Goal: Information Seeking & Learning: Find contact information

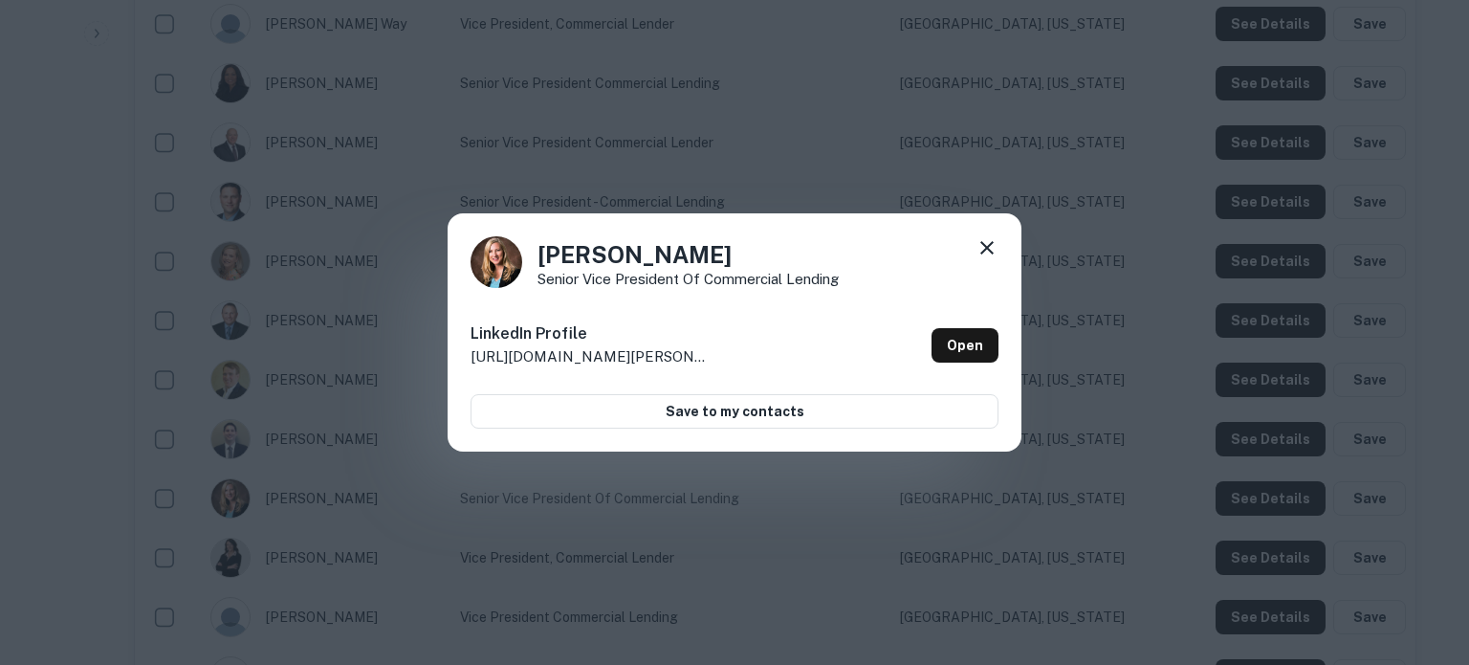
click at [983, 251] on icon at bounding box center [986, 247] width 13 height 13
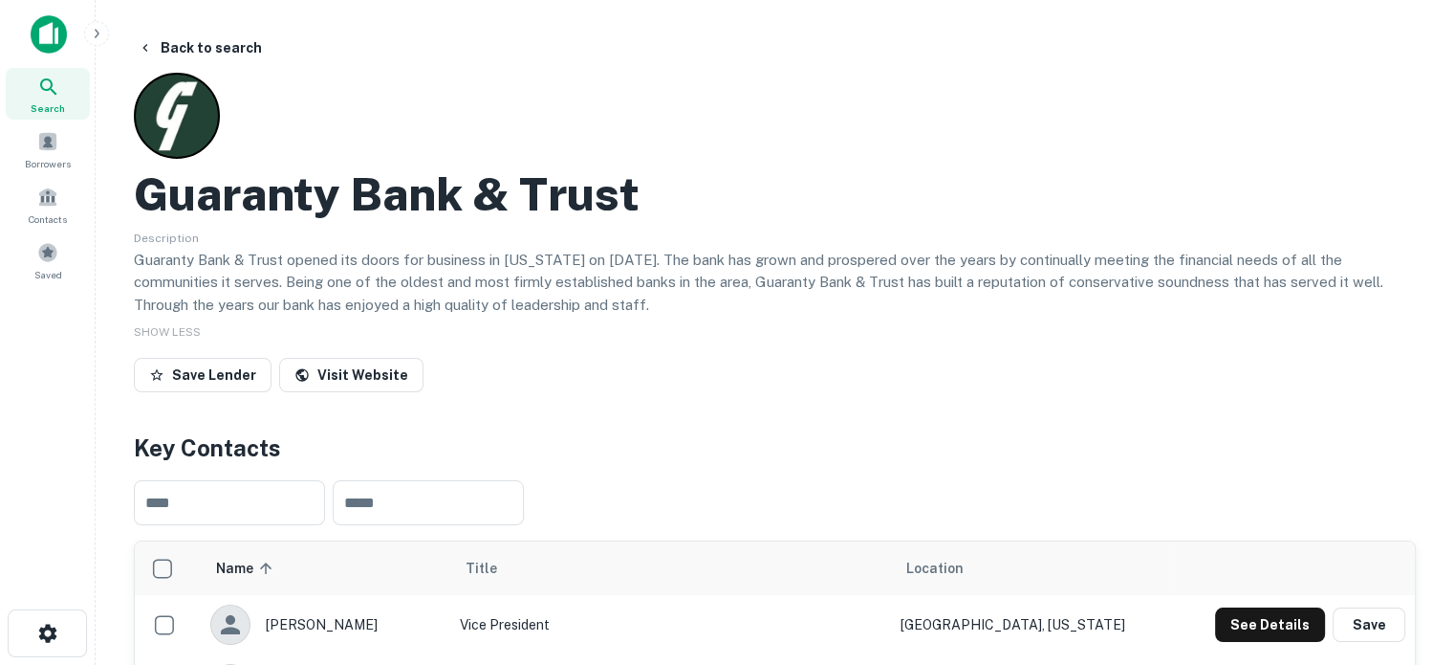
click at [51, 77] on icon at bounding box center [48, 87] width 23 height 23
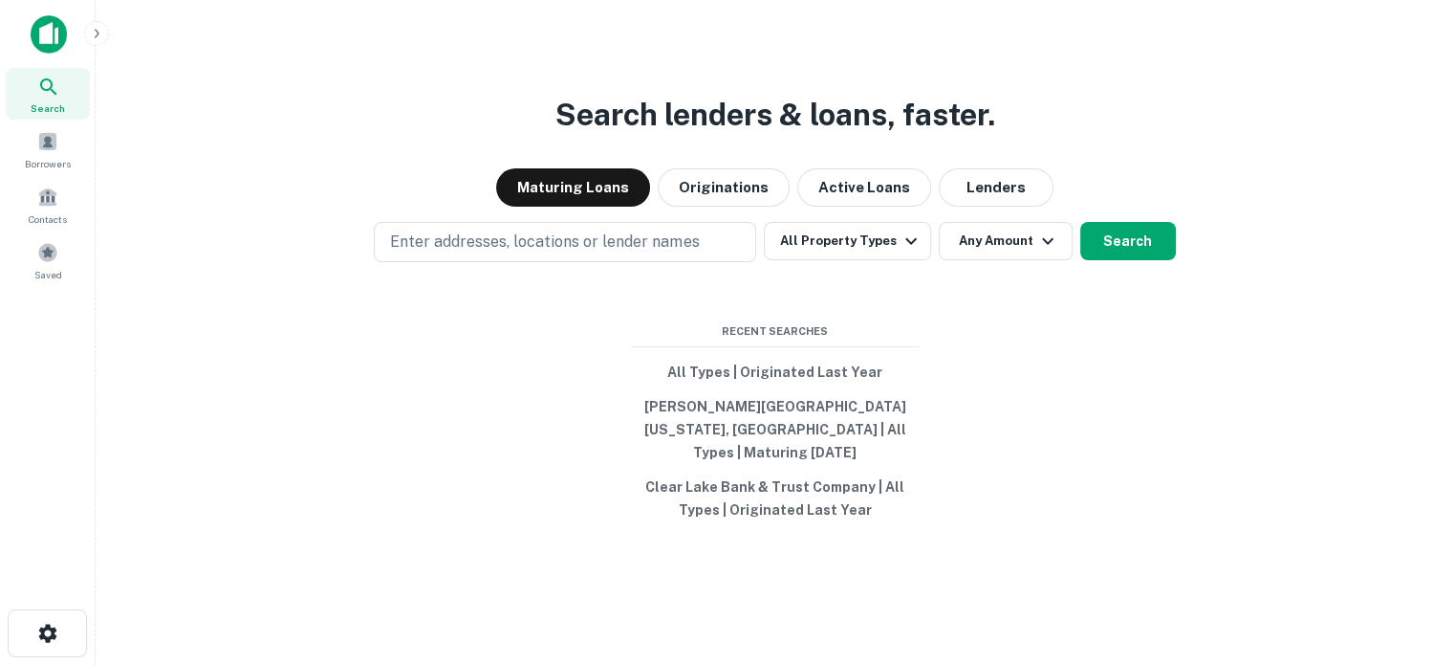
click at [1010, 198] on button "Lenders" at bounding box center [996, 187] width 115 height 38
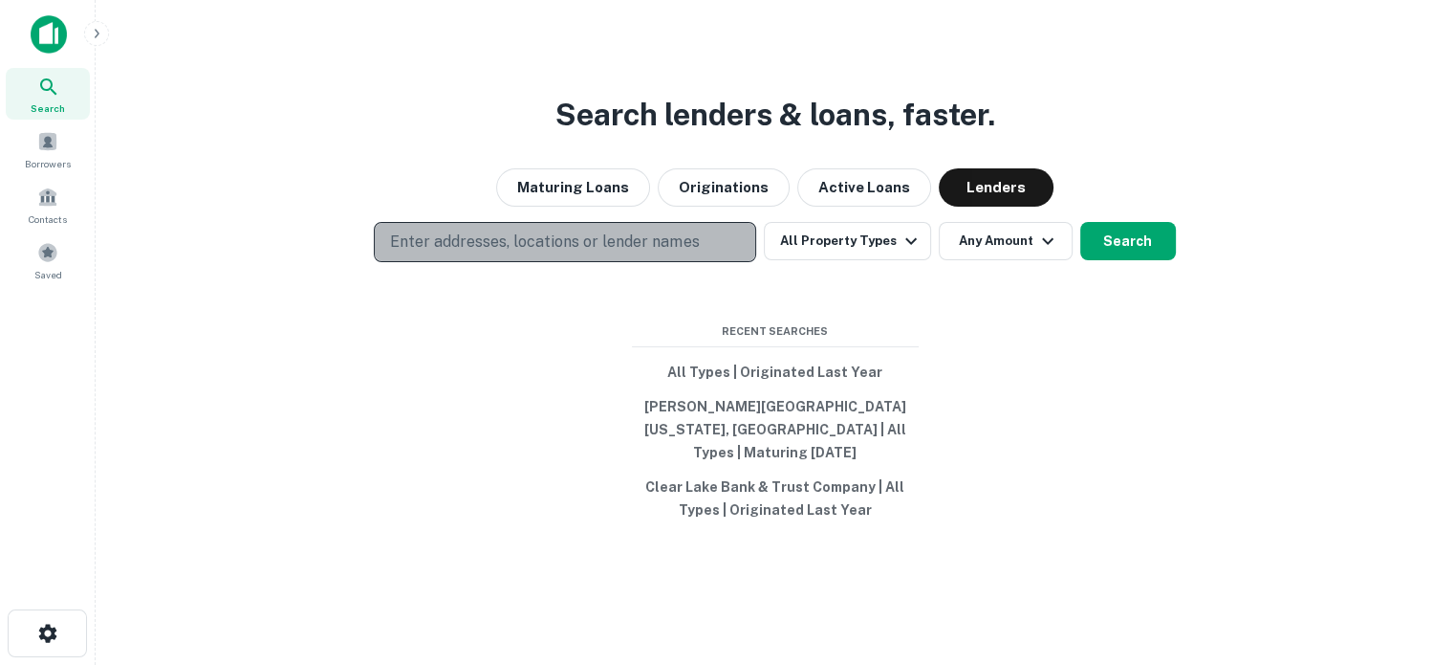
click at [694, 250] on p "Enter addresses, locations or lender names" at bounding box center [544, 241] width 309 height 23
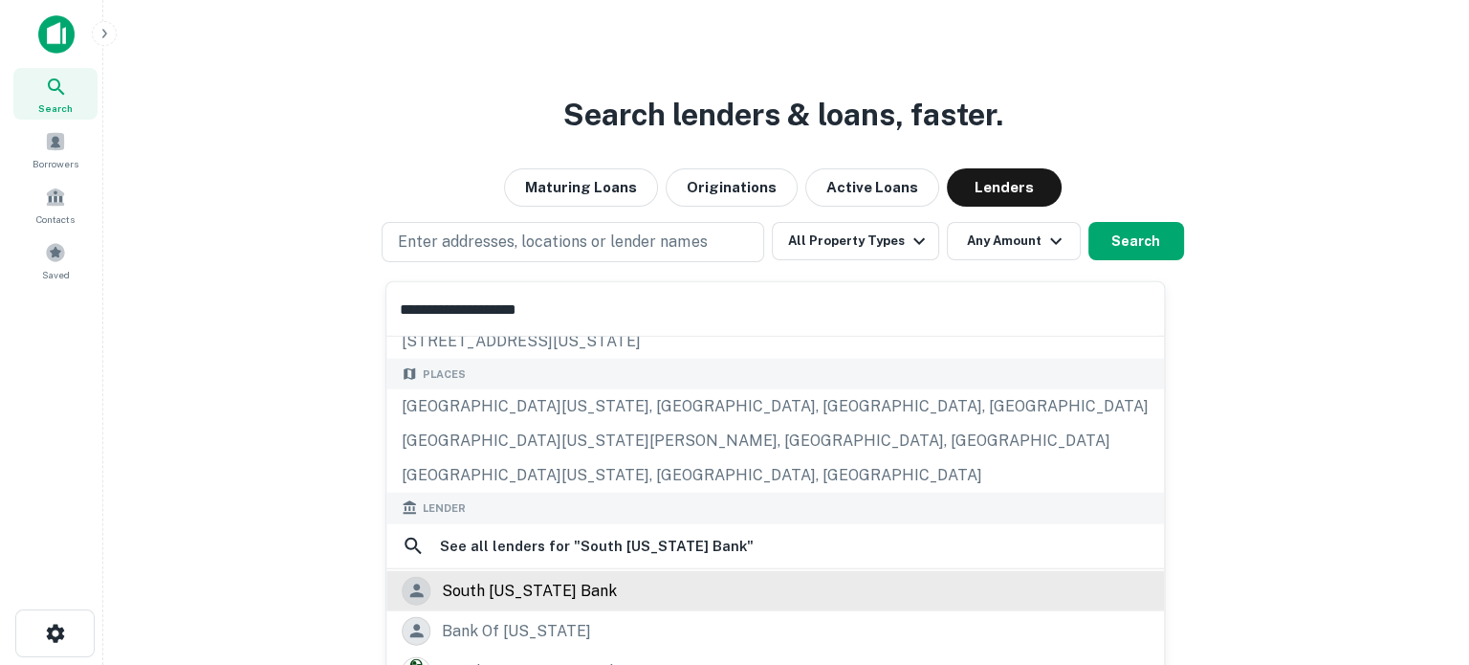
scroll to position [191, 0]
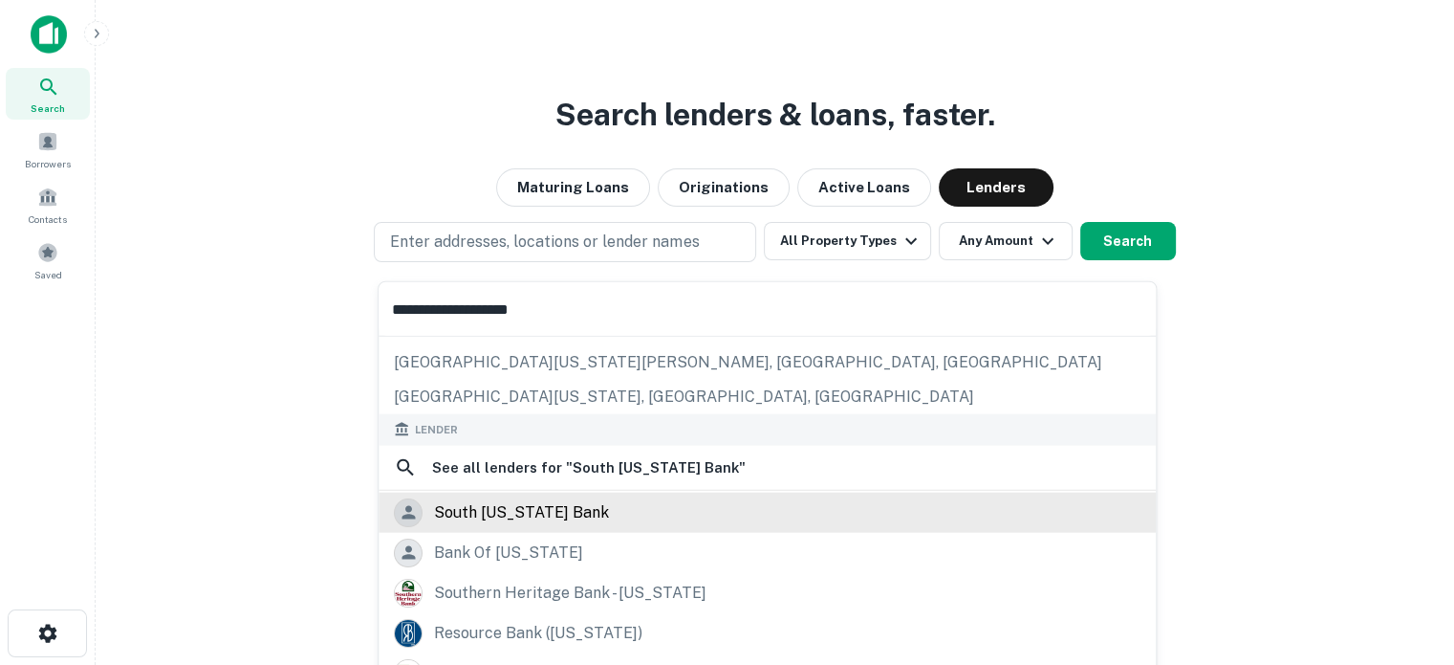
type input "**********"
click at [558, 518] on div "south louisiana bank" at bounding box center [521, 511] width 175 height 29
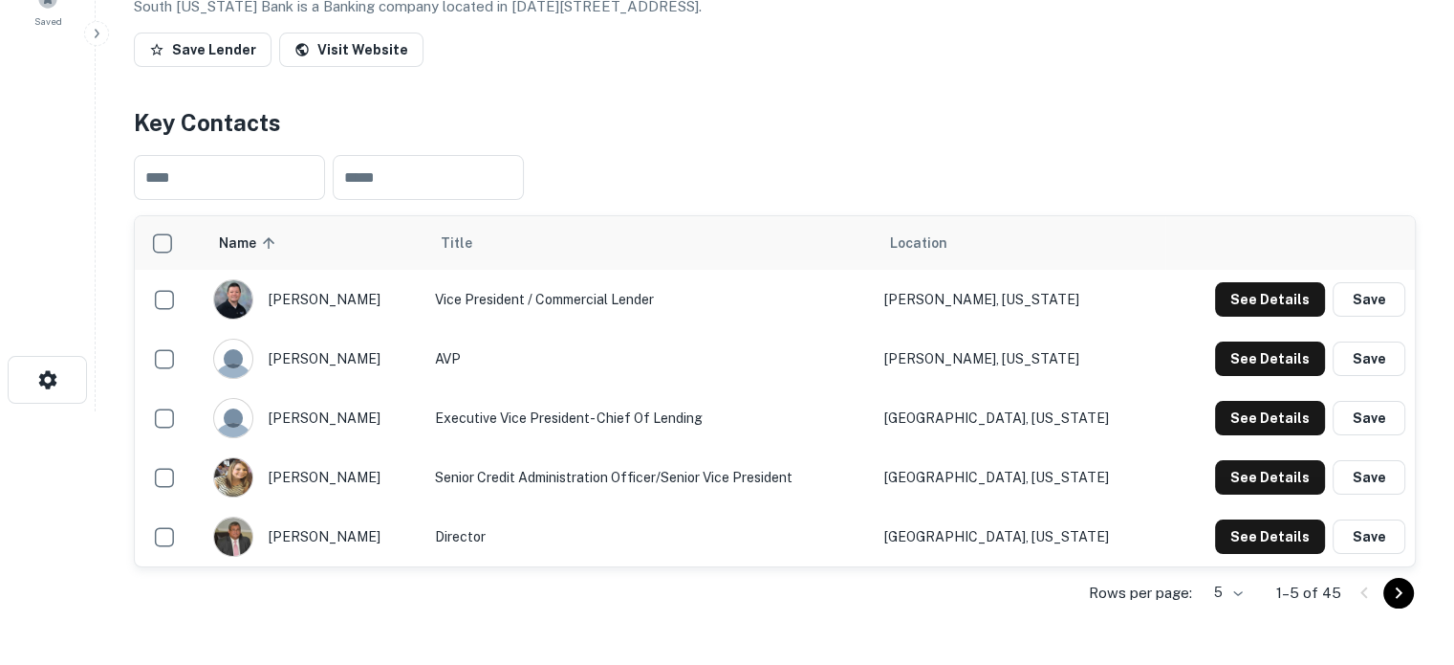
scroll to position [287, 0]
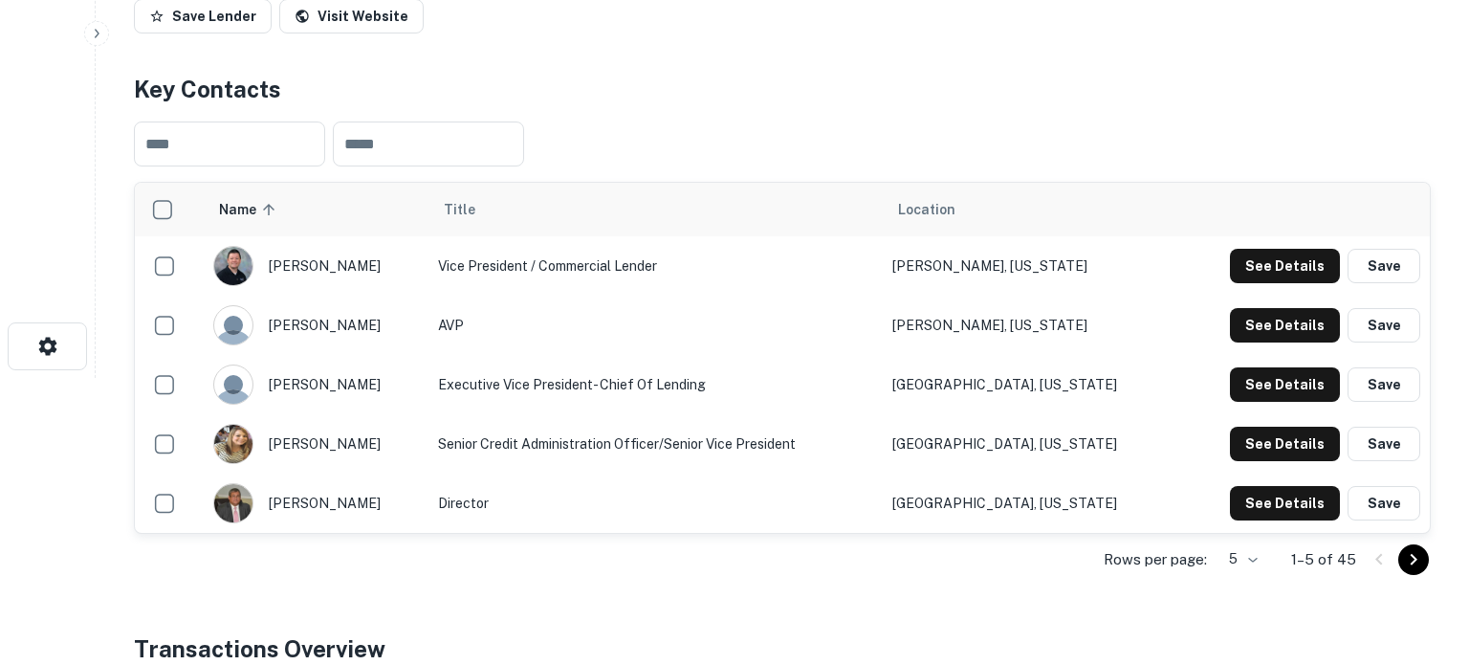
click at [1237, 378] on body "Search Borrowers Contacts Saved Back to search South Louisiana Bank Description…" at bounding box center [734, 45] width 1469 height 665
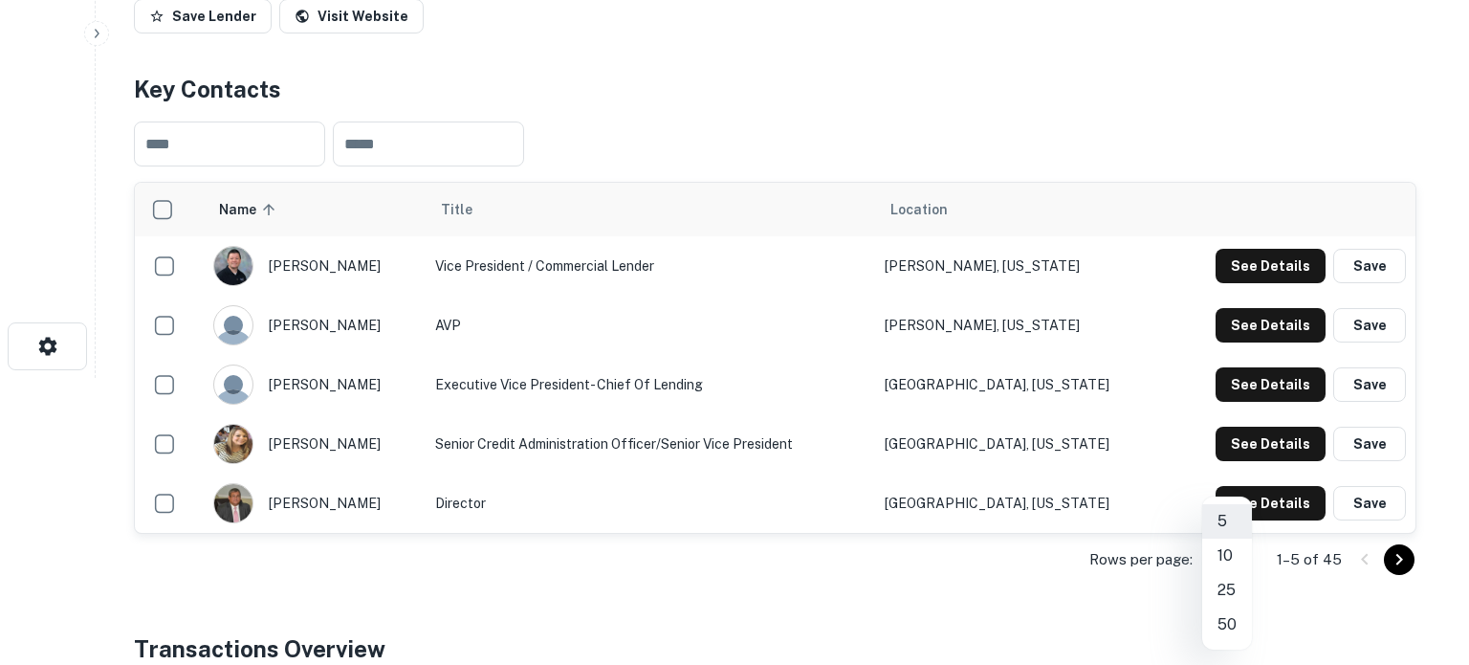
click at [1232, 630] on li "50" at bounding box center [1227, 624] width 50 height 34
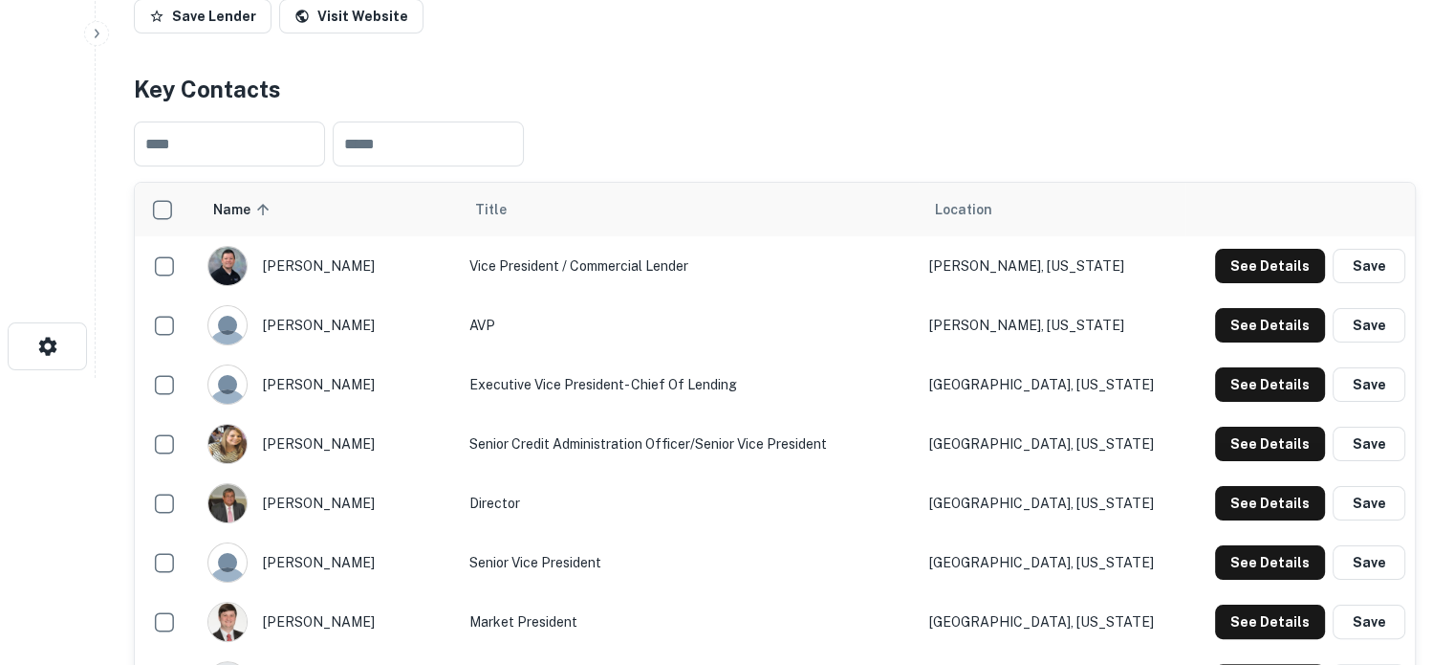
scroll to position [0, 0]
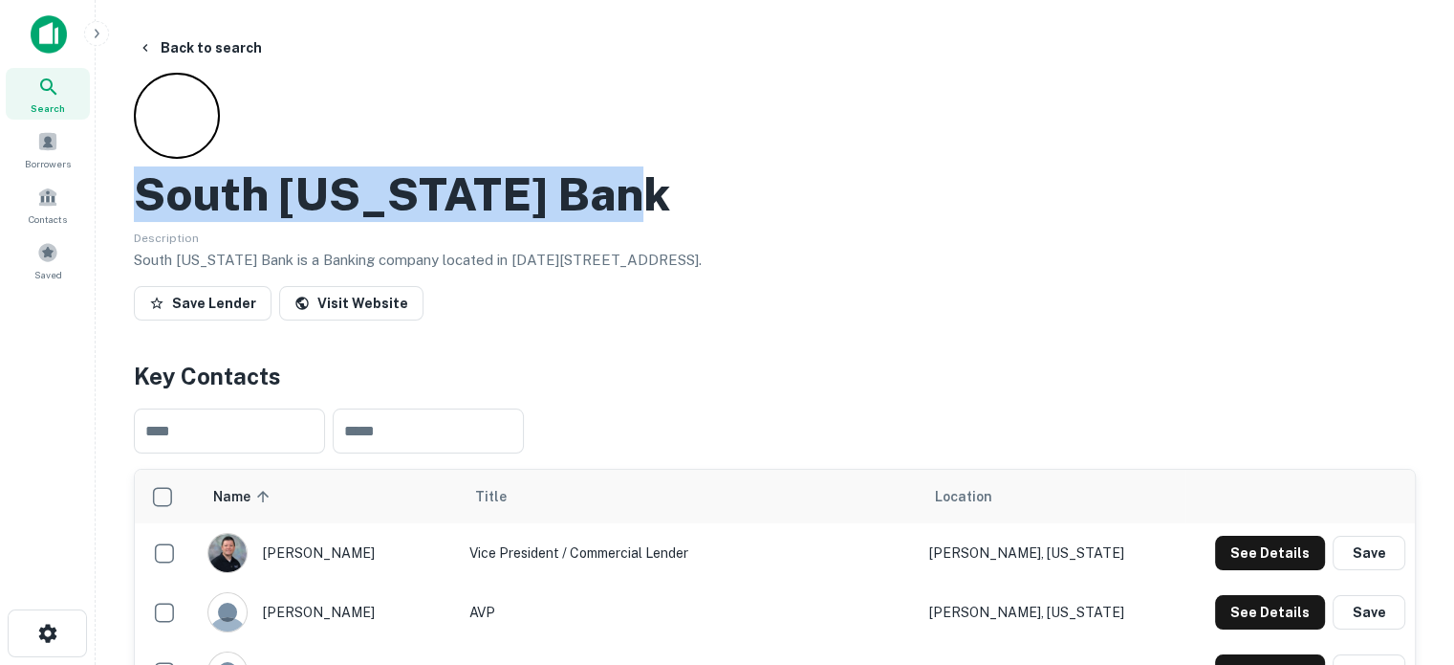
drag, startPoint x: 133, startPoint y: 198, endPoint x: 709, endPoint y: 196, distance: 575.7
copy h2 "South Louisiana Bank"
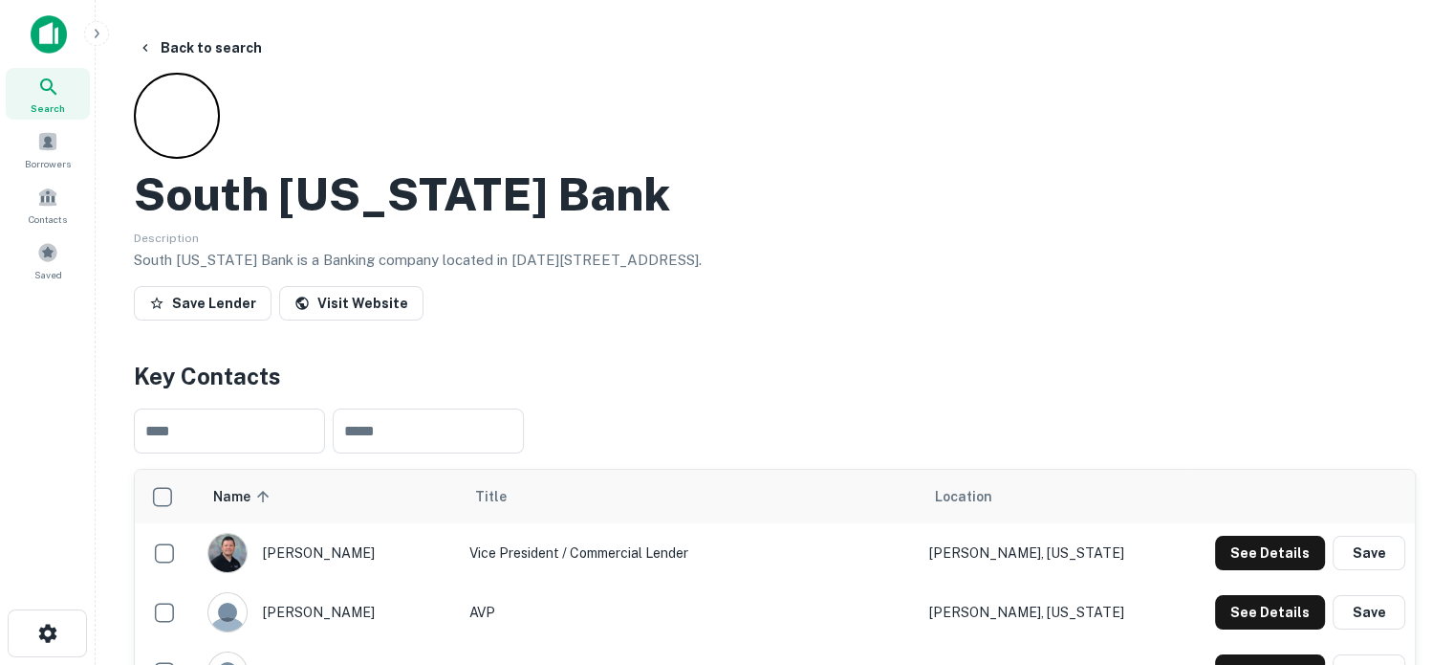
click at [601, 364] on h4 "Key Contacts" at bounding box center [775, 376] width 1282 height 34
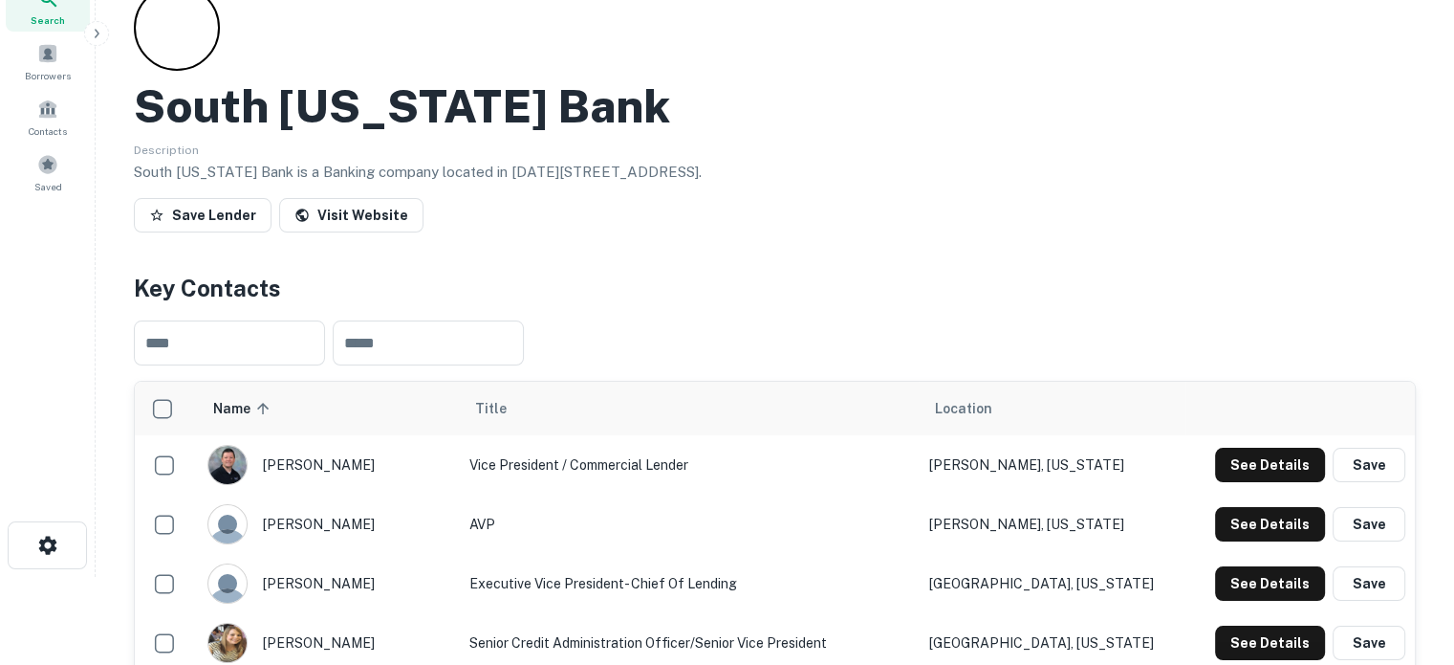
scroll to position [191, 0]
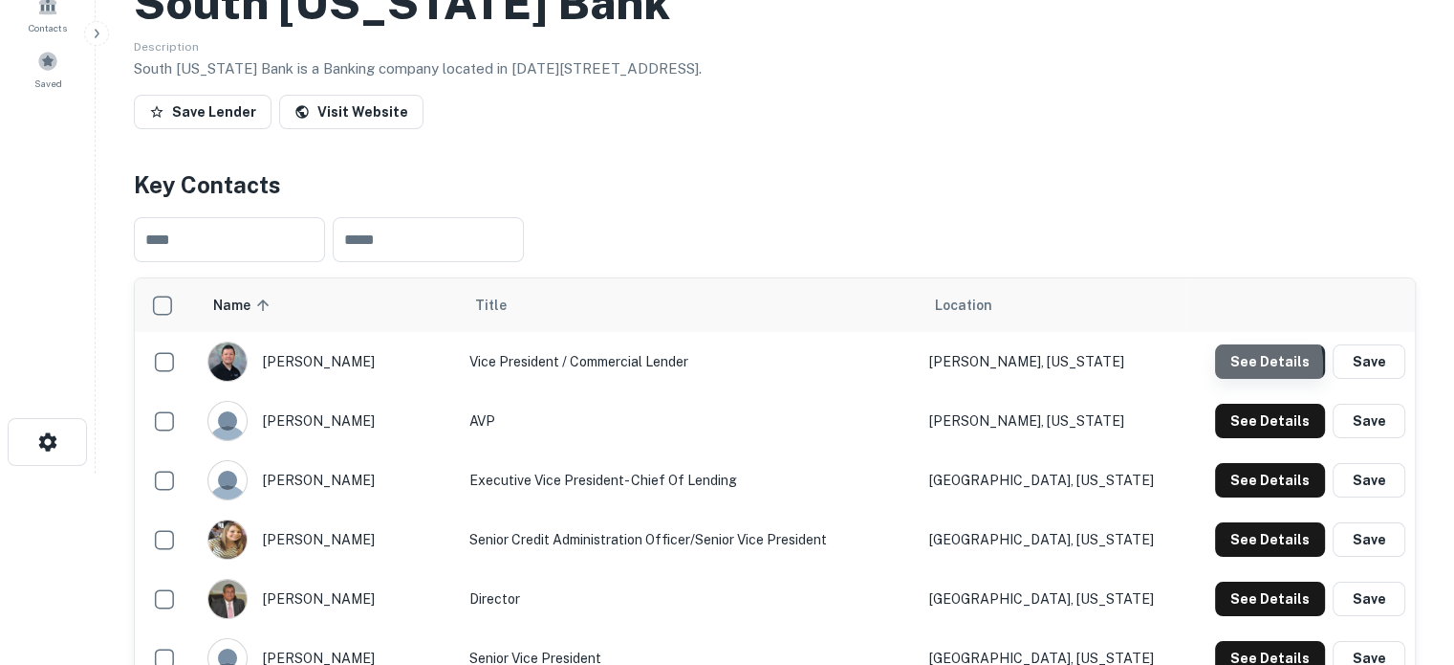
click at [1233, 366] on button "See Details" at bounding box center [1270, 361] width 110 height 34
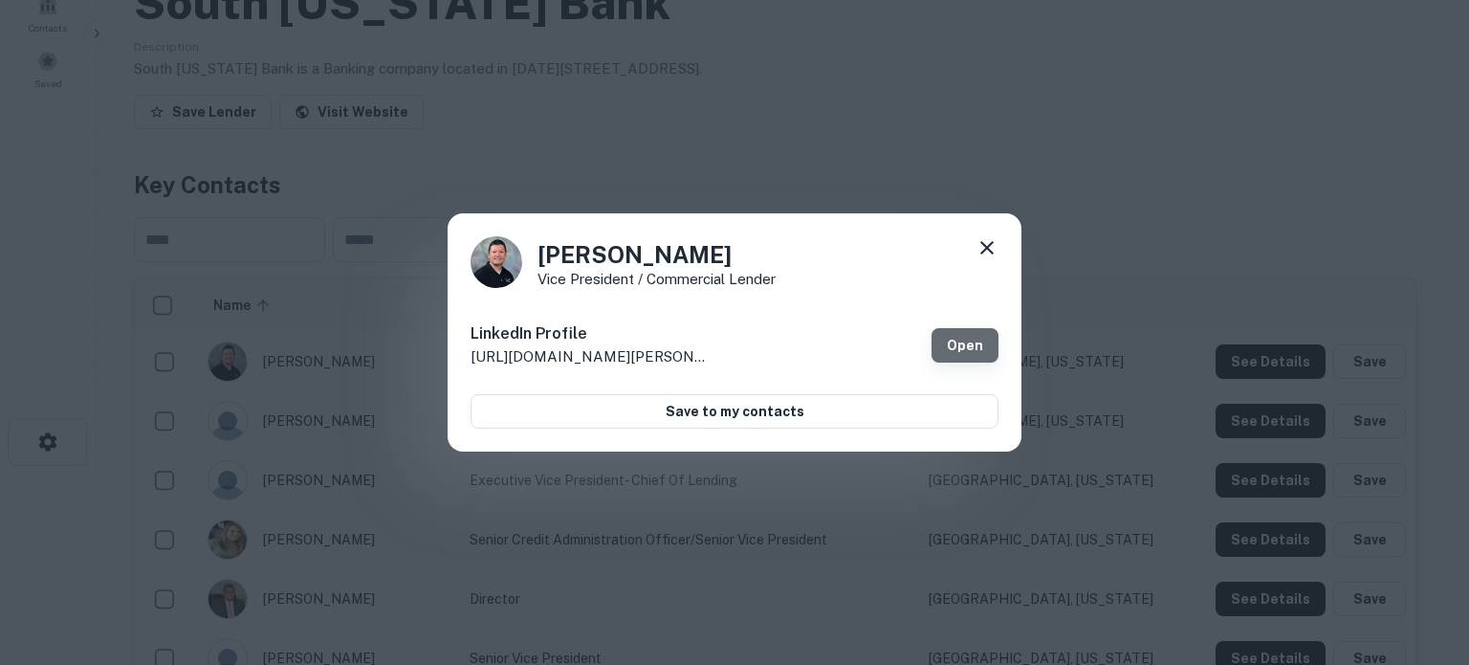
click at [991, 346] on link "Open" at bounding box center [964, 345] width 67 height 34
click at [990, 251] on icon at bounding box center [986, 247] width 13 height 13
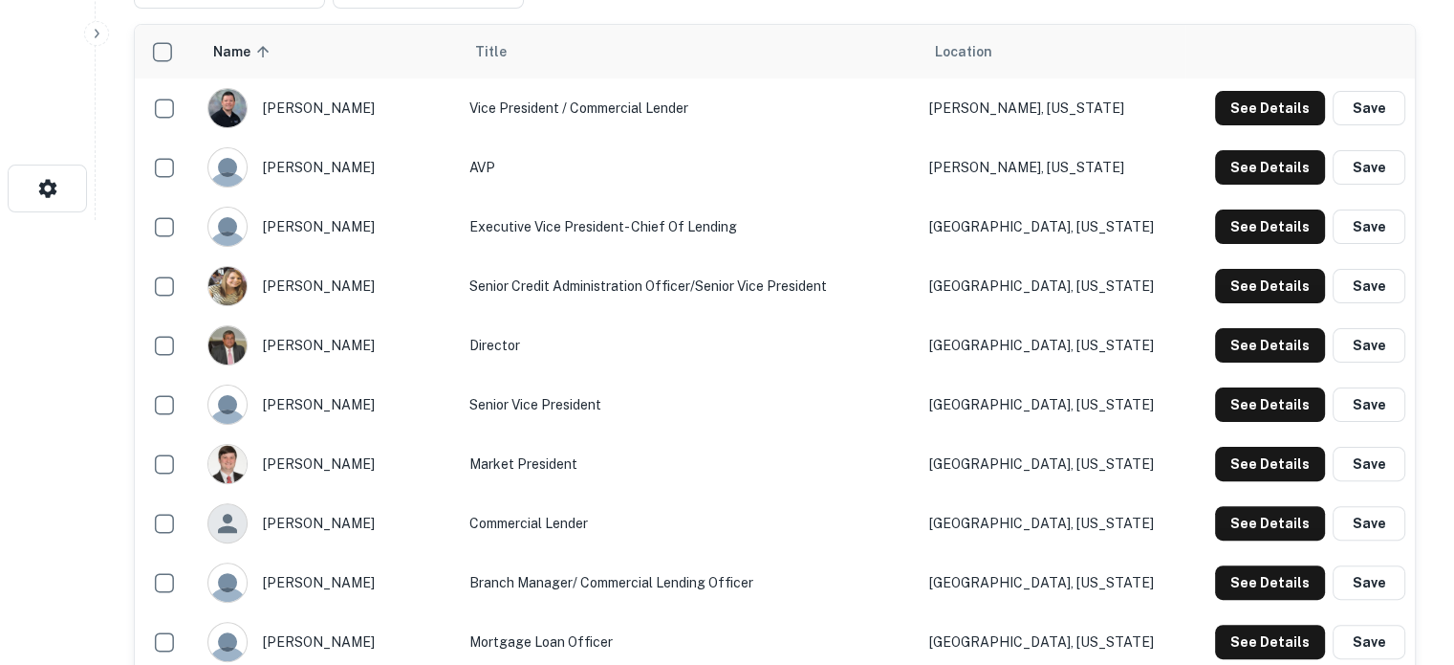
scroll to position [574, 0]
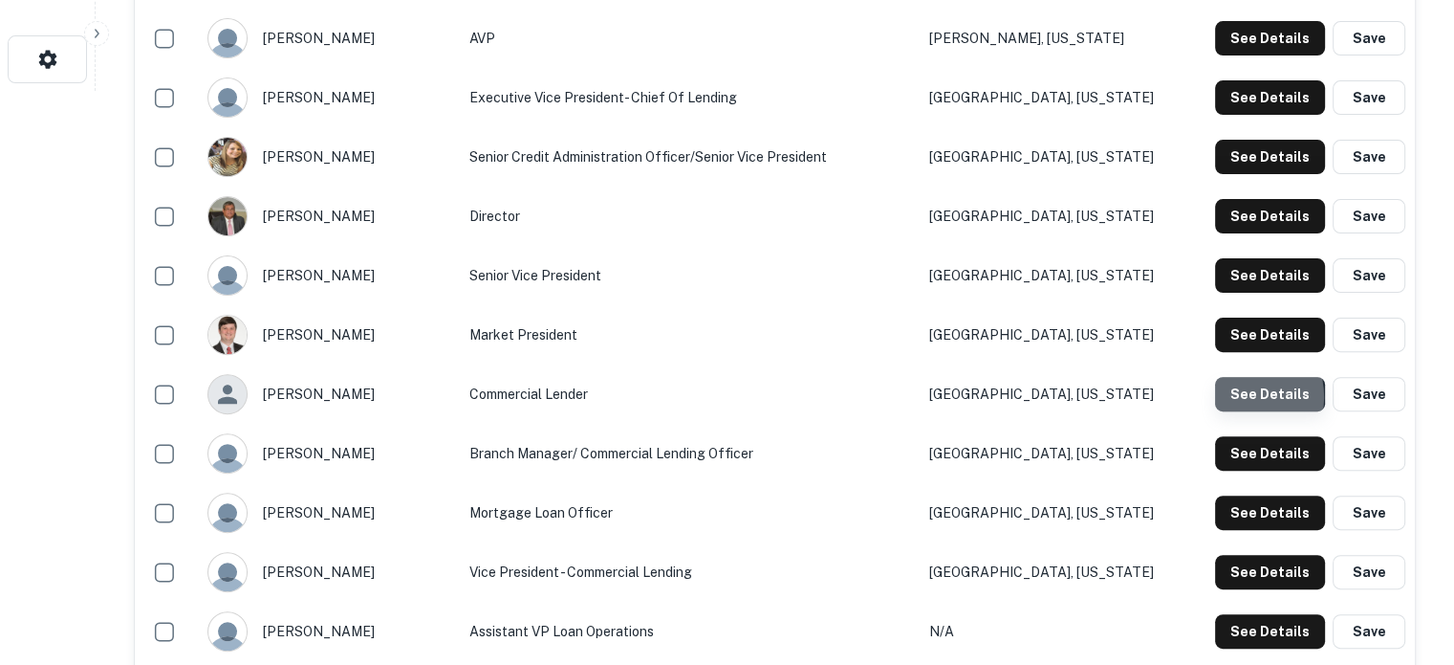
click at [1241, 398] on button "See Details" at bounding box center [1270, 394] width 110 height 34
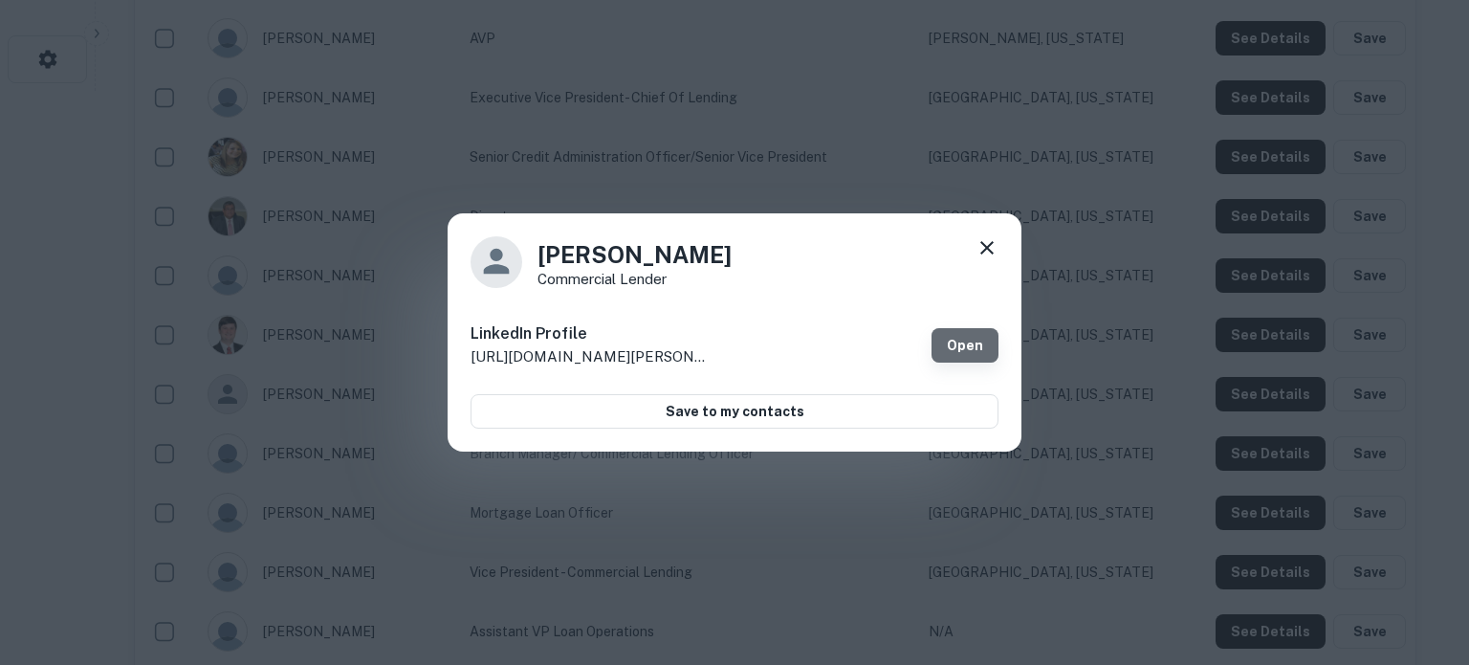
click at [985, 328] on link "Open" at bounding box center [964, 345] width 67 height 34
click at [987, 247] on icon at bounding box center [986, 247] width 13 height 13
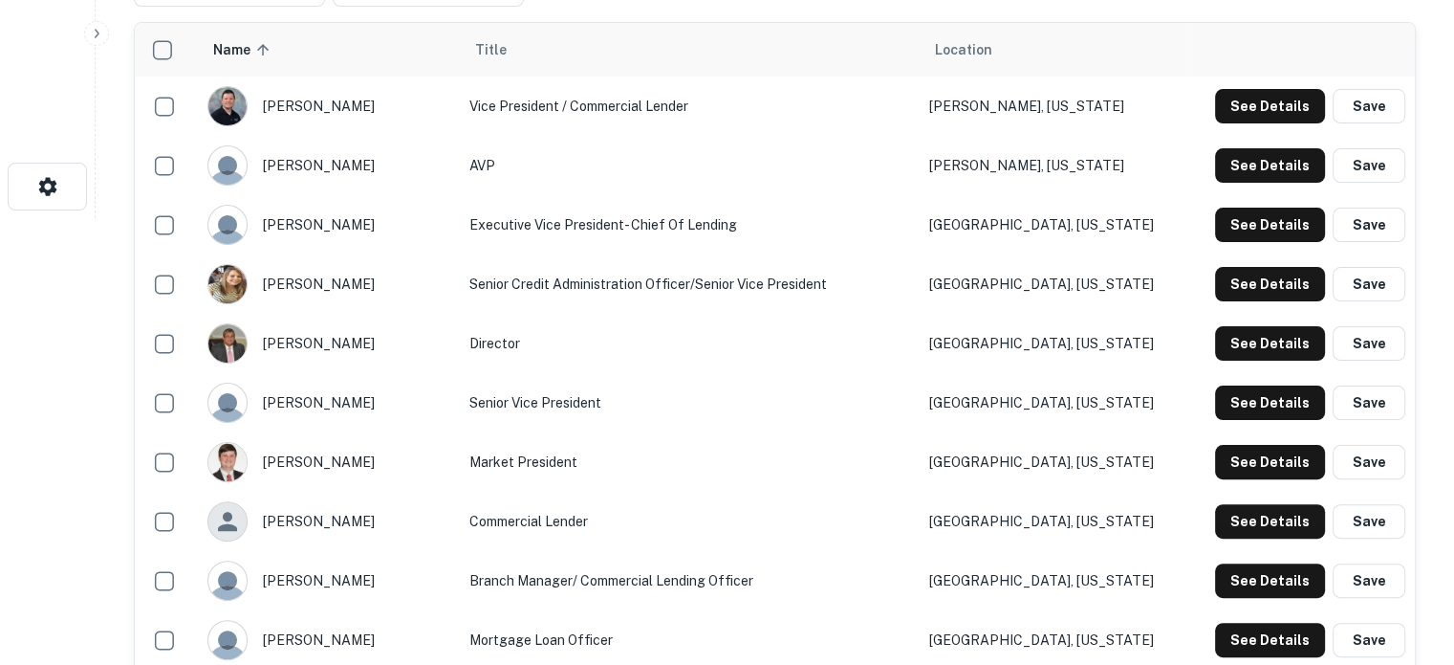
scroll to position [478, 0]
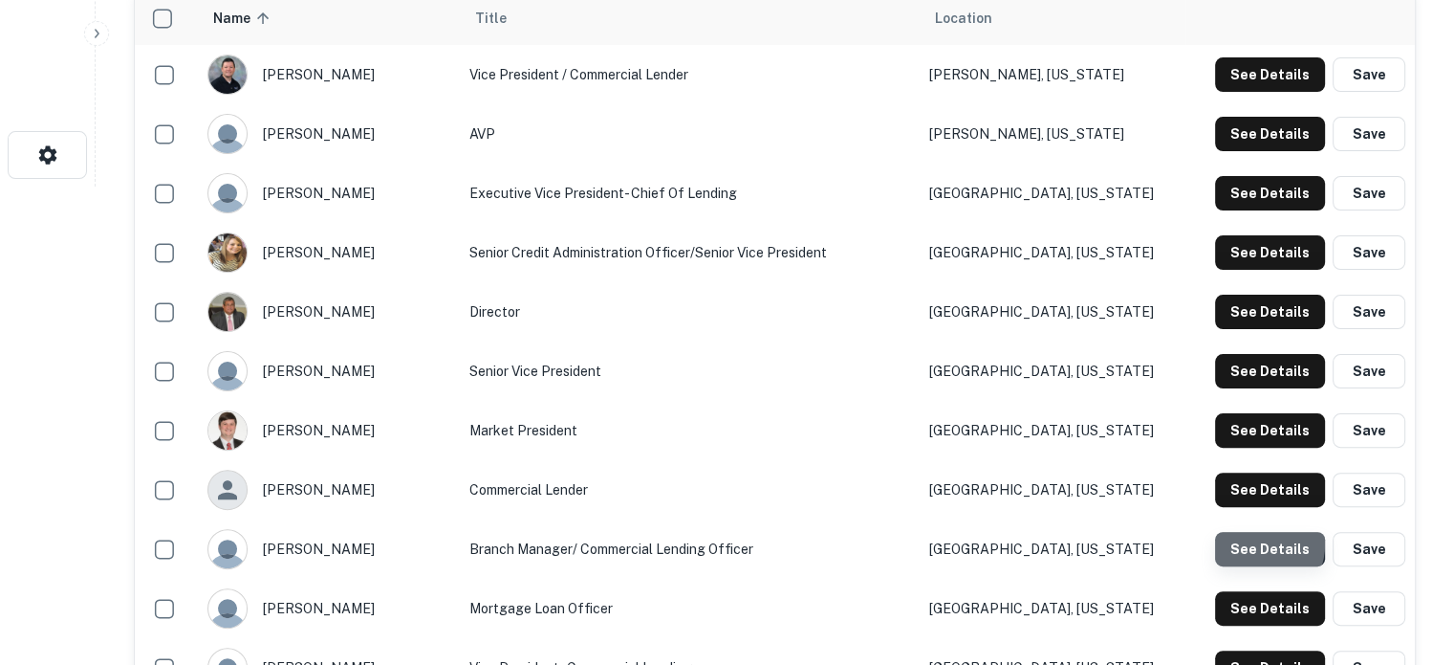
click at [1258, 545] on button "See Details" at bounding box center [1270, 549] width 110 height 34
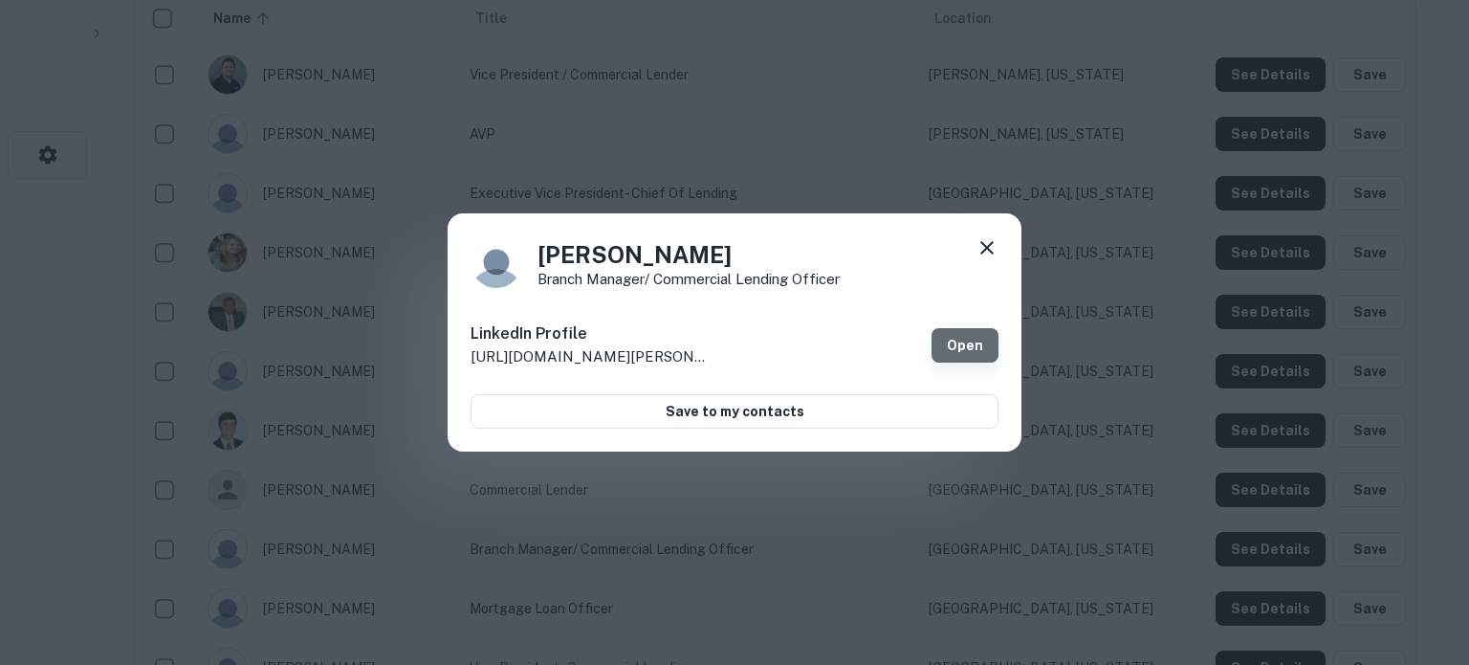
click at [960, 345] on link "Open" at bounding box center [964, 345] width 67 height 34
click at [984, 244] on icon at bounding box center [986, 247] width 13 height 13
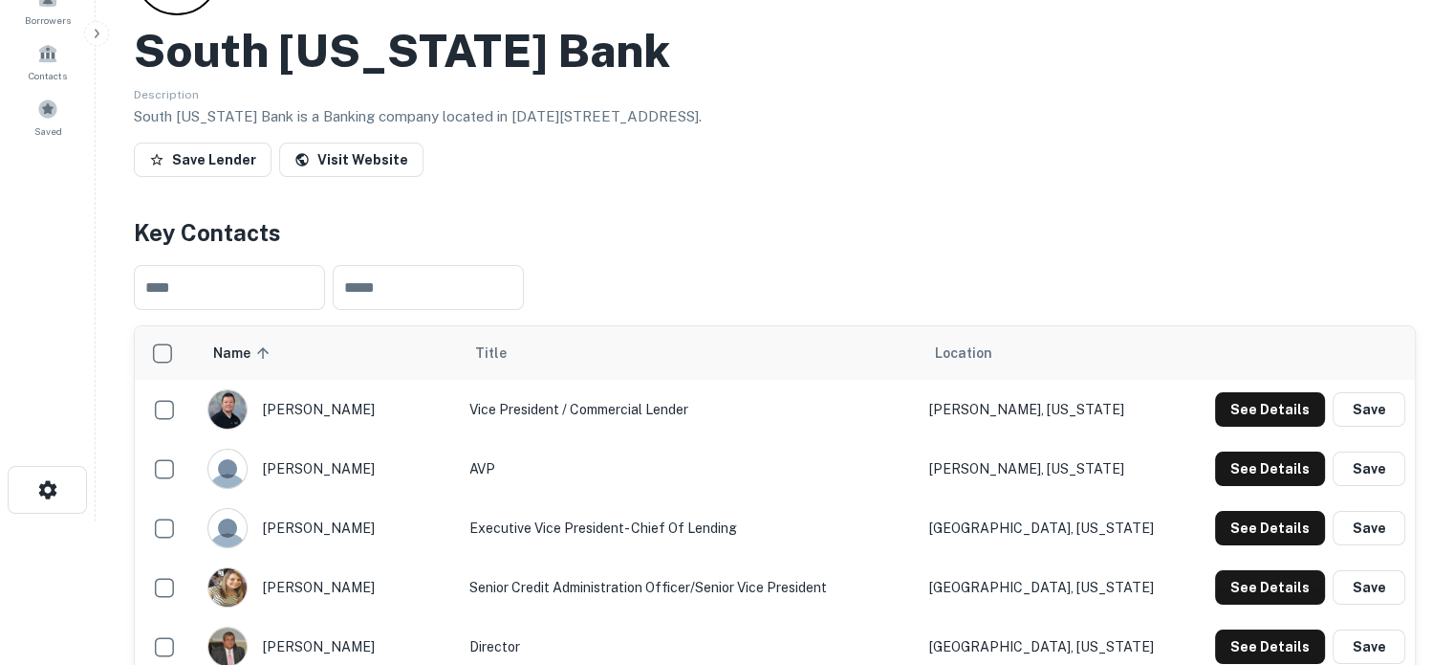
scroll to position [0, 0]
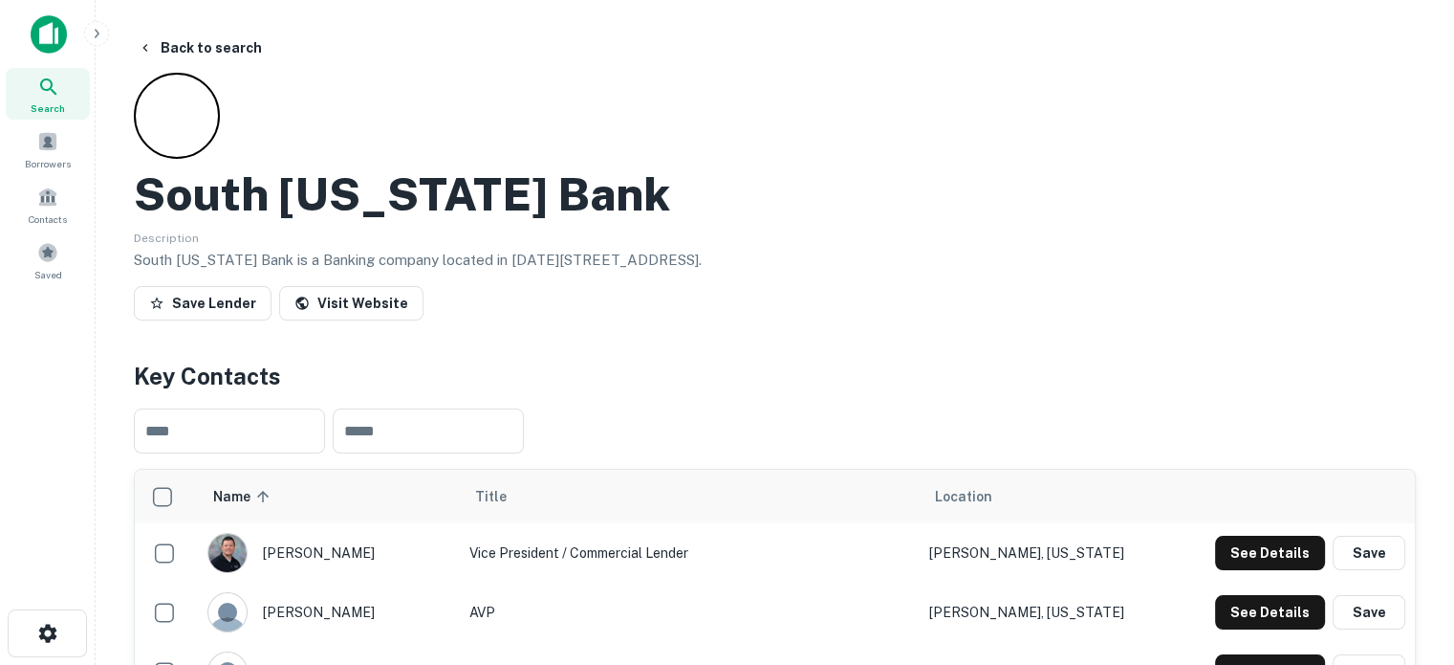
click at [47, 93] on icon at bounding box center [48, 87] width 23 height 23
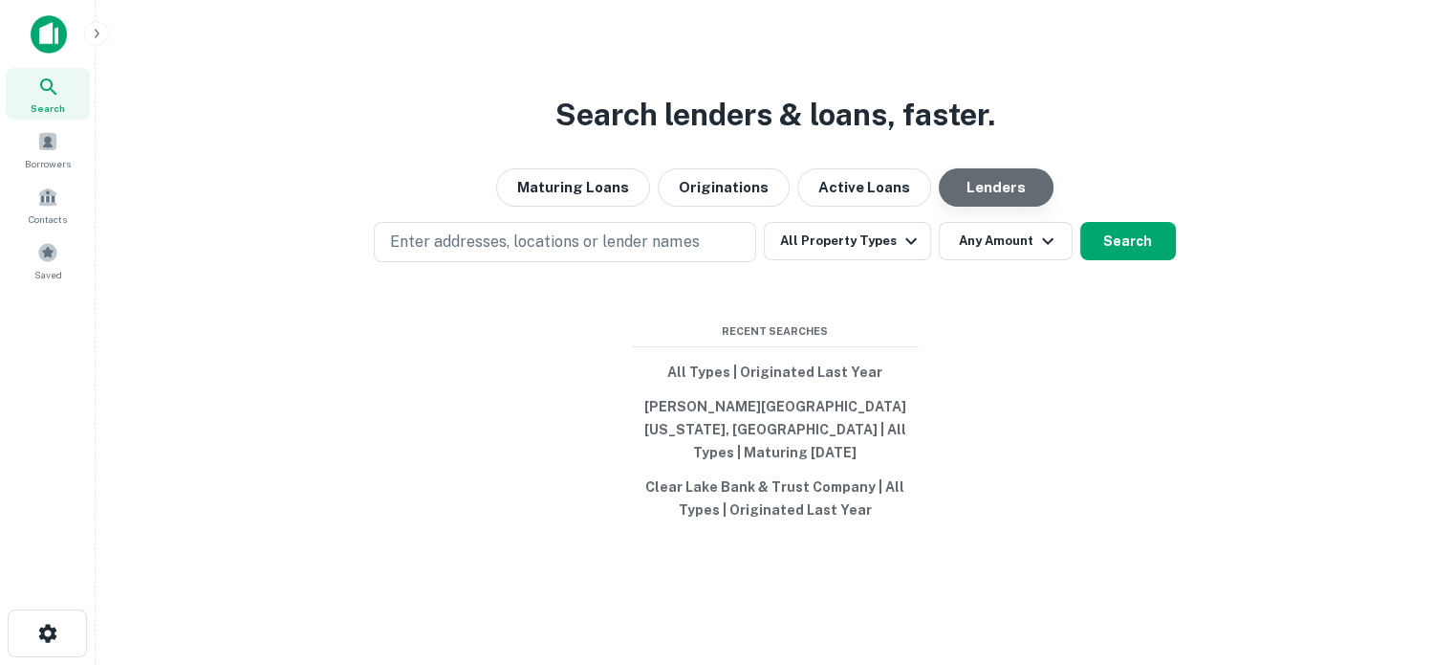
click at [1008, 186] on button "Lenders" at bounding box center [996, 187] width 115 height 38
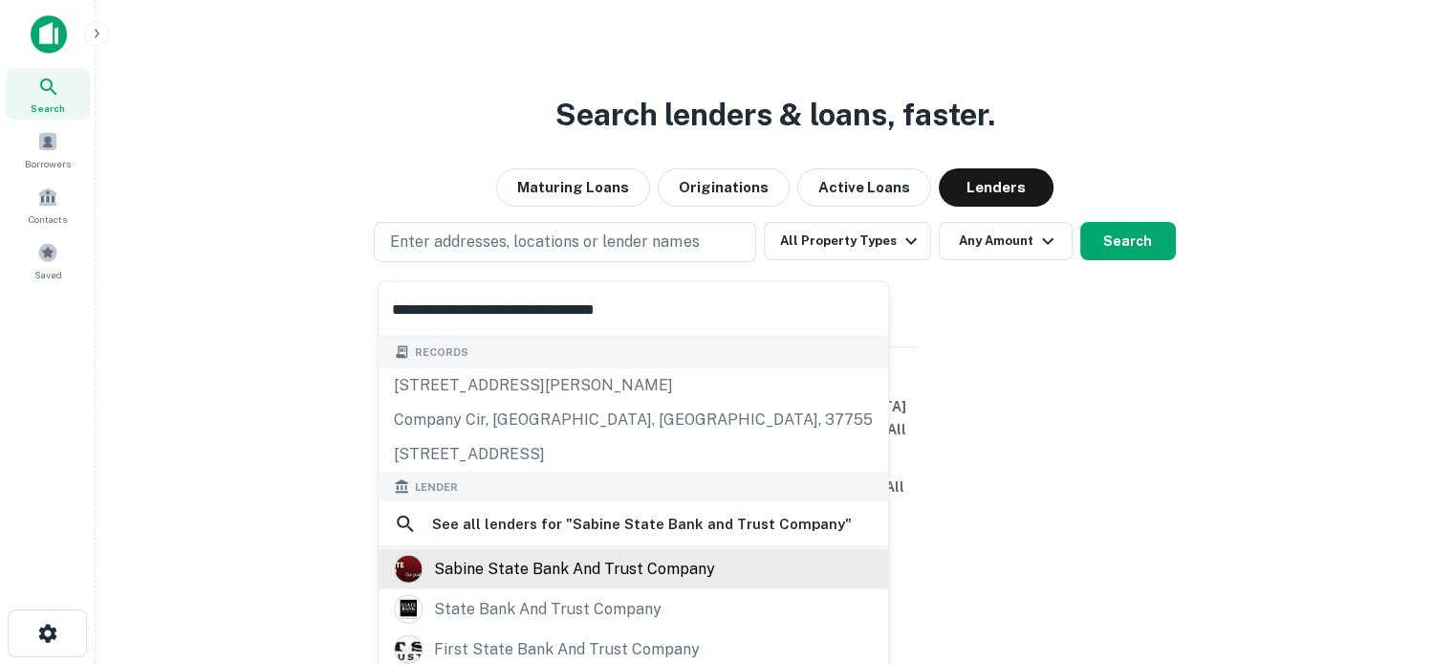
type input "**********"
click at [641, 576] on div "sabine state bank and trust company" at bounding box center [574, 569] width 281 height 29
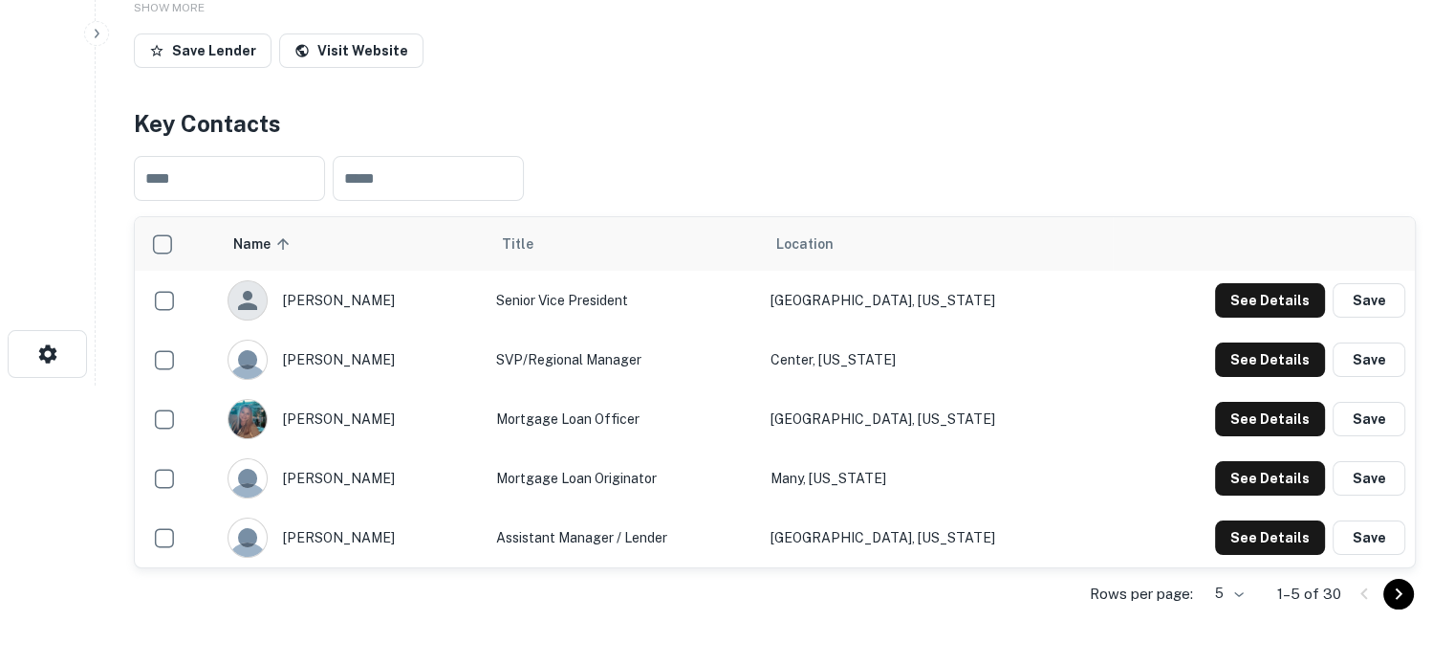
scroll to position [383, 0]
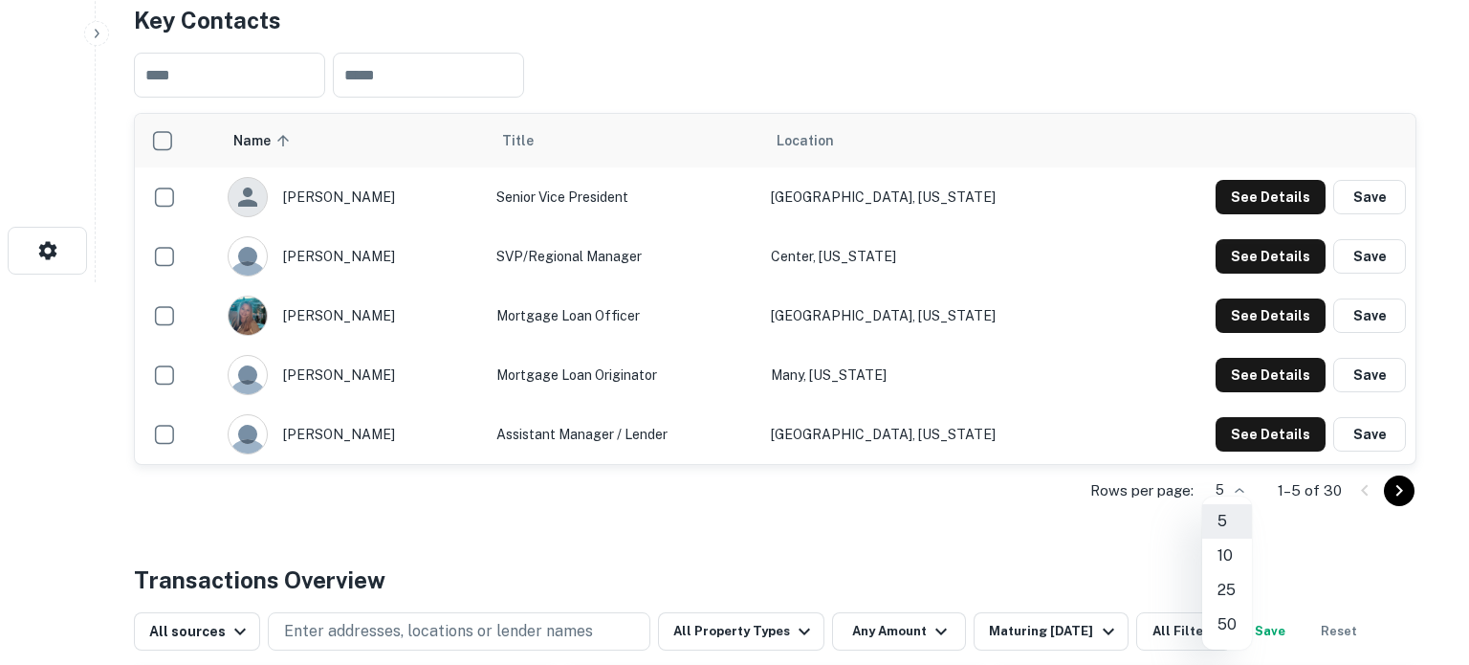
click at [1228, 625] on li "50" at bounding box center [1227, 624] width 50 height 34
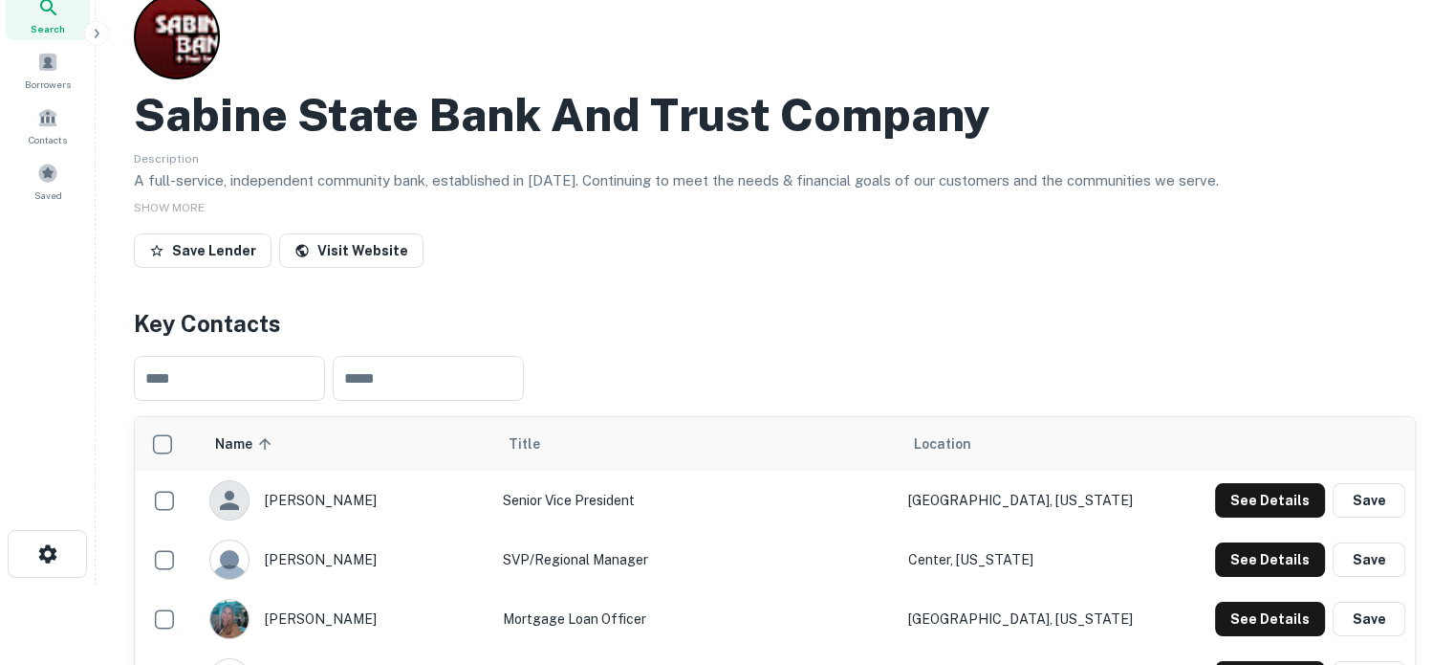
scroll to position [0, 0]
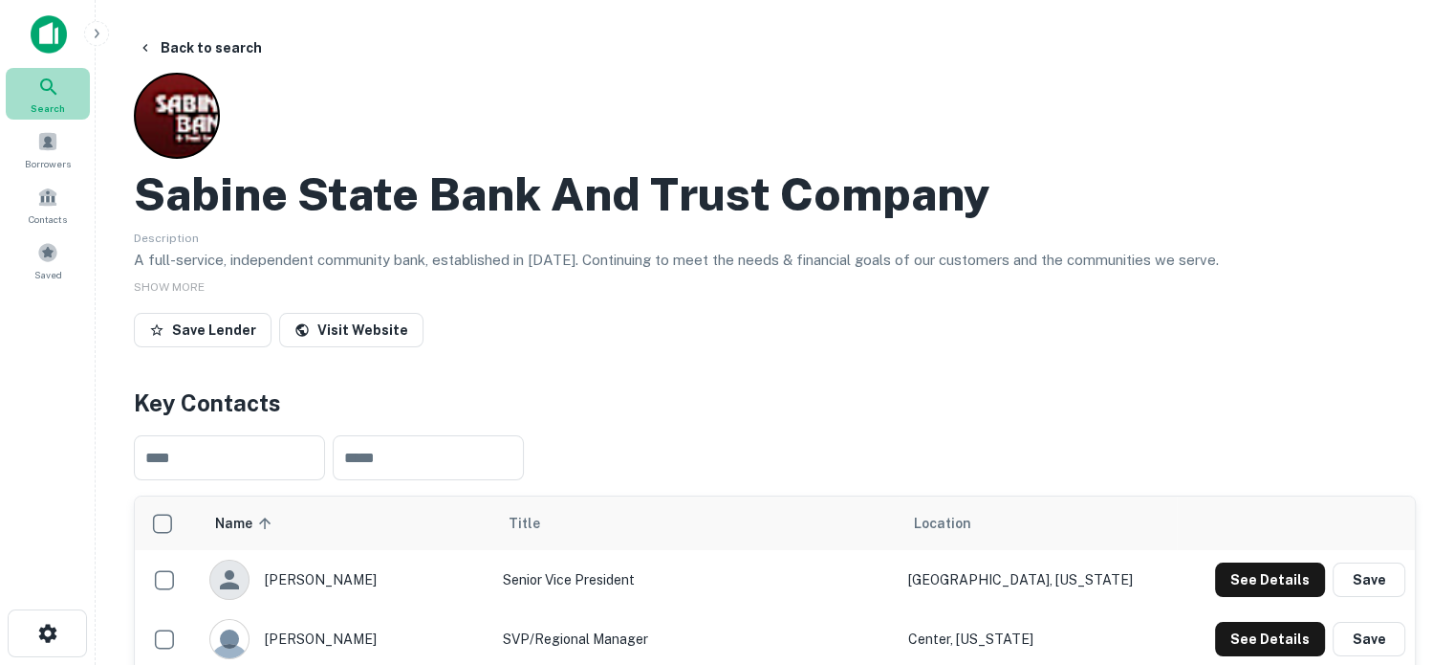
click at [55, 87] on icon at bounding box center [48, 87] width 23 height 23
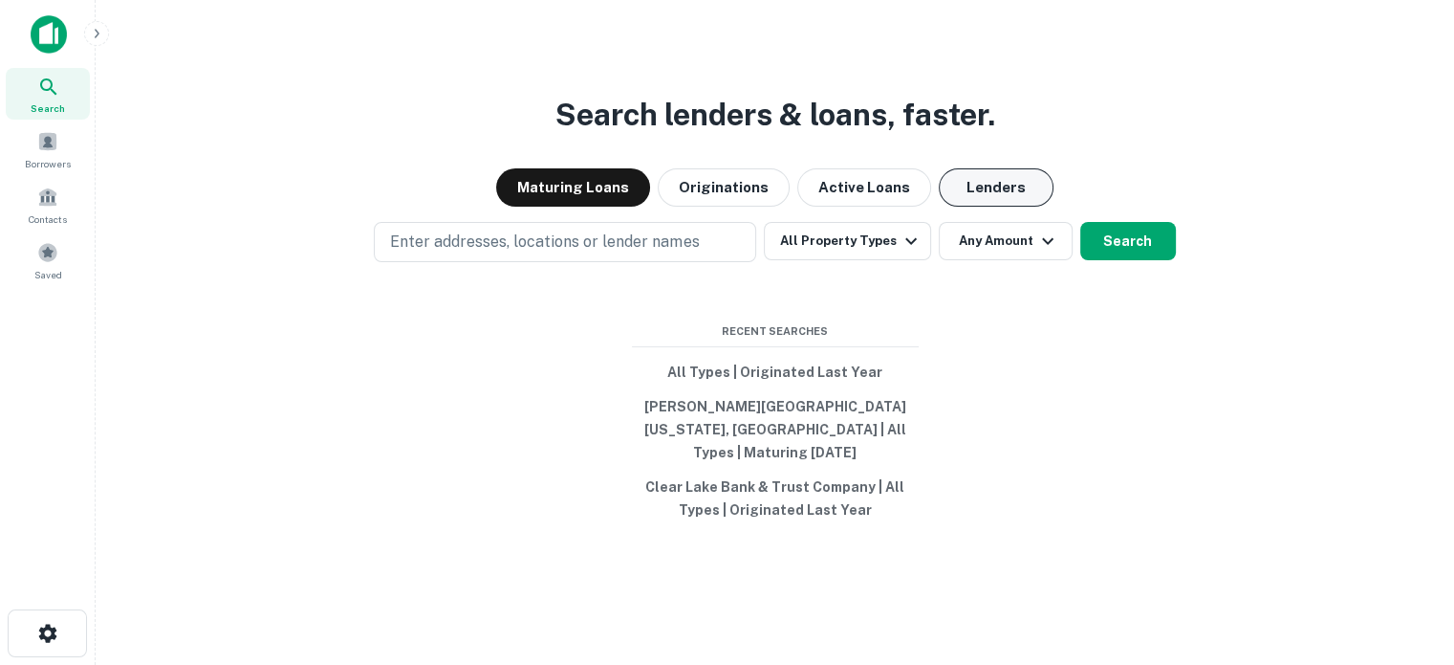
click at [998, 205] on button "Lenders" at bounding box center [996, 187] width 115 height 38
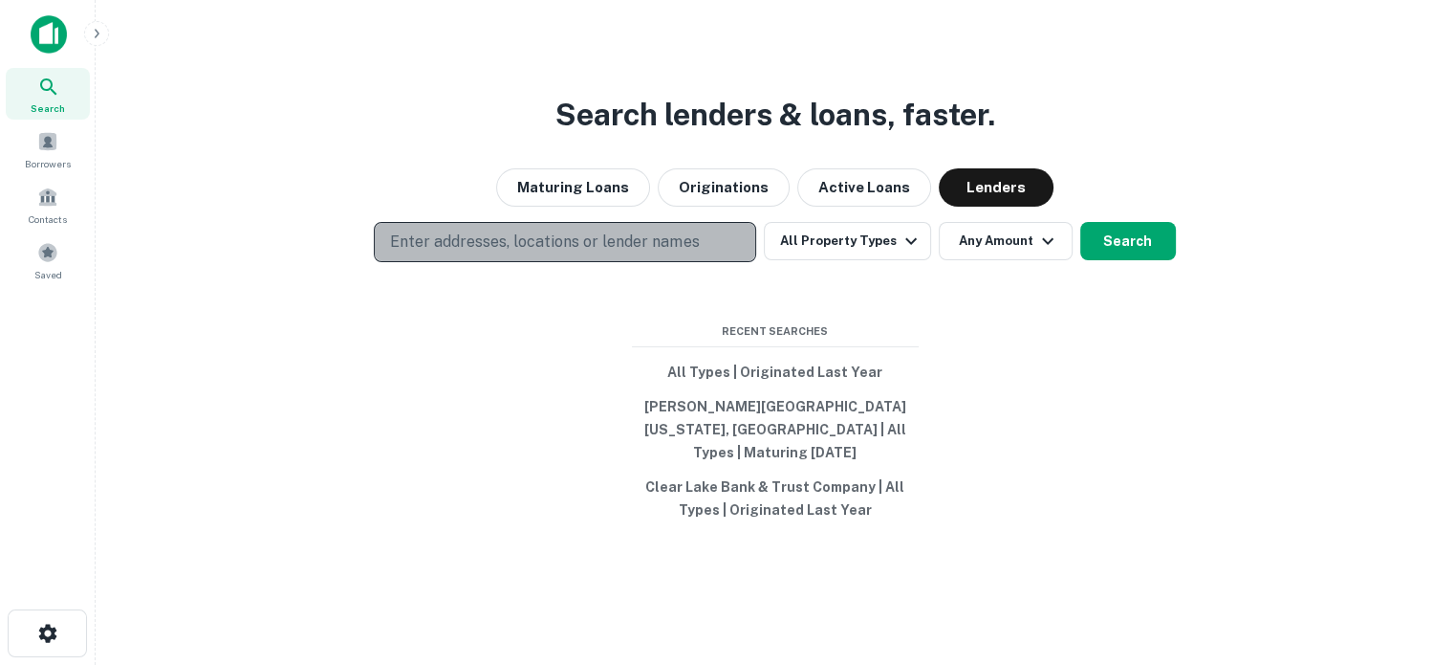
click at [695, 252] on p "Enter addresses, locations or lender names" at bounding box center [544, 241] width 309 height 23
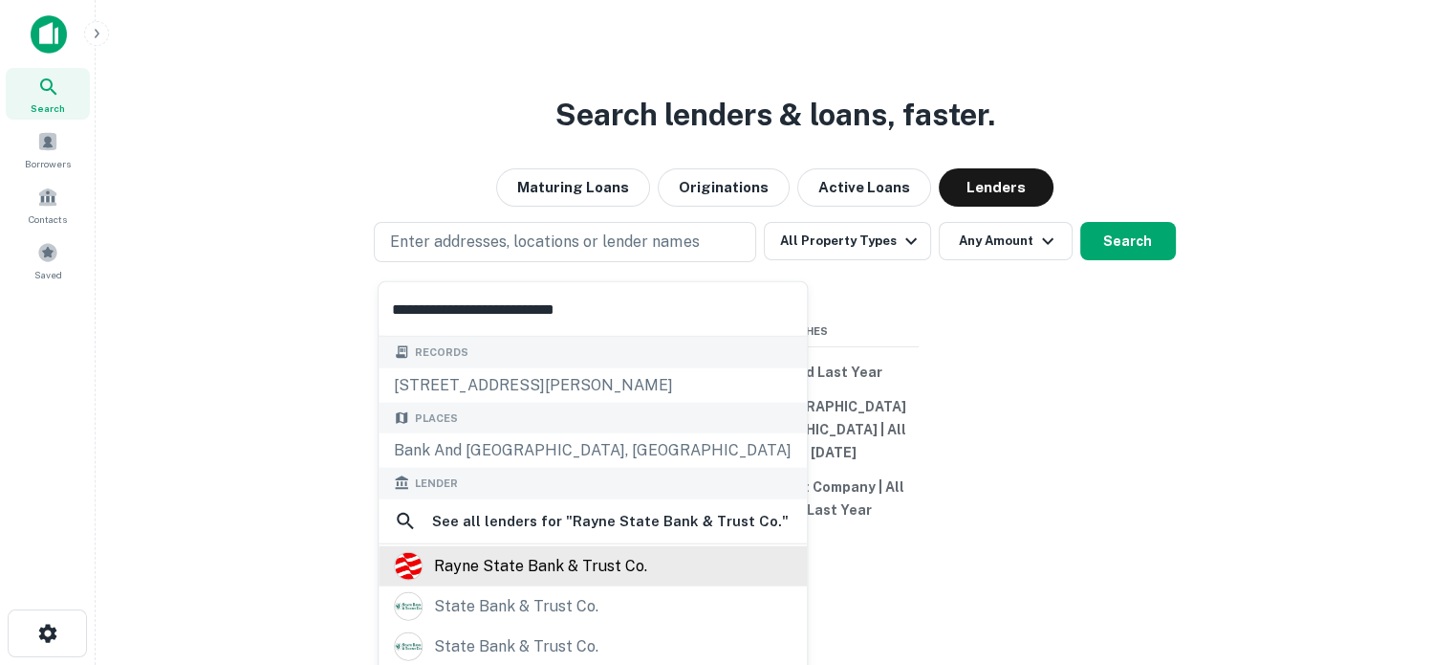
type input "**********"
click at [579, 568] on div "rayne state bank & trust co." at bounding box center [540, 565] width 213 height 29
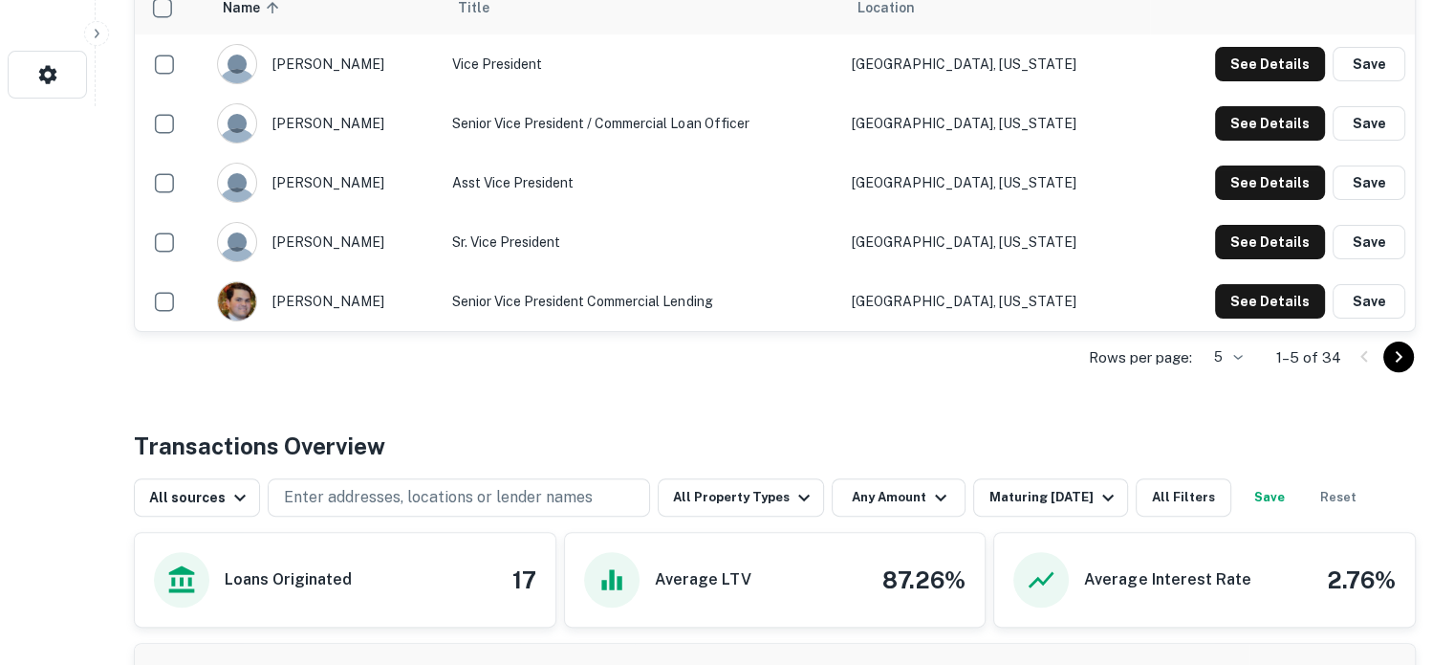
scroll to position [574, 0]
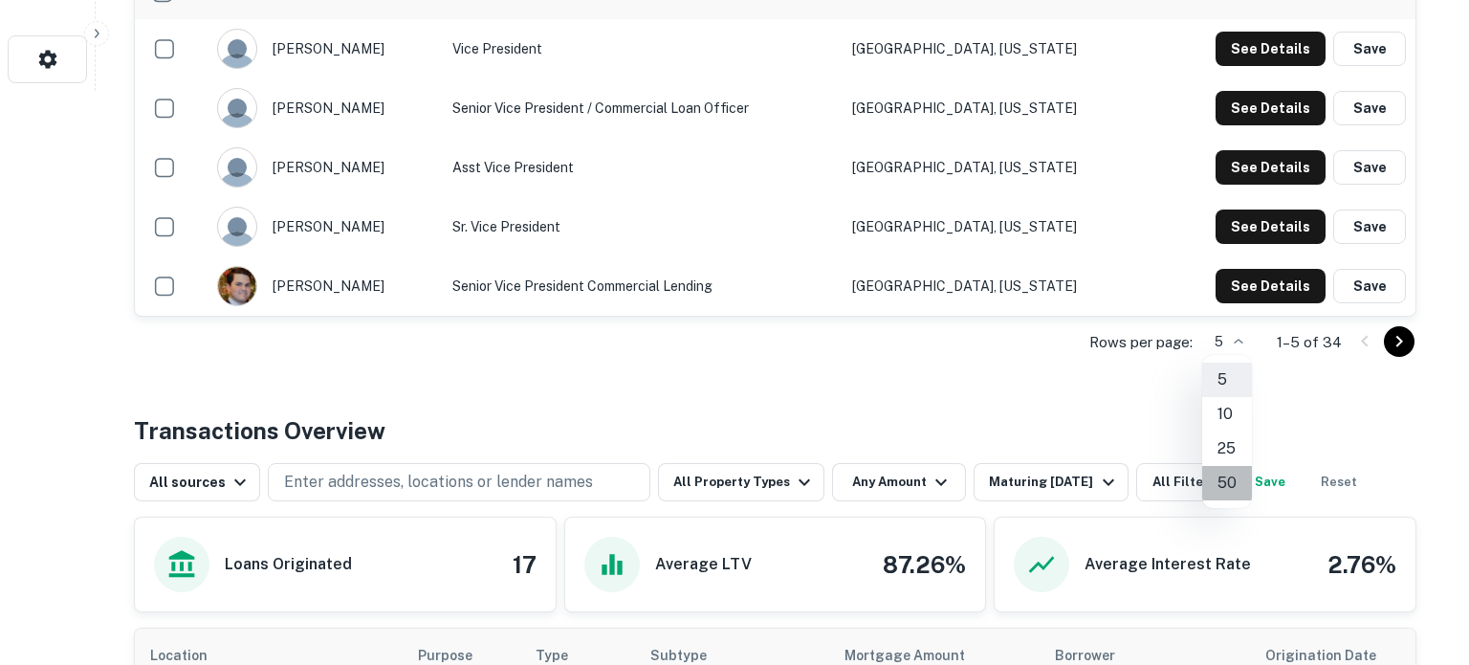
click at [1229, 471] on li "50" at bounding box center [1227, 483] width 50 height 34
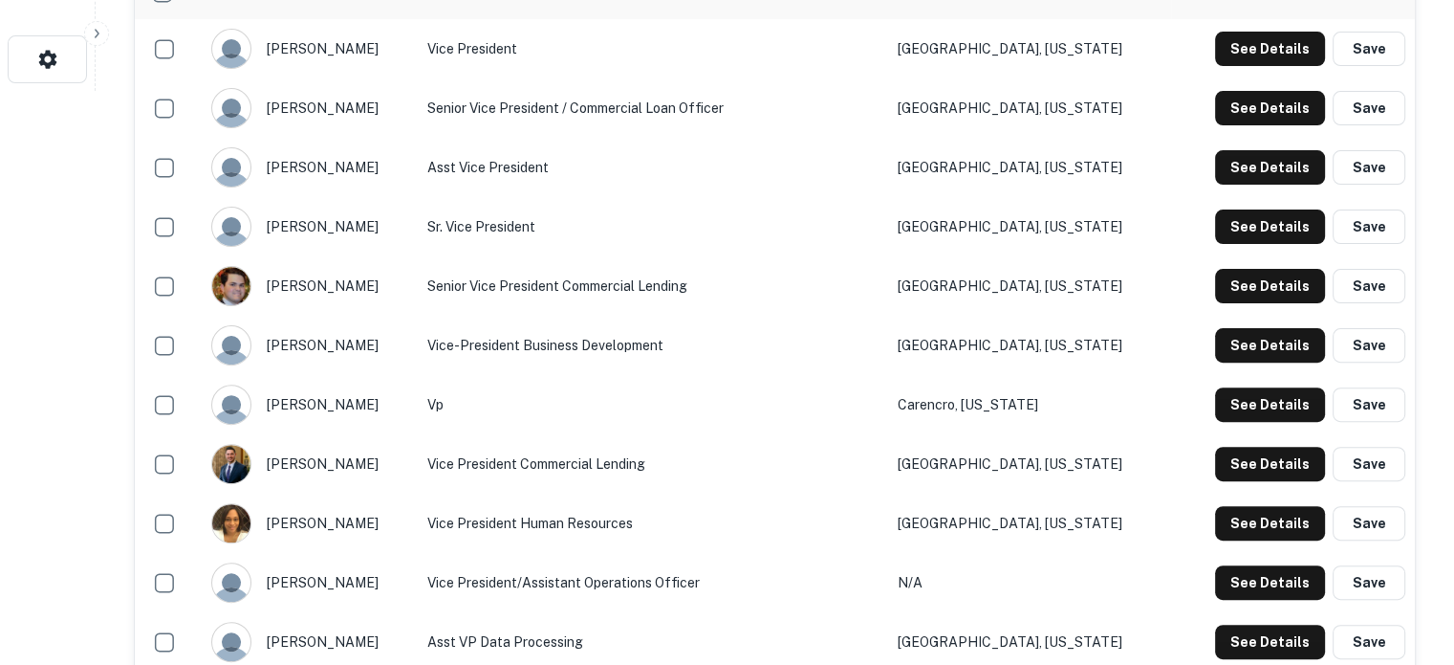
click at [788, 512] on td "Vice President Human Resources" at bounding box center [653, 522] width 470 height 59
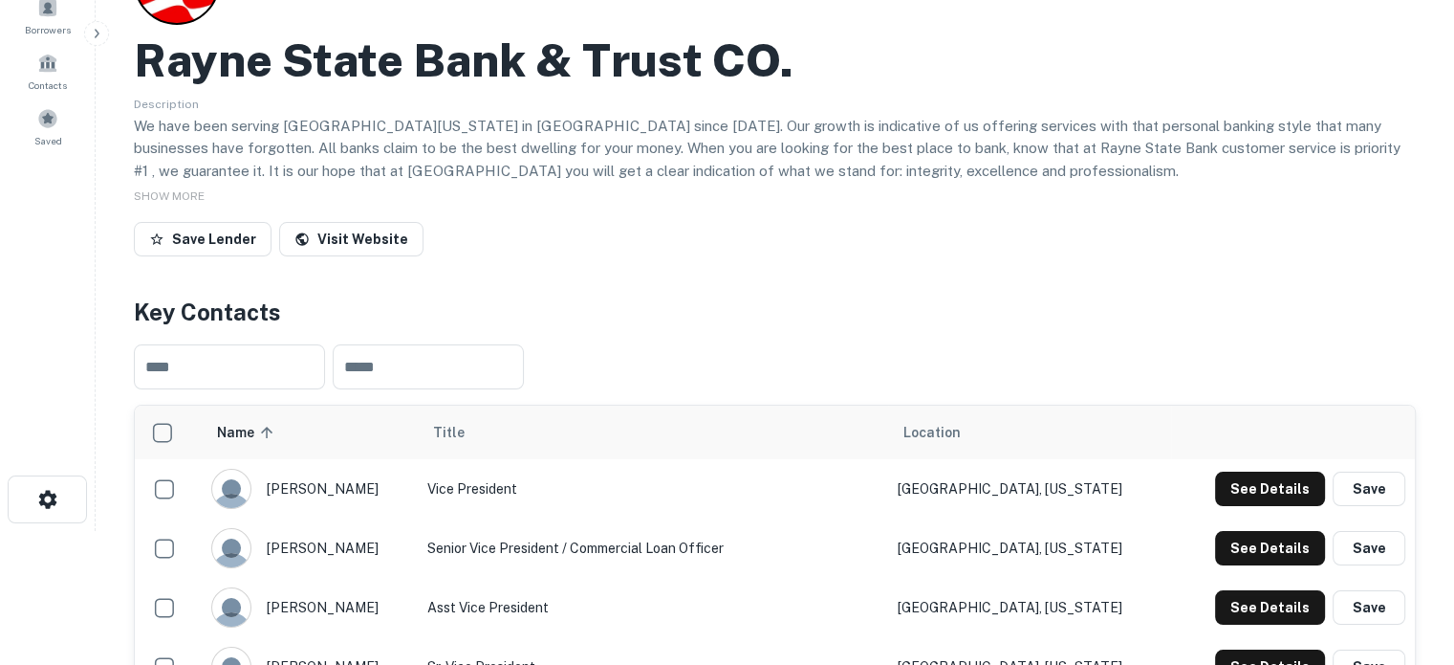
scroll to position [0, 0]
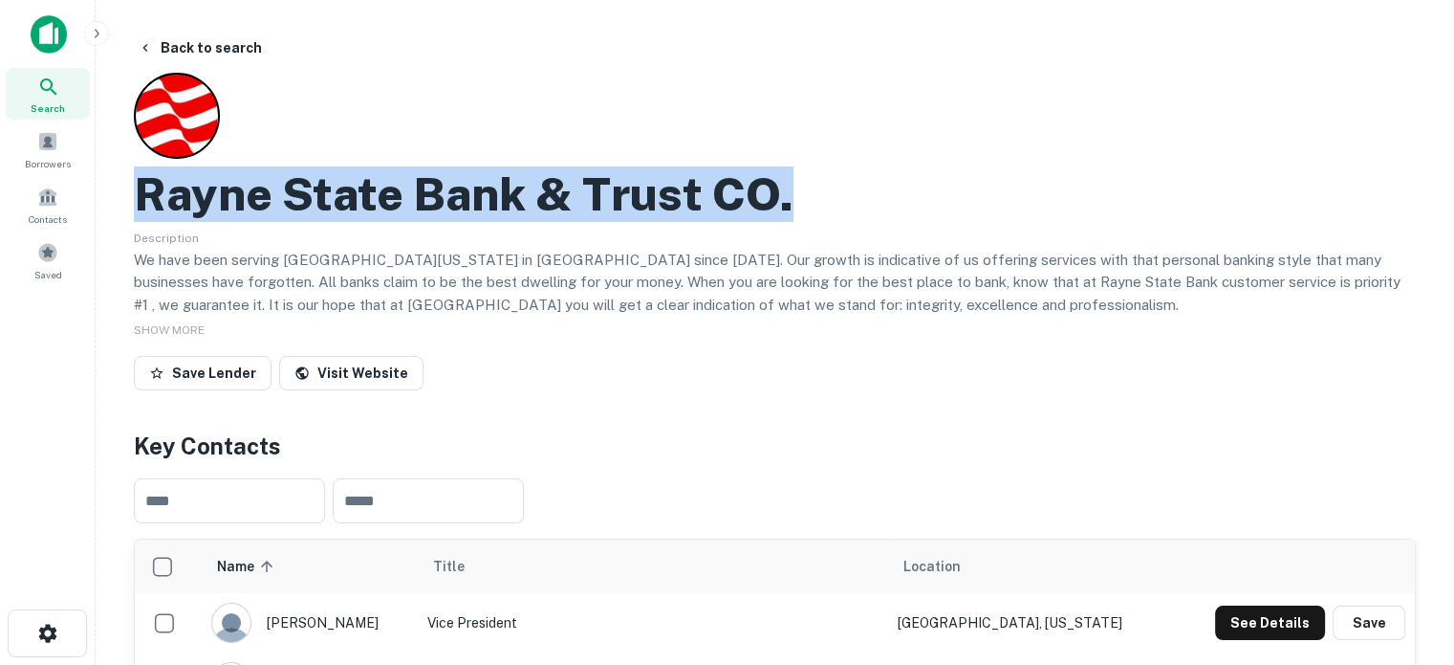
drag, startPoint x: 136, startPoint y: 183, endPoint x: 945, endPoint y: 174, distance: 809.0
click at [945, 174] on div "Rayne State Bank & Trust CO." at bounding box center [775, 193] width 1282 height 55
copy h2 "Rayne State Bank & Trust CO."
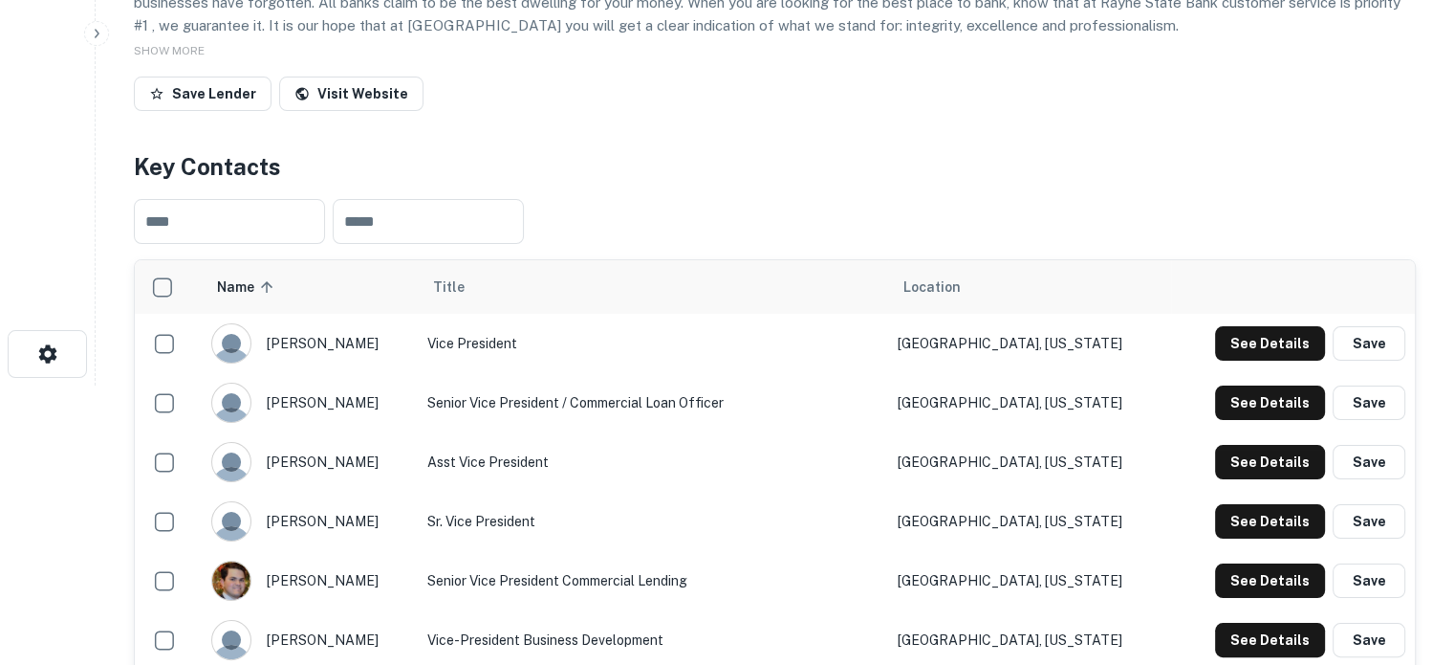
scroll to position [383, 0]
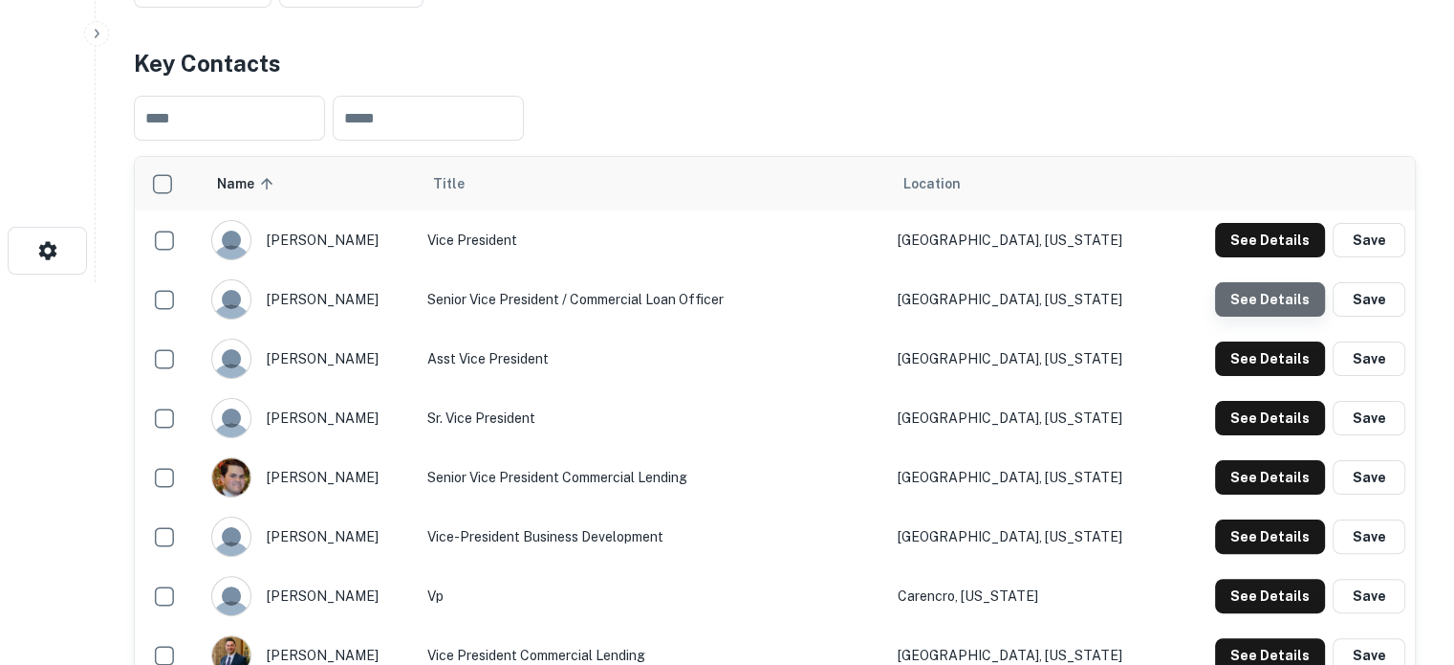
click at [1287, 307] on button "See Details" at bounding box center [1270, 299] width 110 height 34
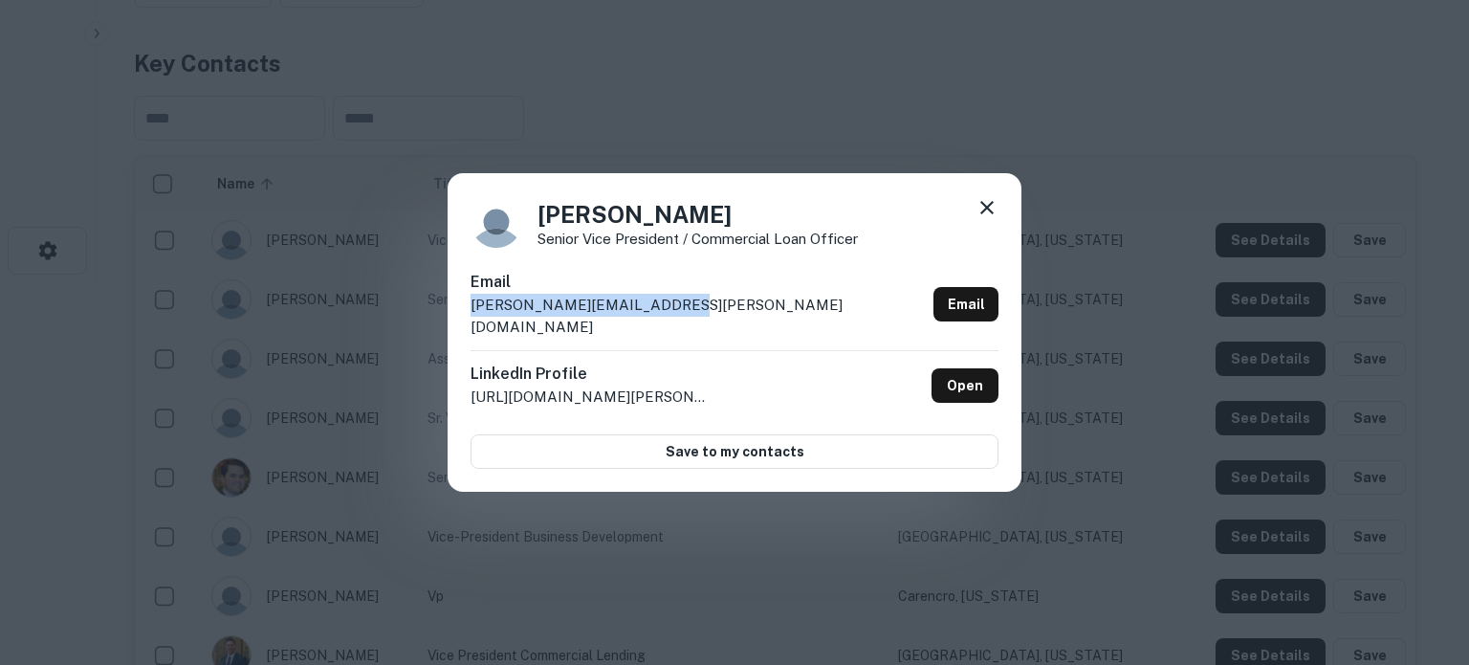
drag, startPoint x: 469, startPoint y: 317, endPoint x: 731, endPoint y: 323, distance: 262.1
click at [731, 323] on div "Kevin Romero Senior Vice President / Commercial Loan Officer Email kevin.romero…" at bounding box center [735, 332] width 574 height 319
copy p "kevin.romero@bankonnet.com"
click at [983, 214] on icon at bounding box center [986, 207] width 13 height 13
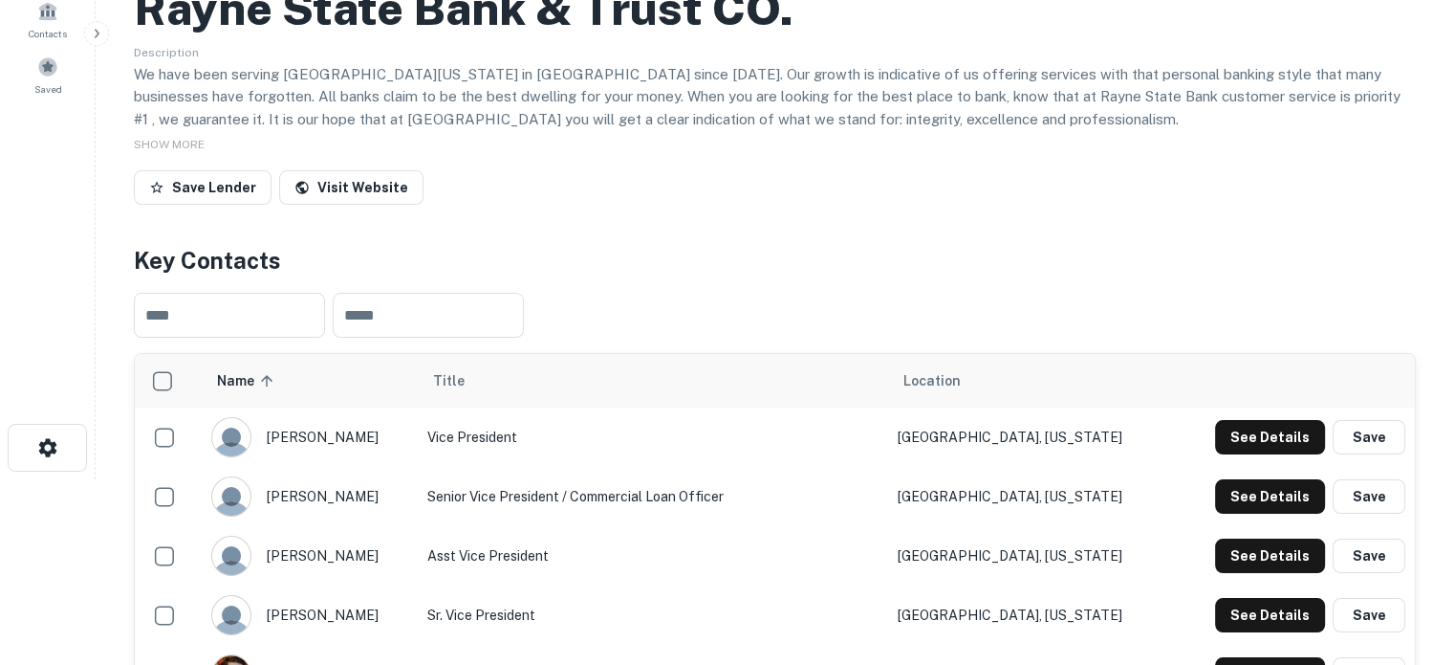
scroll to position [0, 0]
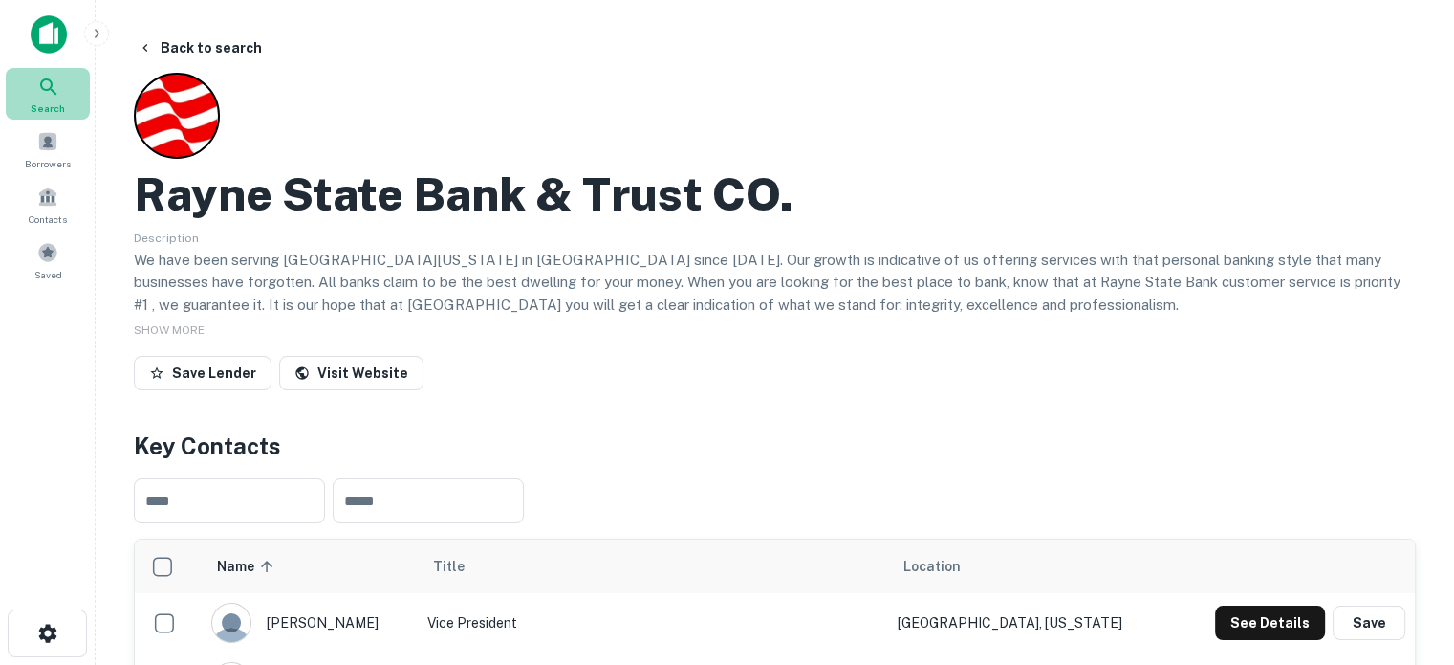
click at [50, 79] on icon at bounding box center [48, 86] width 16 height 16
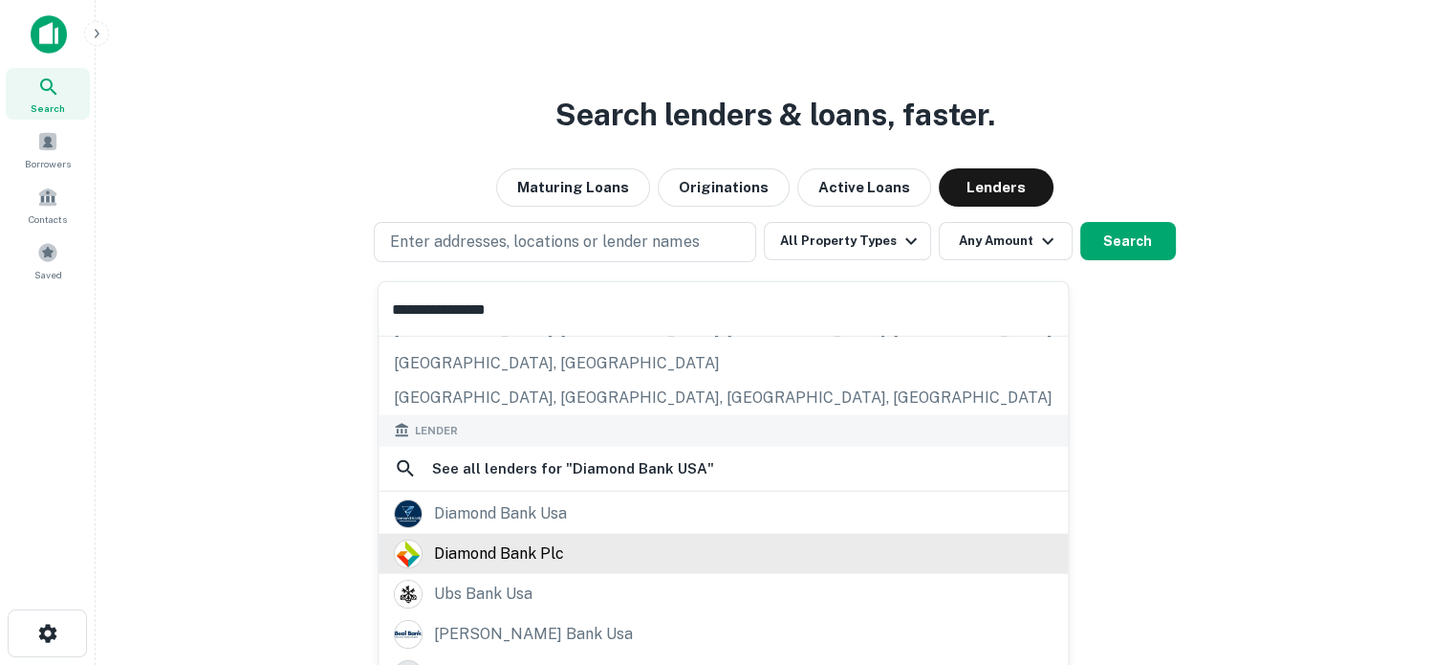
scroll to position [191, 0]
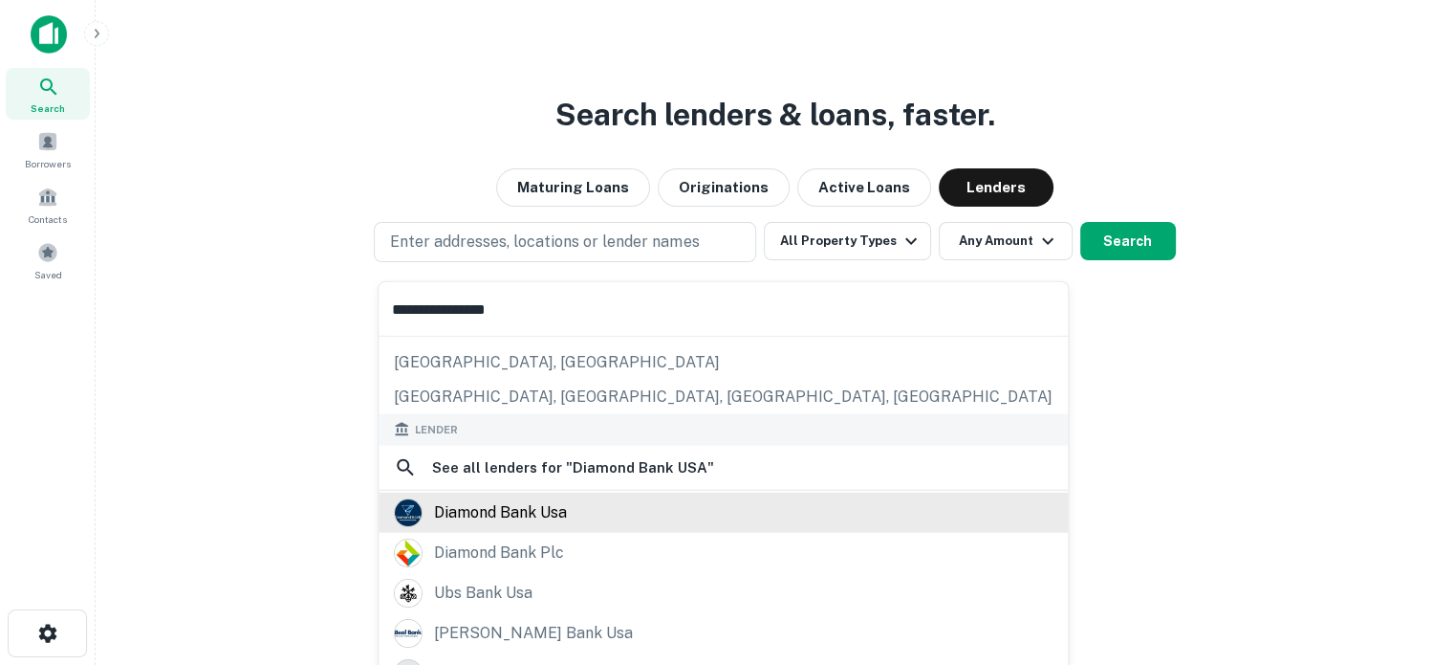
type input "**********"
click at [530, 503] on div "diamond bank usa" at bounding box center [500, 511] width 133 height 29
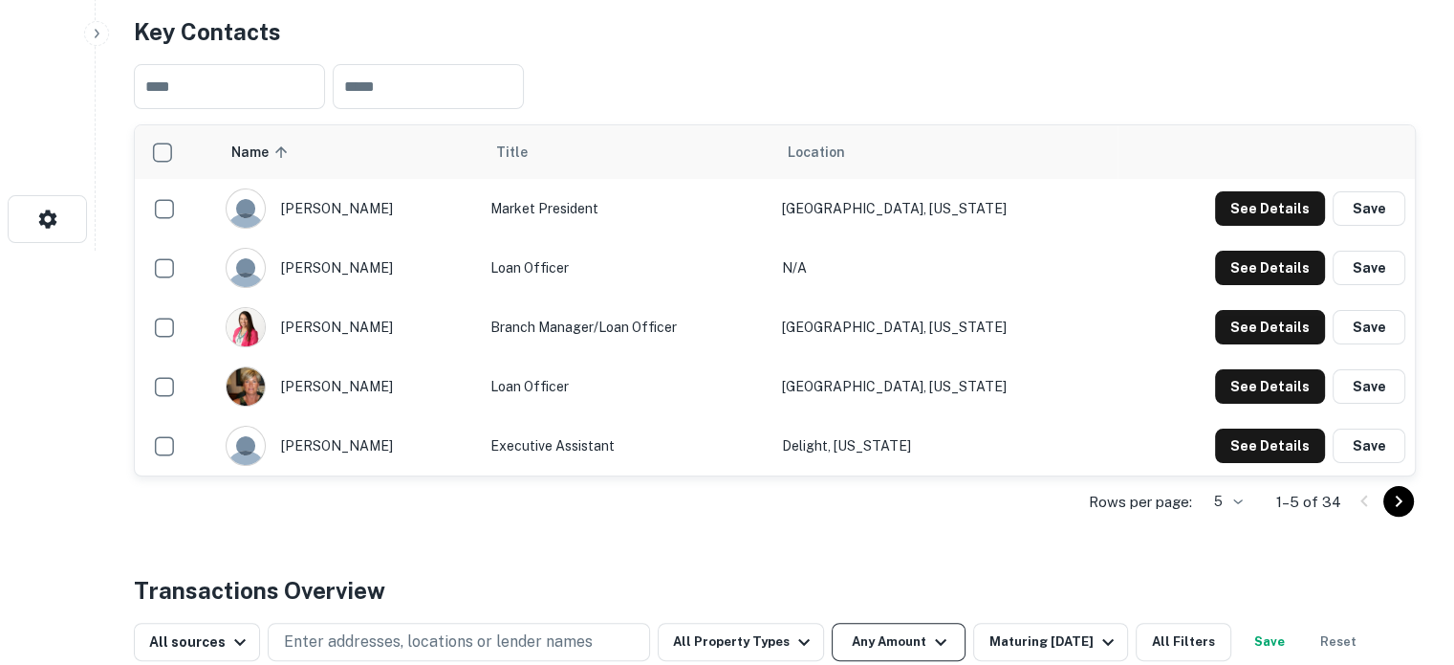
scroll to position [574, 0]
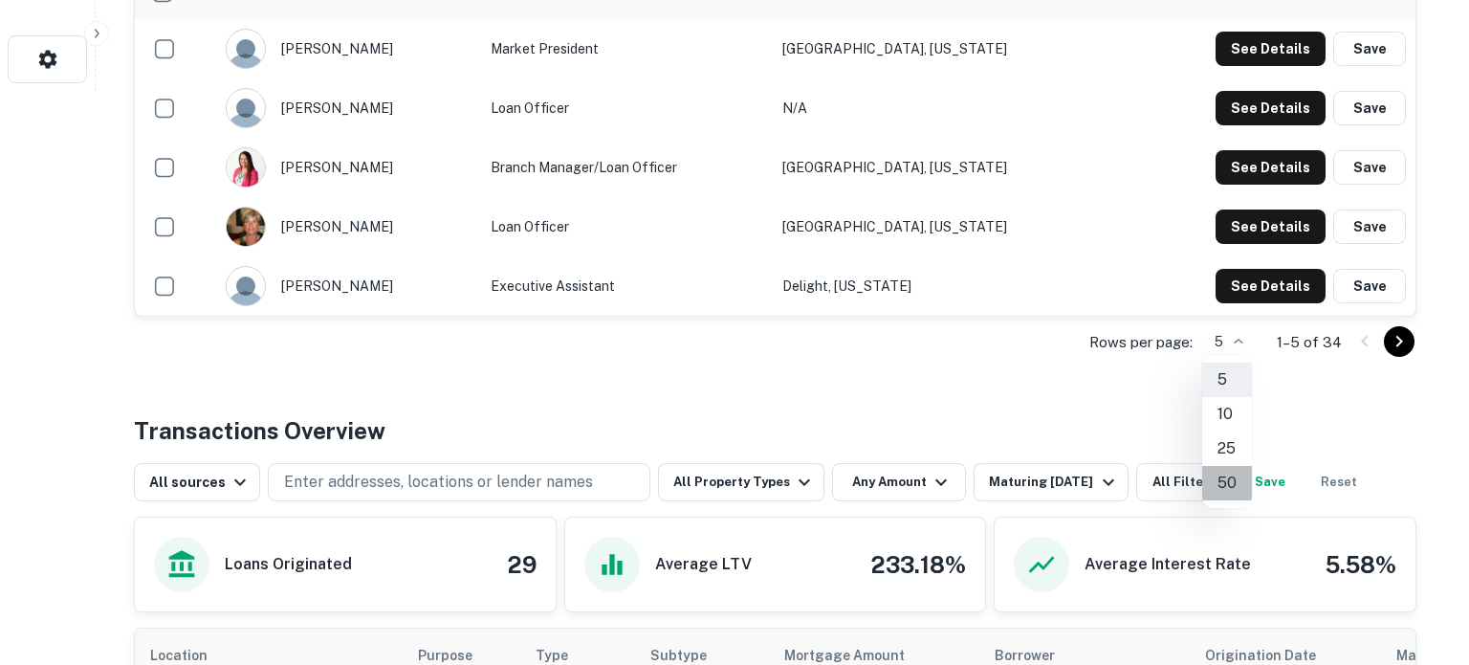
click at [1225, 476] on li "50" at bounding box center [1227, 483] width 50 height 34
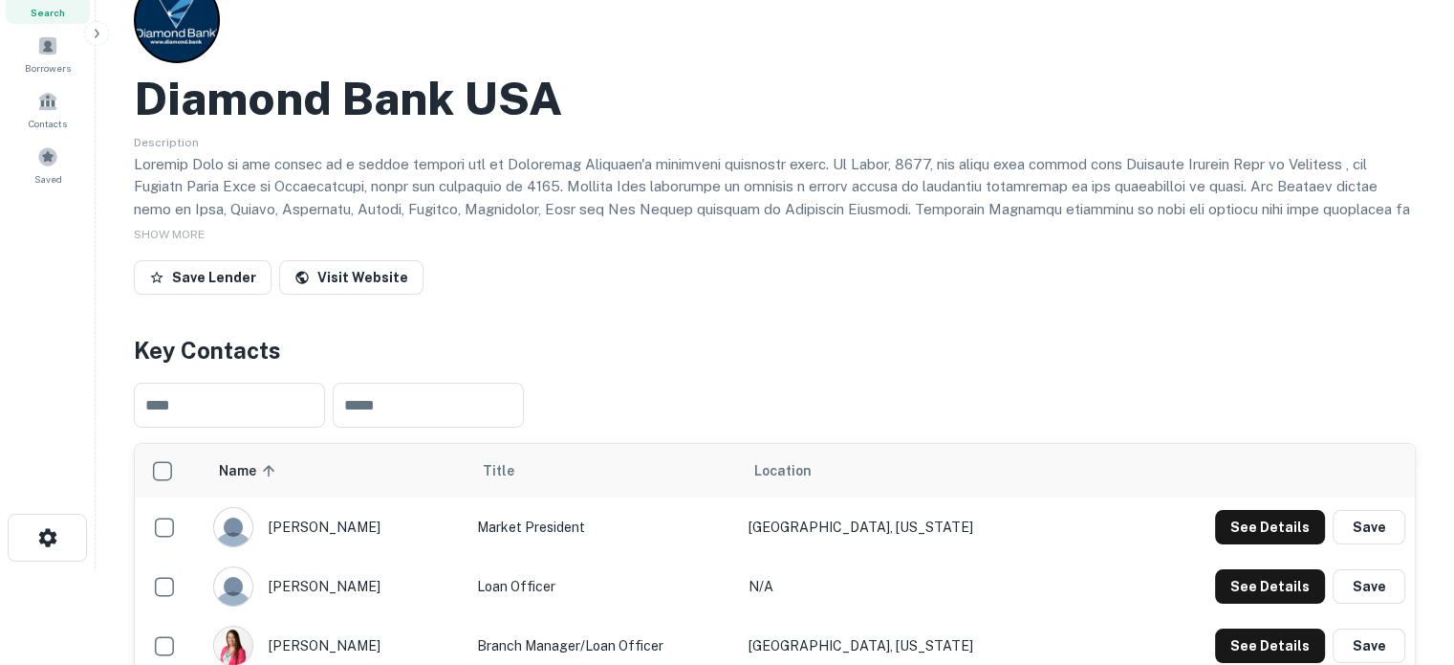
scroll to position [0, 0]
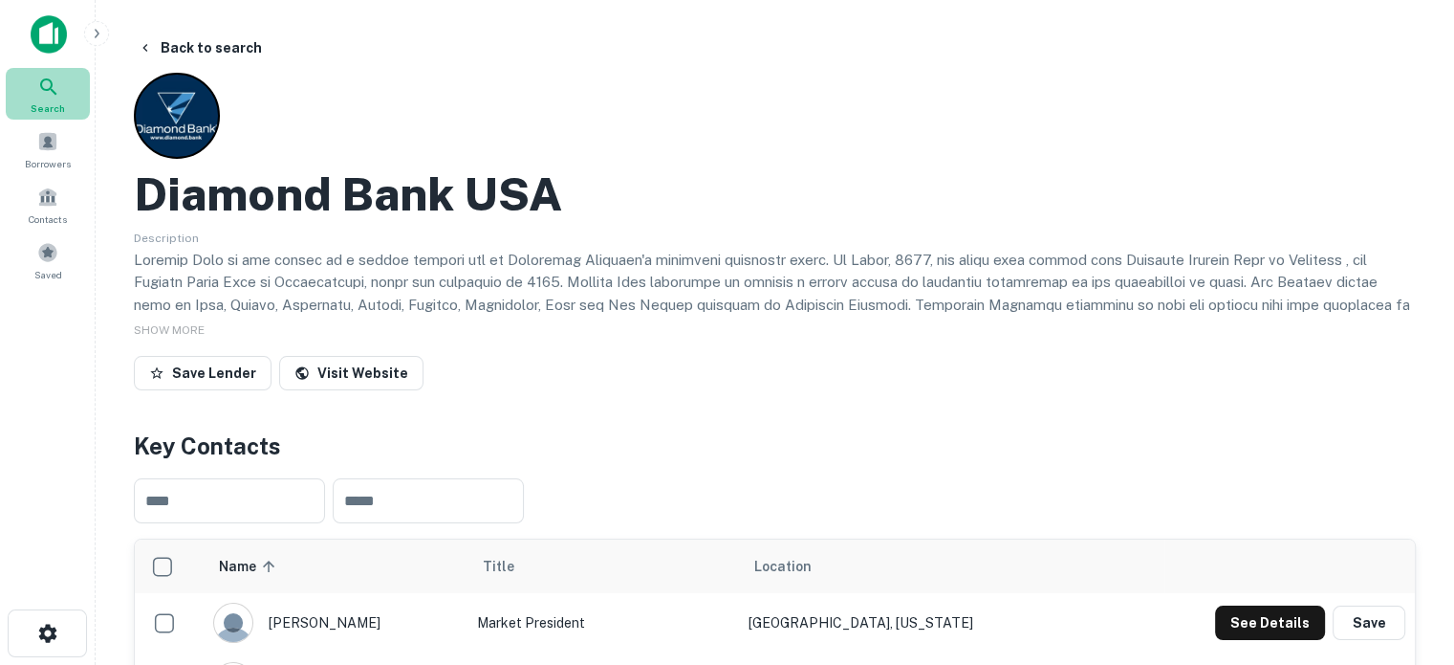
click at [50, 90] on icon at bounding box center [48, 87] width 23 height 23
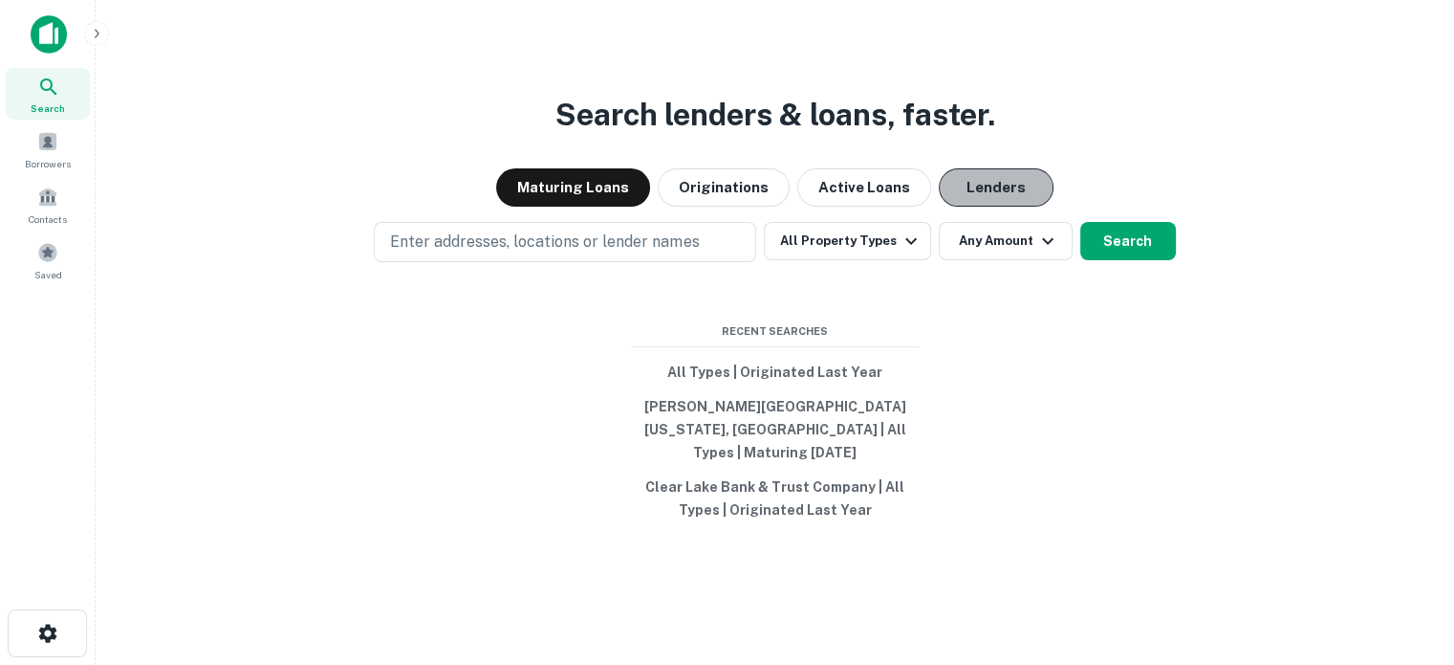
click at [951, 203] on button "Lenders" at bounding box center [996, 187] width 115 height 38
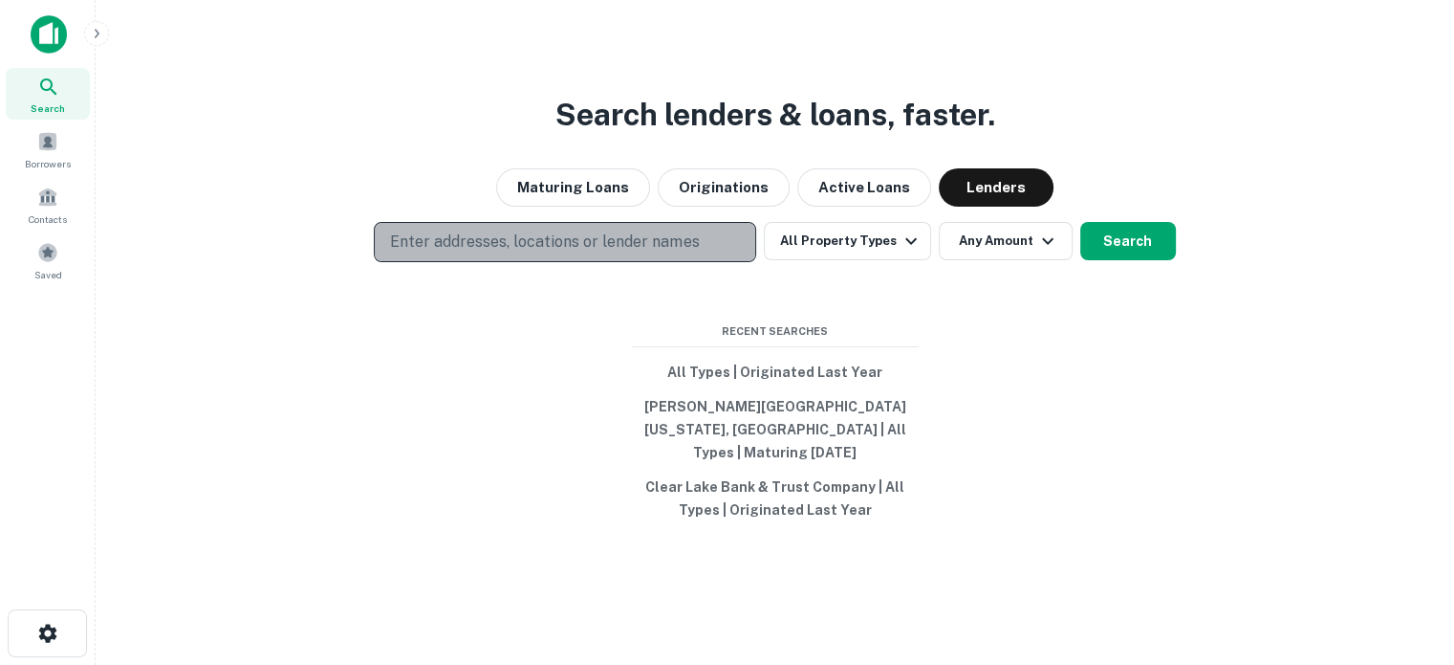
click at [539, 253] on p "Enter addresses, locations or lender names" at bounding box center [544, 241] width 309 height 23
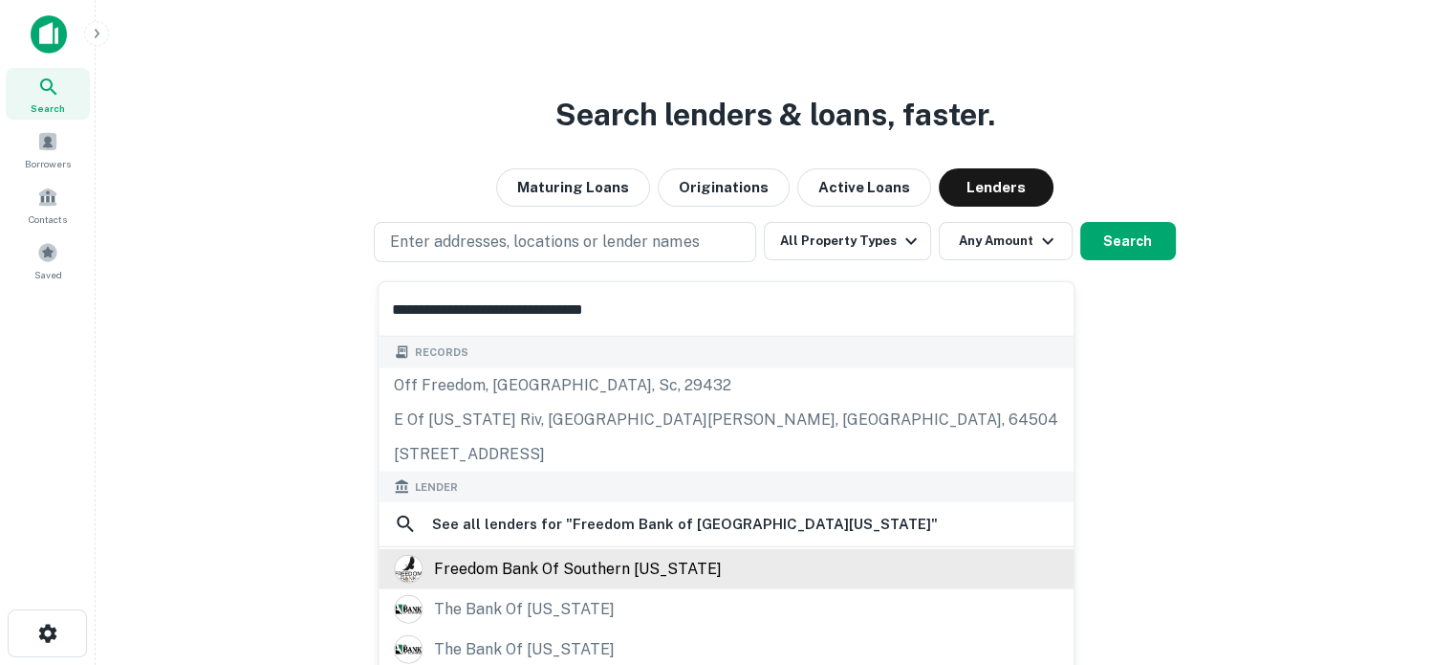
type input "**********"
click at [561, 565] on div "freedom bank of southern missouri" at bounding box center [578, 569] width 288 height 29
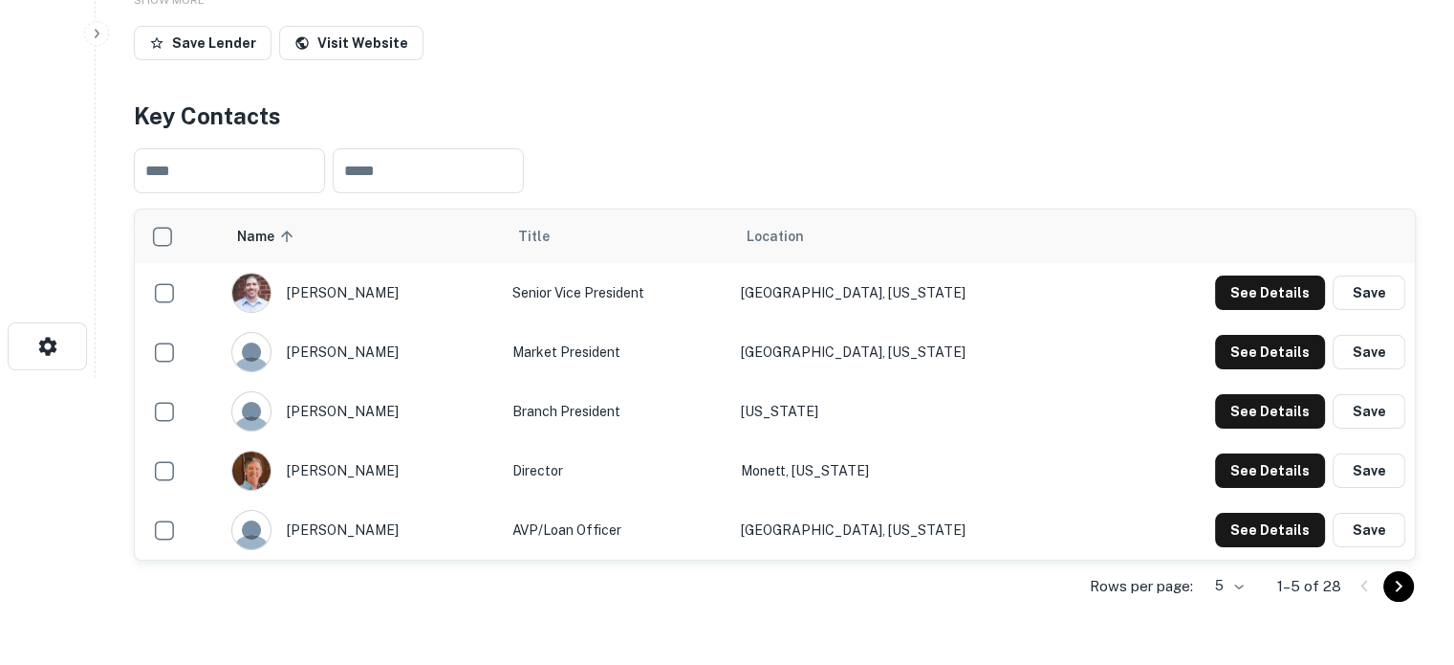
scroll to position [478, 0]
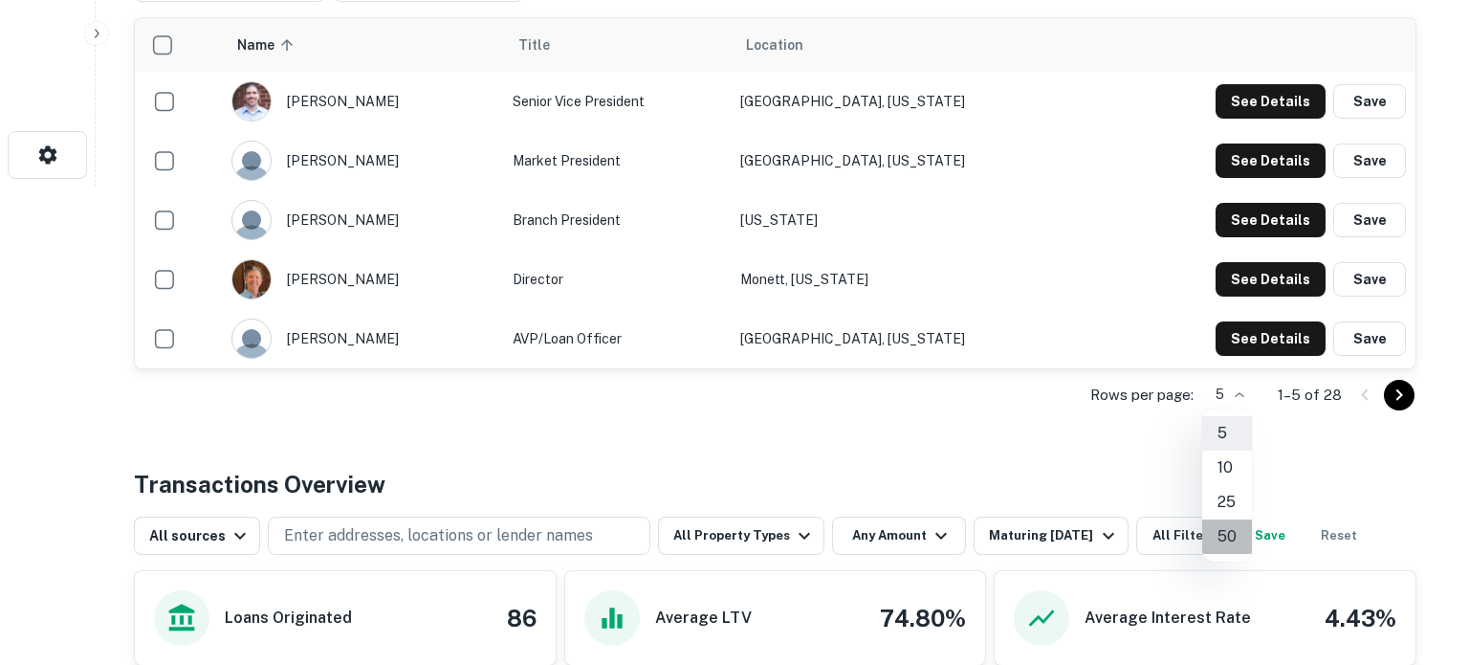
click at [1229, 530] on li "50" at bounding box center [1227, 536] width 50 height 34
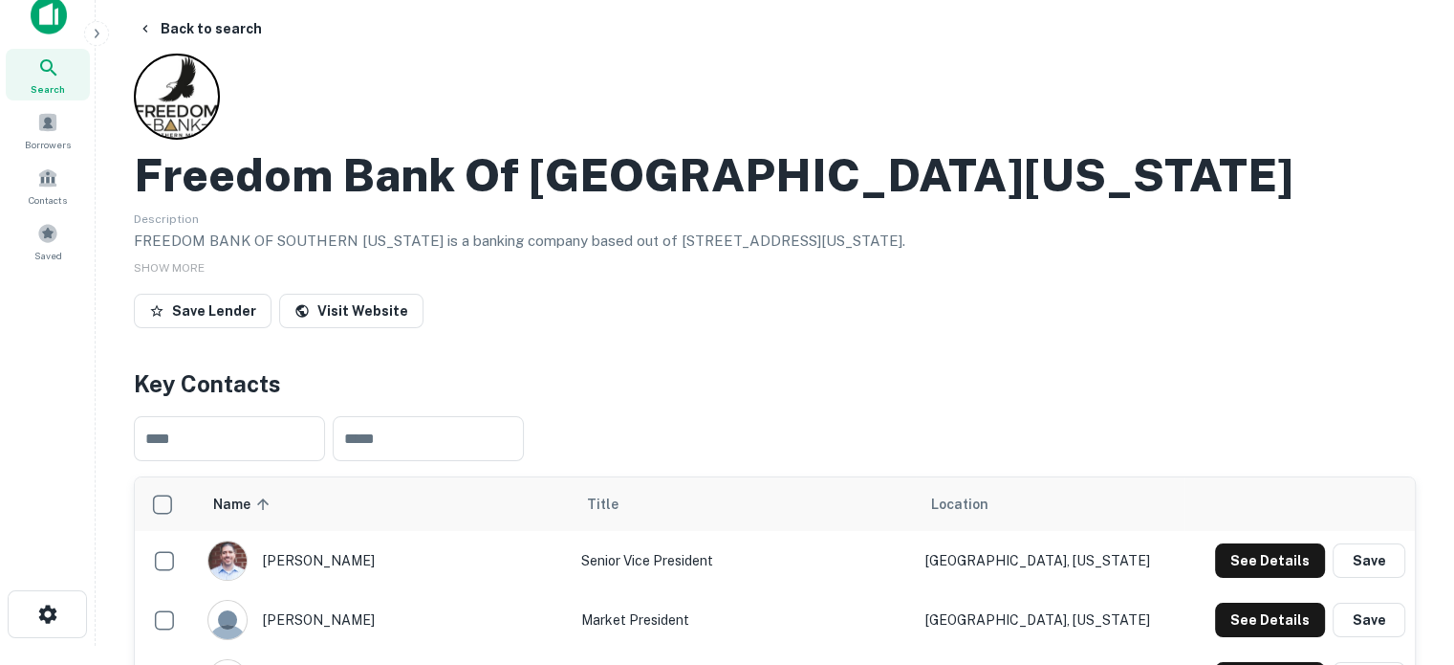
scroll to position [0, 0]
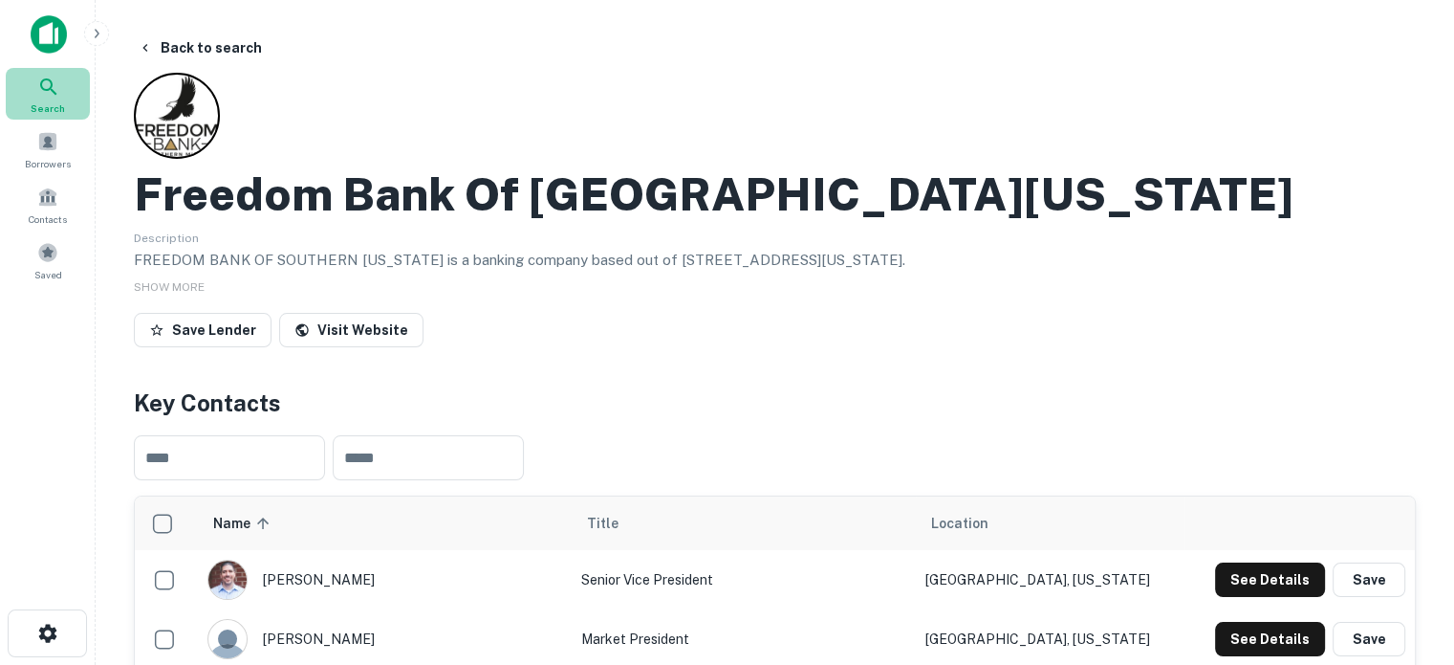
click at [58, 100] on span "Search" at bounding box center [48, 107] width 34 height 15
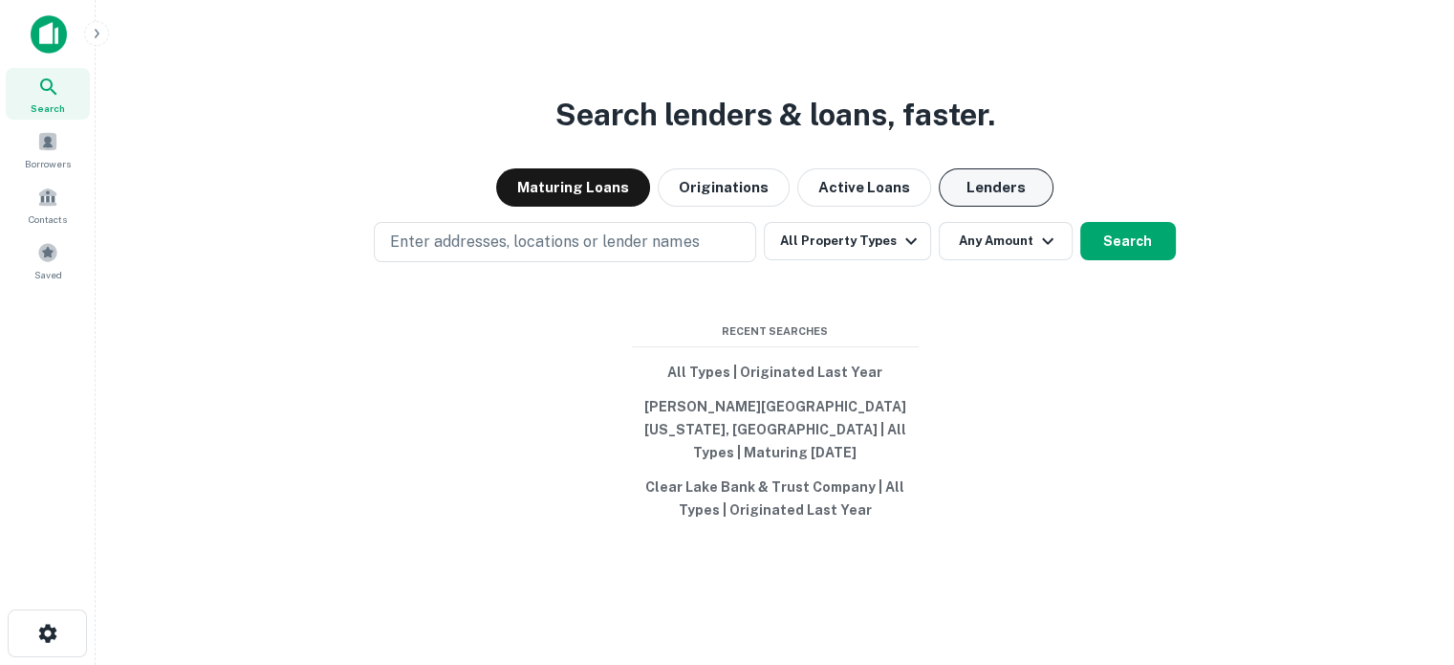
click at [1006, 195] on button "Lenders" at bounding box center [996, 187] width 115 height 38
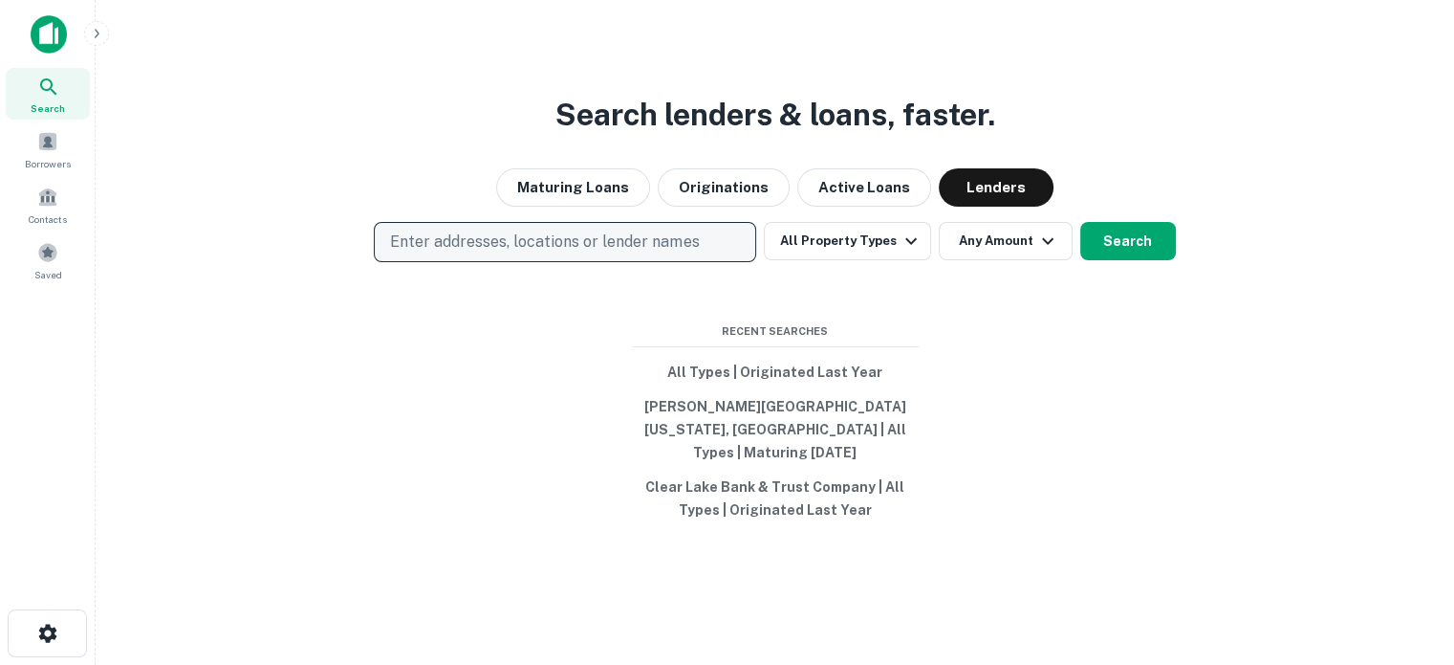
click at [667, 250] on p "Enter addresses, locations or lender names" at bounding box center [544, 241] width 309 height 23
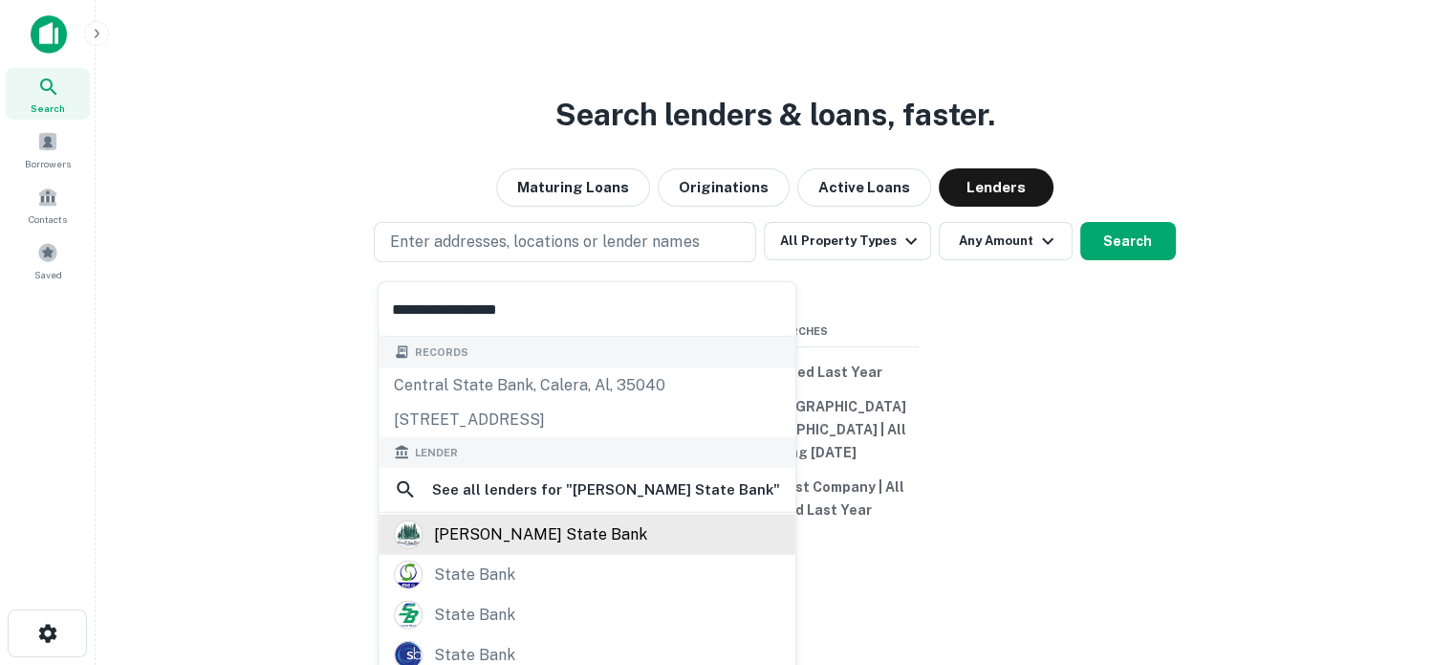
type input "**********"
click at [516, 529] on div "[PERSON_NAME] state bank" at bounding box center [540, 534] width 213 height 29
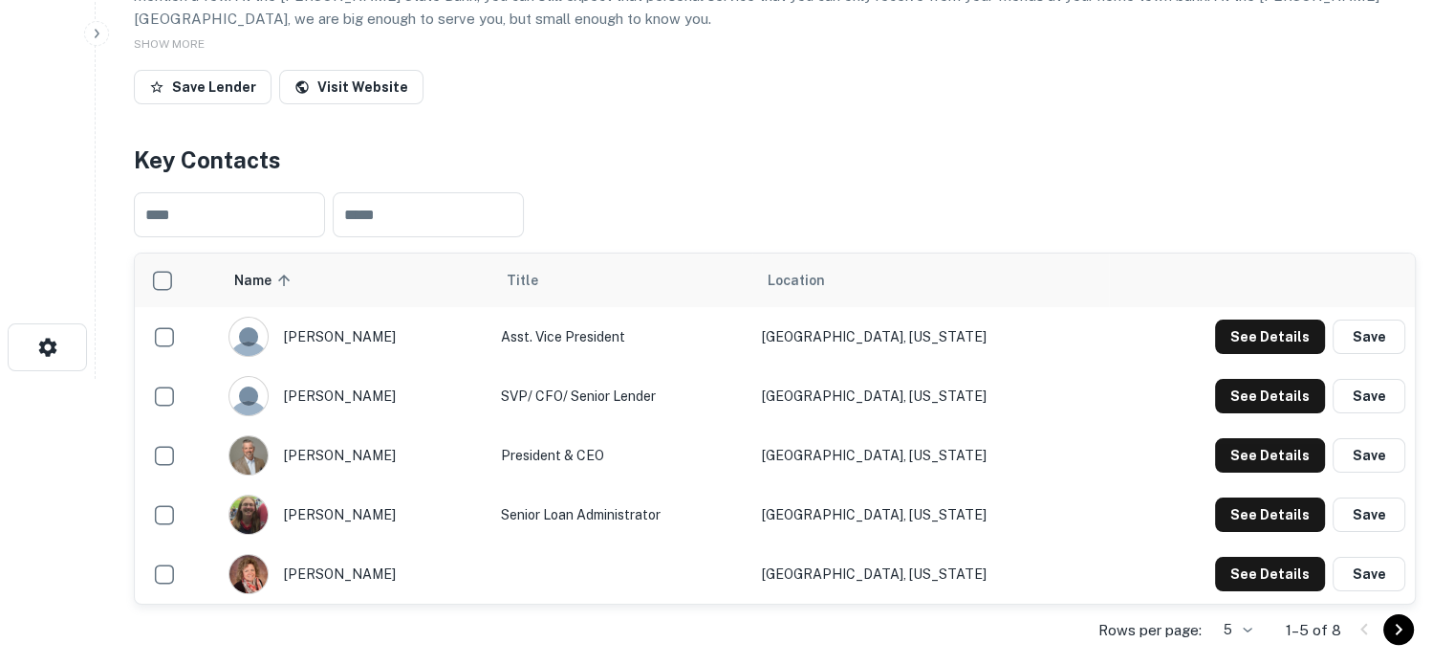
scroll to position [287, 0]
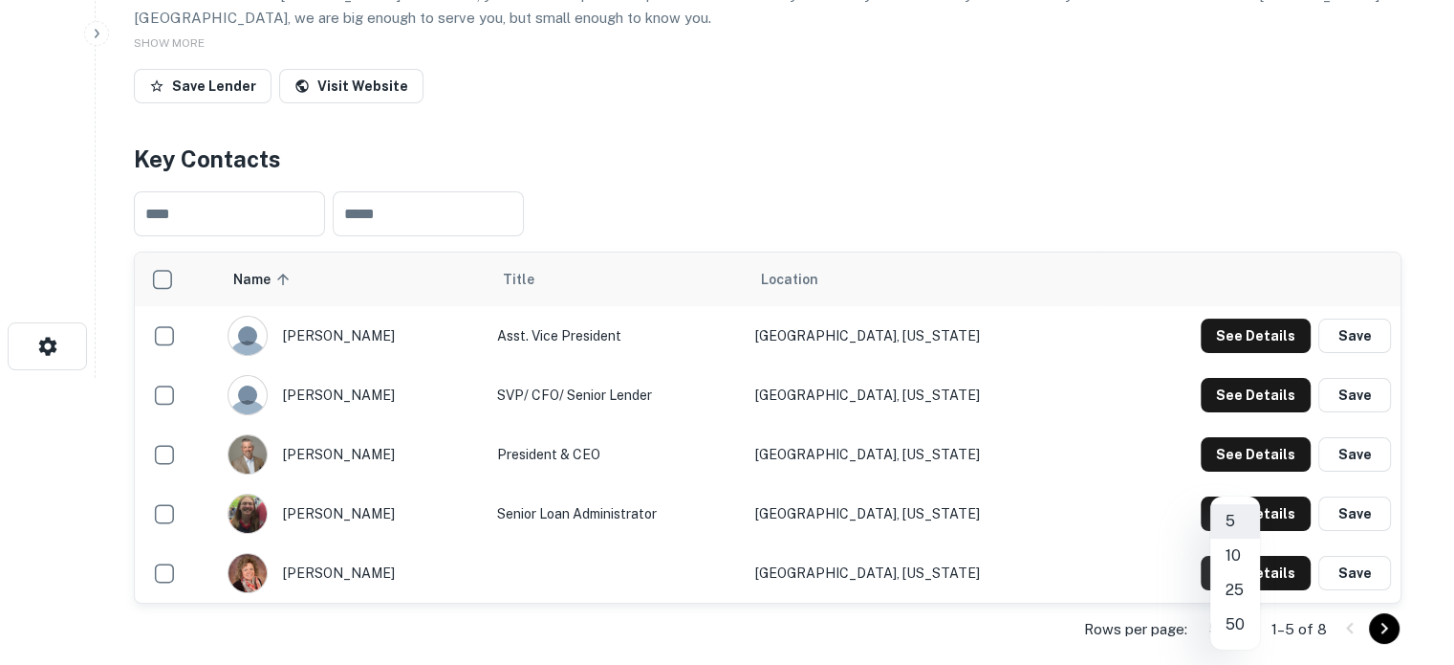
click at [1247, 378] on body "Search Borrowers Contacts Saved Back to search [PERSON_NAME] State Bank Descrip…" at bounding box center [727, 45] width 1454 height 665
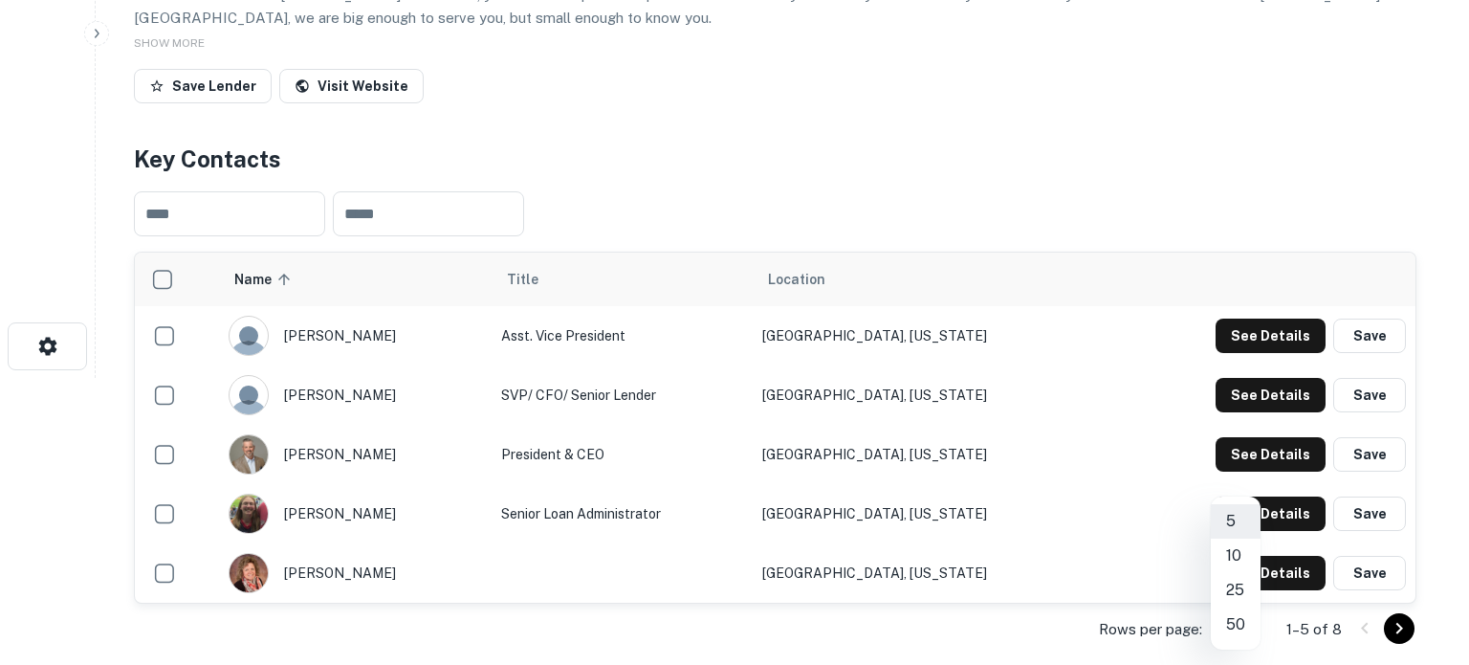
click at [1238, 592] on li "25" at bounding box center [1236, 590] width 50 height 34
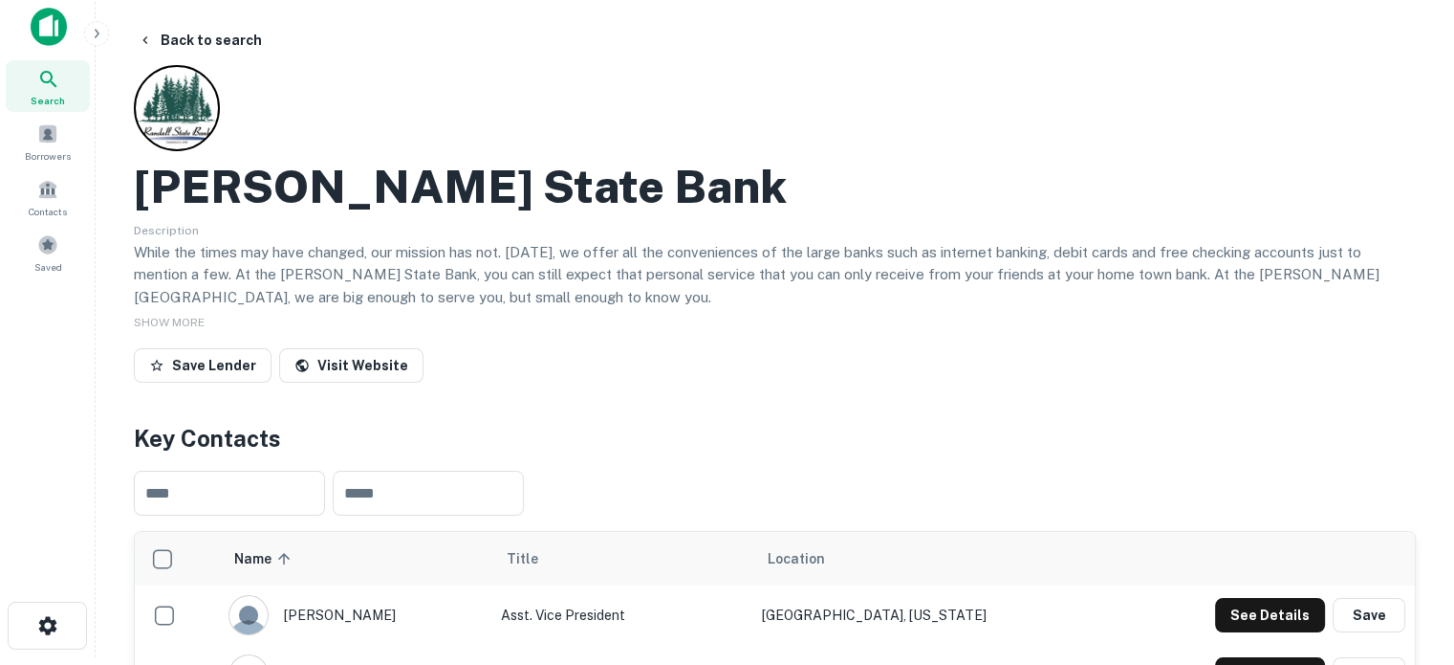
scroll to position [0, 0]
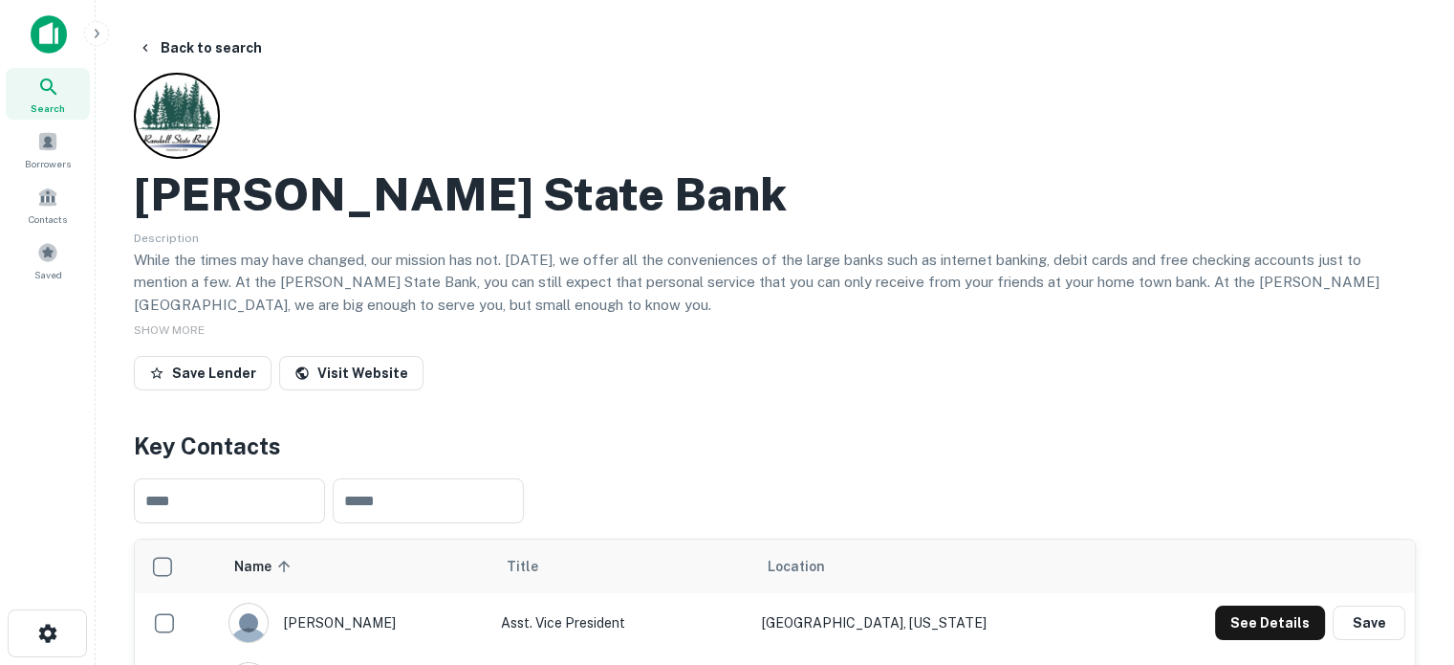
click at [41, 79] on icon at bounding box center [48, 87] width 23 height 23
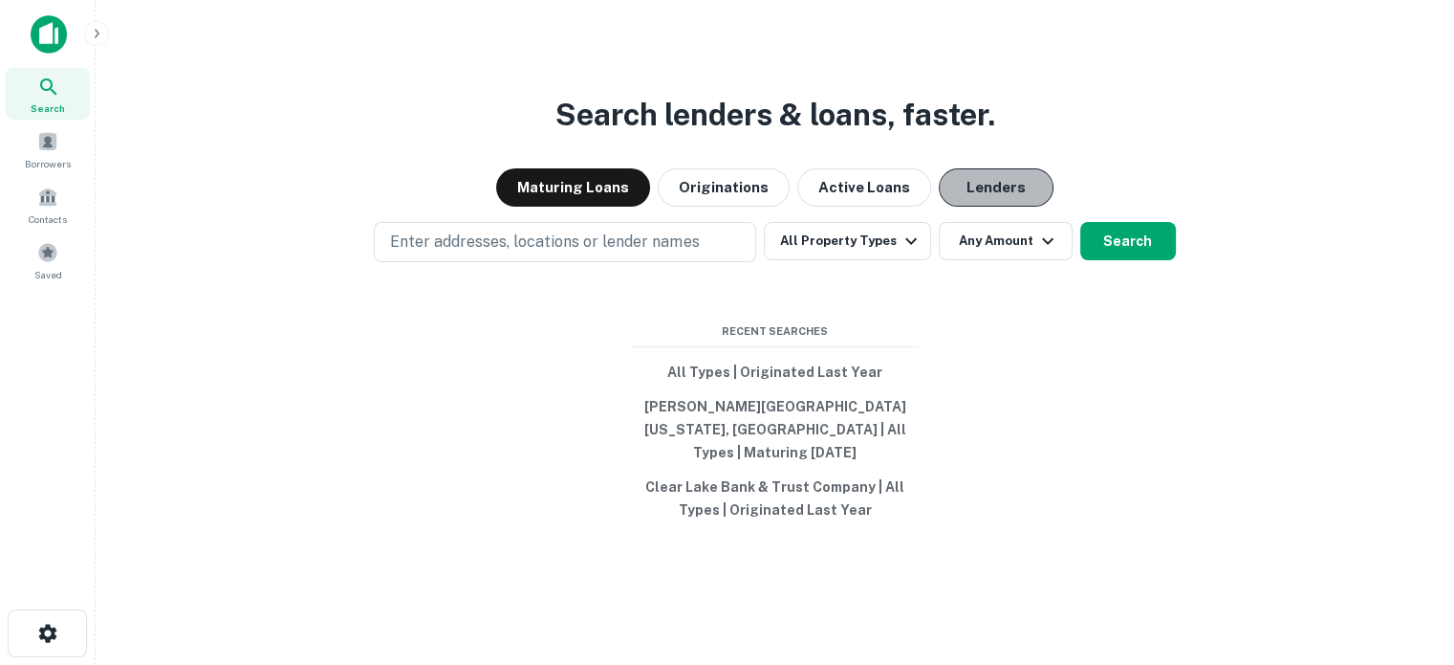
click at [1014, 207] on button "Lenders" at bounding box center [996, 187] width 115 height 38
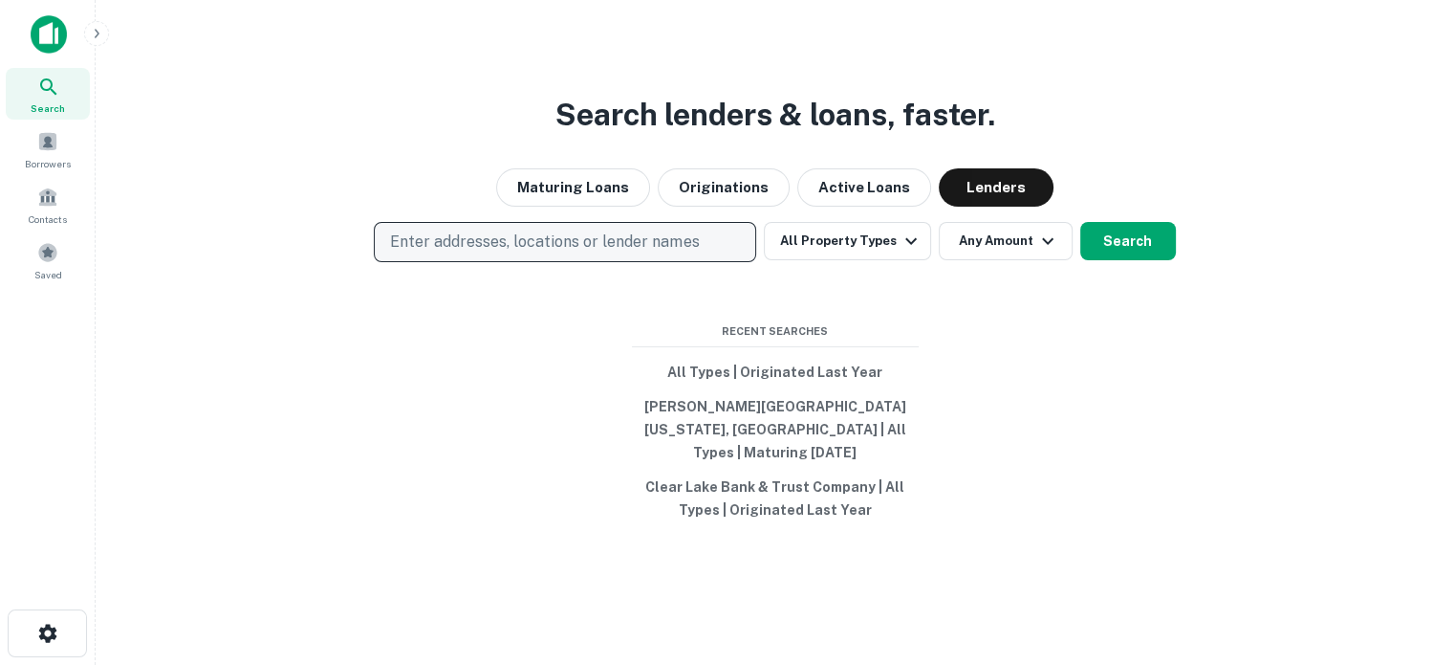
click at [514, 253] on p "Enter addresses, locations or lender names" at bounding box center [544, 241] width 309 height 23
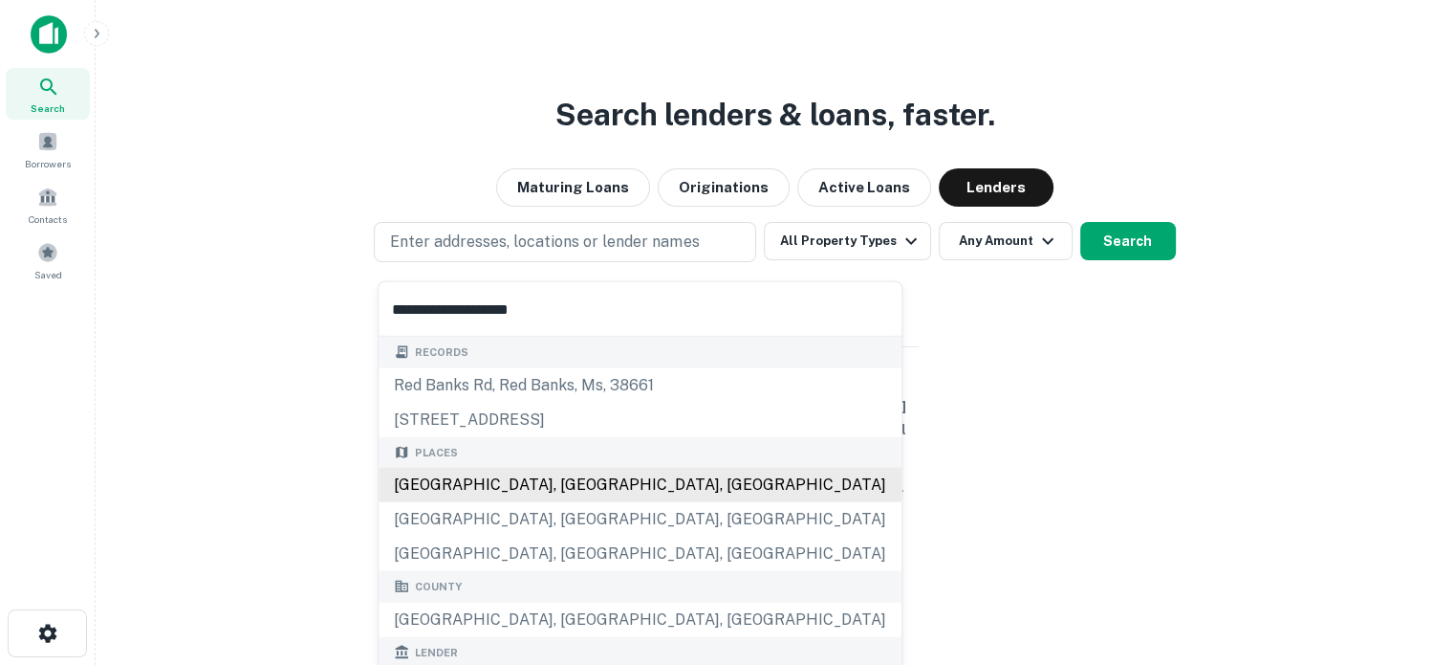
scroll to position [191, 0]
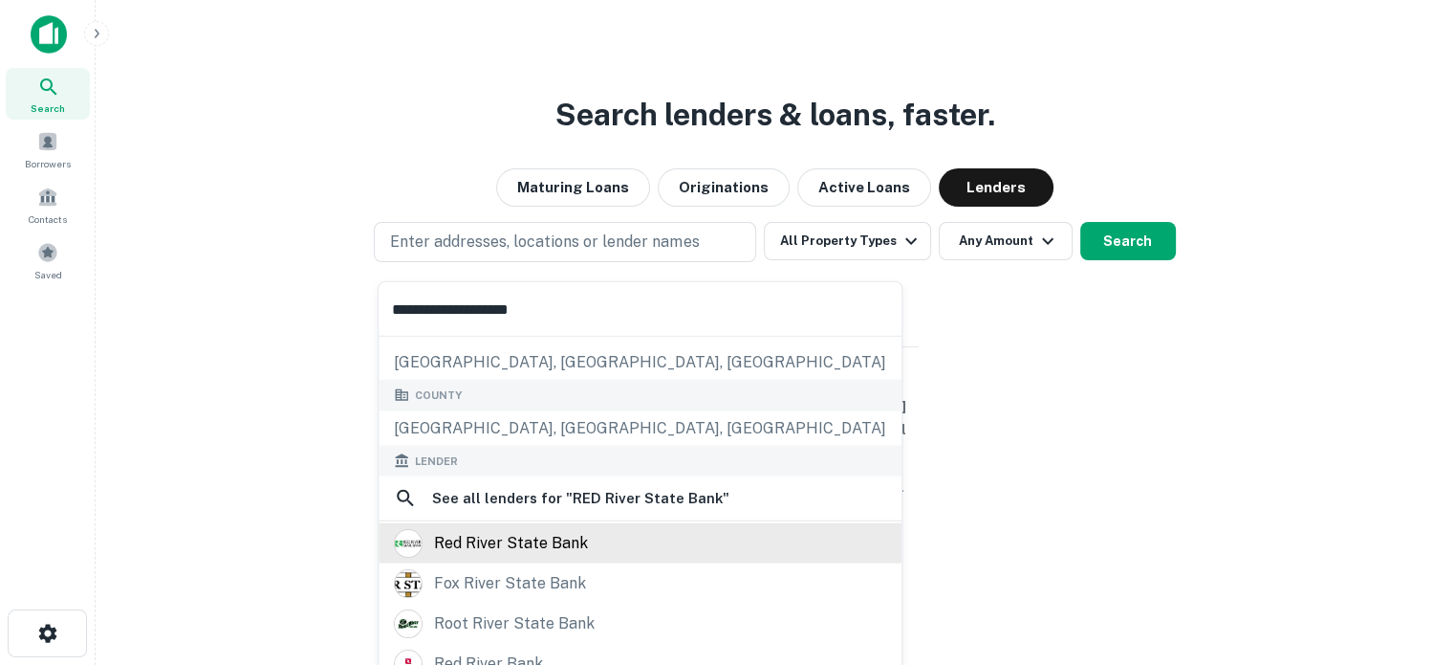
type input "**********"
click at [486, 542] on div "red river state bank" at bounding box center [511, 543] width 154 height 29
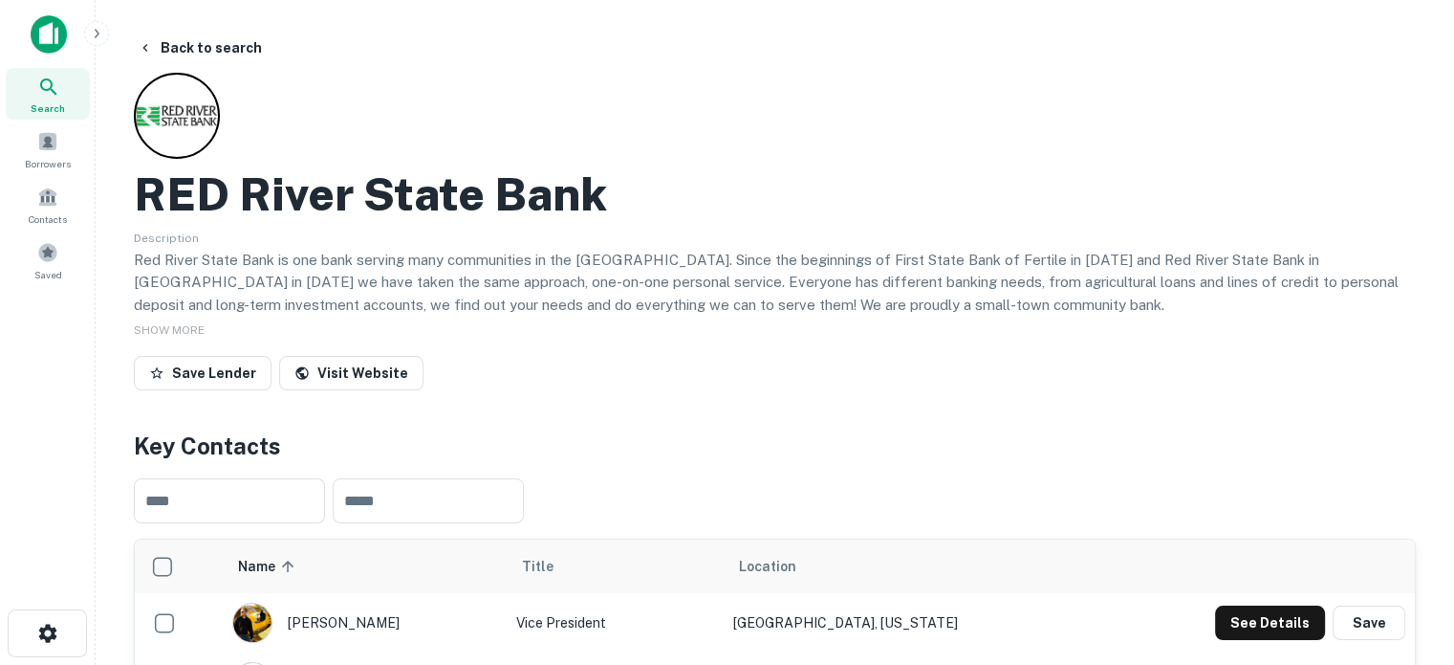
click at [866, 364] on div "Save Lender Visit Website" at bounding box center [775, 377] width 1282 height 42
click at [54, 100] on span "Search" at bounding box center [48, 107] width 34 height 15
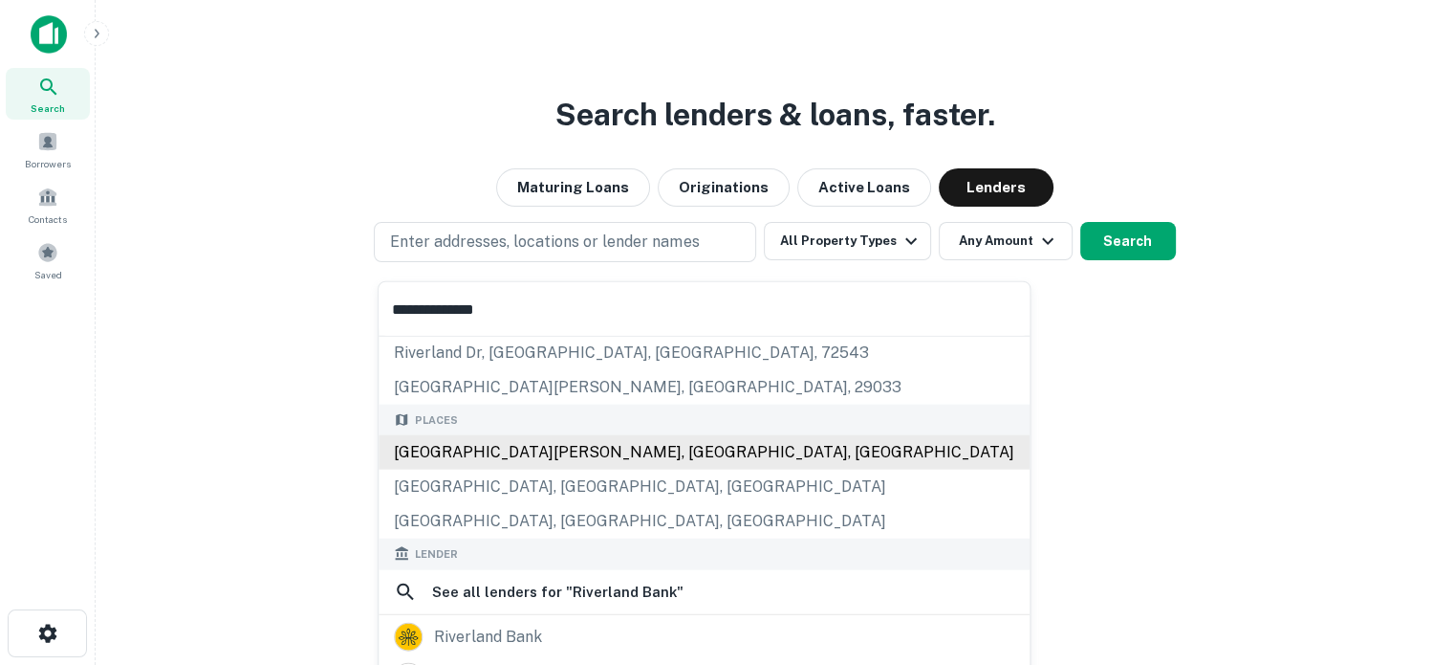
scroll to position [96, 0]
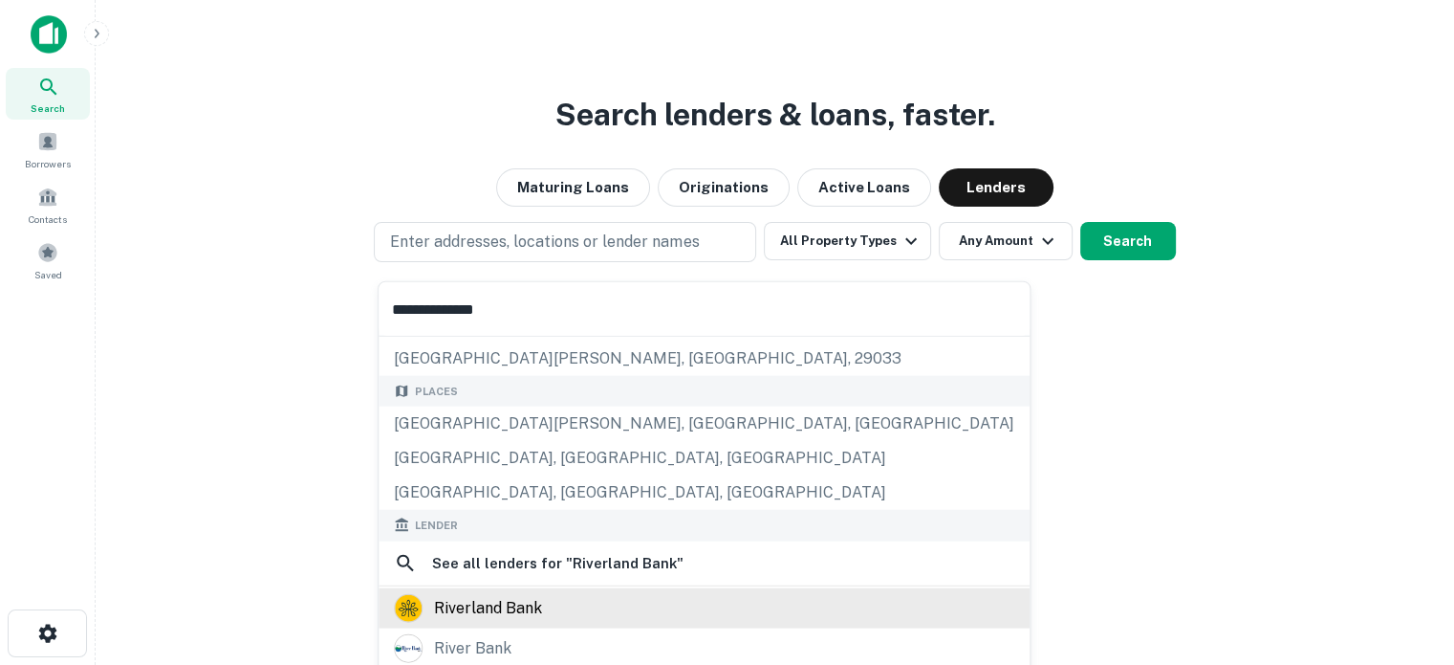
type input "**********"
click at [618, 595] on div "riverland bank" at bounding box center [704, 607] width 621 height 29
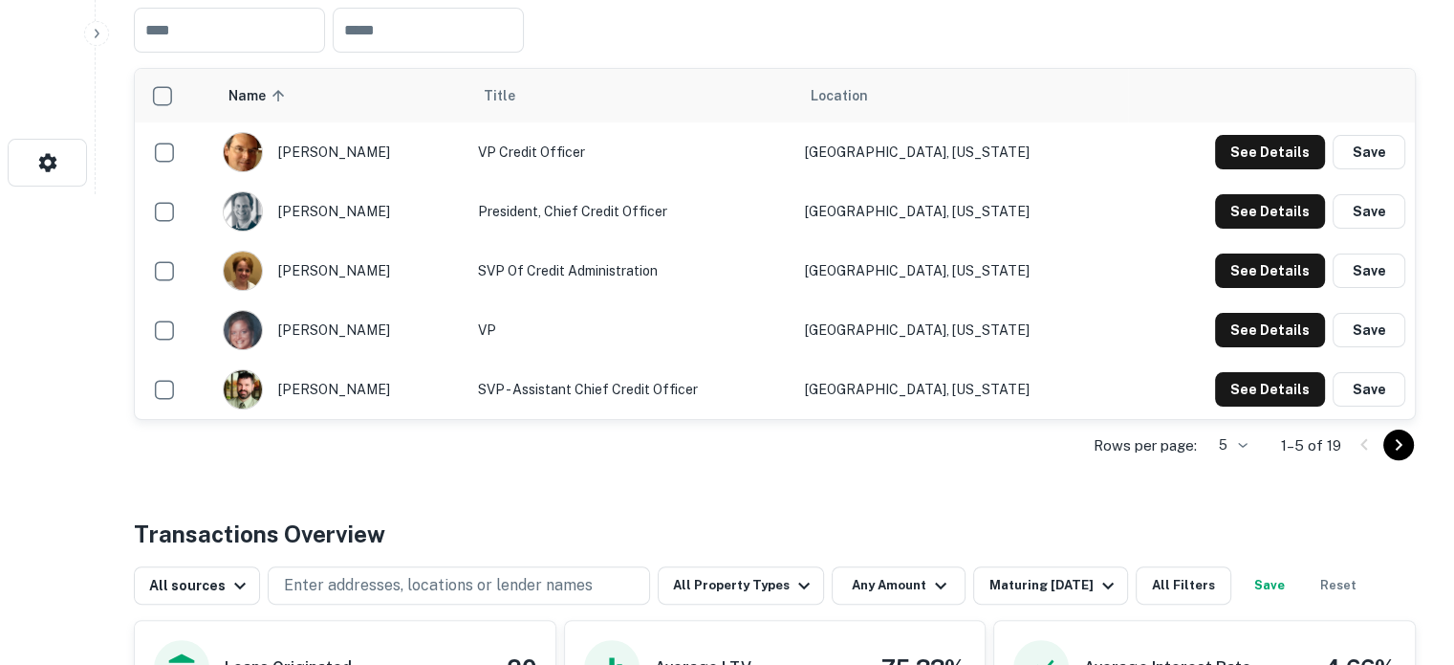
scroll to position [478, 0]
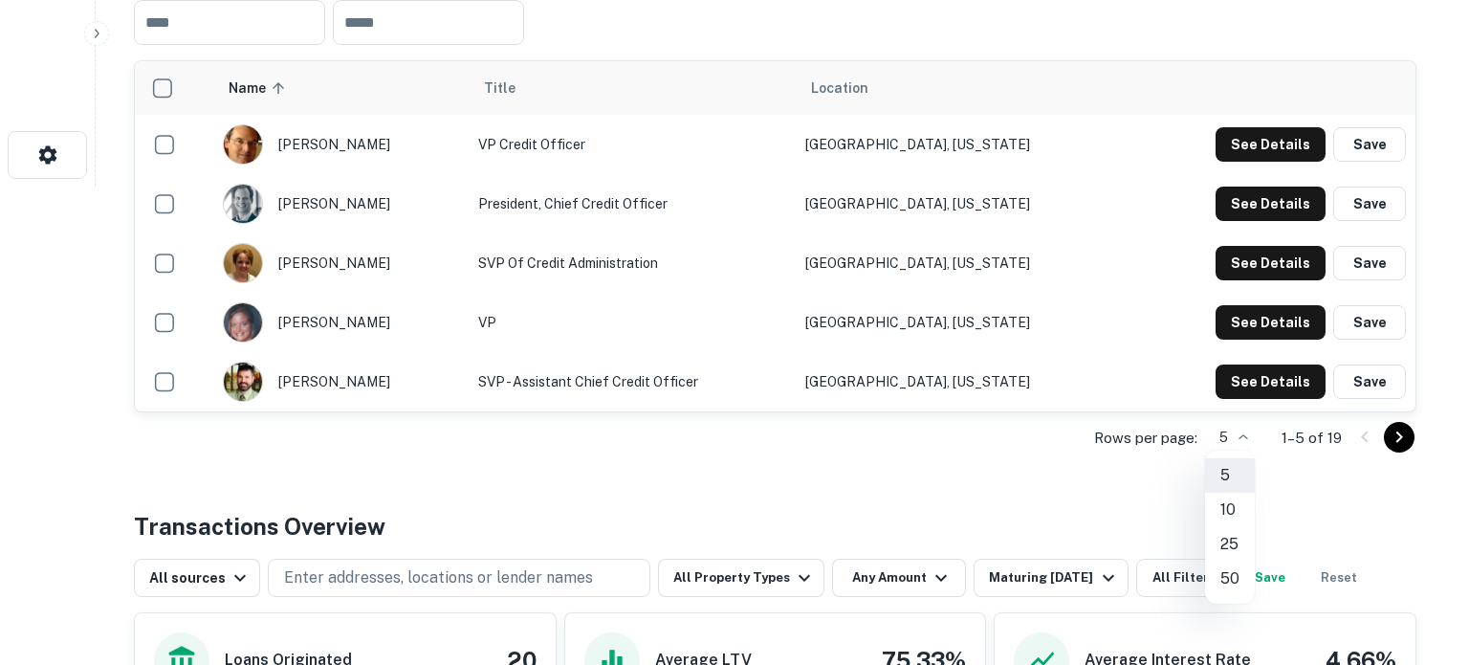
click at [1236, 578] on li "50" at bounding box center [1230, 578] width 50 height 34
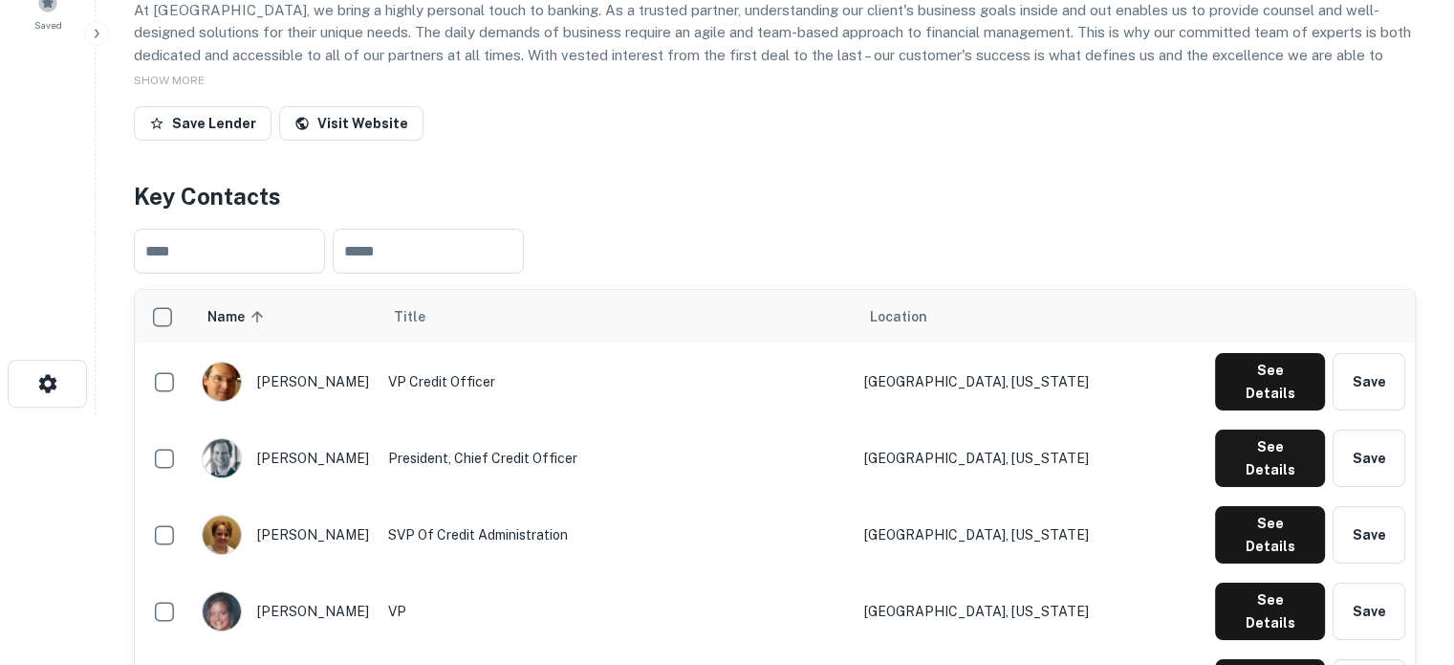
scroll to position [0, 0]
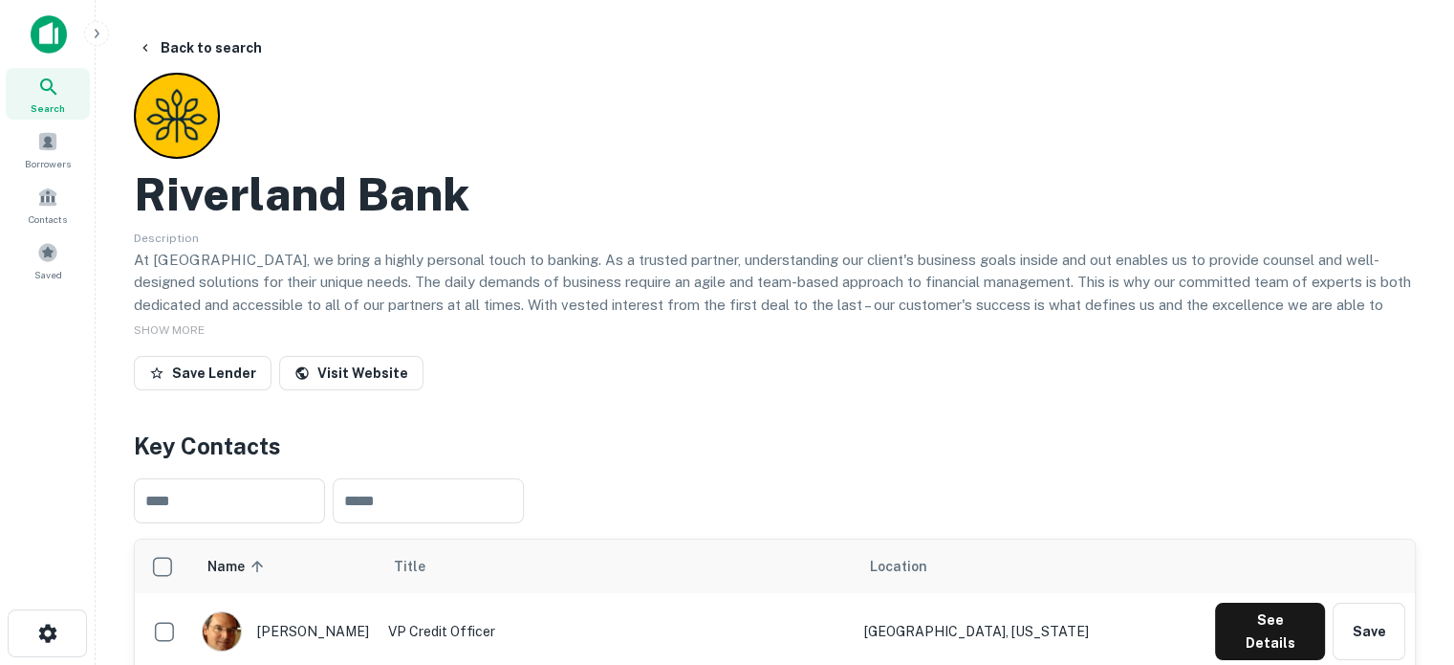
click at [54, 100] on span "Search" at bounding box center [48, 107] width 34 height 15
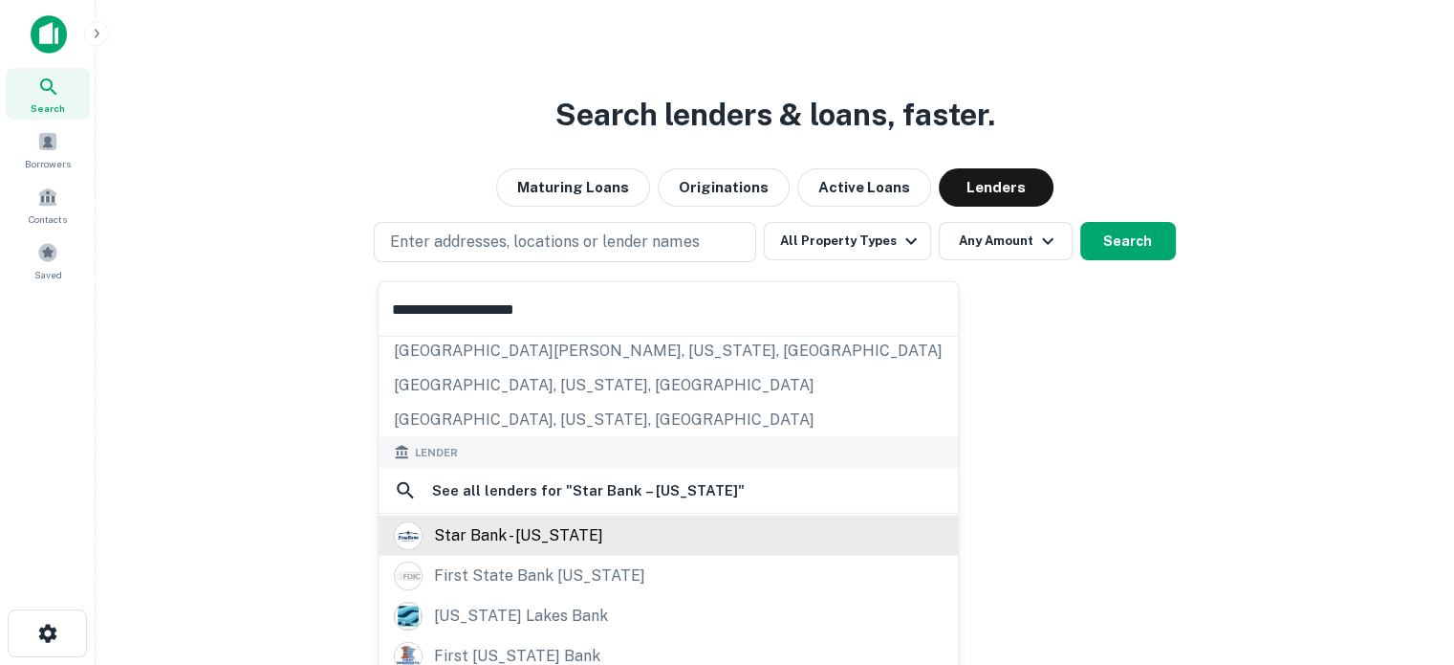
scroll to position [191, 0]
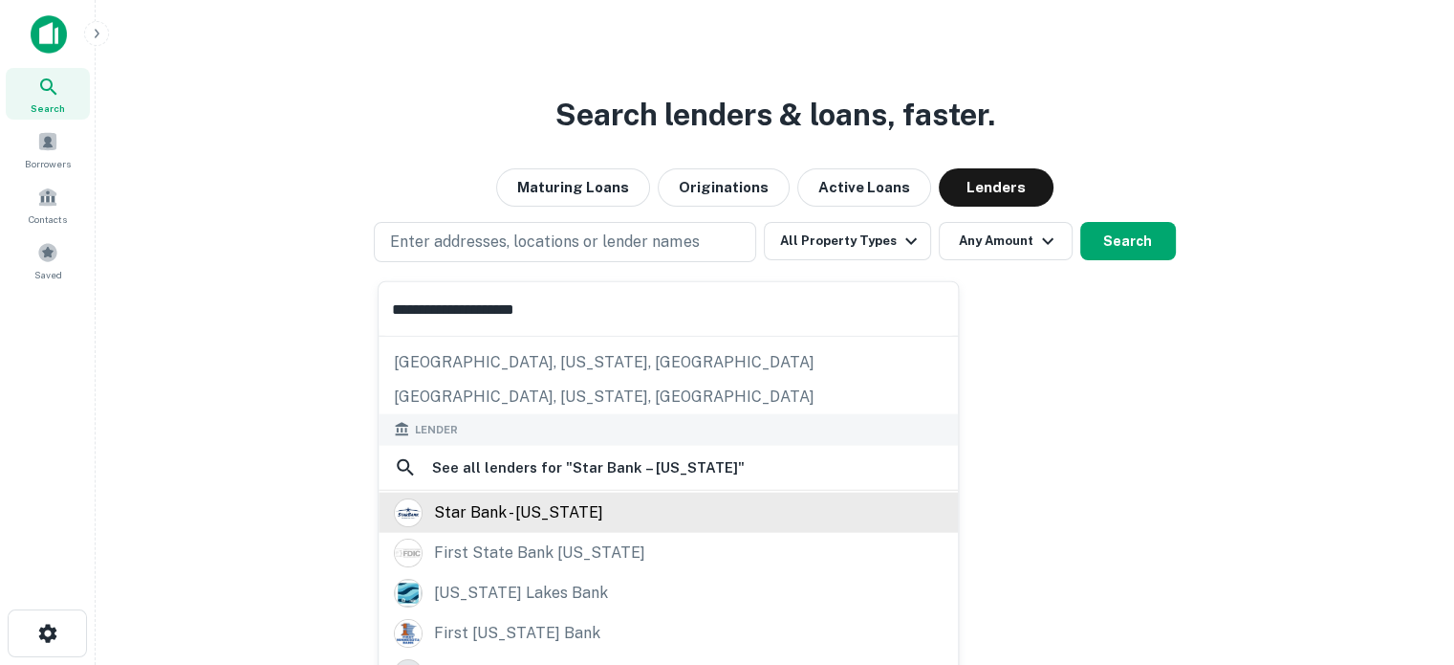
type input "**********"
click at [546, 515] on div "star bank - minnesota" at bounding box center [518, 511] width 169 height 29
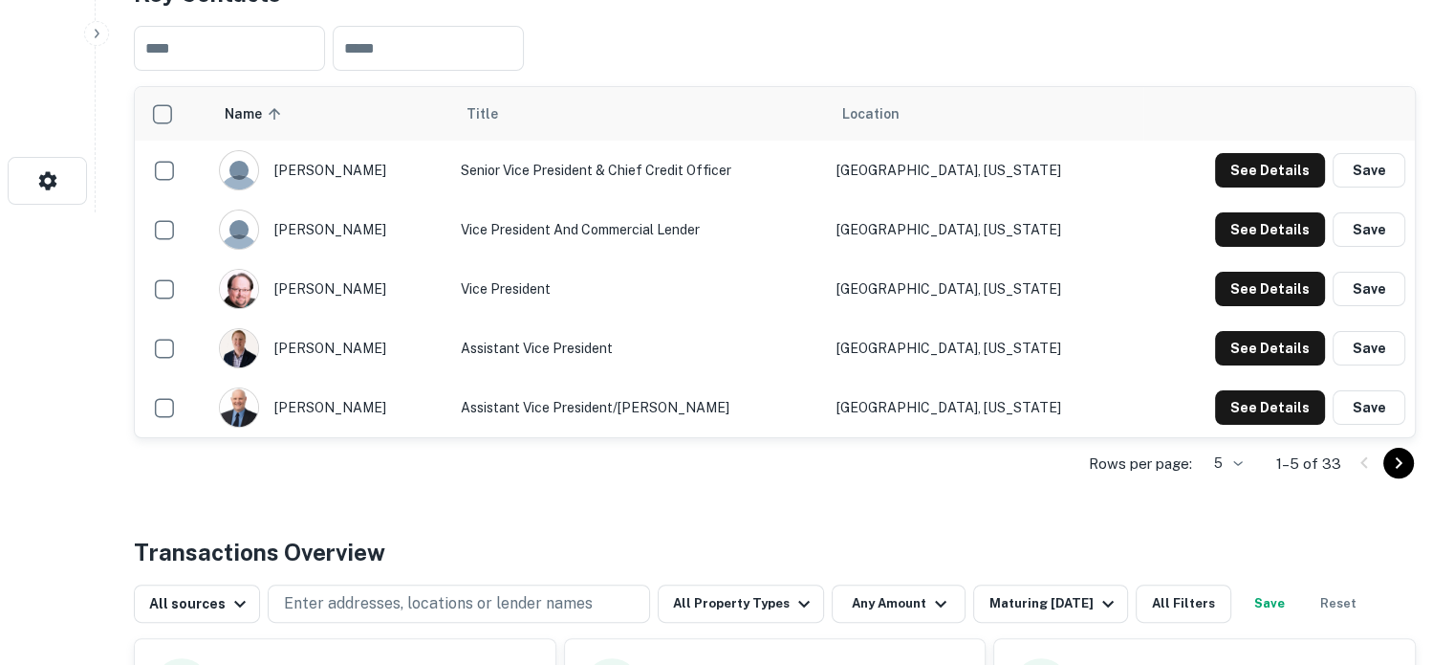
scroll to position [478, 0]
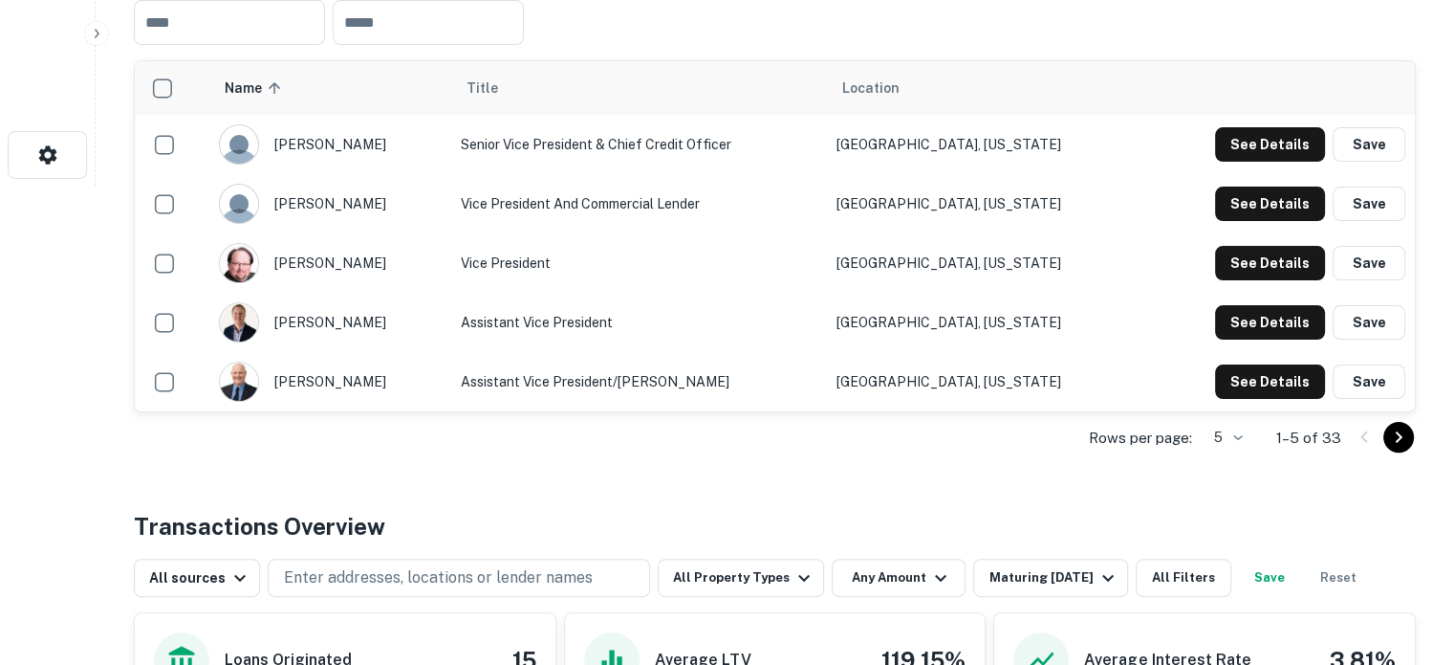
click at [1239, 457] on div "Rows per page: 5 * 1–5 of 33" at bounding box center [775, 438] width 1282 height 52
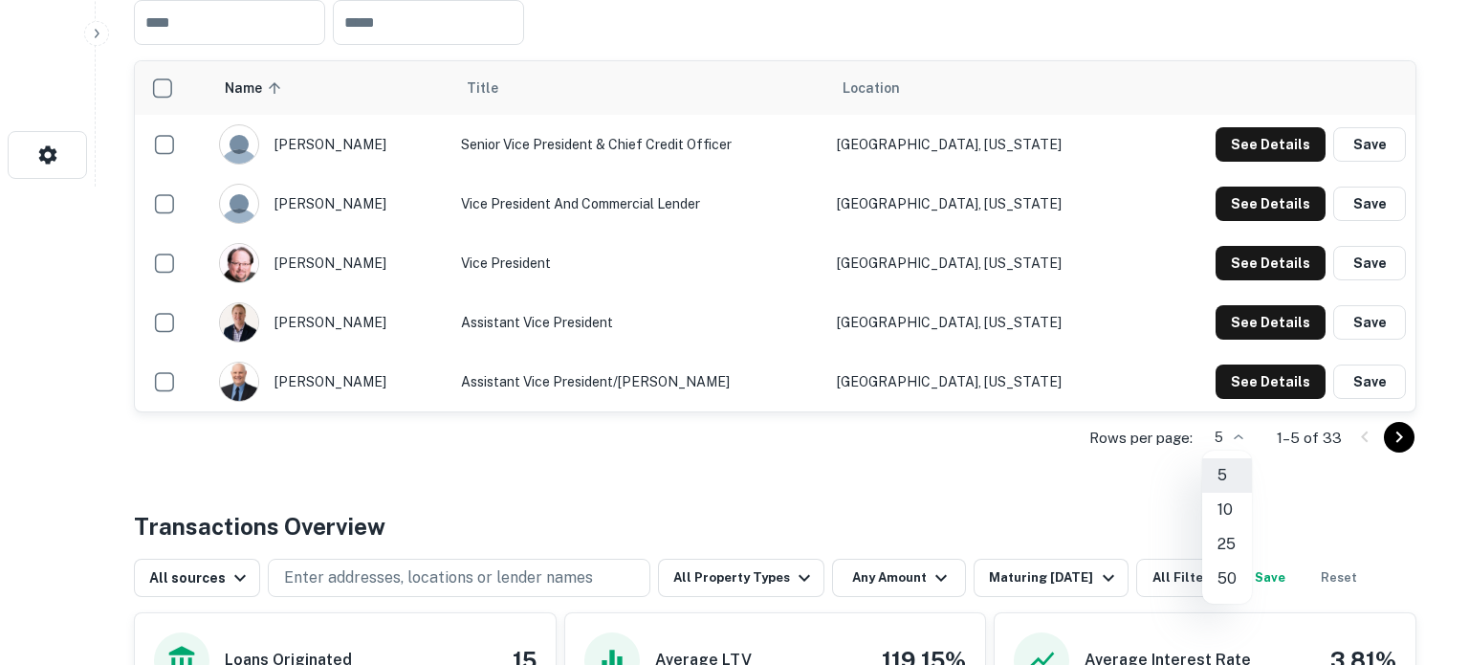
click at [1223, 580] on li "50" at bounding box center [1227, 578] width 50 height 34
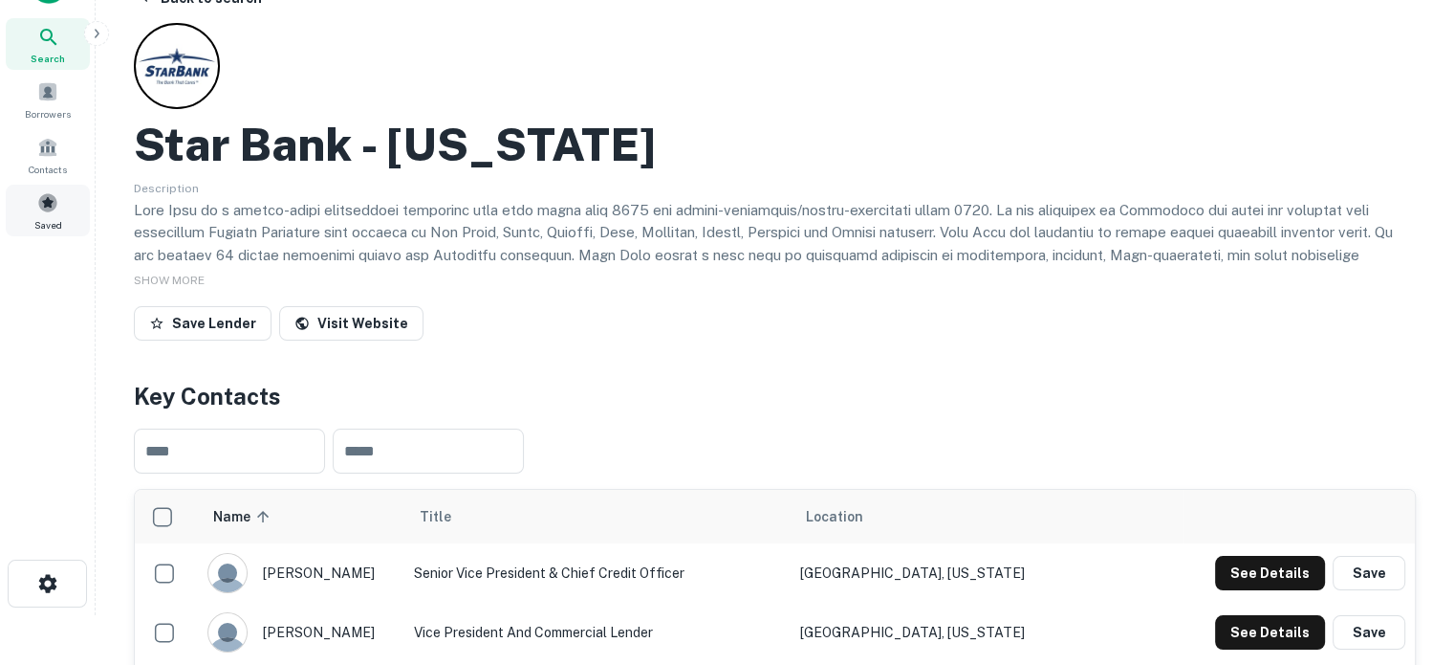
scroll to position [0, 0]
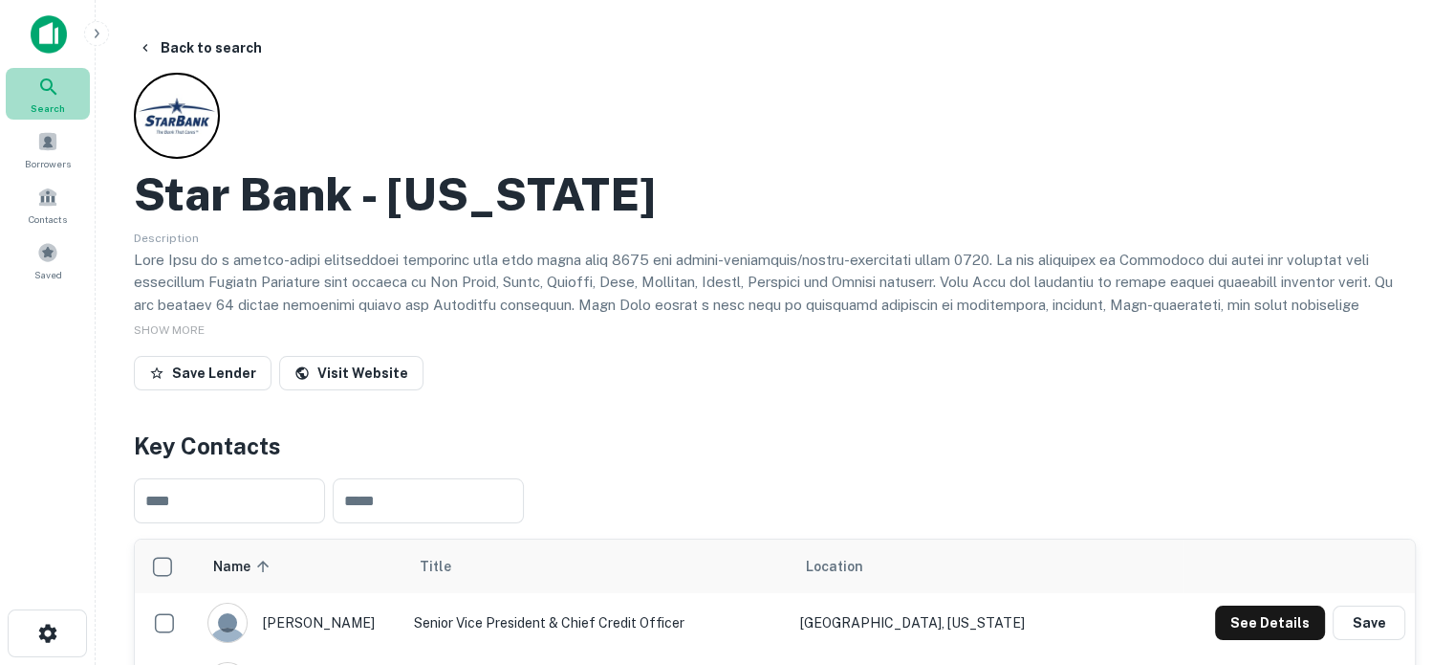
click at [46, 88] on icon at bounding box center [48, 86] width 16 height 16
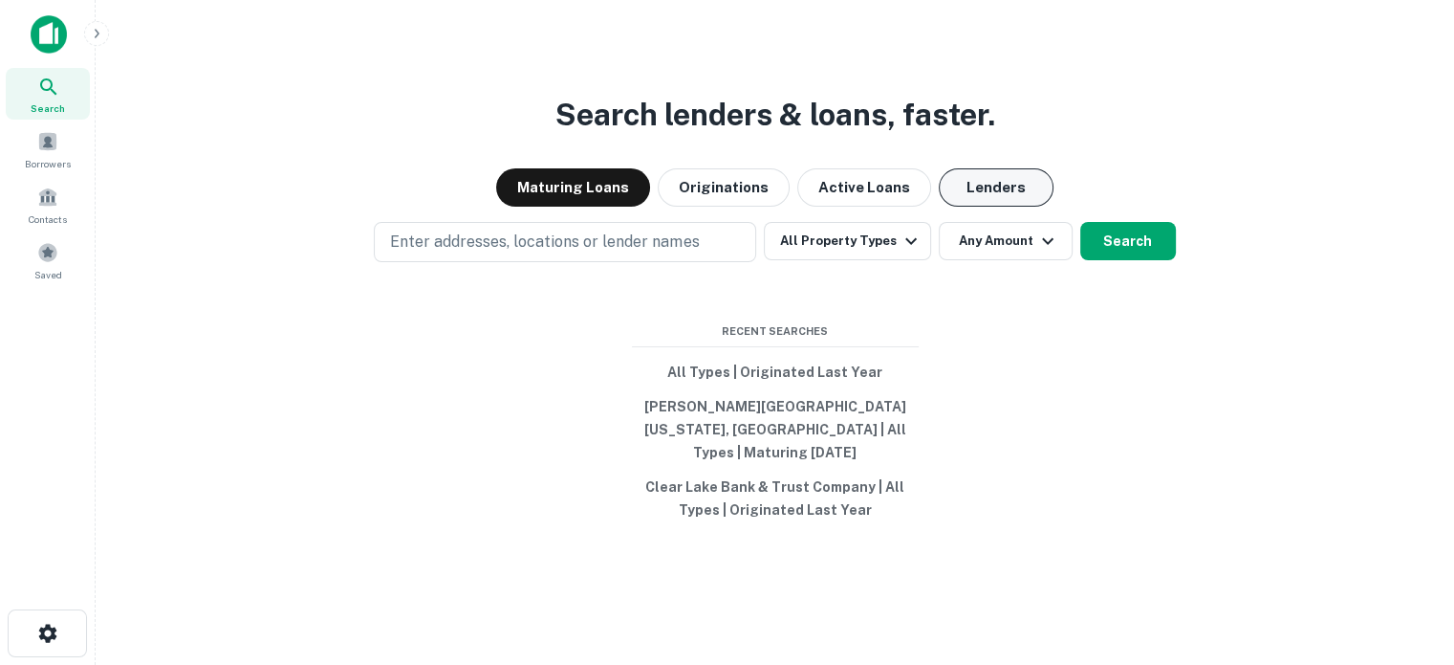
click at [994, 207] on button "Lenders" at bounding box center [996, 187] width 115 height 38
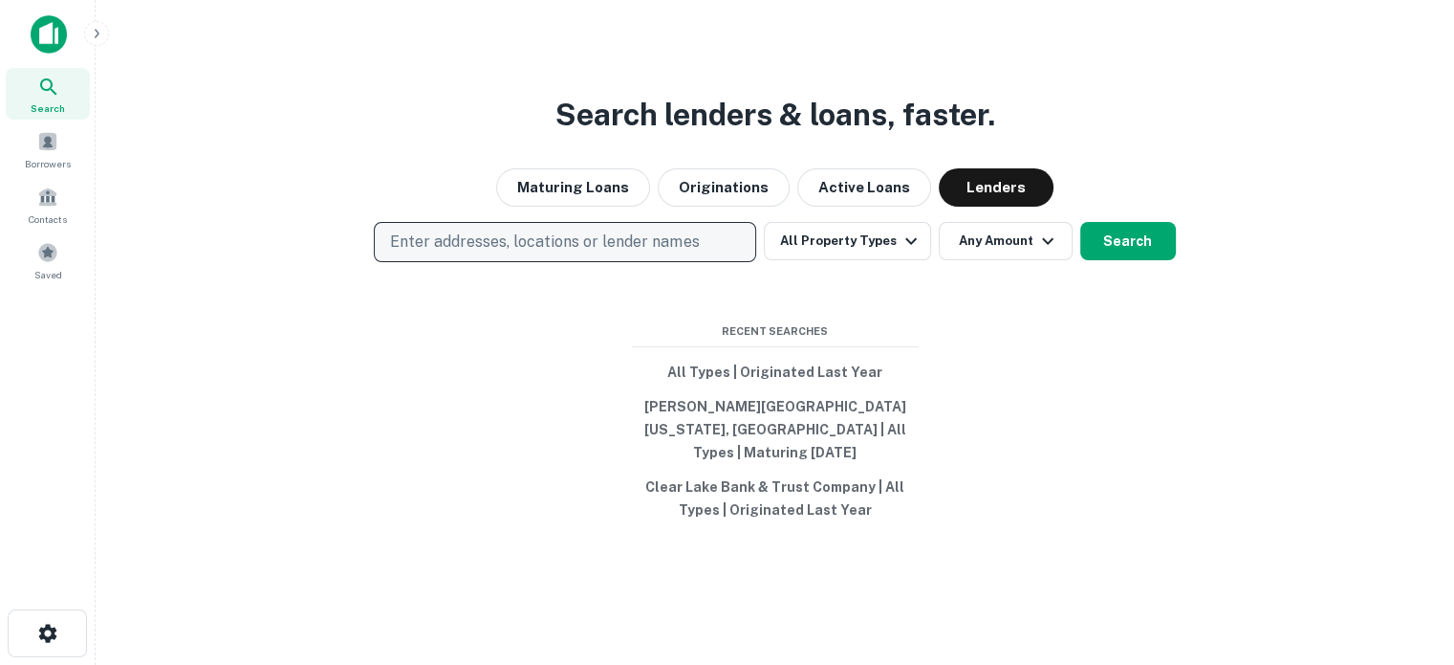
click at [647, 262] on button "Enter addresses, locations or lender names" at bounding box center [565, 242] width 383 height 40
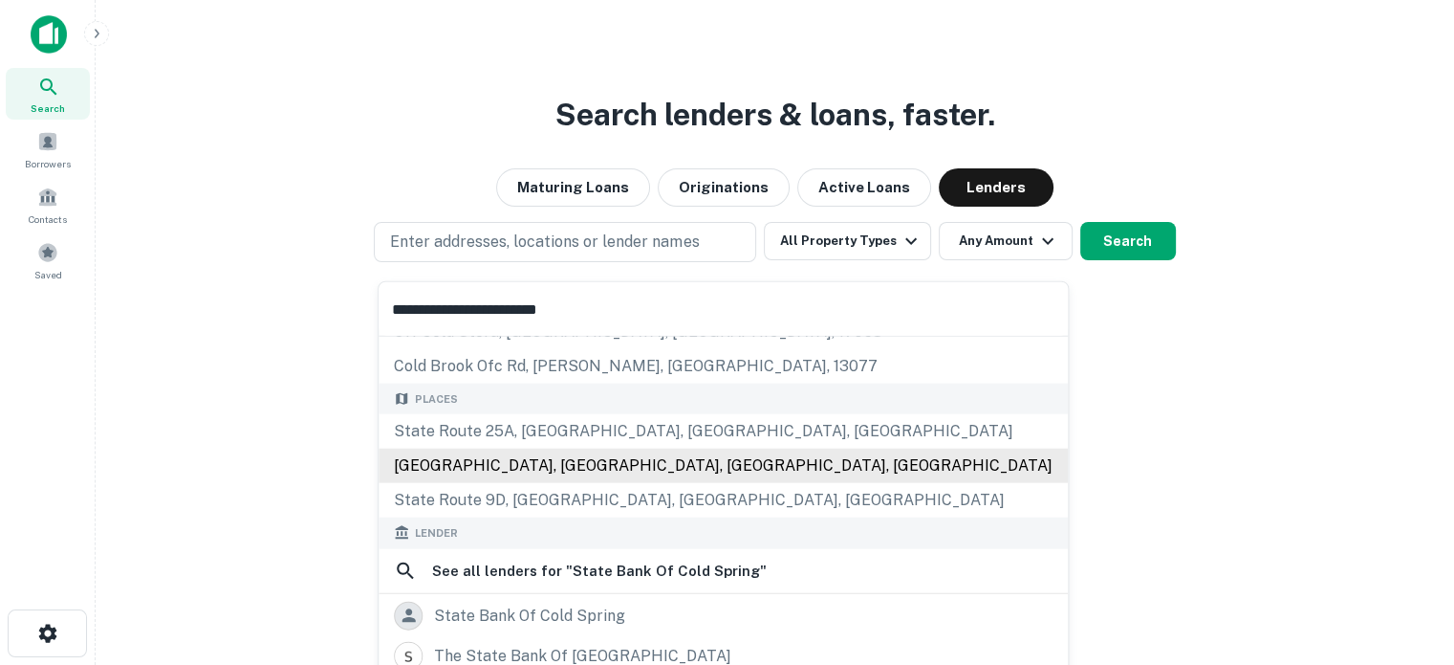
scroll to position [191, 0]
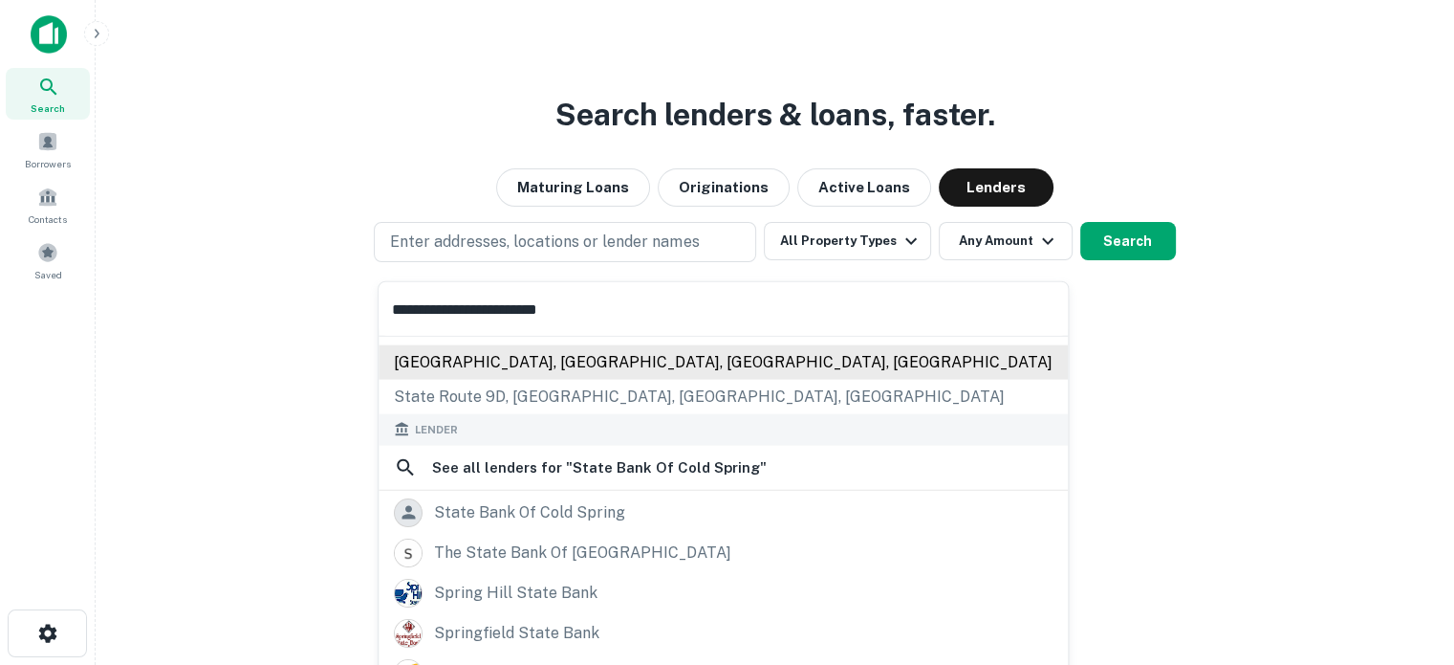
type input "**********"
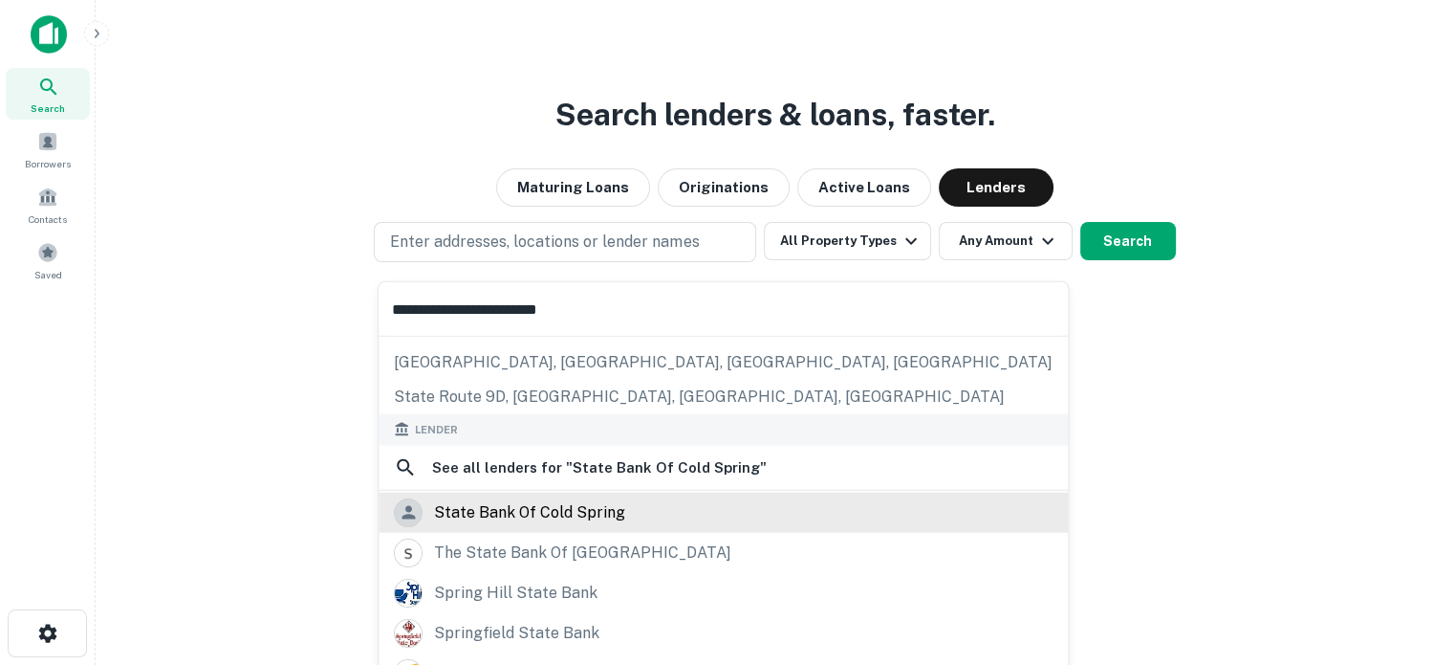
click at [580, 516] on div "state bank of cold spring" at bounding box center [529, 511] width 191 height 29
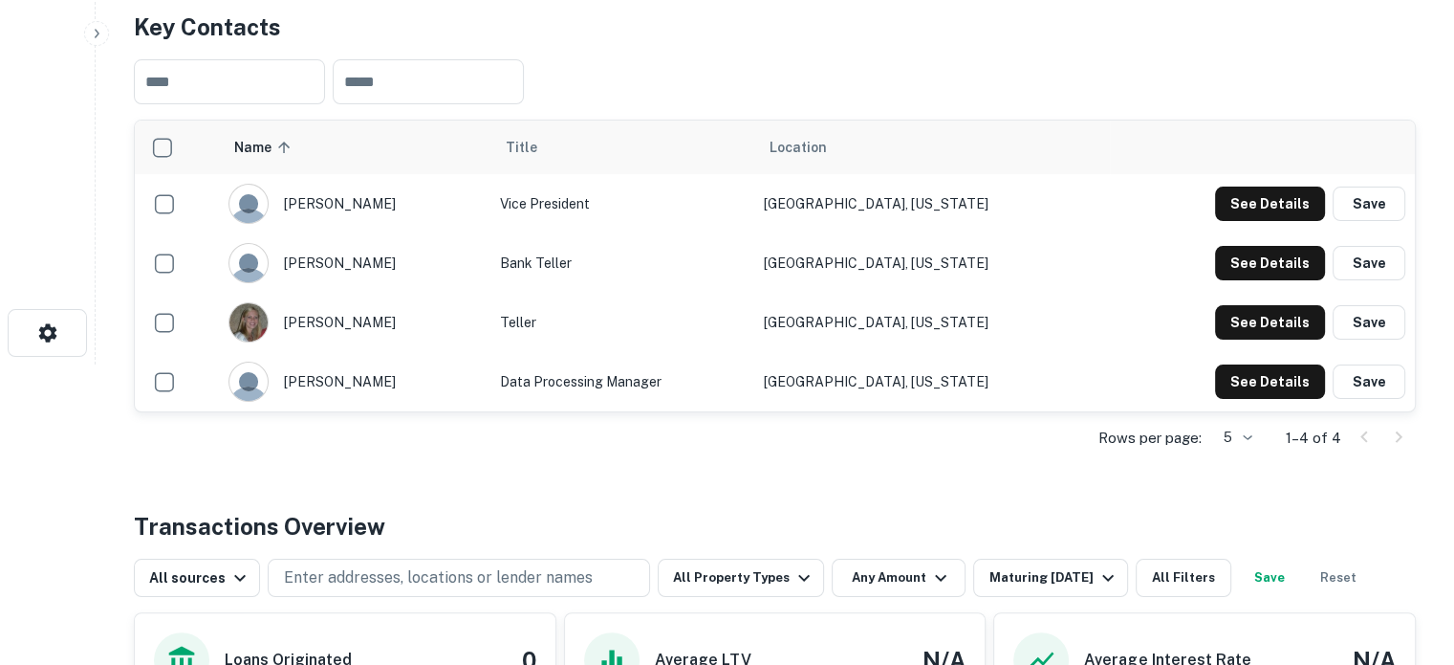
scroll to position [383, 0]
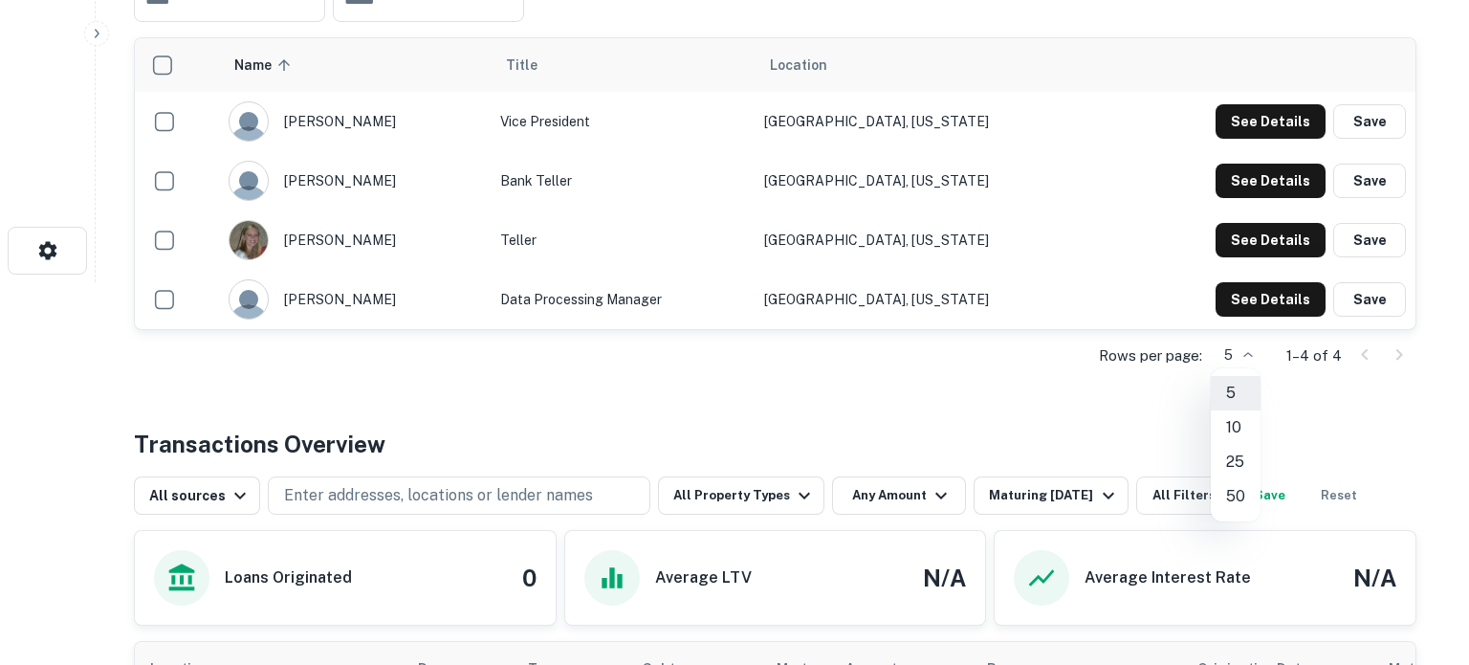
click at [525, 401] on div at bounding box center [734, 332] width 1469 height 665
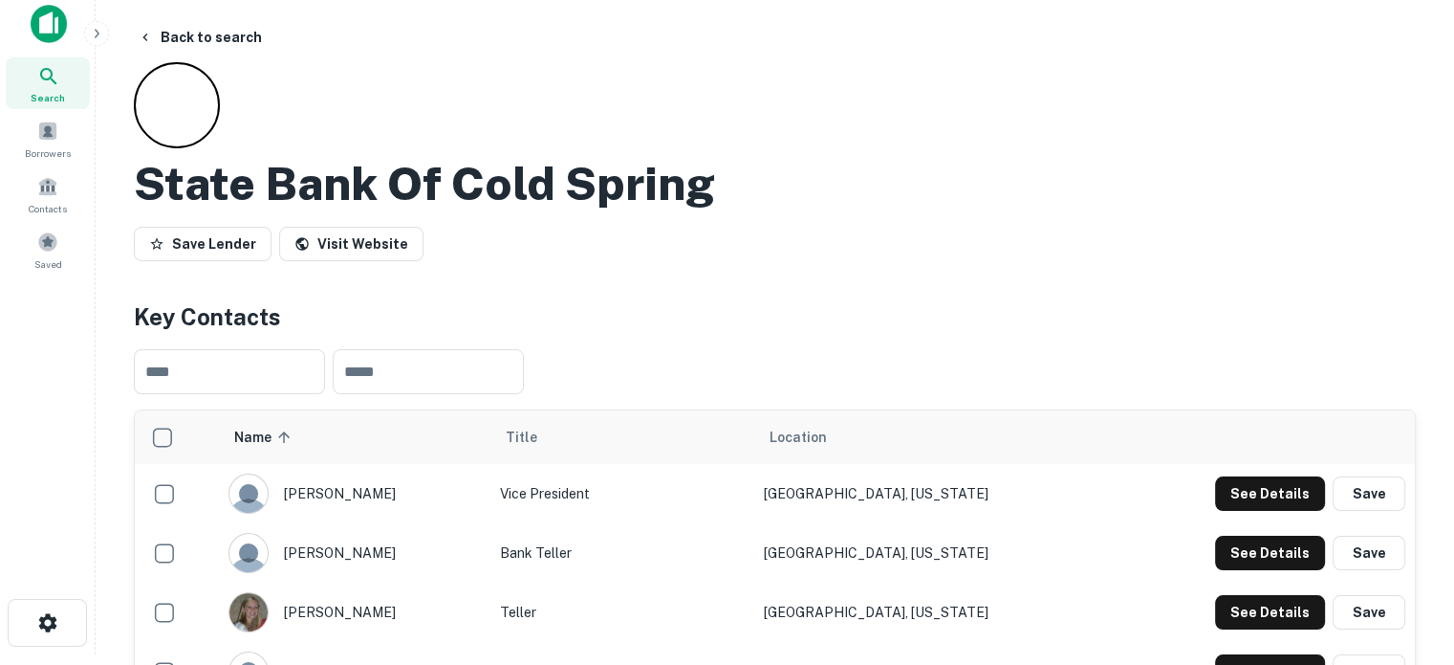
scroll to position [0, 0]
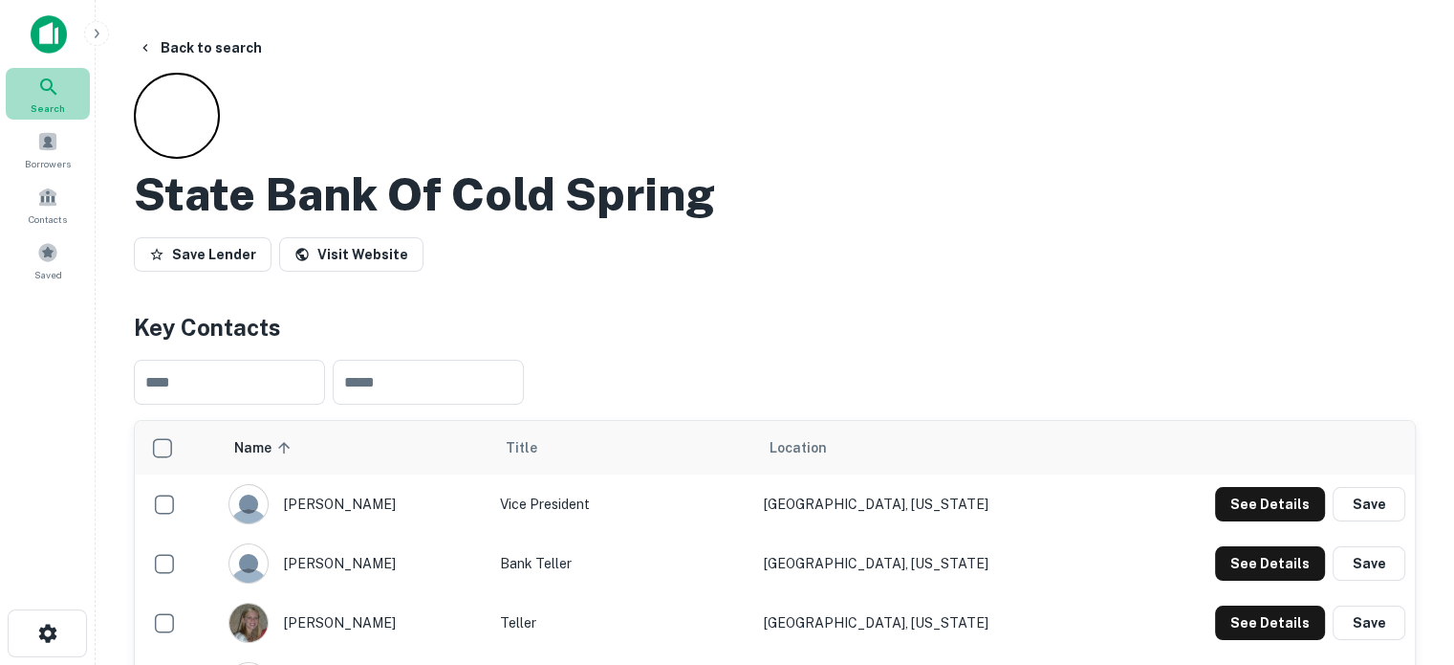
click at [58, 92] on icon at bounding box center [48, 87] width 23 height 23
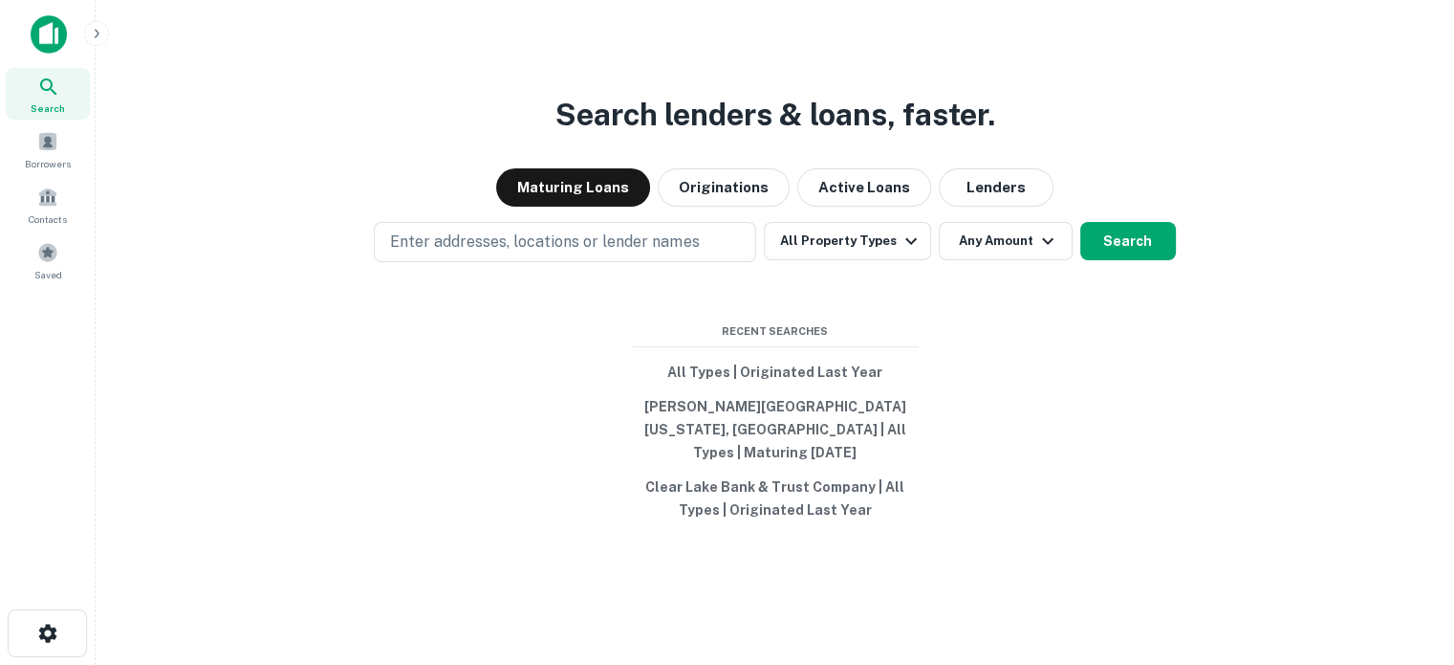
click at [56, 72] on div "Search" at bounding box center [48, 94] width 84 height 52
click at [1004, 186] on button "Lenders" at bounding box center [996, 187] width 115 height 38
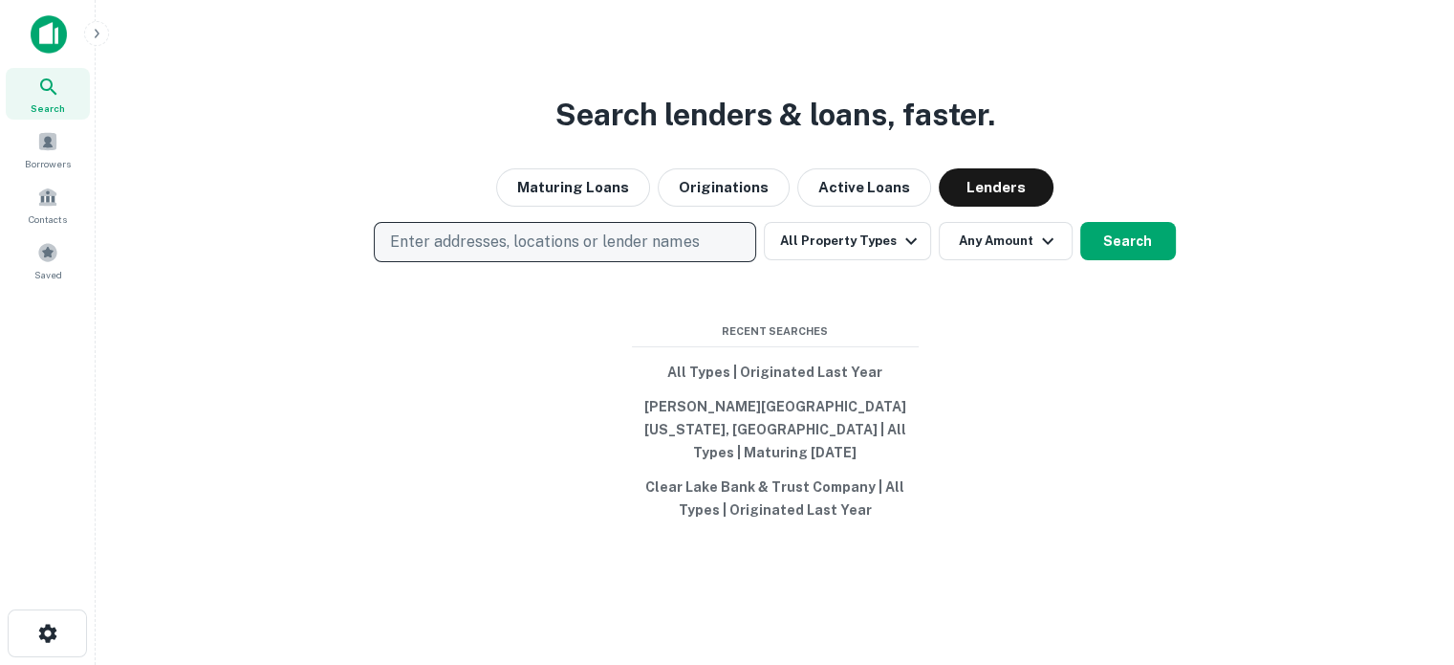
click at [708, 251] on button "Enter addresses, locations or lender names" at bounding box center [565, 242] width 383 height 40
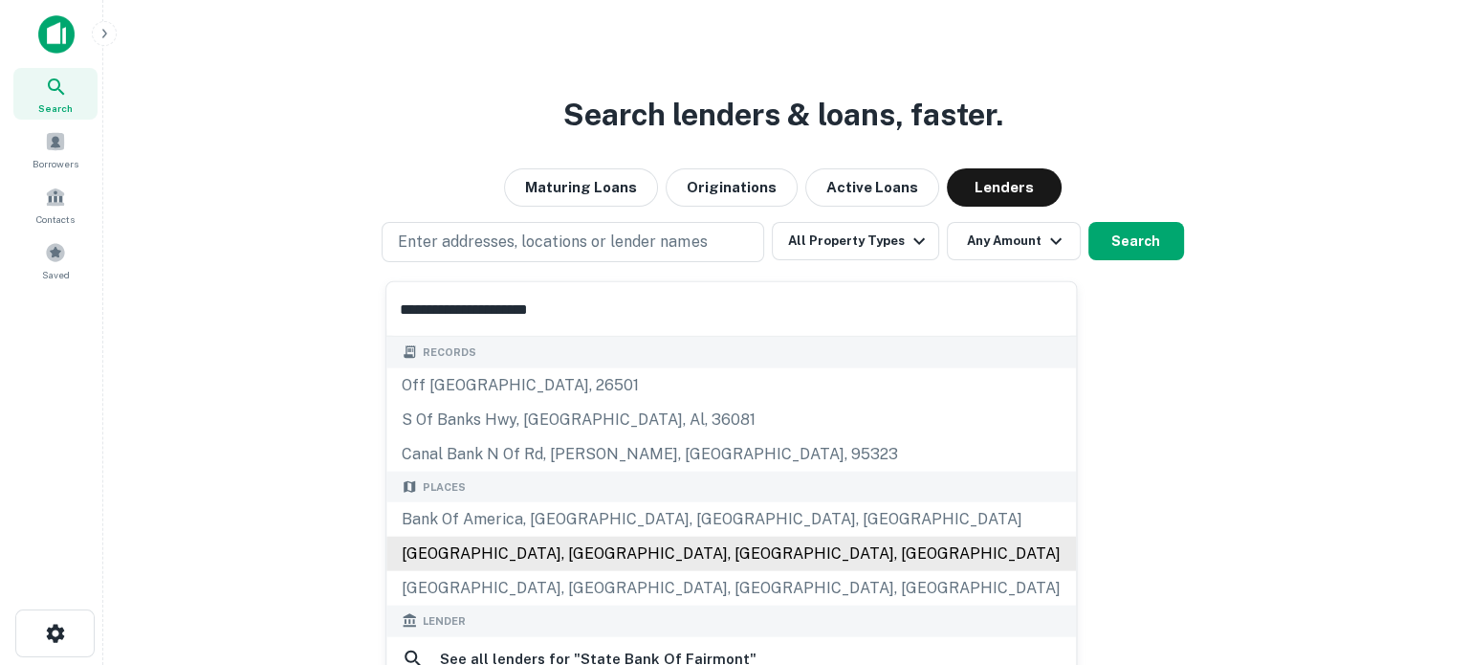
scroll to position [191, 0]
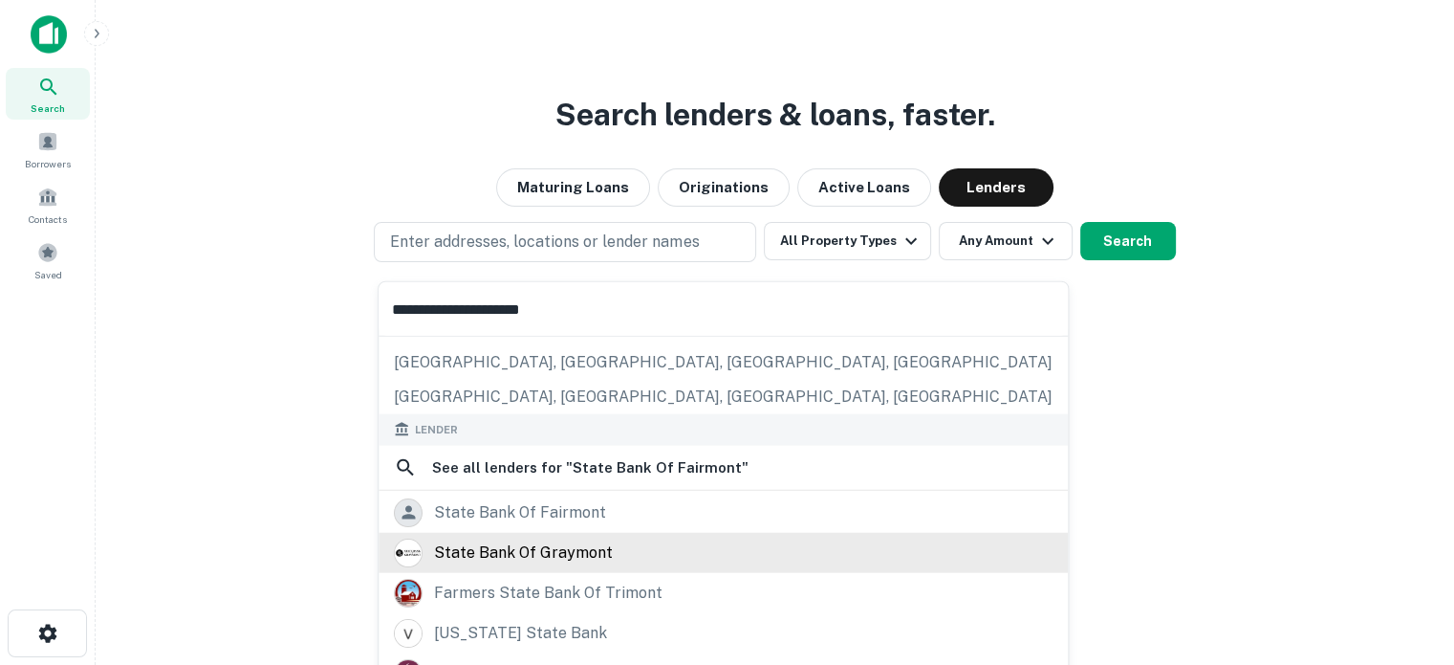
type input "**********"
click at [533, 550] on div "state bank of graymont" at bounding box center [523, 551] width 179 height 29
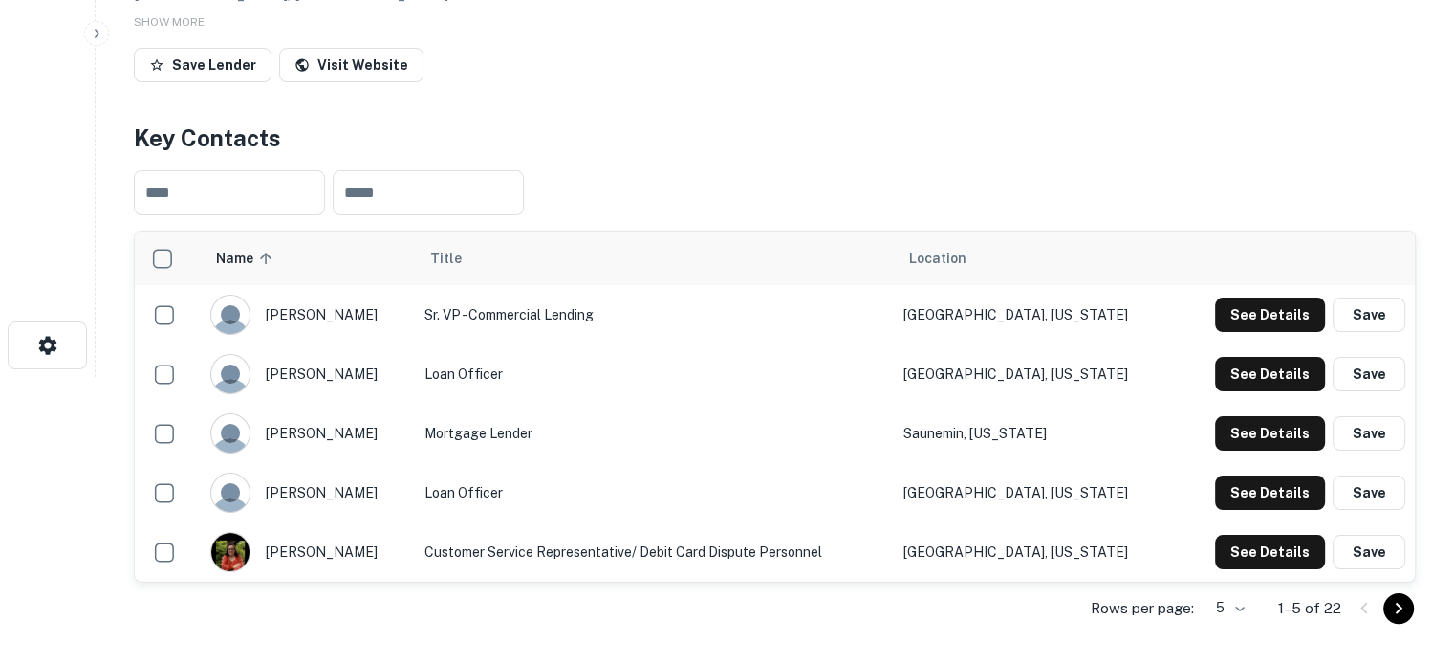
scroll to position [383, 0]
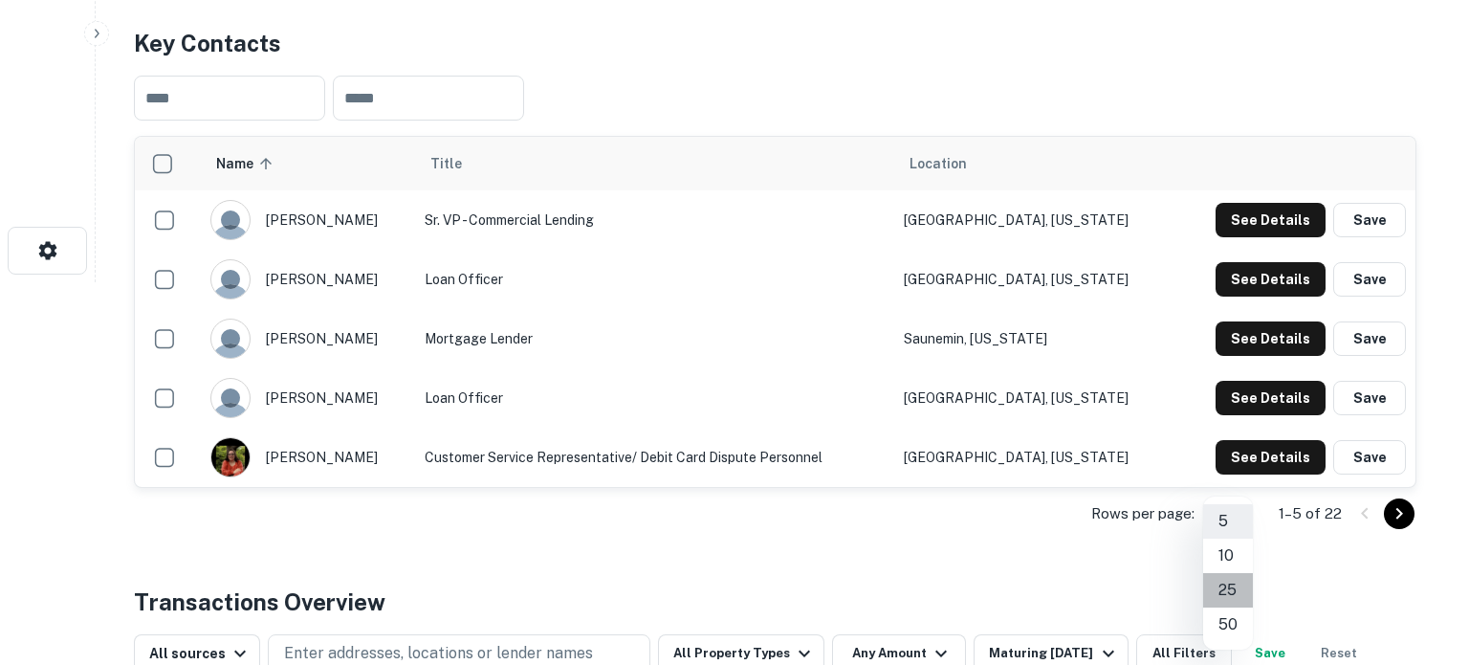
click at [1232, 586] on li "25" at bounding box center [1228, 590] width 50 height 34
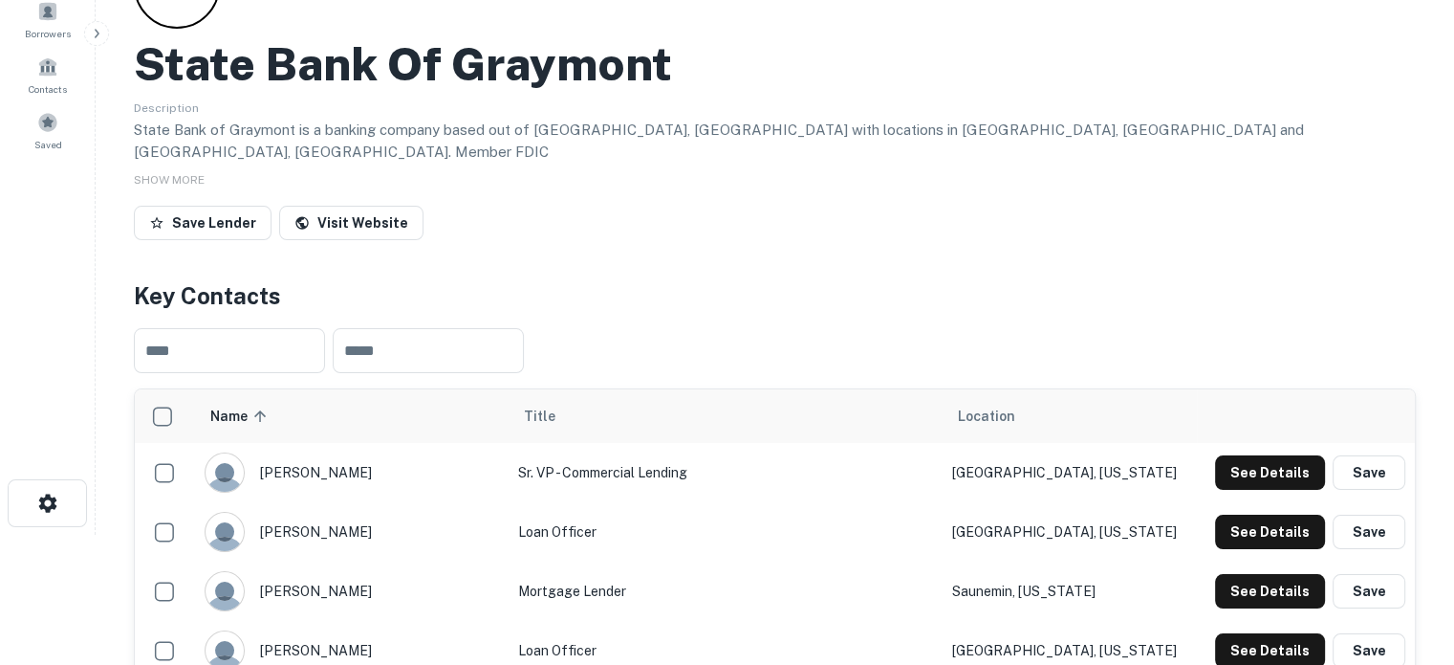
scroll to position [0, 0]
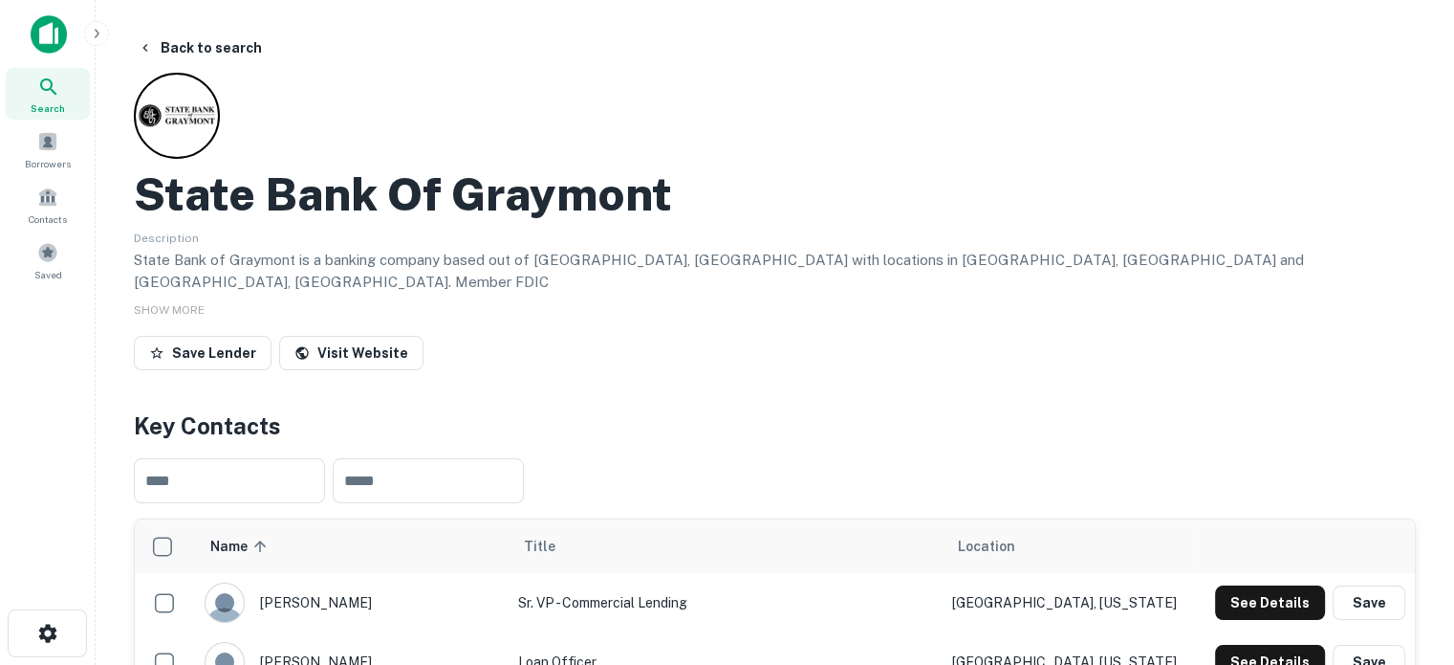
click at [45, 105] on span "Search" at bounding box center [48, 107] width 34 height 15
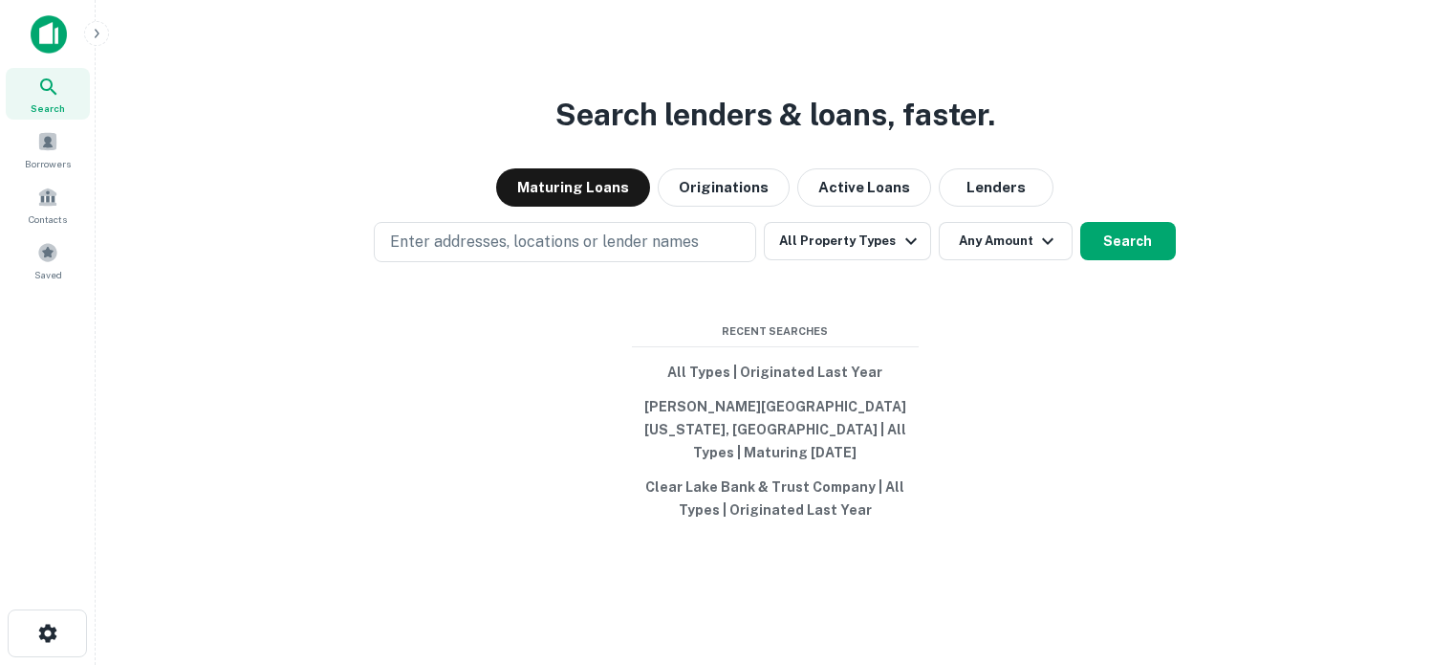
click at [1008, 218] on div "Search lenders & loans, faster. Maturing Loans Originations Active Loans Lender…" at bounding box center [775, 378] width 1328 height 665
click at [998, 201] on button "Lenders" at bounding box center [996, 187] width 115 height 38
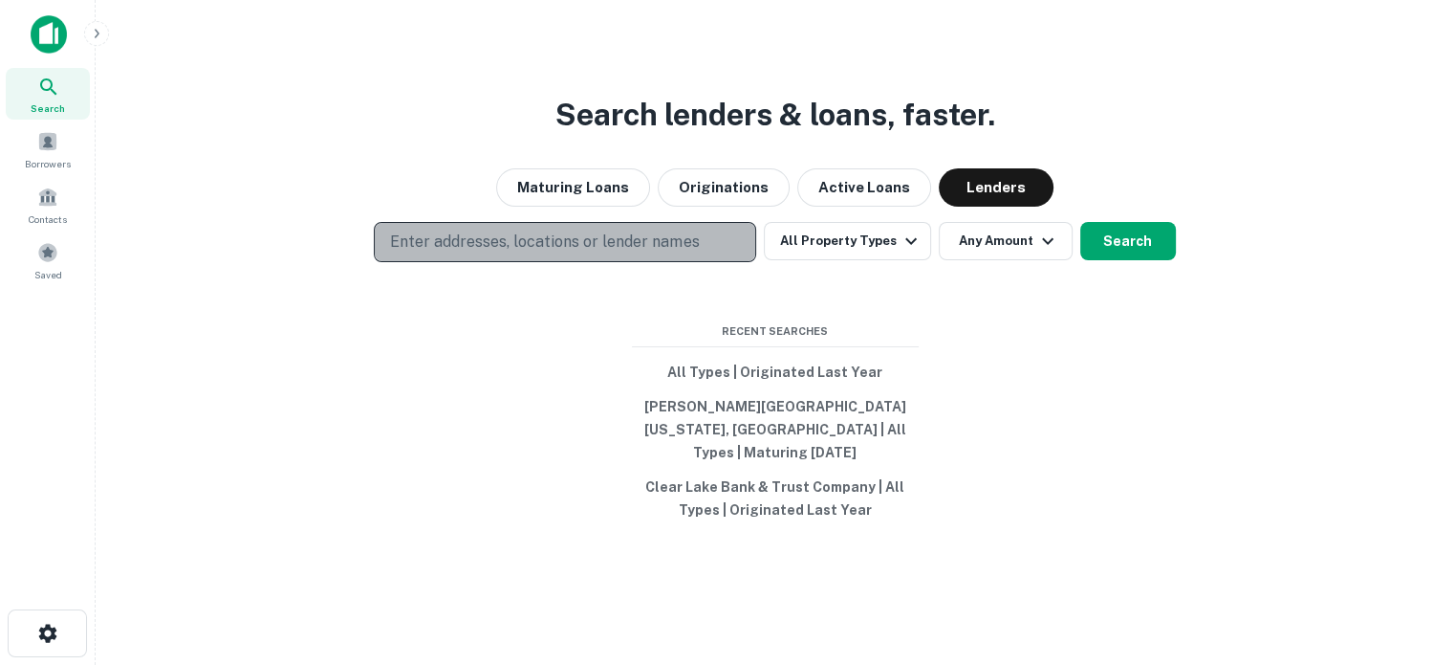
click at [457, 250] on p "Enter addresses, locations or lender names" at bounding box center [544, 241] width 309 height 23
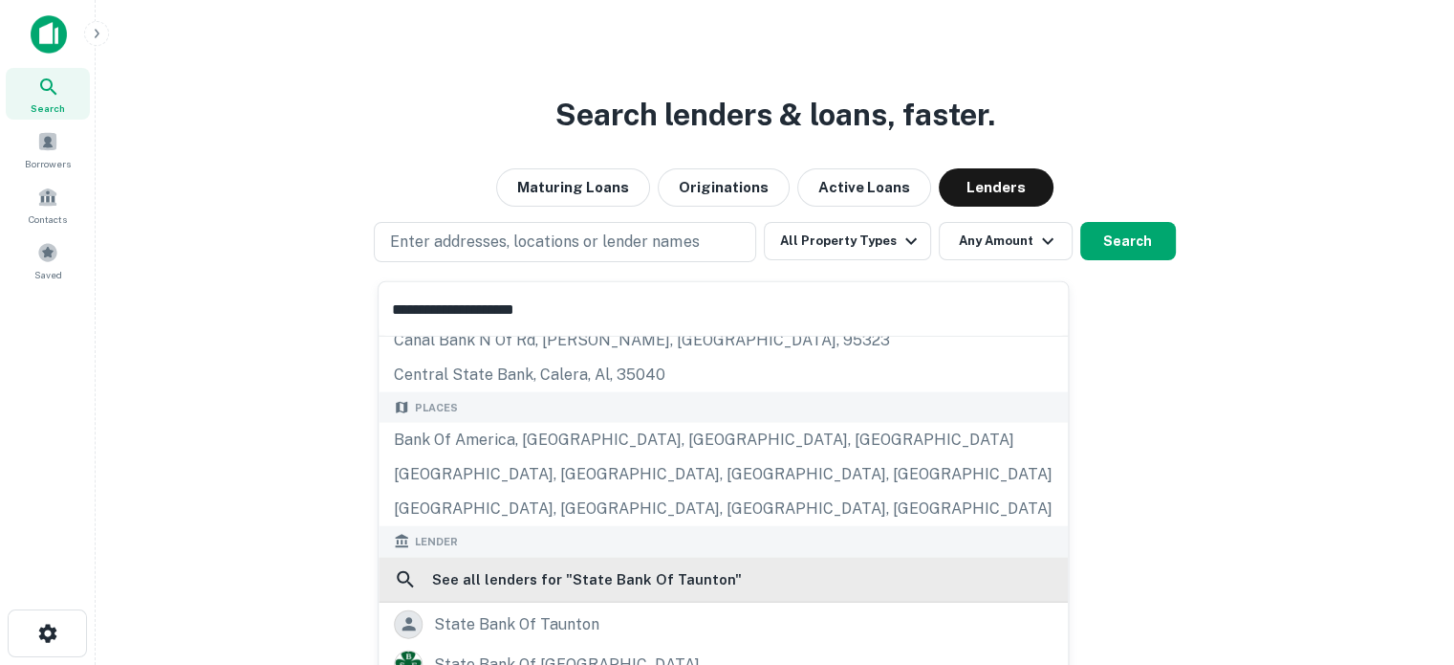
scroll to position [191, 0]
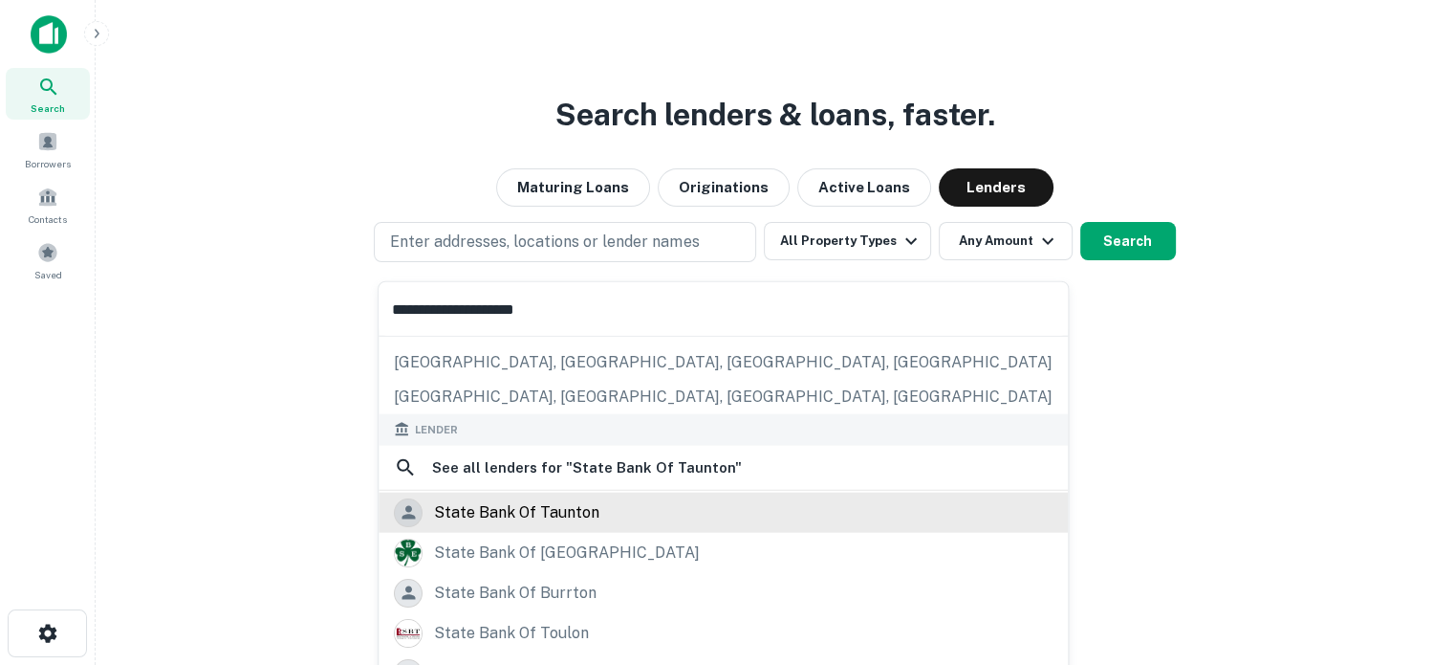
type input "**********"
click at [565, 516] on div "state bank of taunton" at bounding box center [516, 511] width 165 height 29
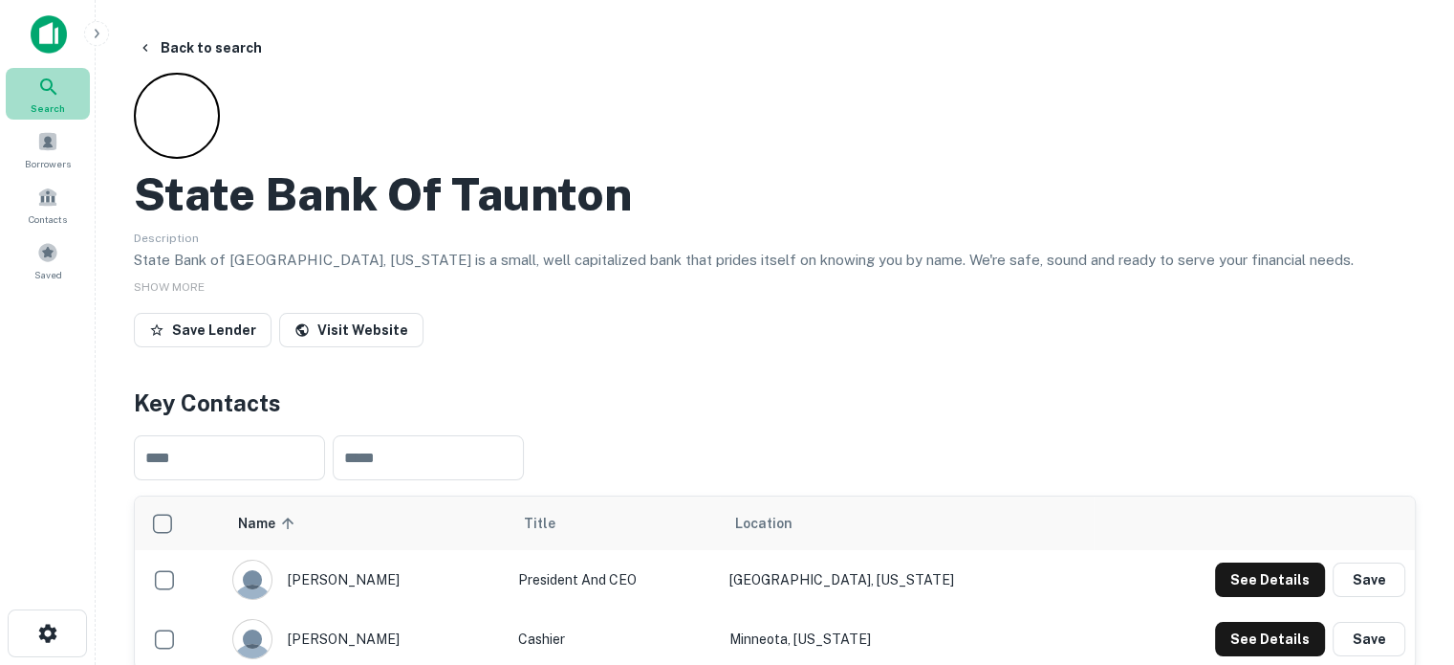
click at [46, 96] on icon at bounding box center [48, 87] width 23 height 23
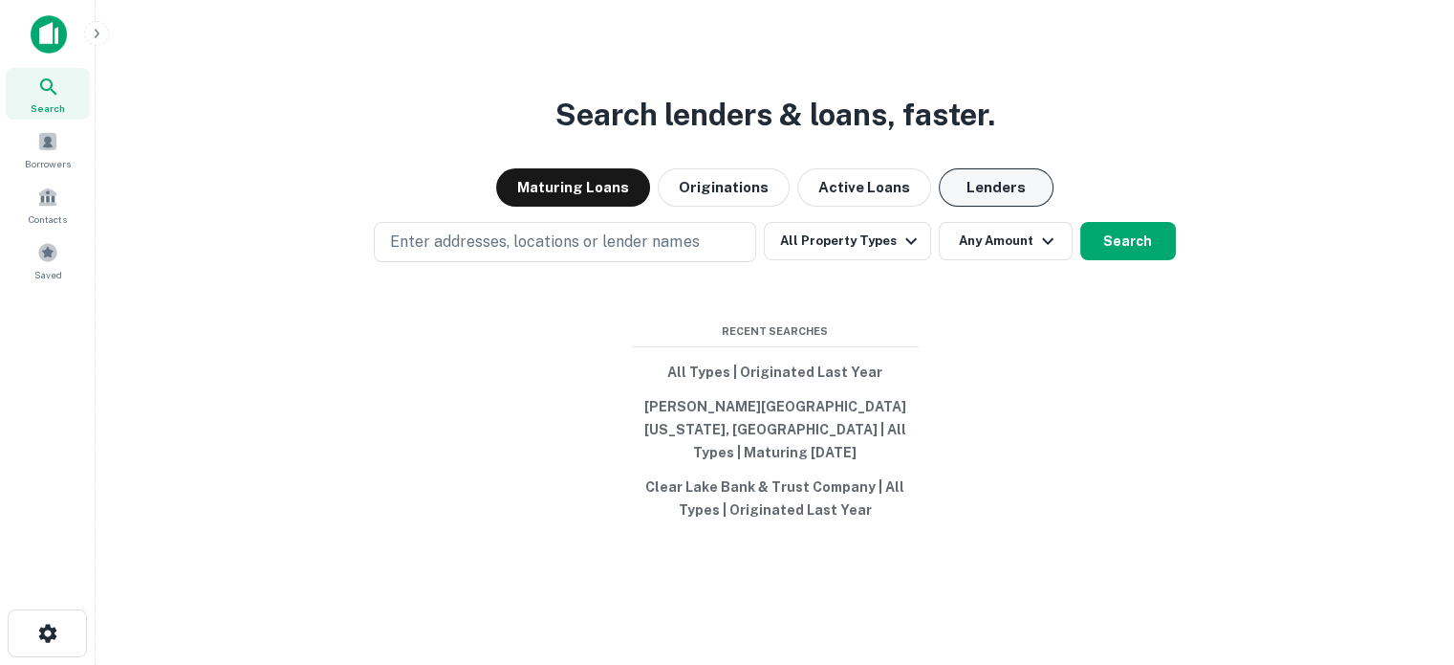
click at [968, 207] on button "Lenders" at bounding box center [996, 187] width 115 height 38
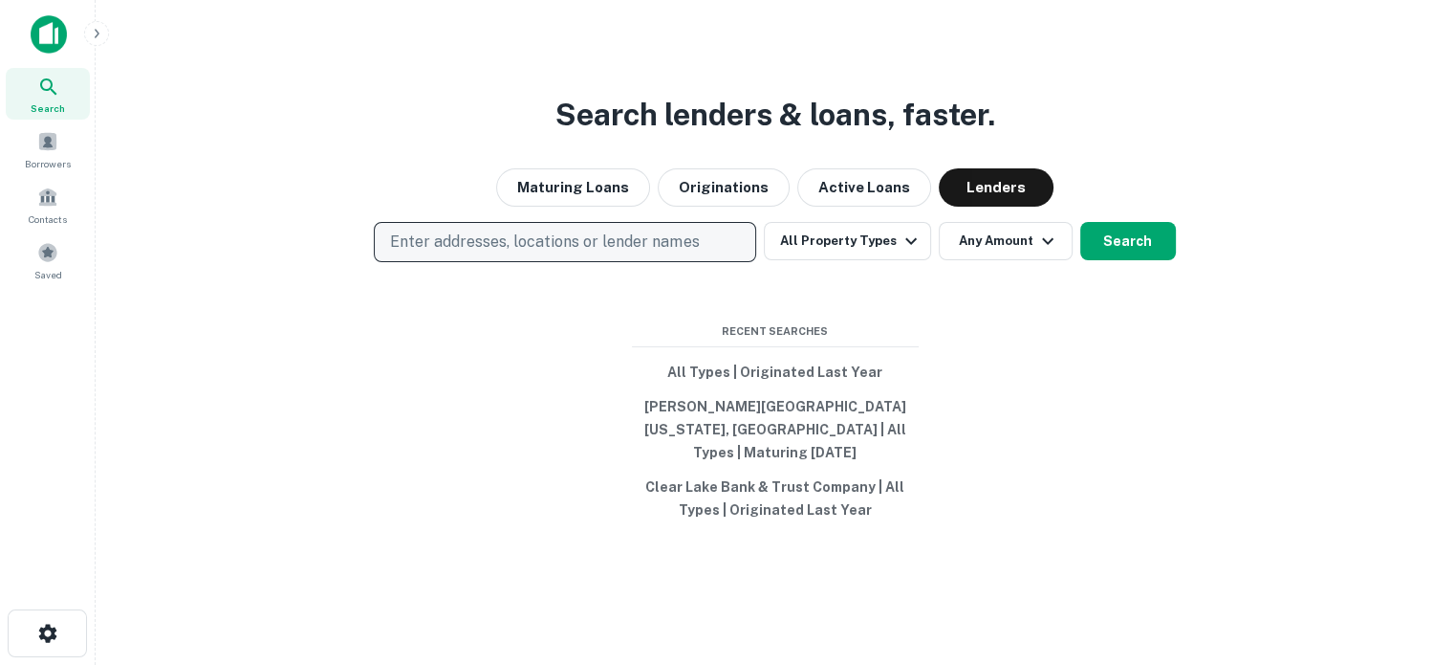
click at [528, 253] on p "Enter addresses, locations or lender names" at bounding box center [544, 241] width 309 height 23
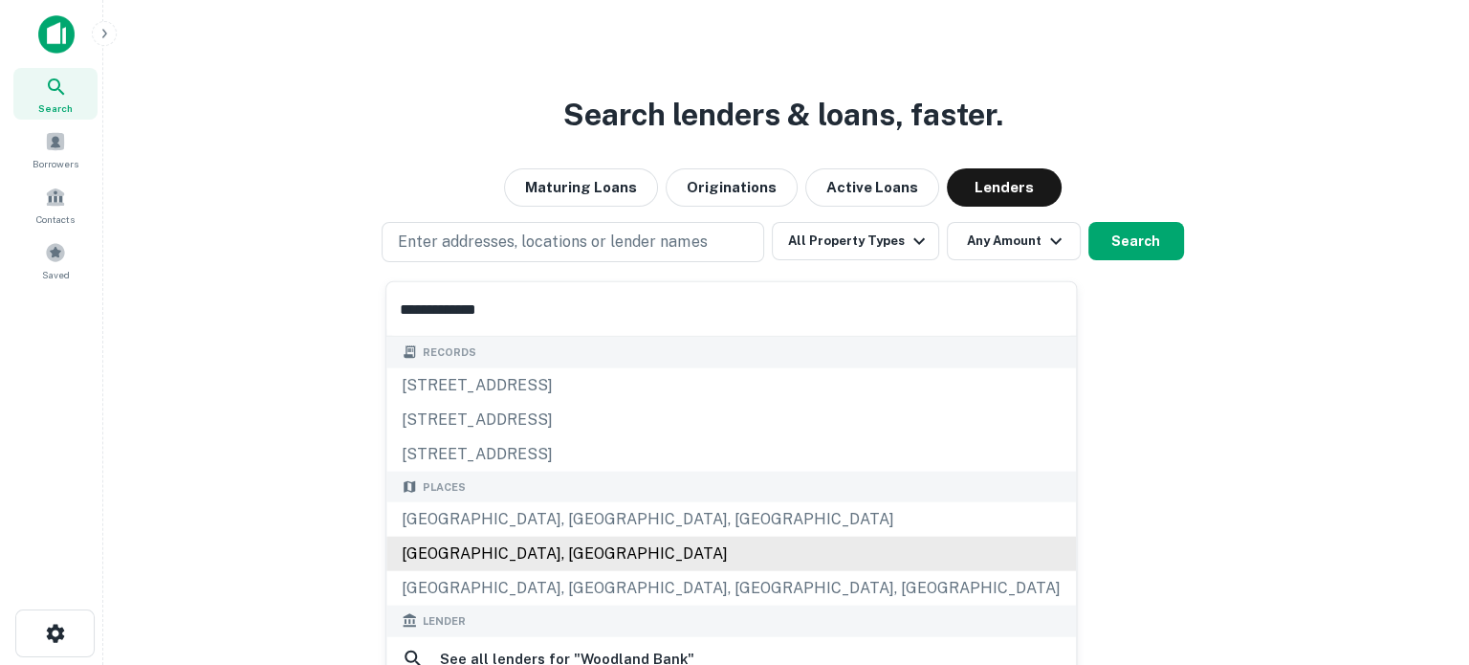
scroll to position [96, 0]
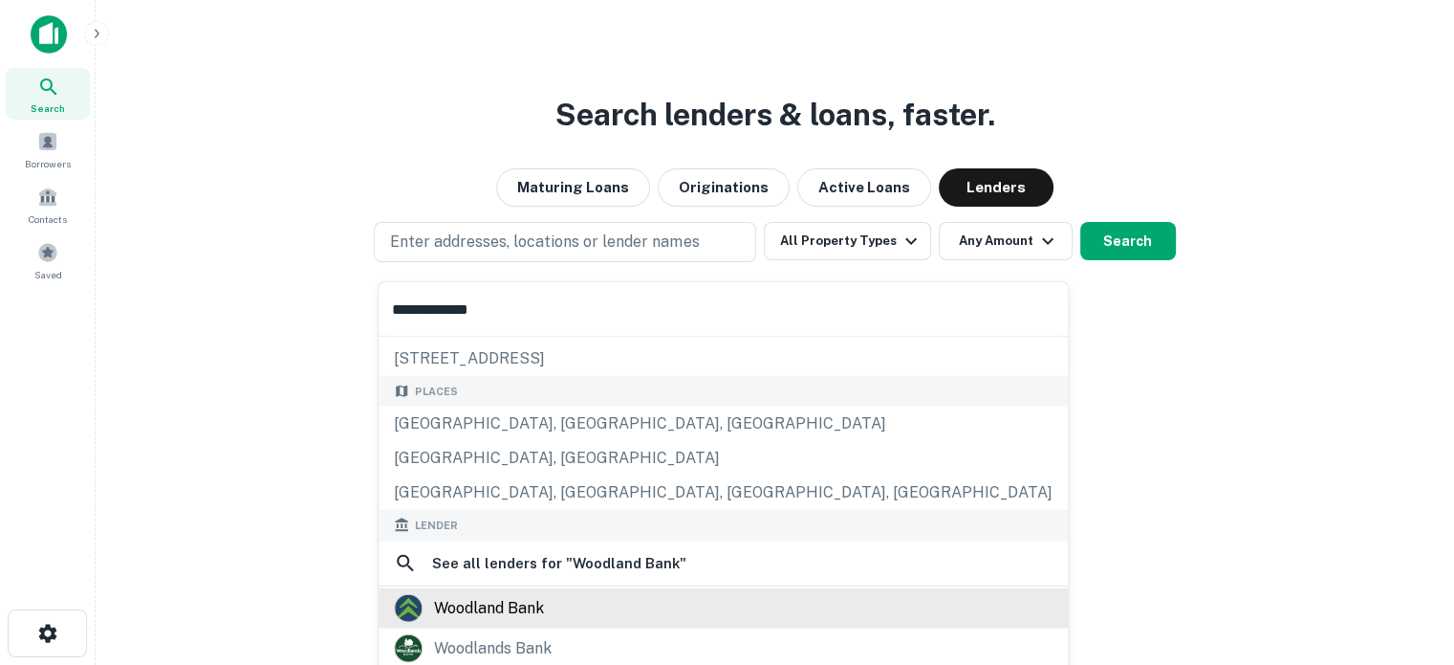
type input "**********"
click at [562, 600] on div "woodland bank" at bounding box center [723, 607] width 659 height 29
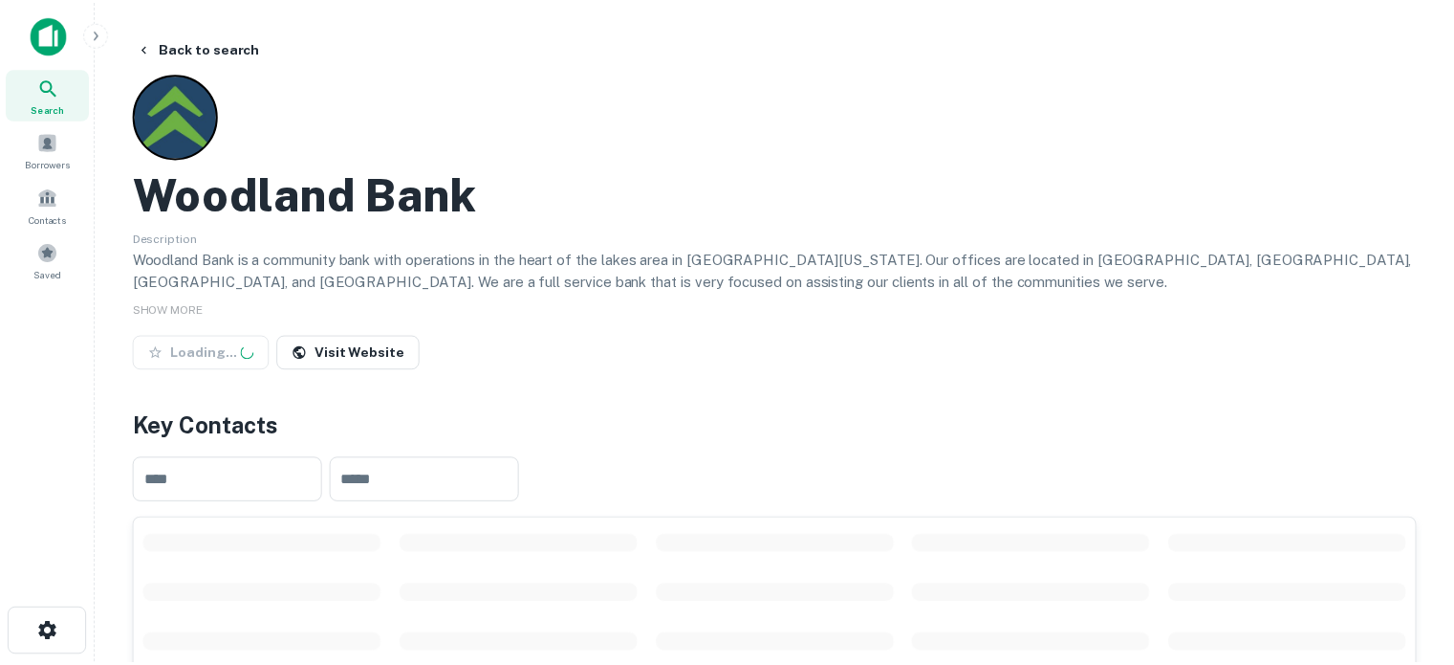
scroll to position [383, 0]
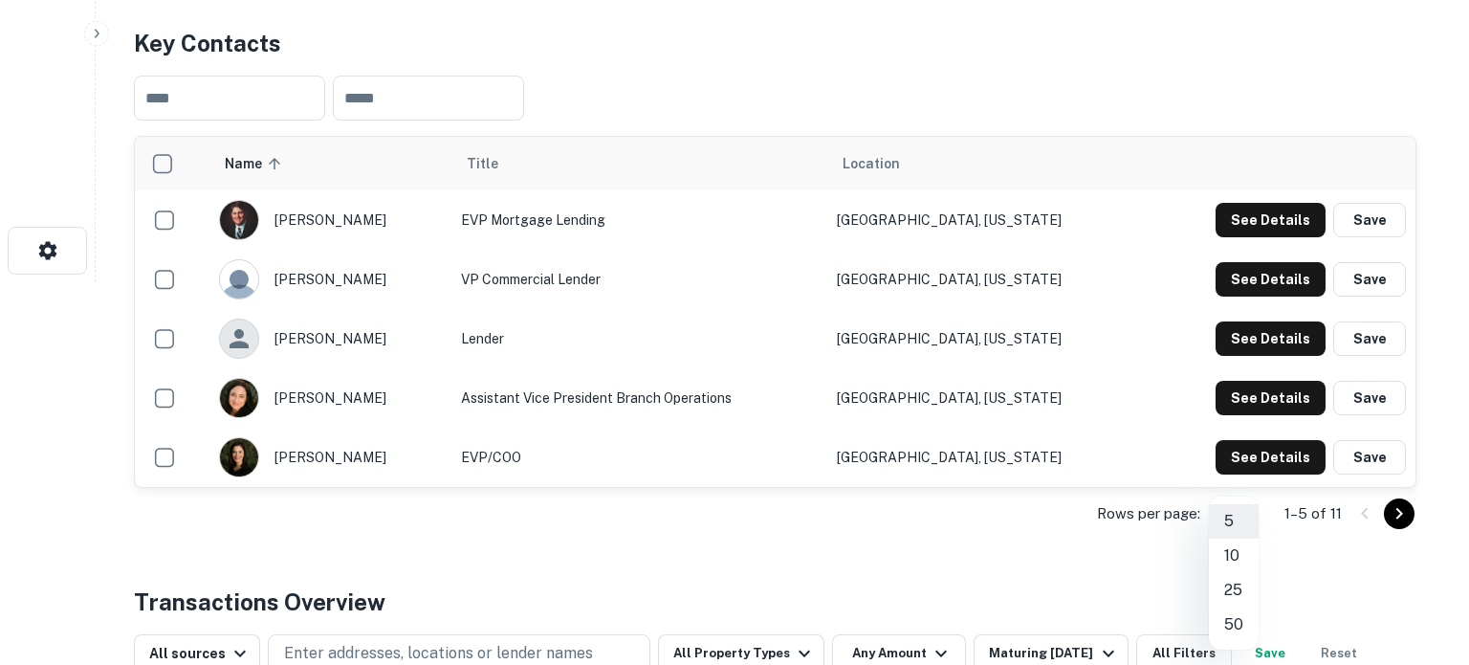
click at [1236, 587] on li "25" at bounding box center [1234, 590] width 50 height 34
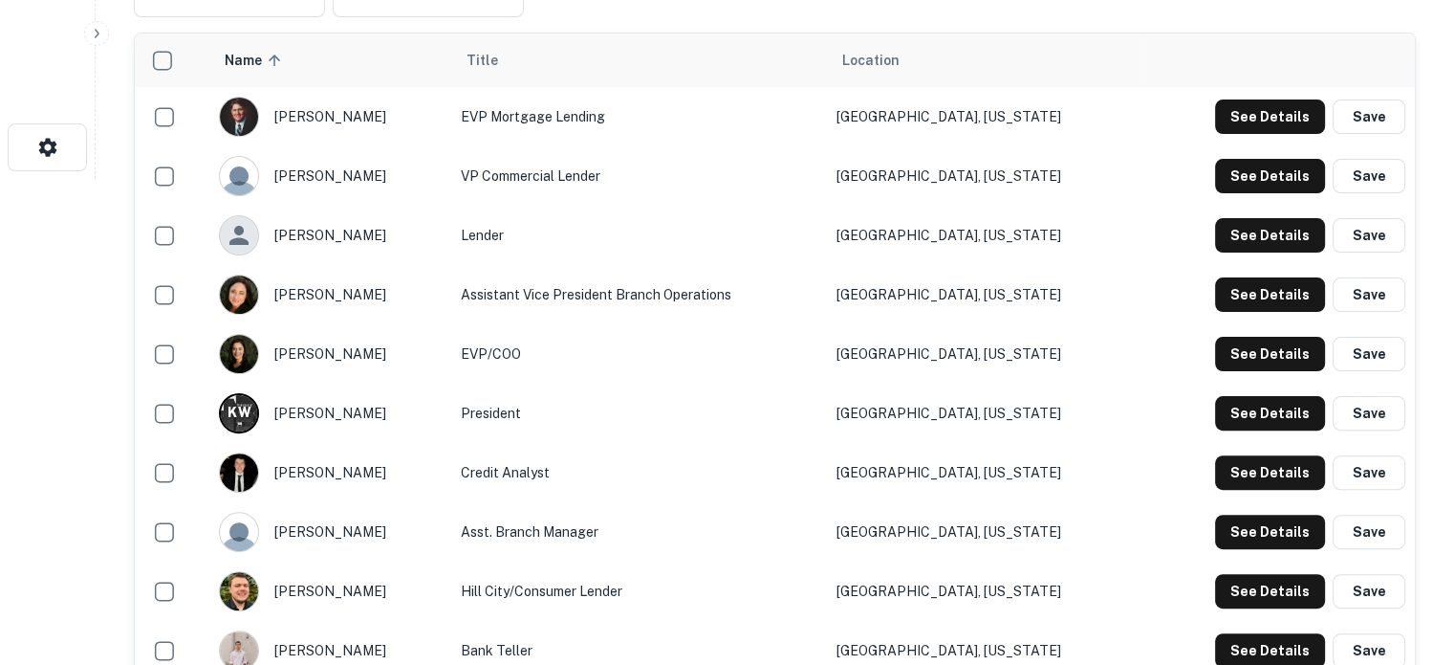
scroll to position [478, 0]
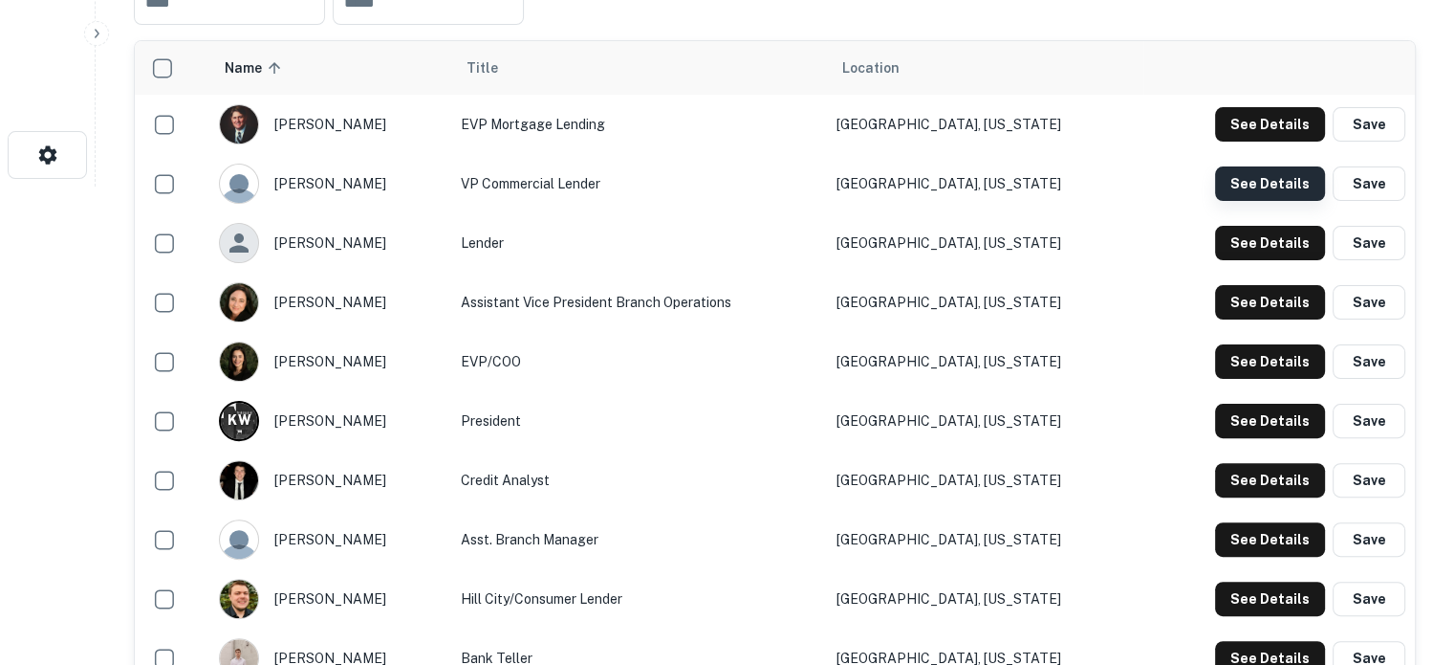
click at [1258, 183] on button "See Details" at bounding box center [1270, 183] width 110 height 34
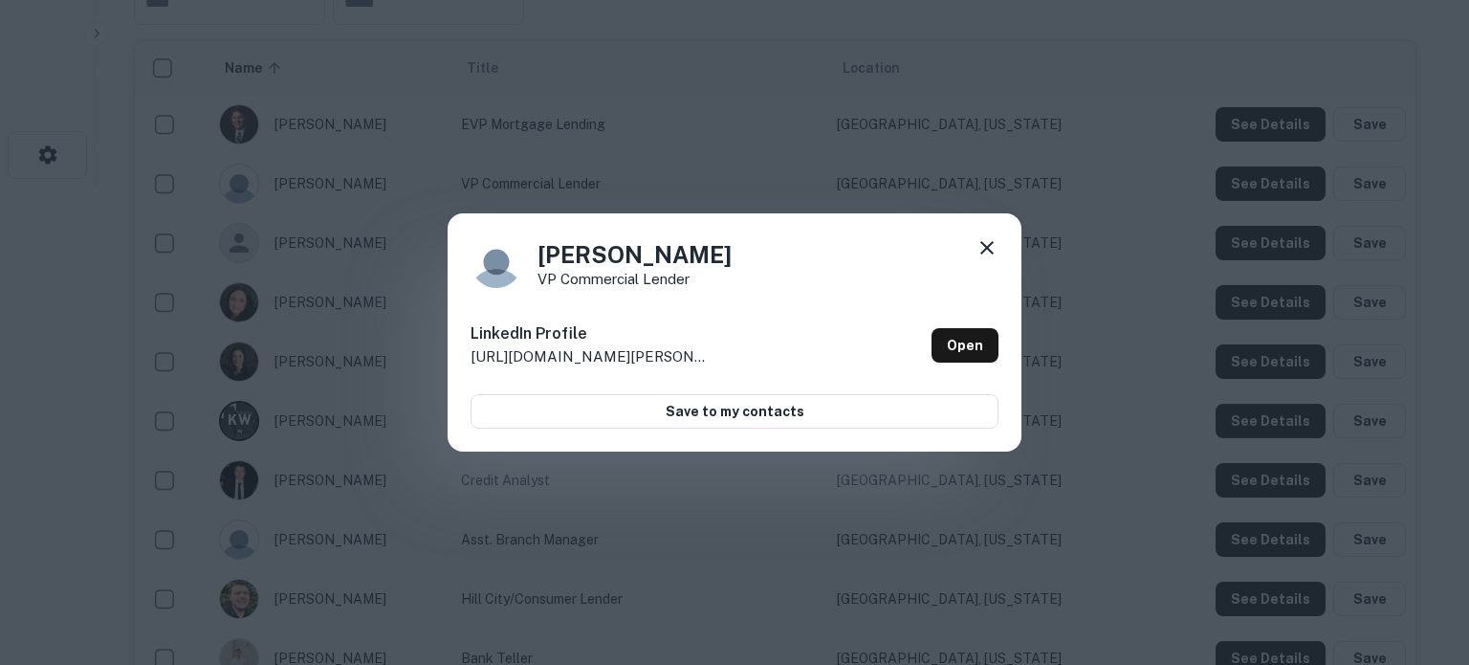
click at [990, 248] on icon at bounding box center [986, 247] width 23 height 23
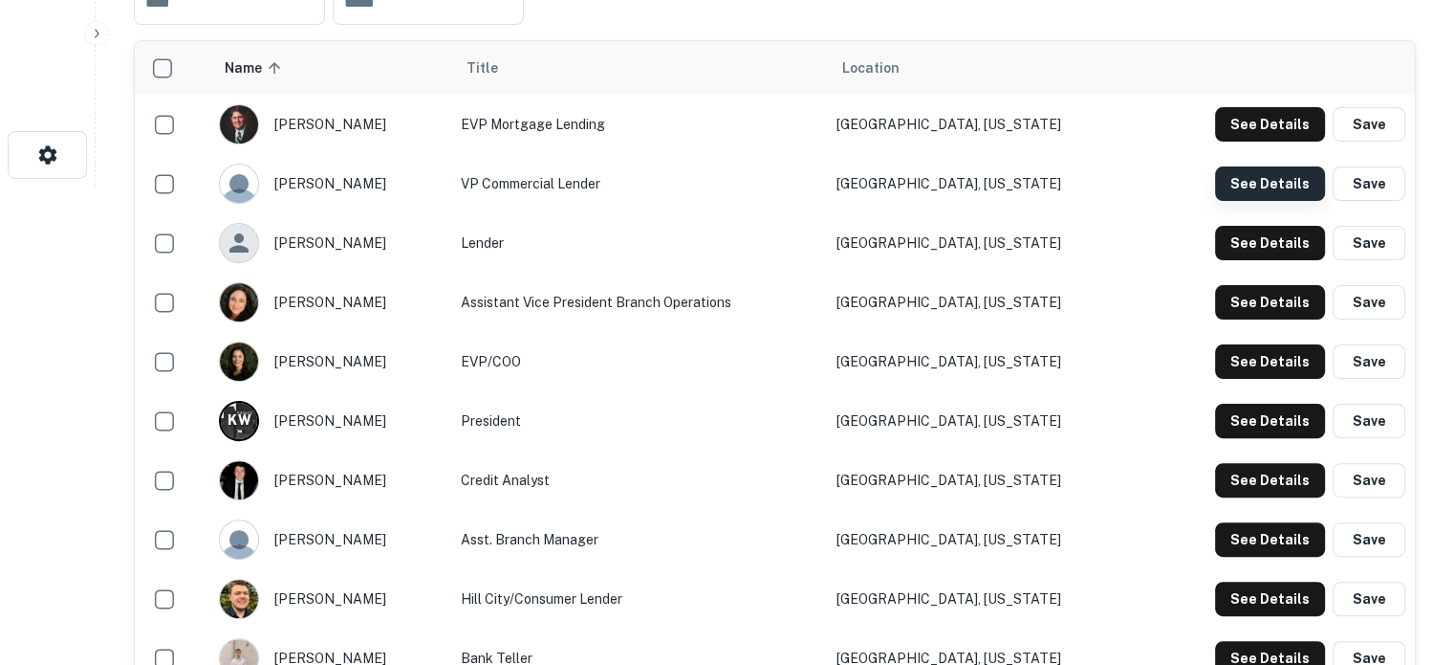
click at [1285, 183] on button "See Details" at bounding box center [1270, 183] width 110 height 34
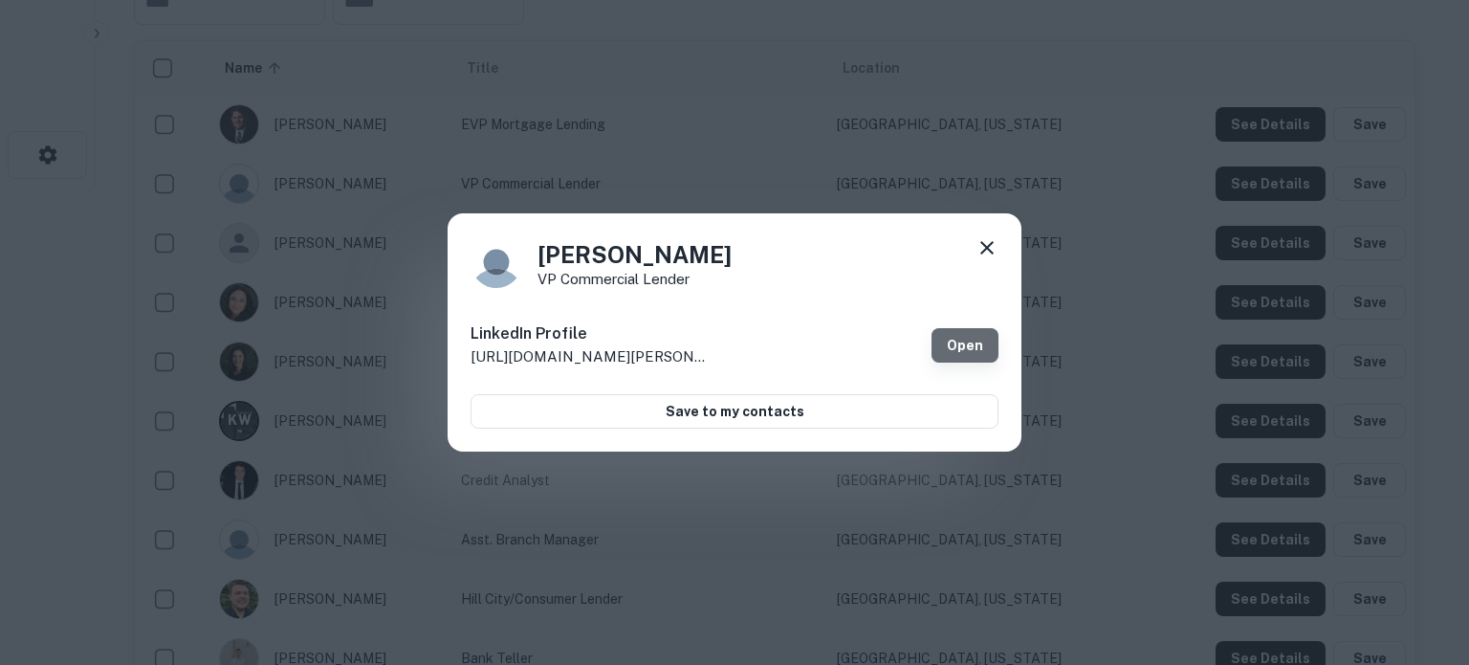
click at [968, 348] on link "Open" at bounding box center [964, 345] width 67 height 34
click at [982, 247] on icon at bounding box center [986, 247] width 23 height 23
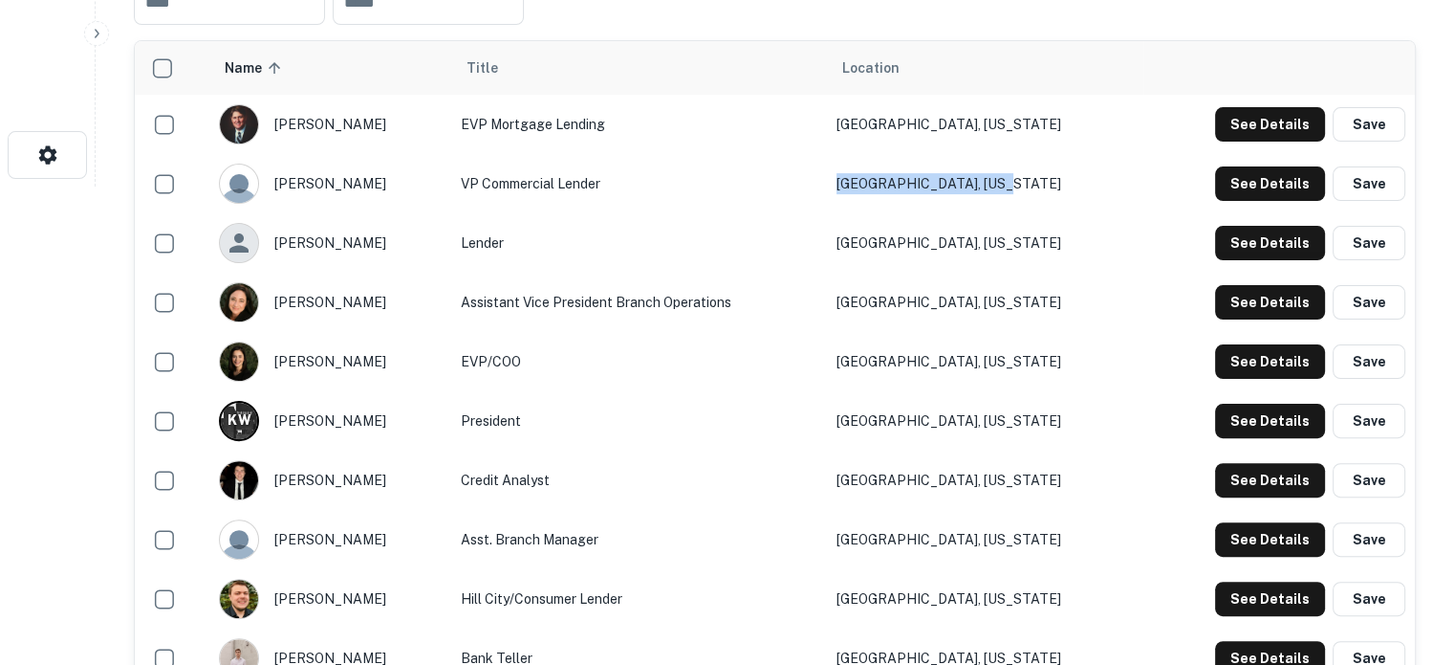
drag, startPoint x: 884, startPoint y: 178, endPoint x: 1097, endPoint y: 186, distance: 213.4
click at [1097, 186] on tr "wayne bruns VP Commercial Lender Grand Rapids, Minnesota See Details Save" at bounding box center [775, 183] width 1280 height 59
copy tr "Grand Rapids, Minnesota"
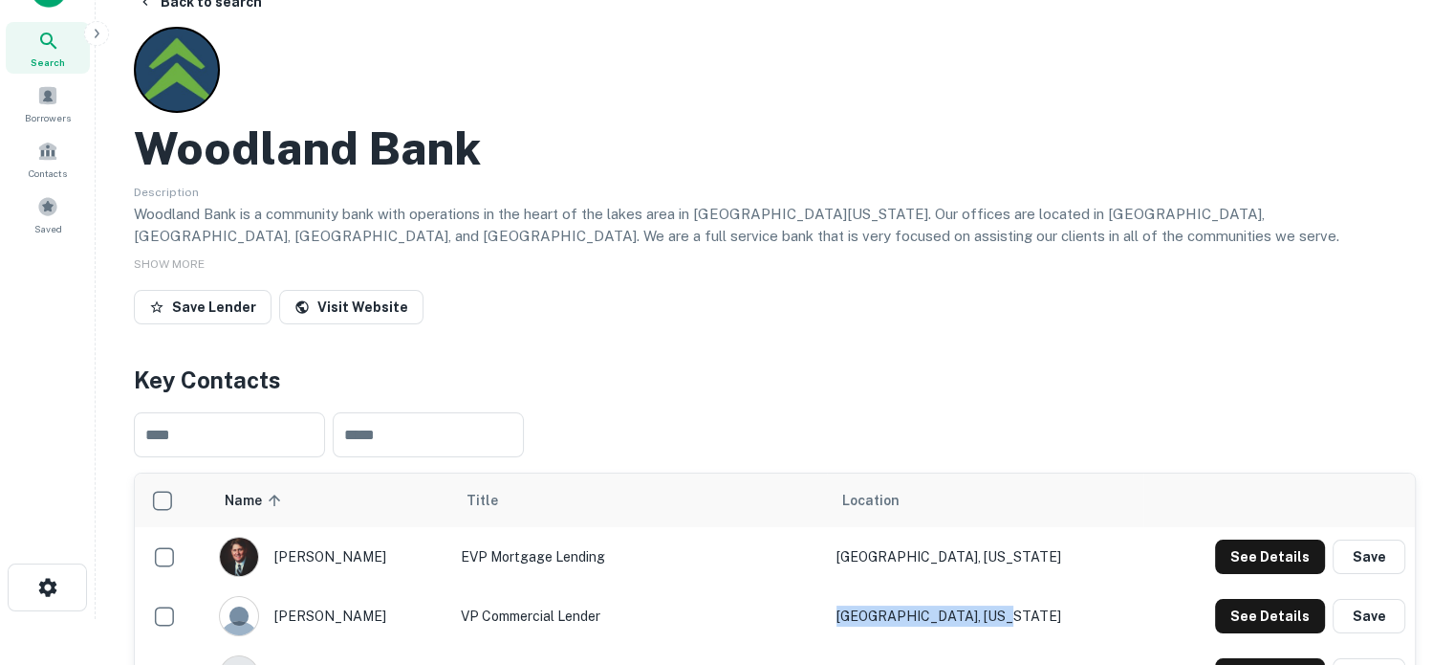
scroll to position [0, 0]
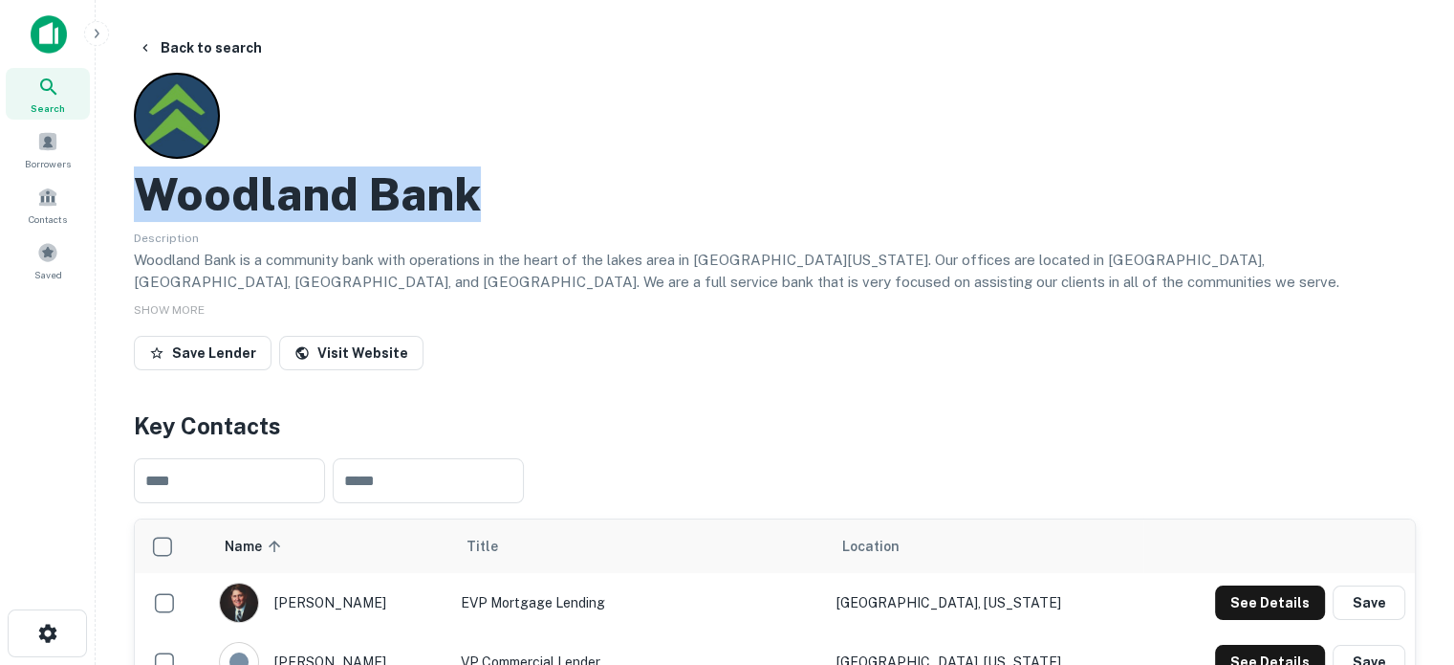
drag, startPoint x: 125, startPoint y: 192, endPoint x: 535, endPoint y: 200, distance: 409.4
copy h2 "Woodland Bank"
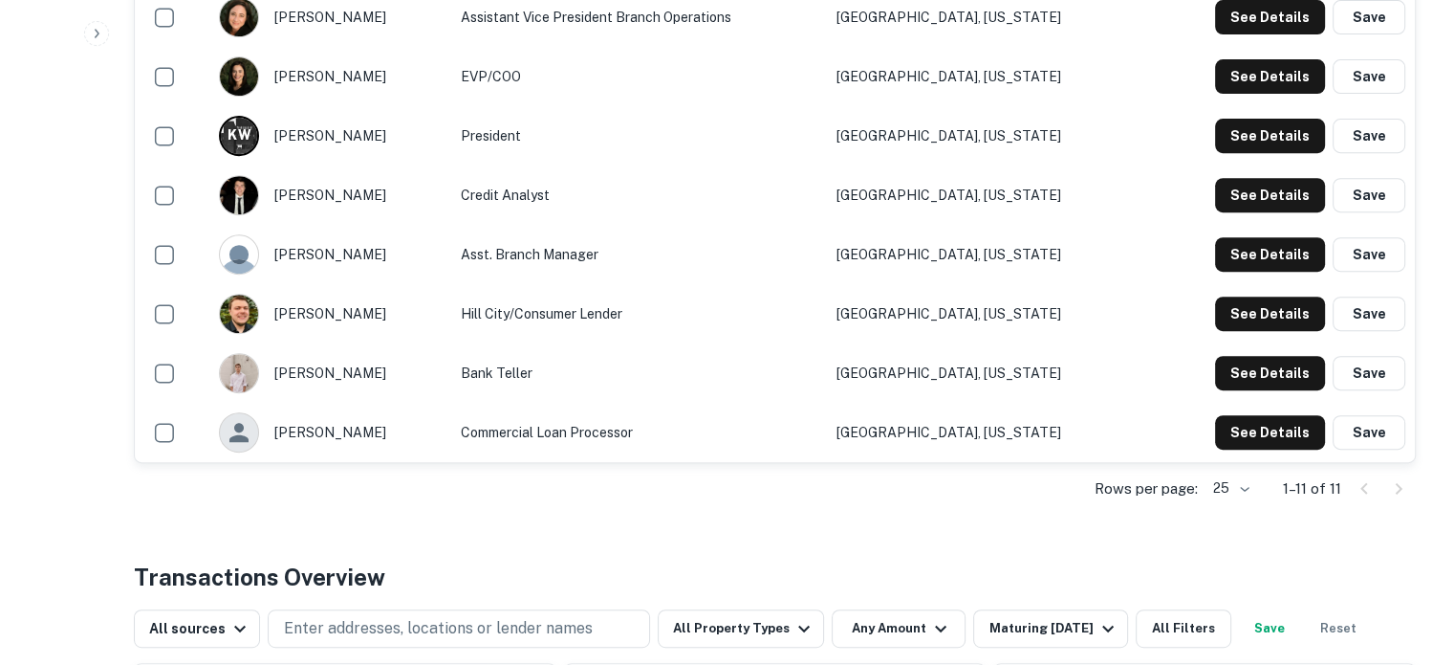
scroll to position [765, 0]
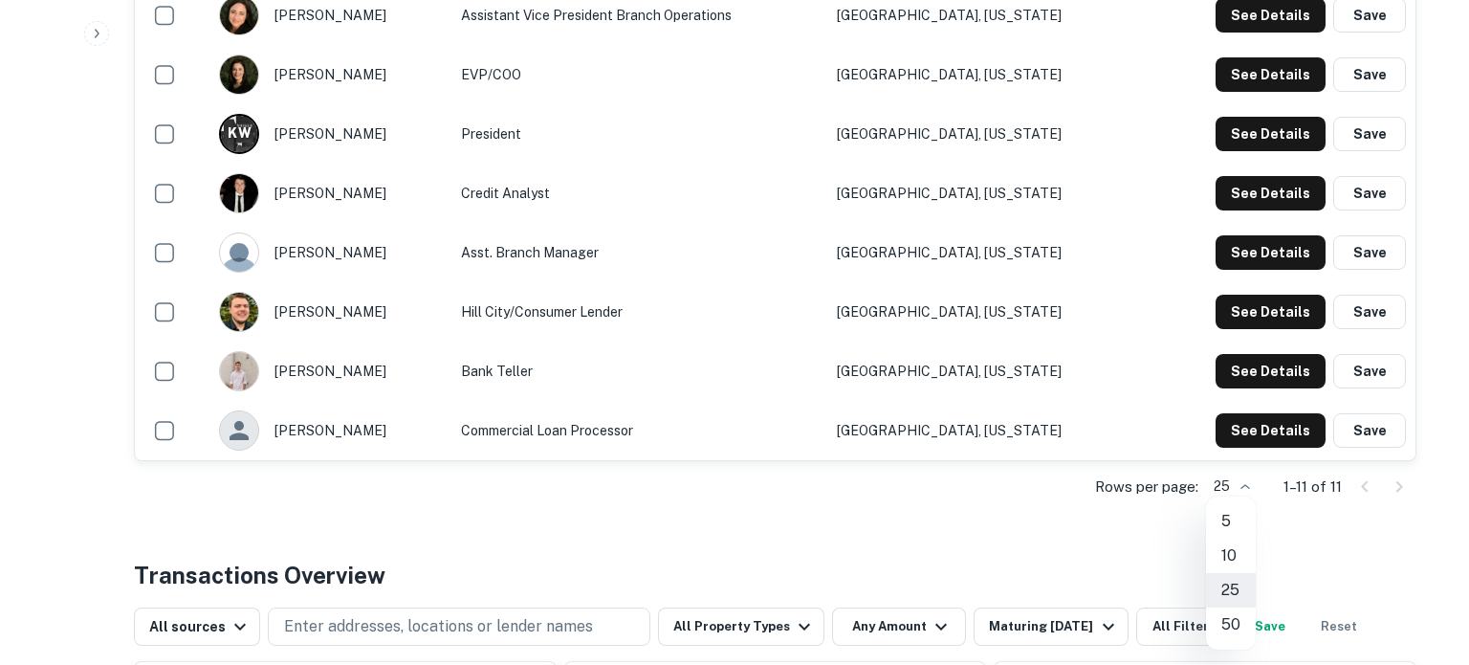
click at [1038, 426] on div at bounding box center [734, 332] width 1469 height 665
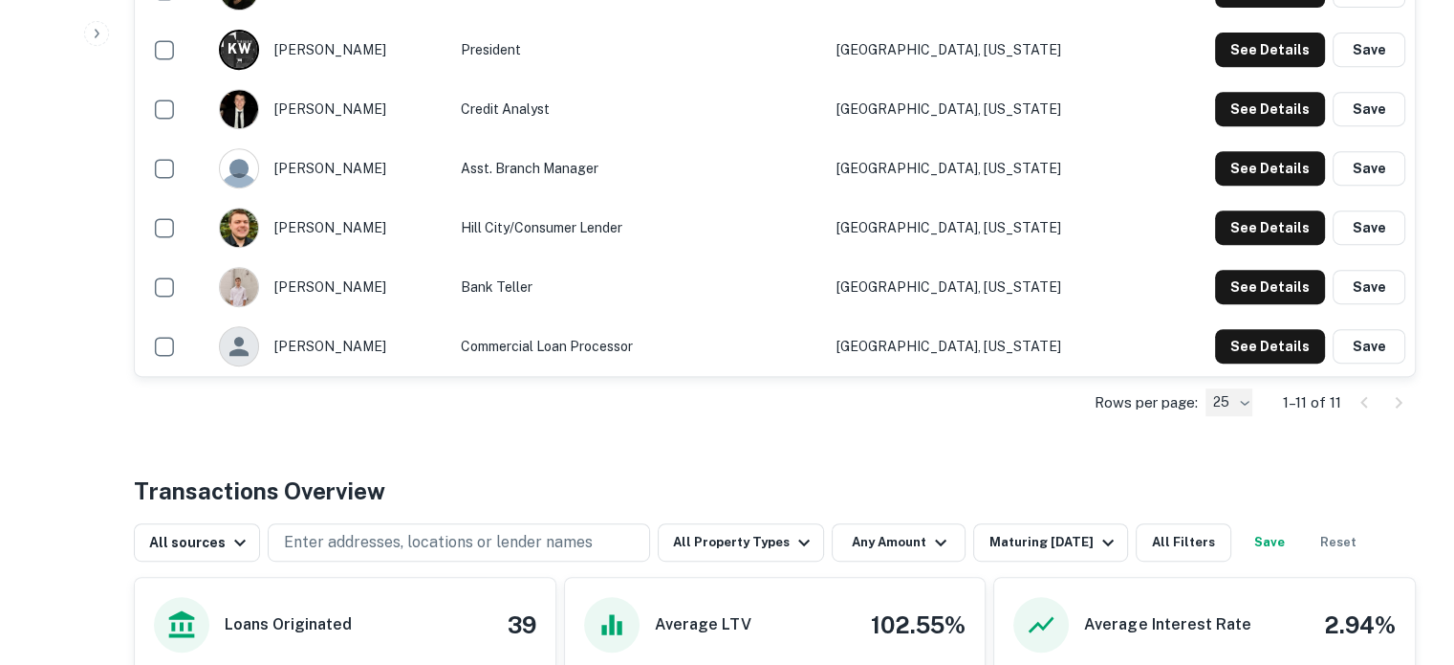
scroll to position [861, 0]
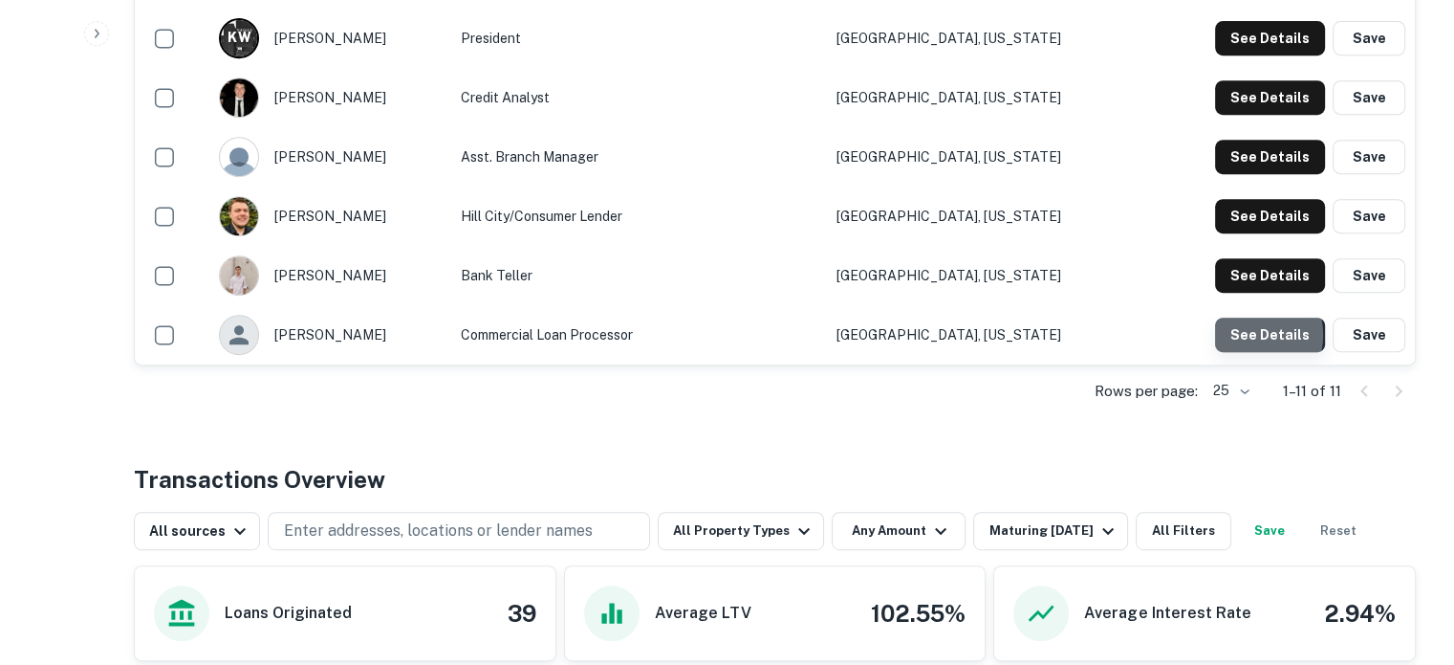
click at [1248, 334] on button "See Details" at bounding box center [1270, 334] width 110 height 34
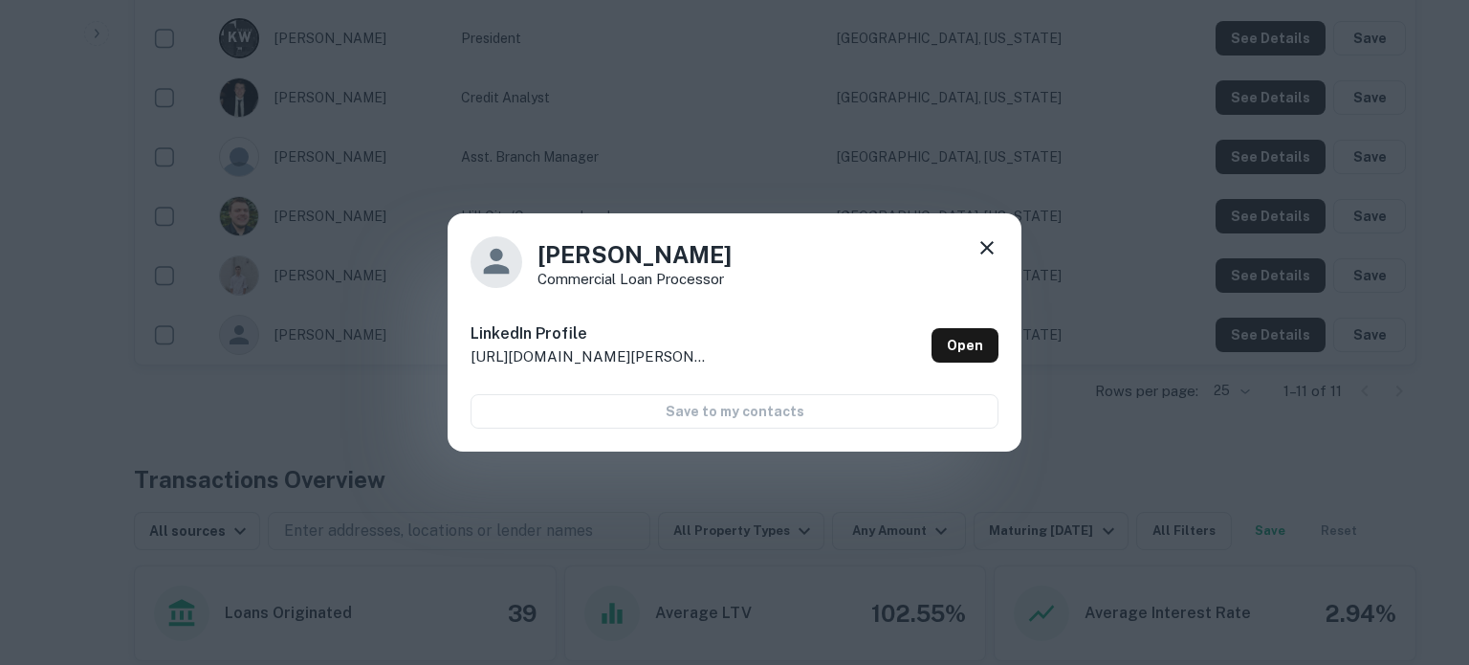
drag, startPoint x: 531, startPoint y: 251, endPoint x: 738, endPoint y: 248, distance: 207.5
click at [738, 248] on div "Samantha Wester Commercial Loan Processor" at bounding box center [734, 262] width 528 height 52
copy h4 "Samantha Wester"
drag, startPoint x: 536, startPoint y: 276, endPoint x: 721, endPoint y: 276, distance: 185.5
click at [721, 276] on div "Samantha Wester Commercial Loan Processor" at bounding box center [734, 262] width 528 height 52
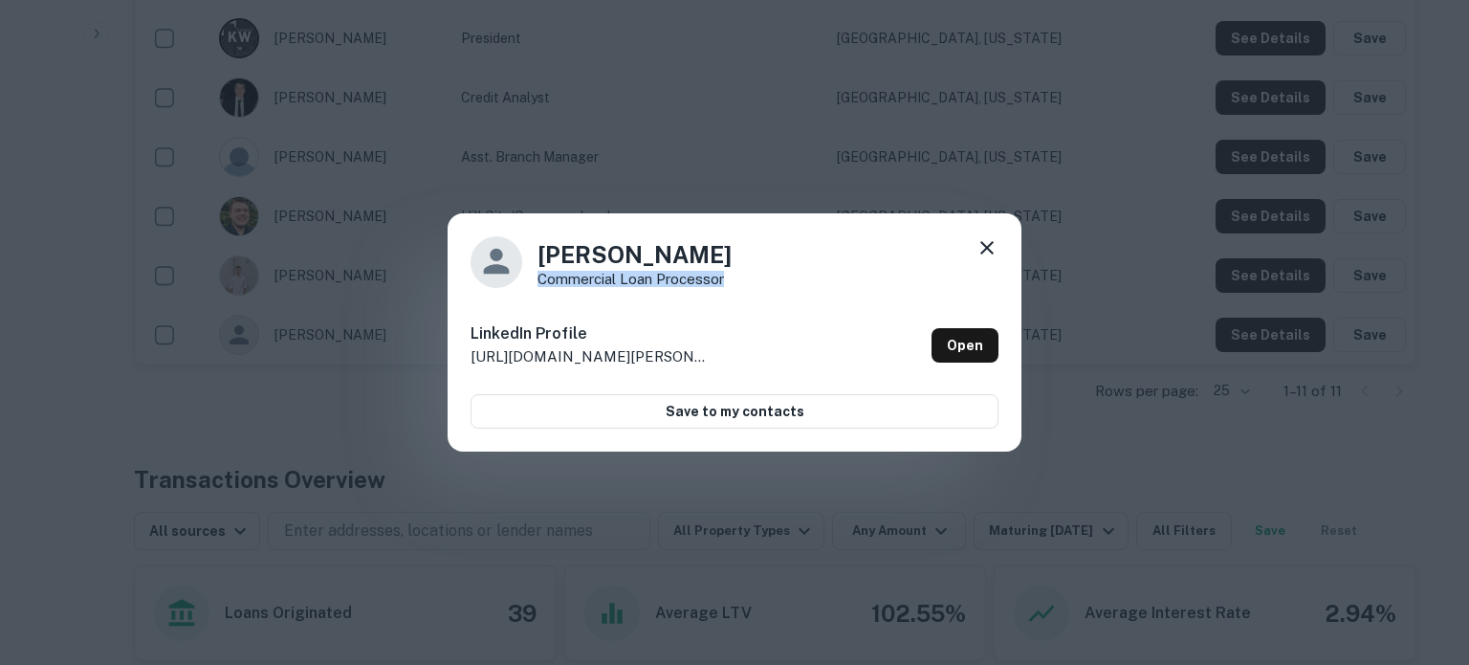
copy p "Commercial Loan Processor"
click at [992, 248] on icon at bounding box center [986, 247] width 23 height 23
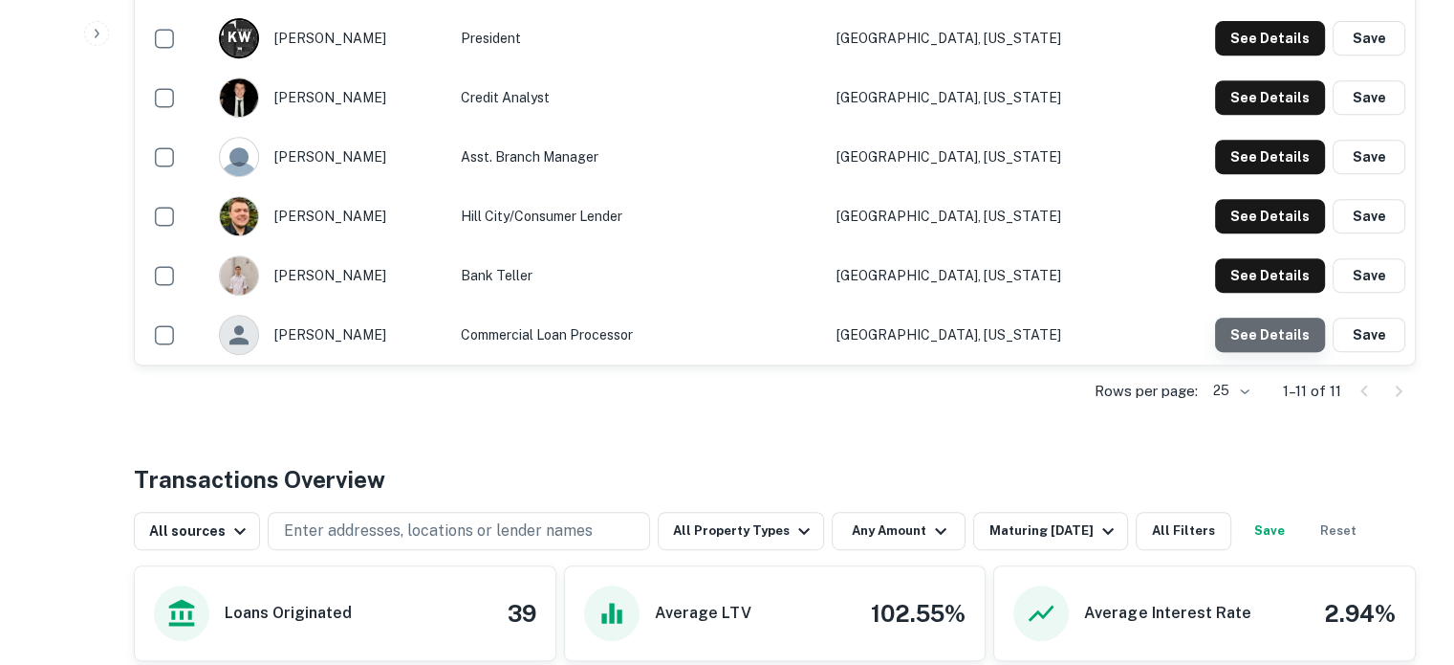
click at [1279, 318] on button "See Details" at bounding box center [1270, 334] width 110 height 34
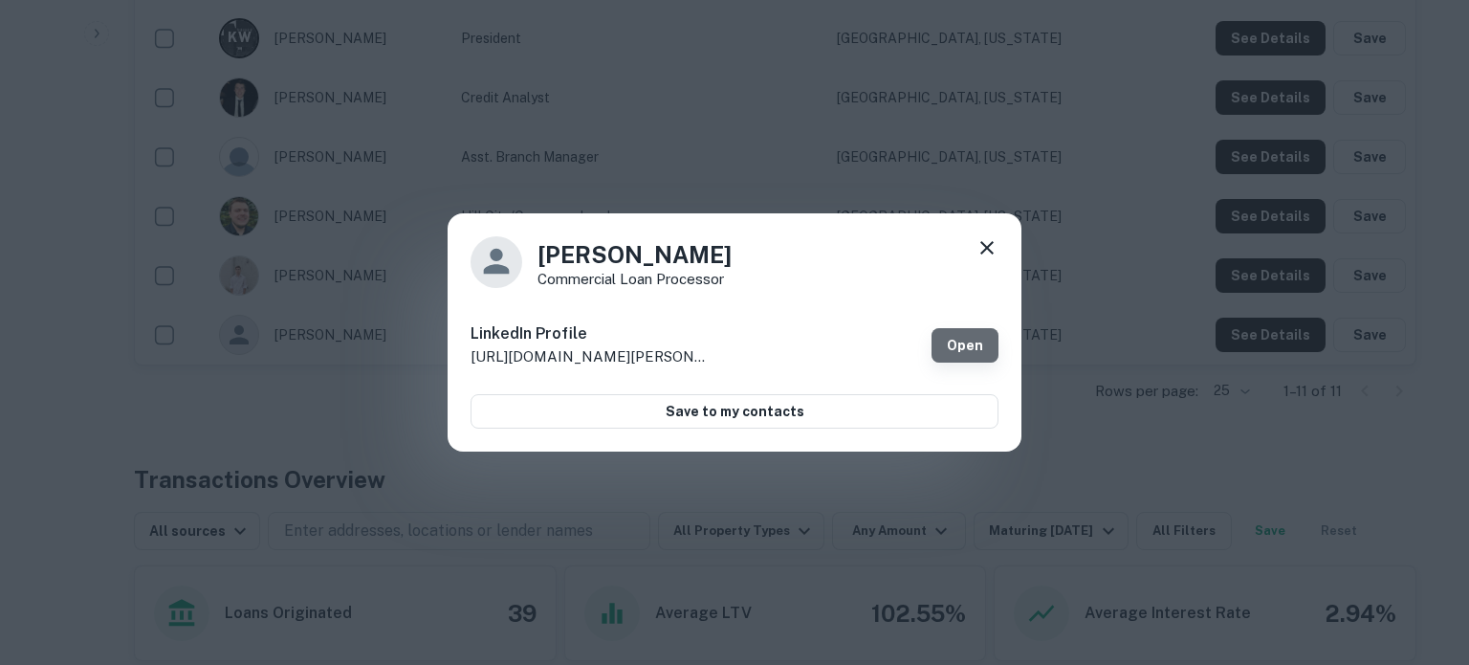
click at [981, 354] on link "Open" at bounding box center [964, 345] width 67 height 34
click at [997, 240] on icon at bounding box center [986, 247] width 23 height 23
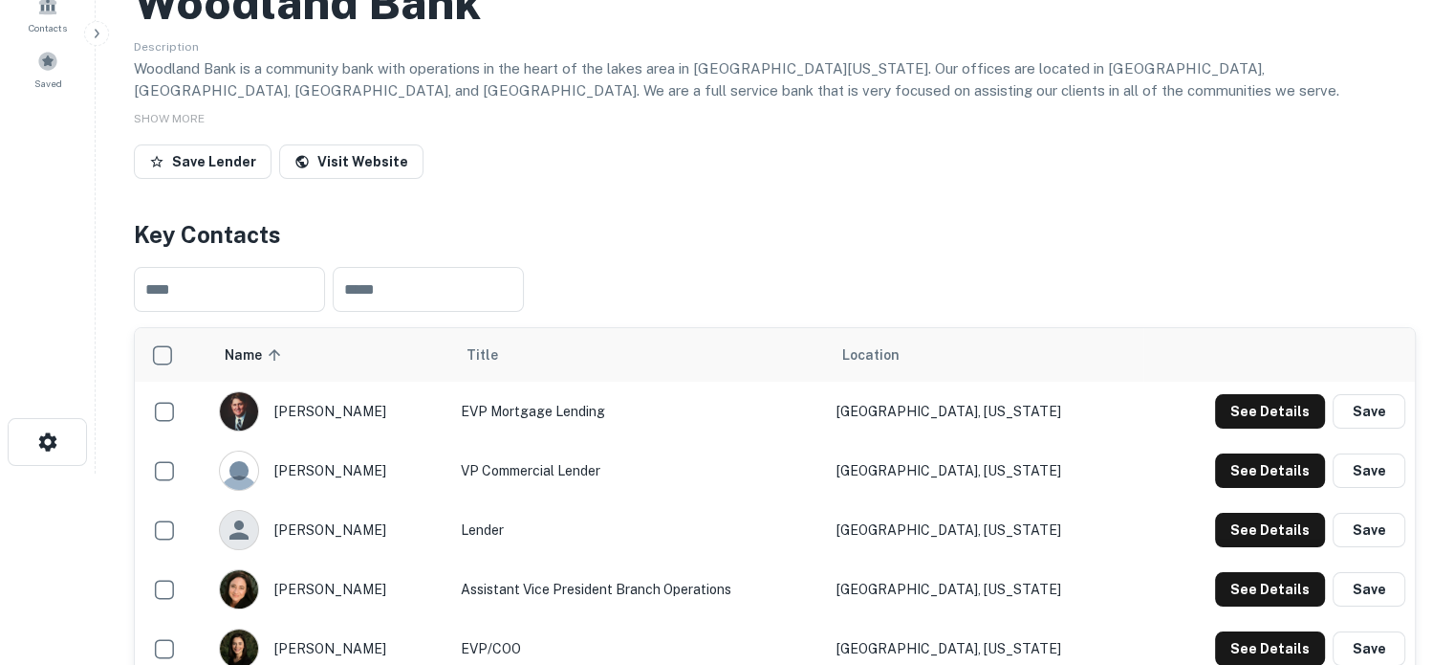
scroll to position [0, 0]
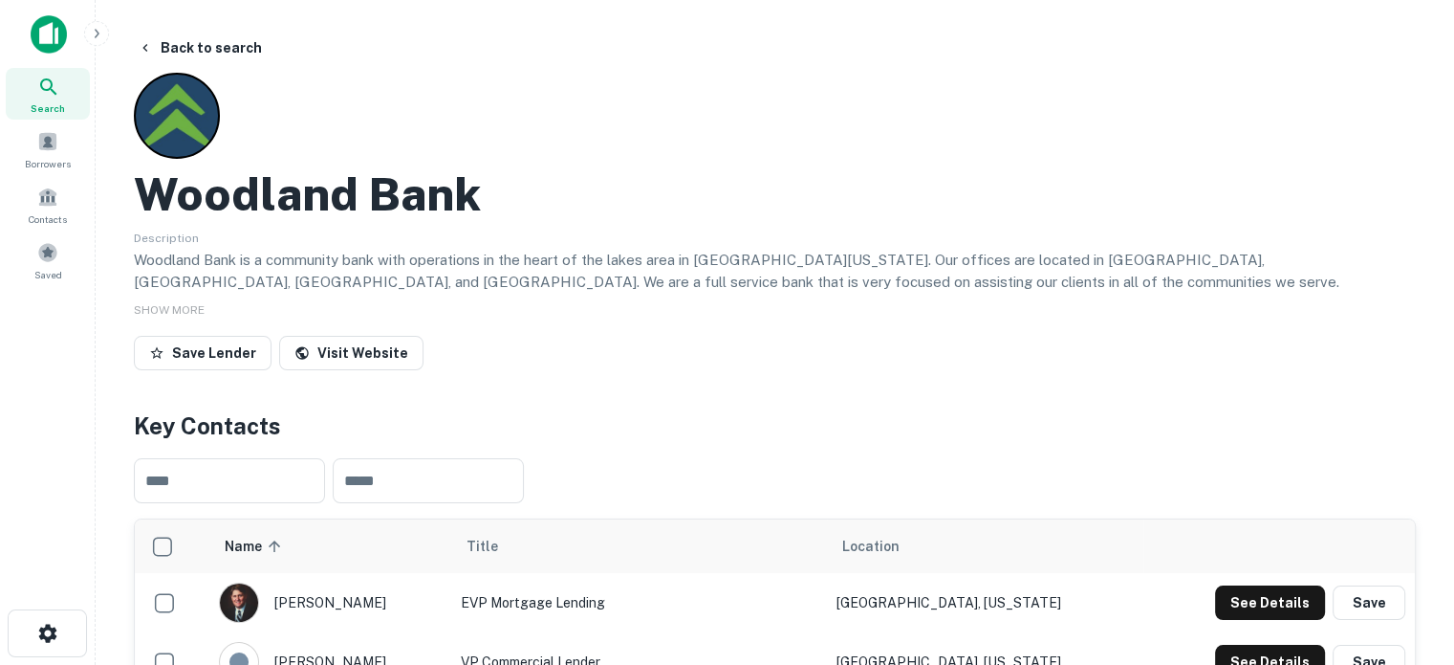
click at [48, 83] on icon at bounding box center [48, 87] width 23 height 23
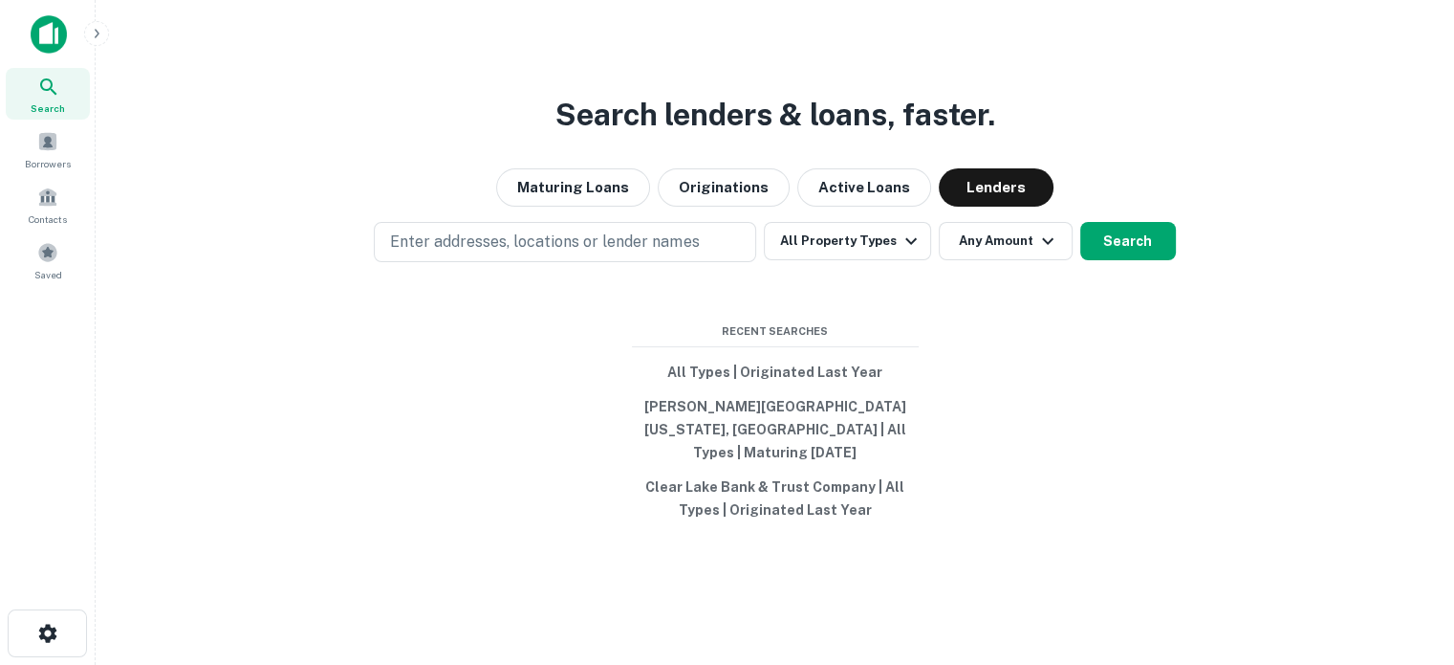
click at [715, 255] on button "Enter addresses, locations or lender names" at bounding box center [565, 242] width 383 height 40
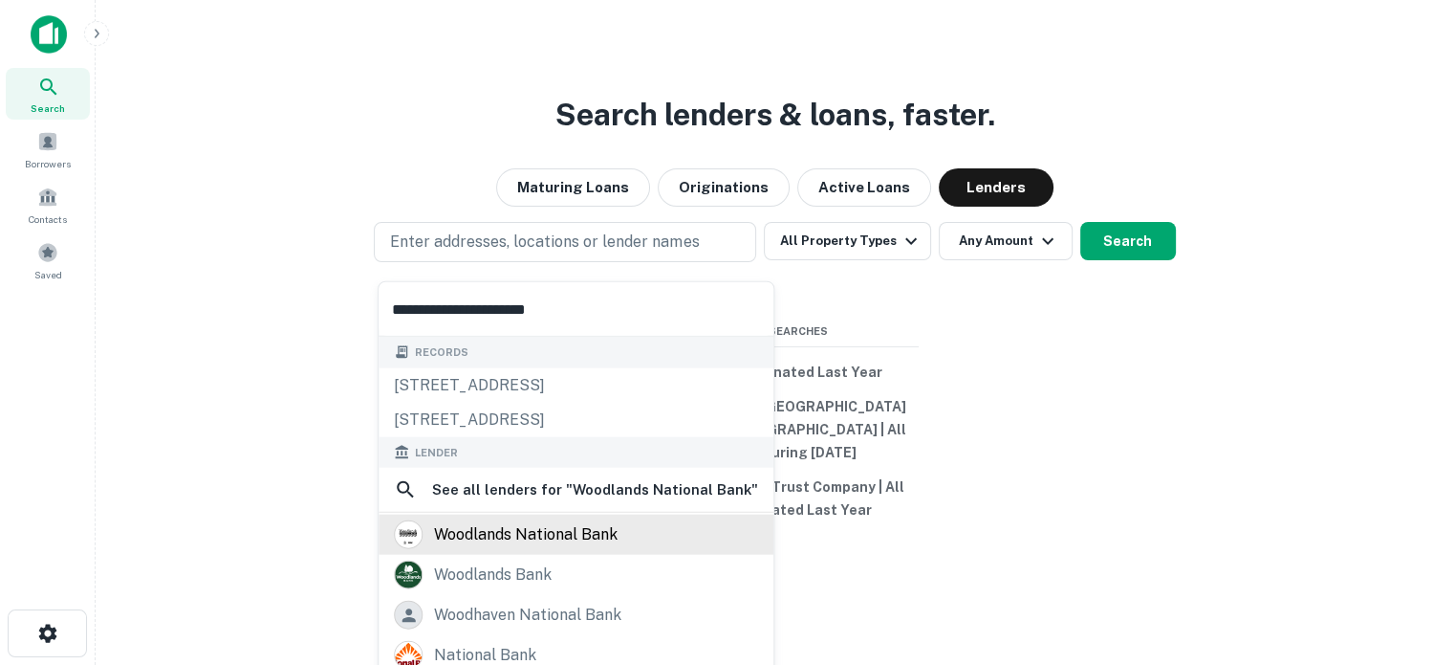
type input "**********"
click at [595, 531] on div "woodlands national bank" at bounding box center [526, 534] width 184 height 29
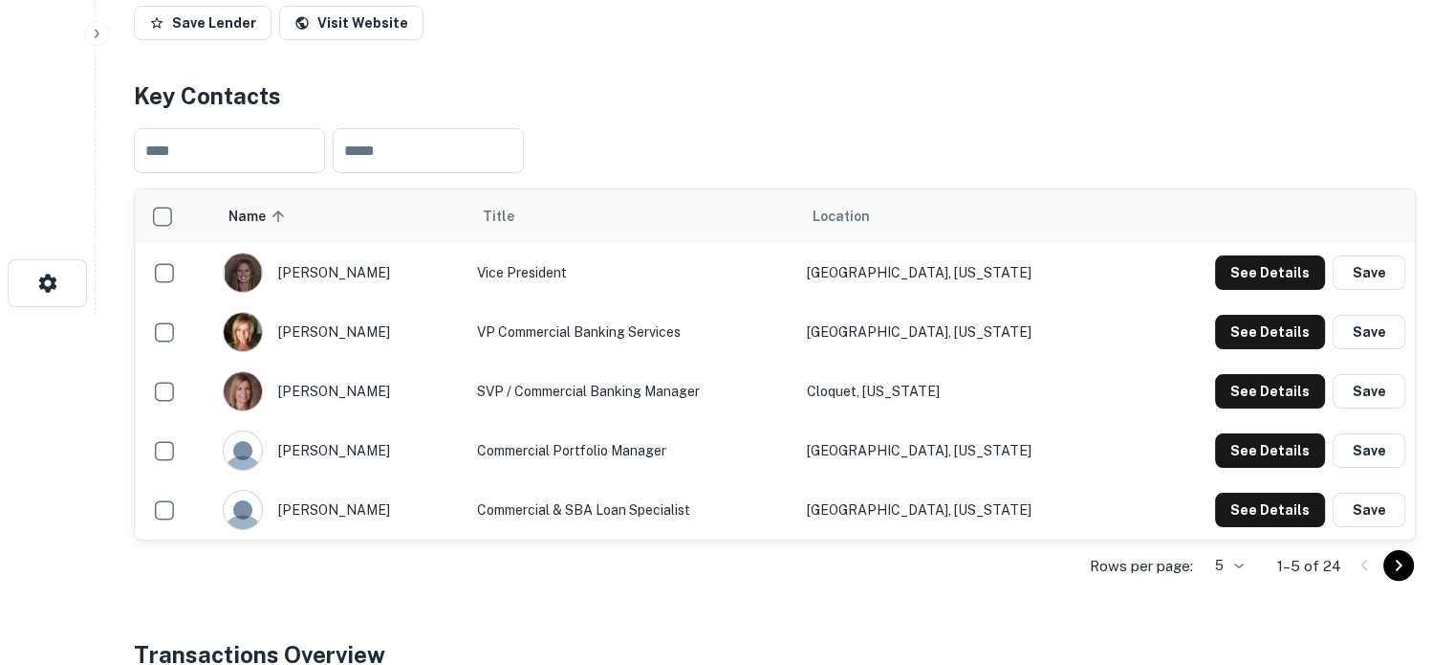
scroll to position [383, 0]
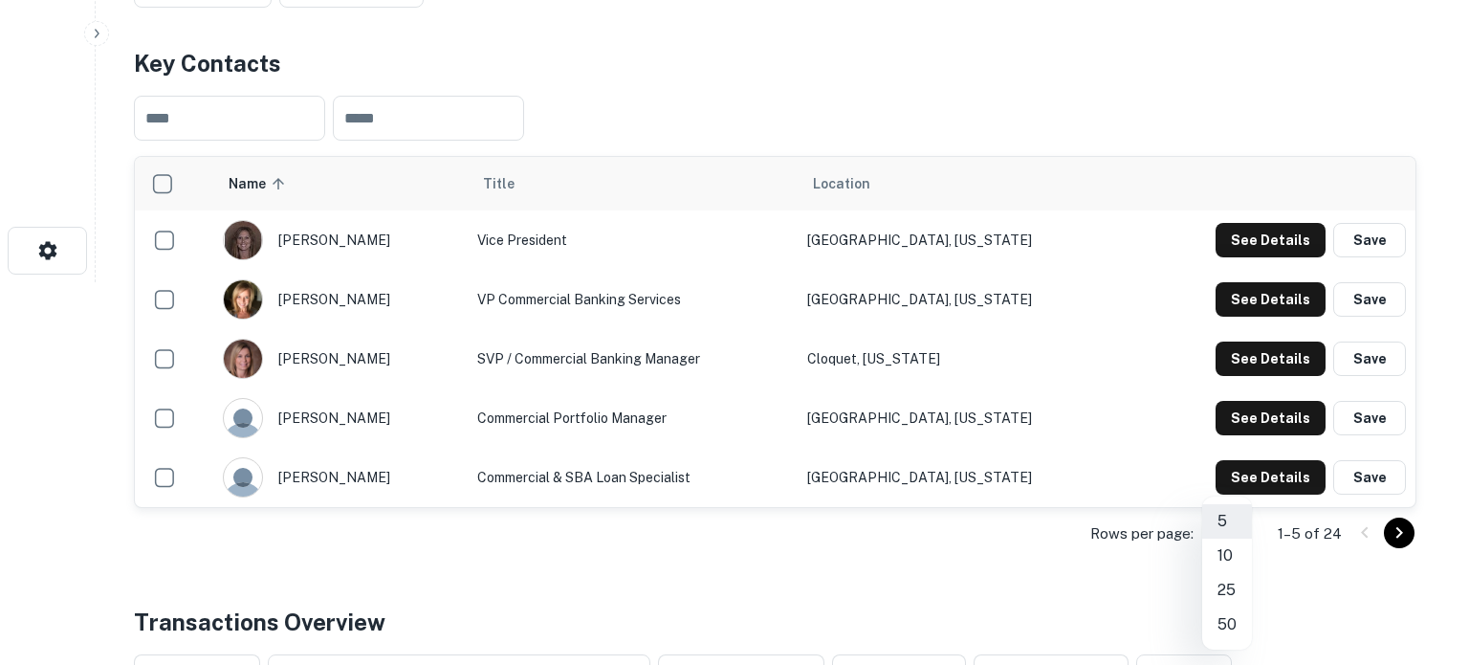
click at [1232, 585] on li "25" at bounding box center [1227, 590] width 50 height 34
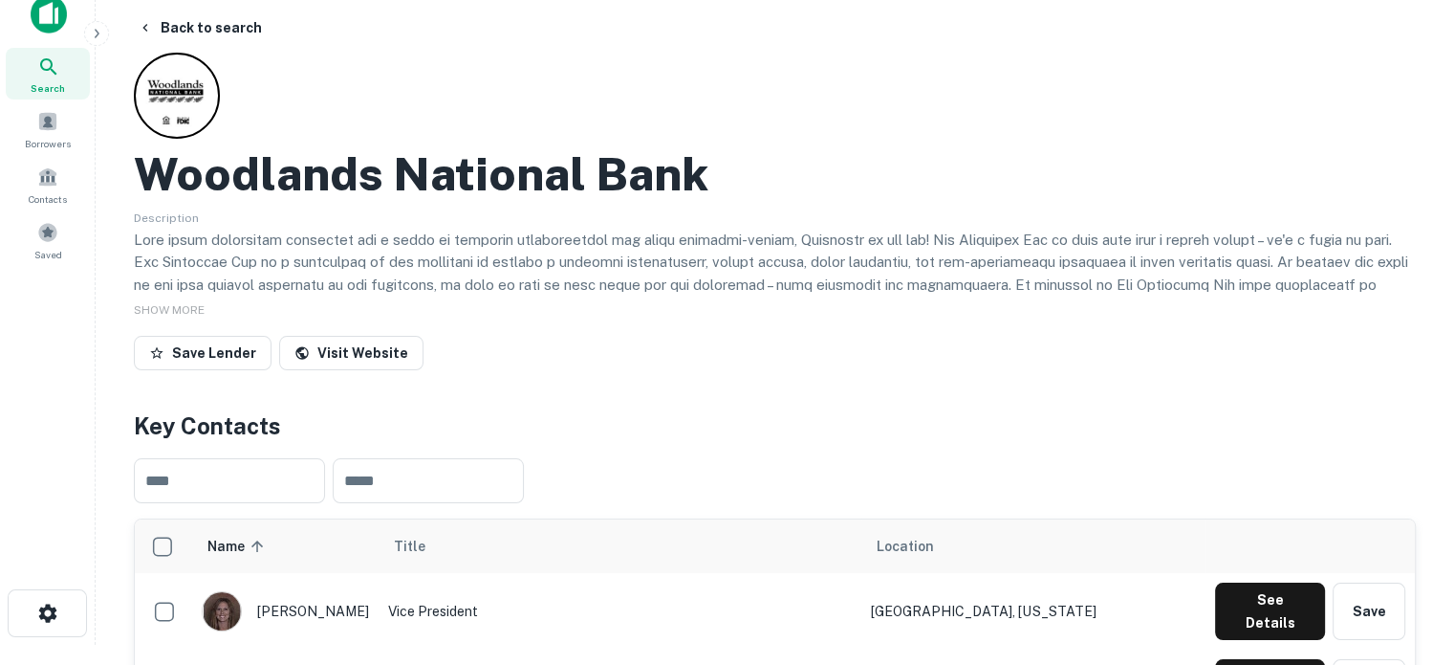
scroll to position [0, 0]
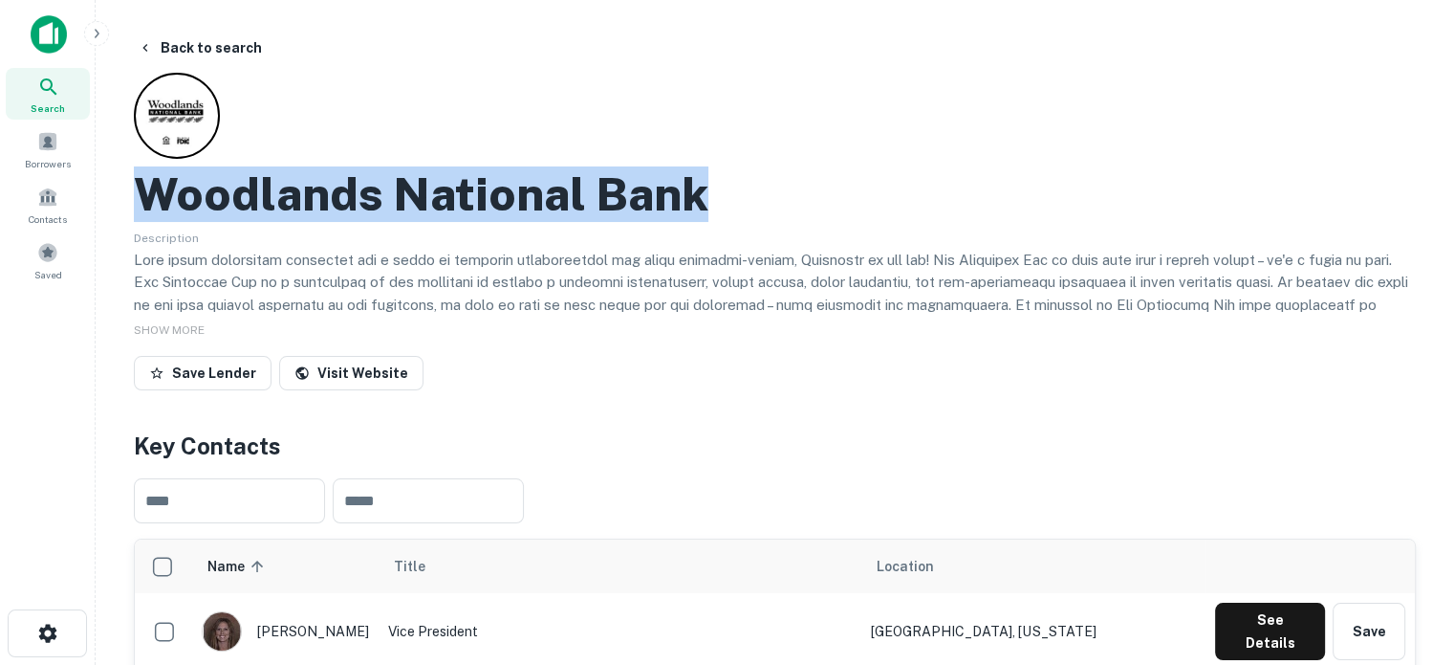
drag, startPoint x: 142, startPoint y: 192, endPoint x: 814, endPoint y: 192, distance: 672.3
click at [814, 192] on div "Woodlands National Bank" at bounding box center [775, 193] width 1282 height 55
copy h2 "Woodlands National Bank"
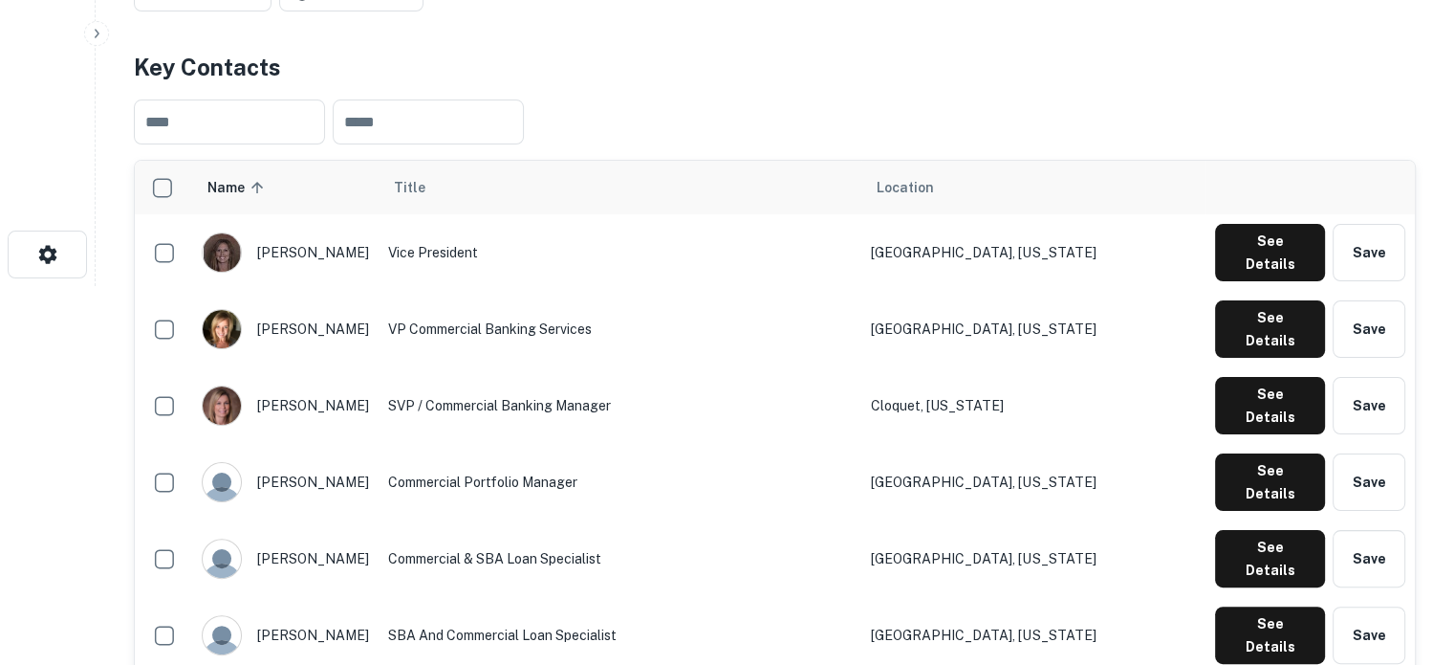
scroll to position [383, 0]
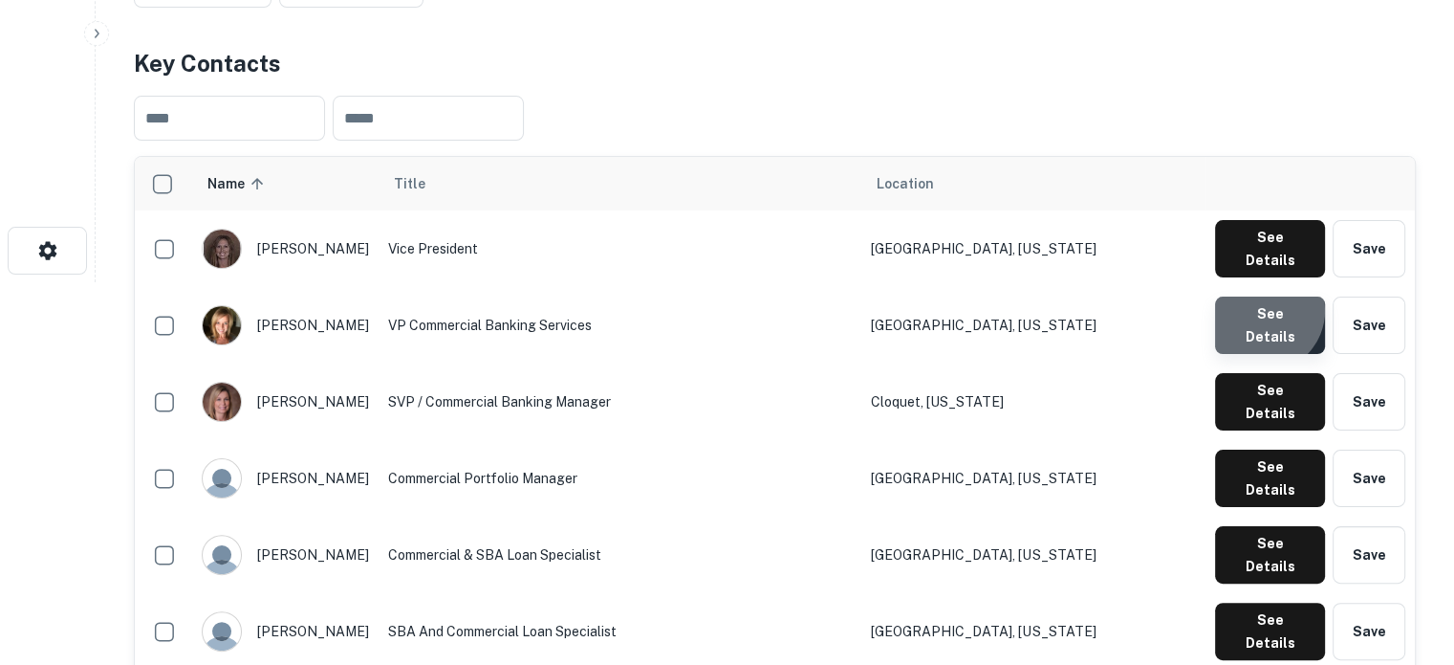
click at [1265, 297] on button "See Details" at bounding box center [1270, 324] width 110 height 57
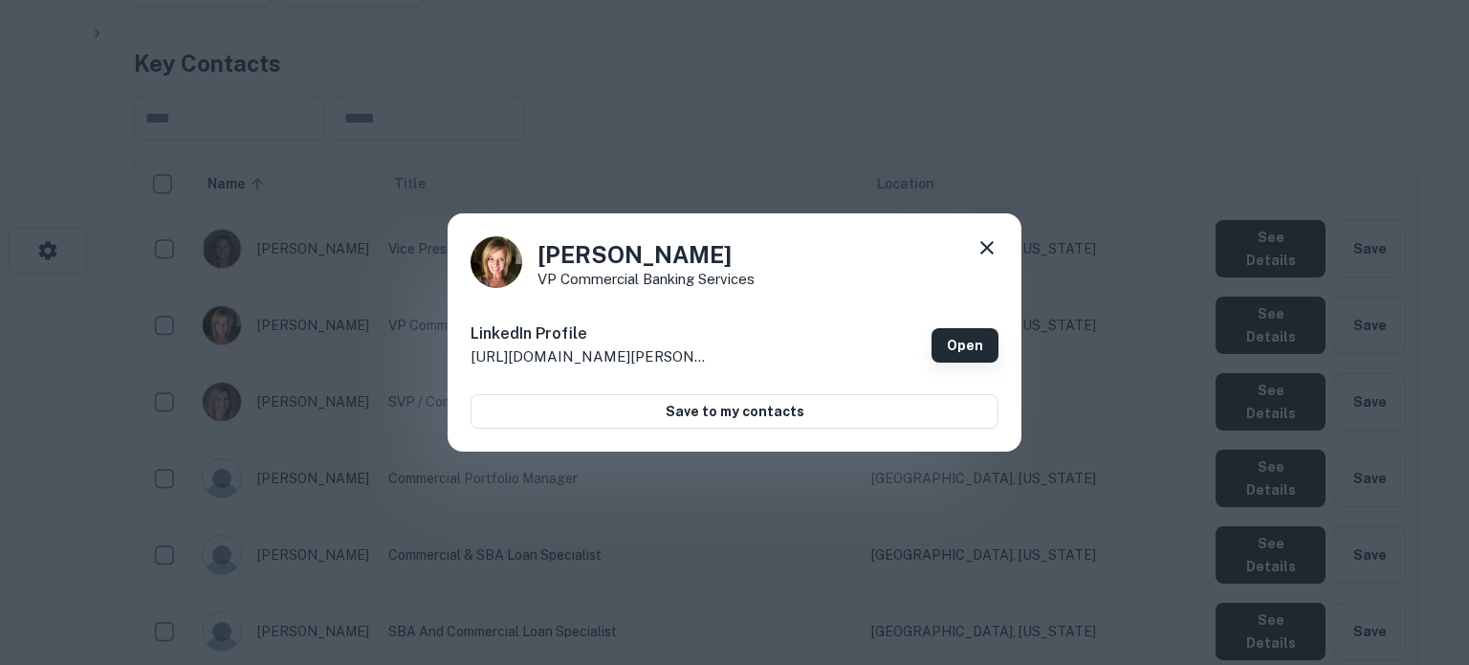
click at [964, 349] on link "Open" at bounding box center [964, 345] width 67 height 34
click at [987, 251] on icon at bounding box center [986, 247] width 23 height 23
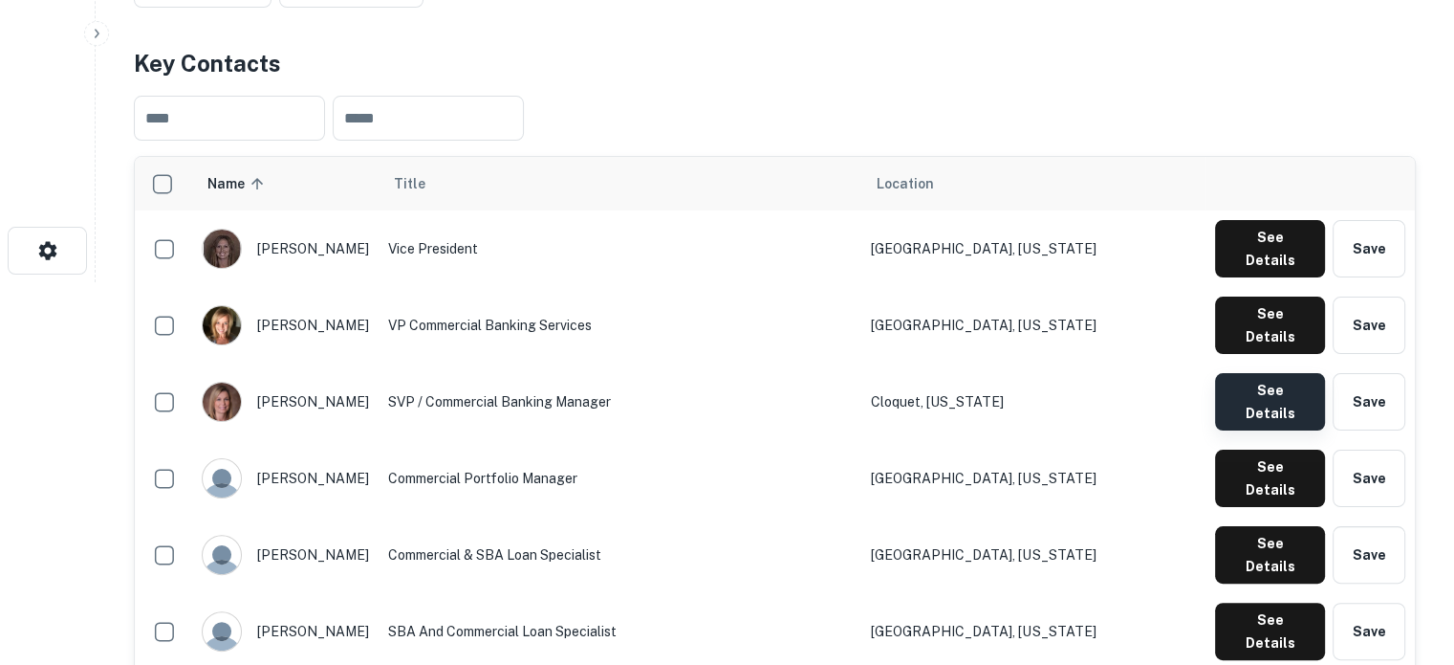
click at [1310, 373] on button "See Details" at bounding box center [1270, 401] width 110 height 57
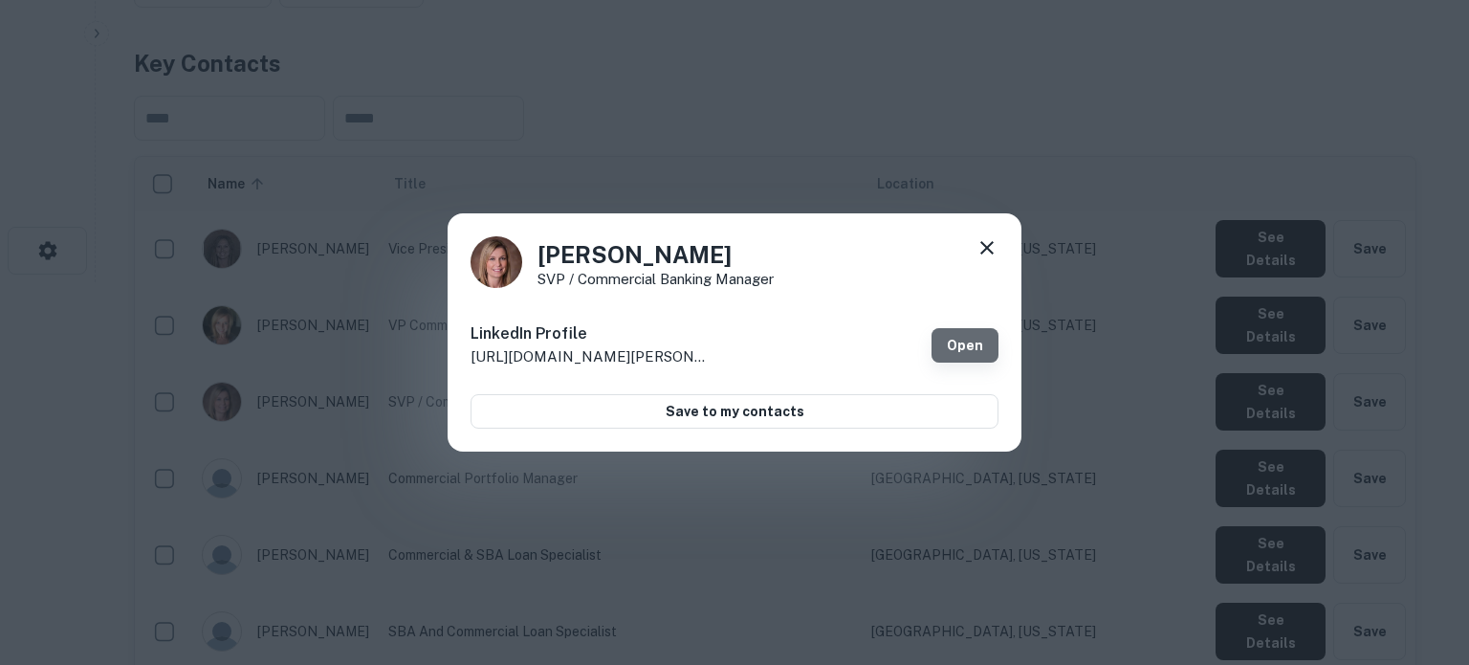
click at [978, 346] on link "Open" at bounding box center [964, 345] width 67 height 34
click at [986, 239] on icon at bounding box center [986, 247] width 23 height 23
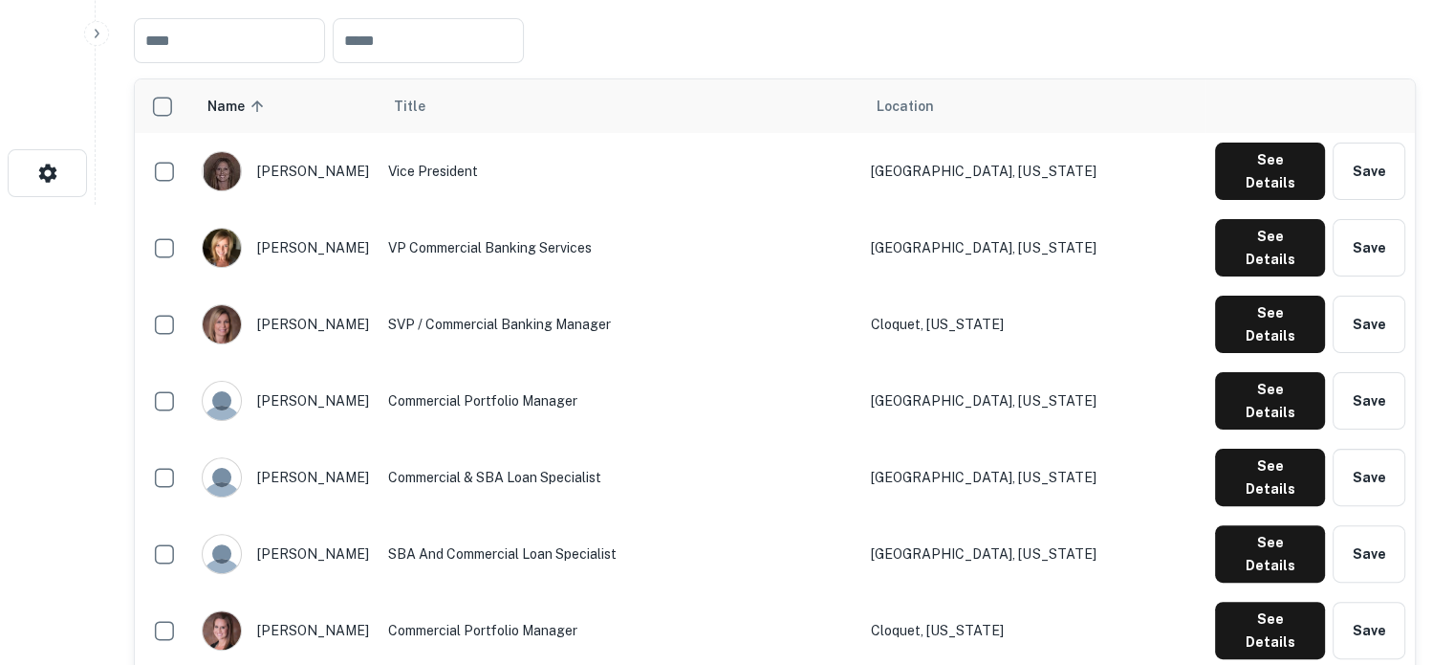
scroll to position [574, 0]
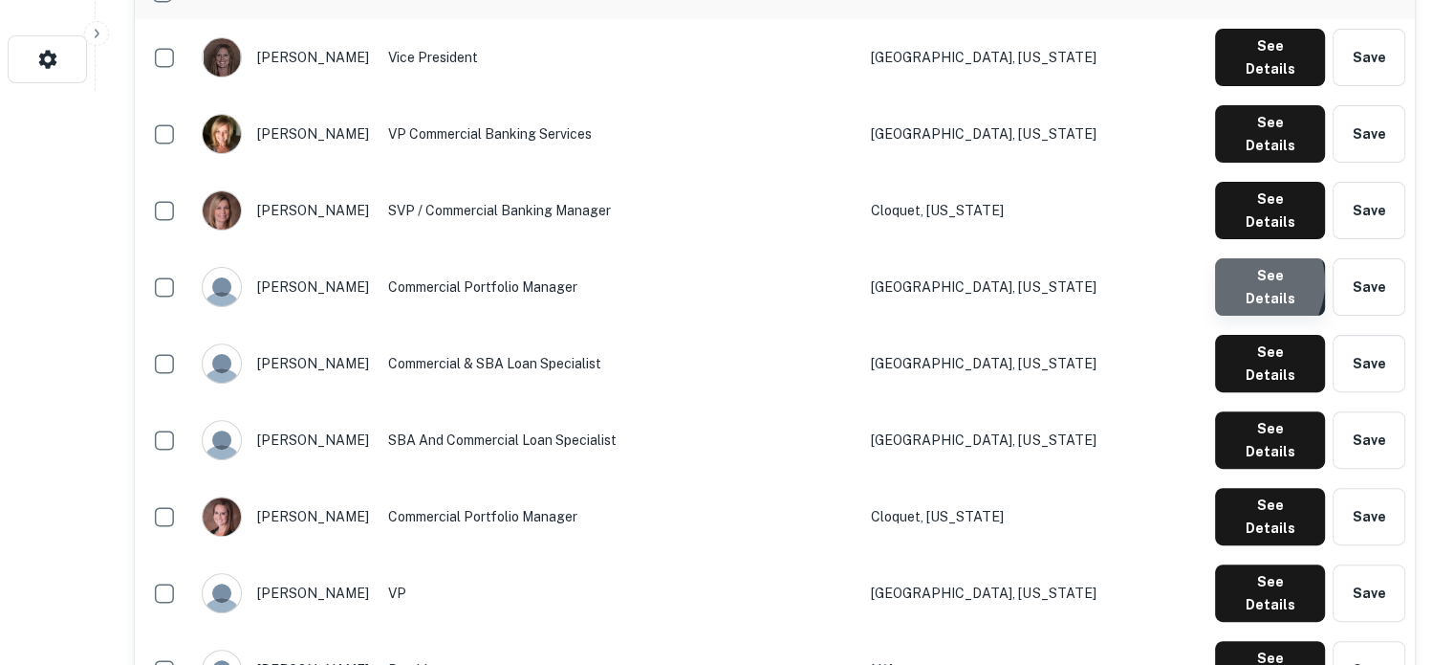
click at [1245, 258] on button "See Details" at bounding box center [1270, 286] width 110 height 57
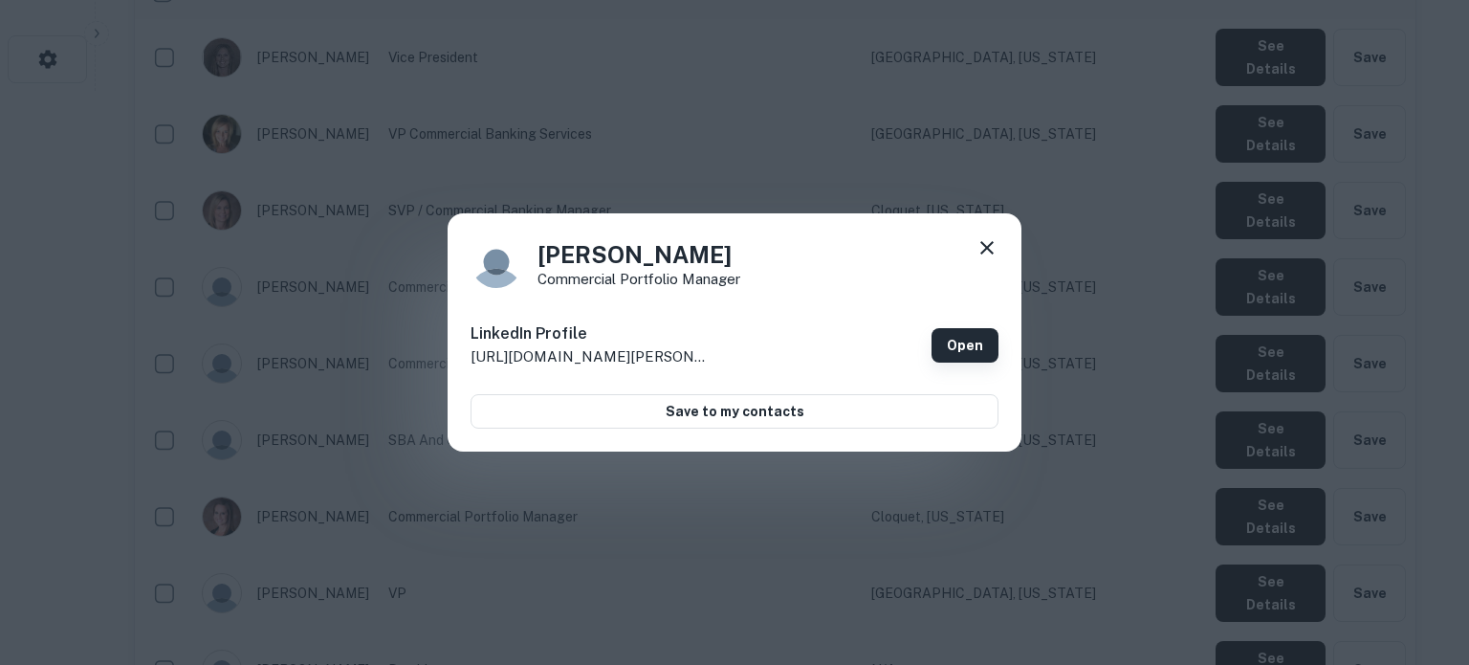
click at [958, 346] on link "Open" at bounding box center [964, 345] width 67 height 34
click at [980, 241] on icon at bounding box center [986, 247] width 23 height 23
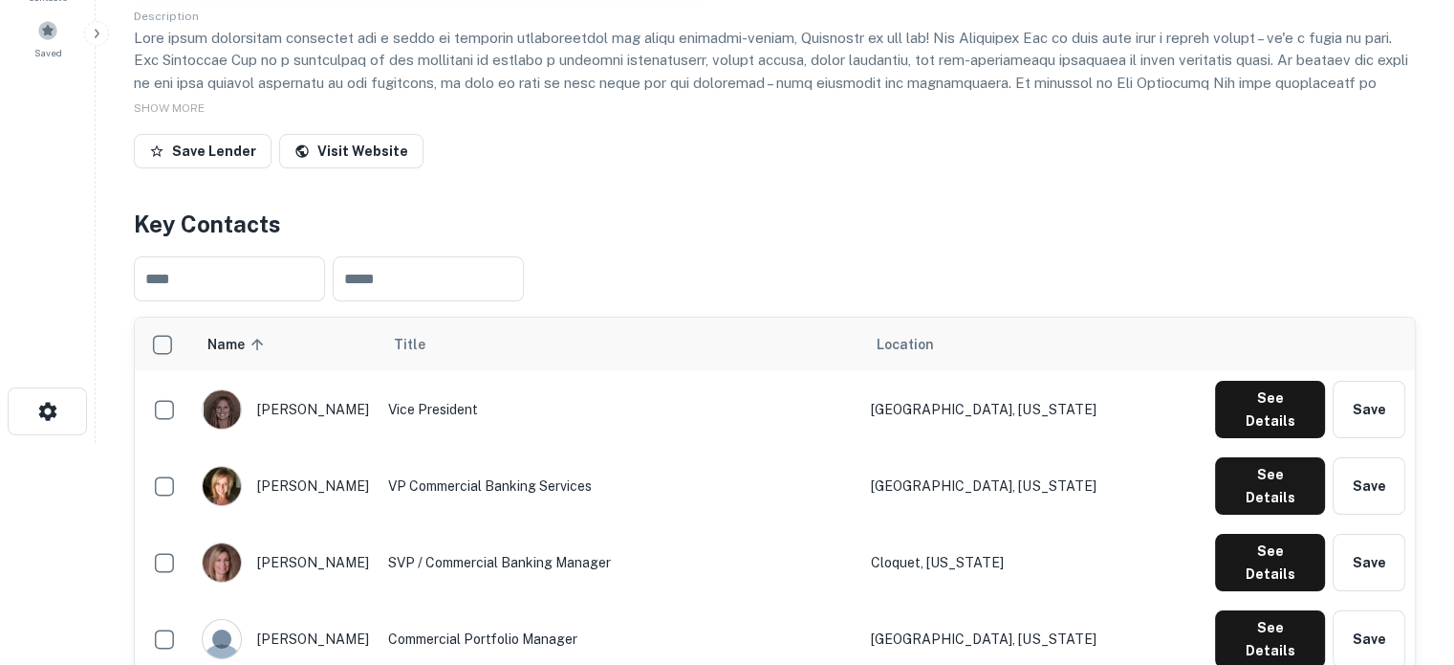
scroll to position [0, 0]
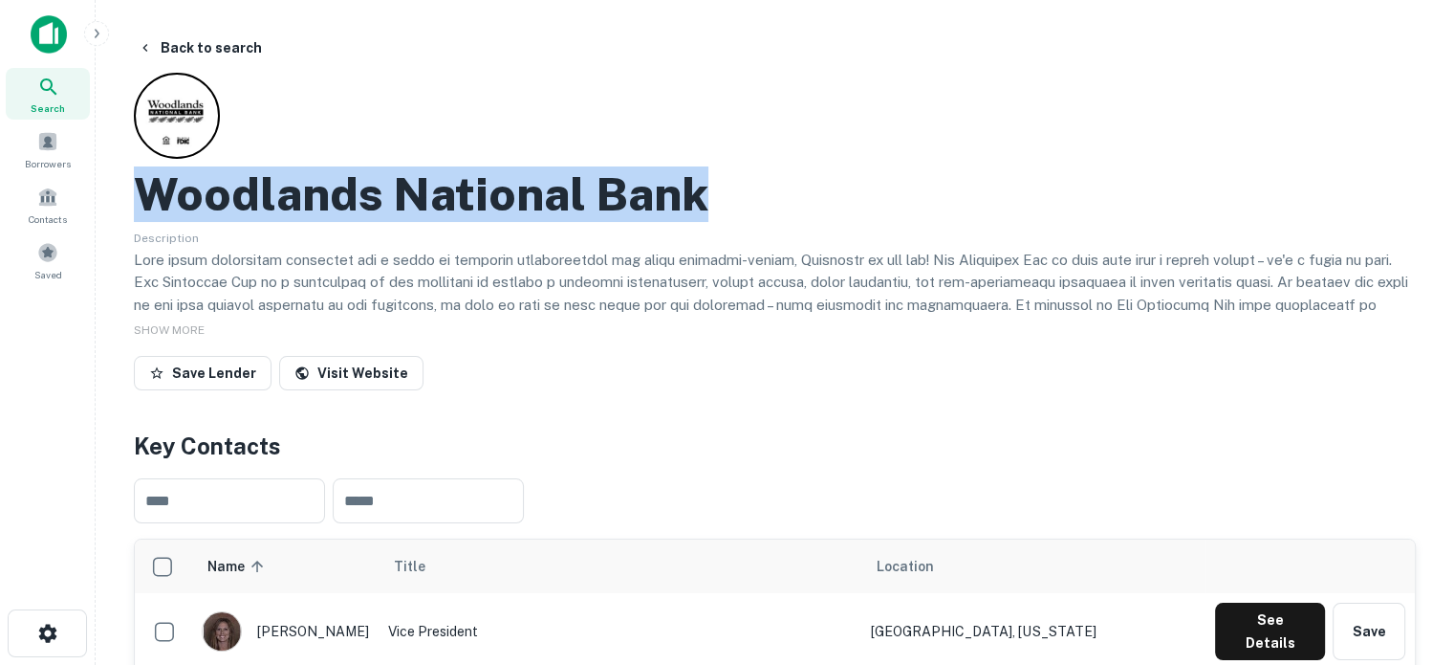
click at [59, 91] on icon at bounding box center [48, 87] width 23 height 23
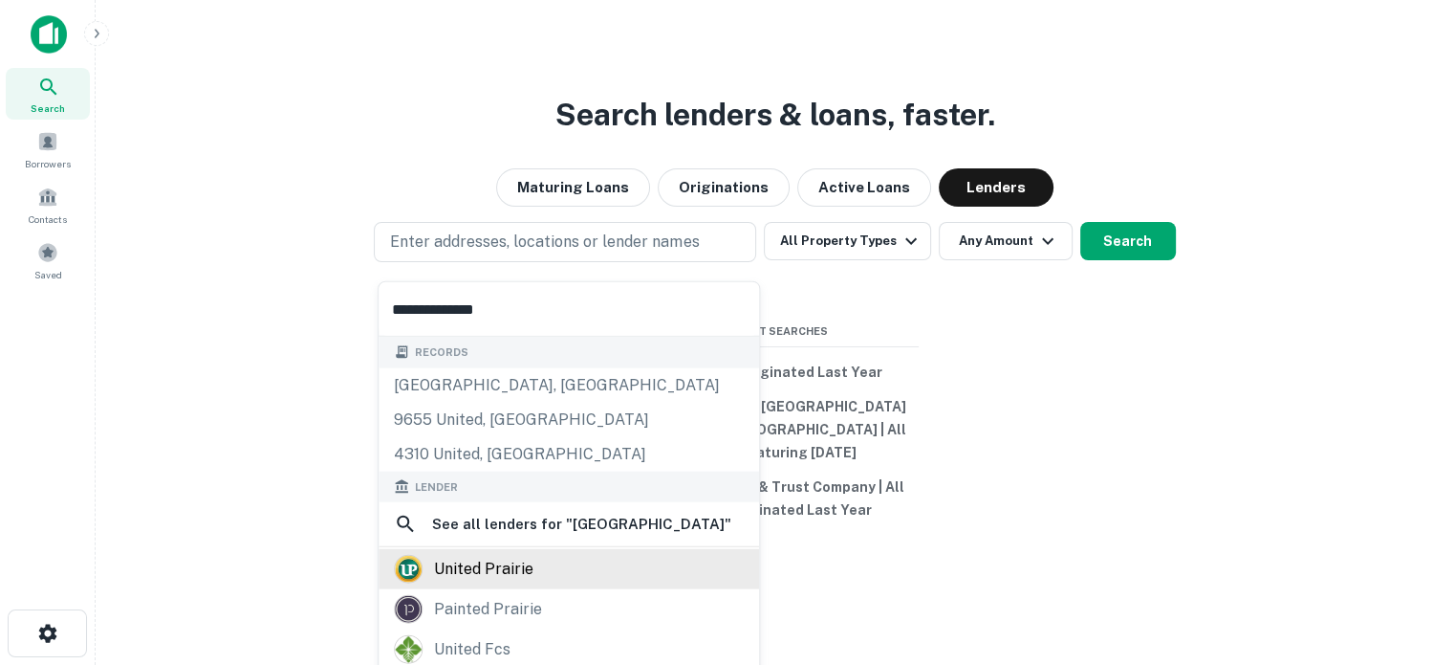
type input "**********"
click at [592, 569] on div "united prairie" at bounding box center [569, 569] width 350 height 29
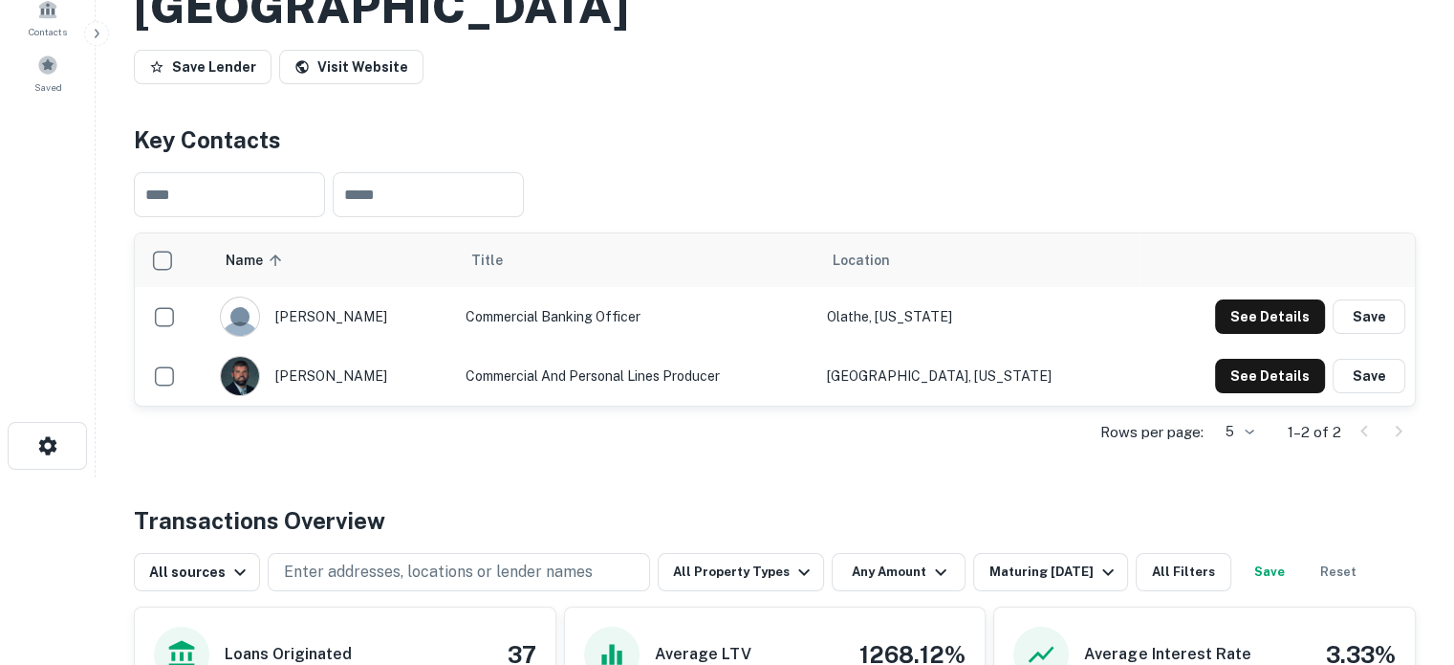
scroll to position [191, 0]
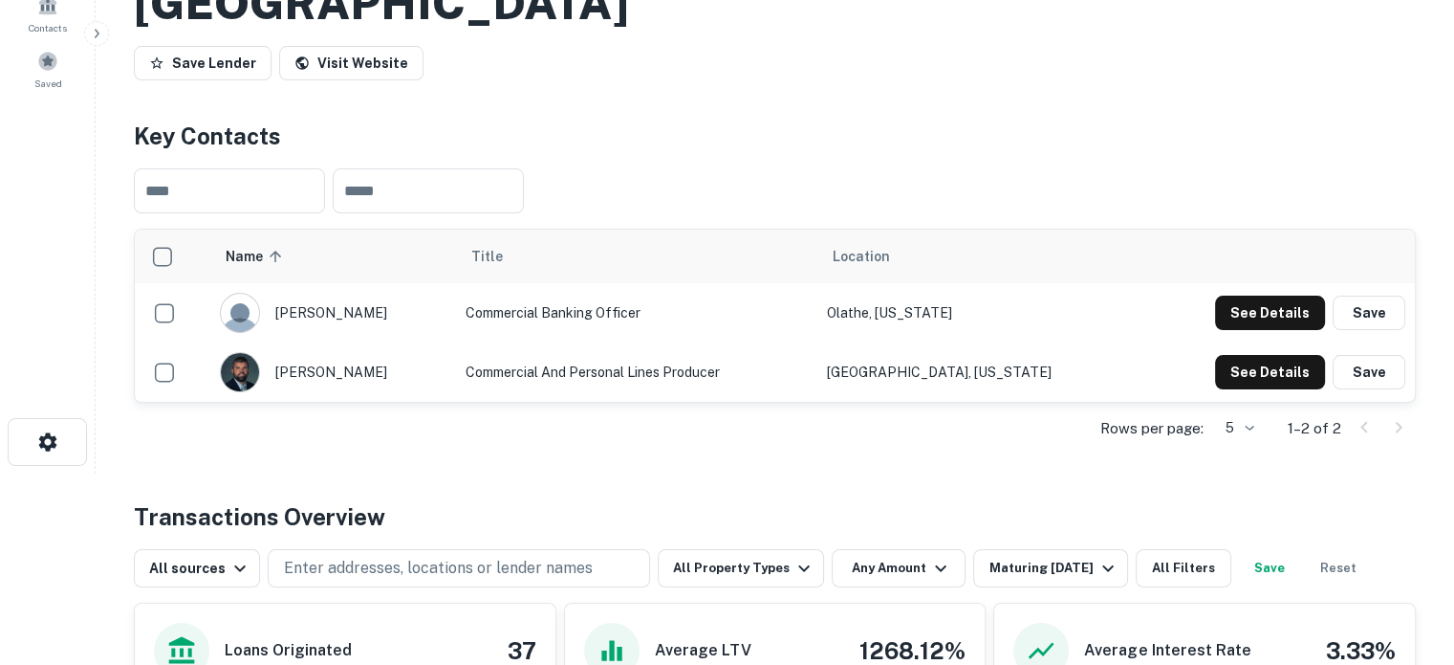
drag, startPoint x: 472, startPoint y: 313, endPoint x: 676, endPoint y: 313, distance: 203.7
click at [676, 313] on td "Commercial Banking Officer" at bounding box center [636, 312] width 361 height 59
copy td "Commercial Banking Officer"
click at [965, 316] on td "Olathe, Kansas" at bounding box center [978, 312] width 321 height 59
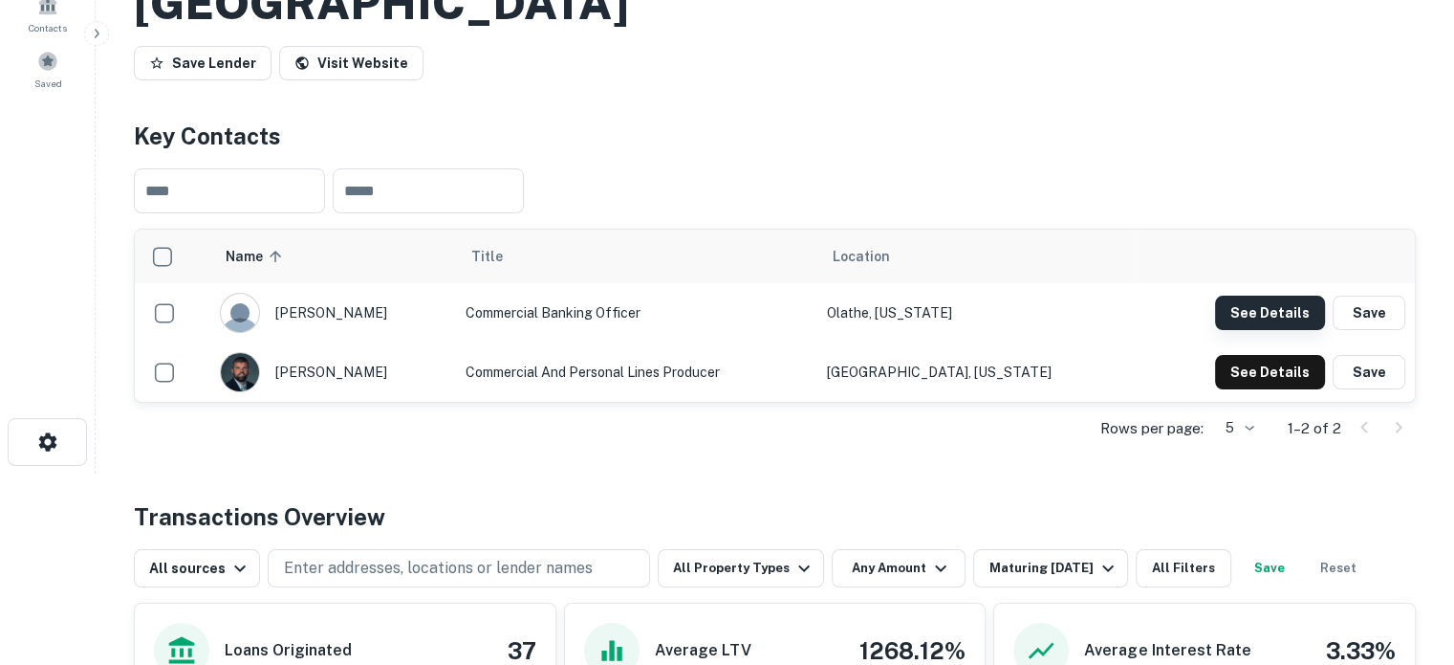
drag, startPoint x: 1328, startPoint y: 320, endPoint x: 1318, endPoint y: 320, distance: 10.5
click at [1328, 319] on div "See Details Save" at bounding box center [1310, 312] width 190 height 34
click at [1293, 318] on button "See Details" at bounding box center [1270, 312] width 110 height 34
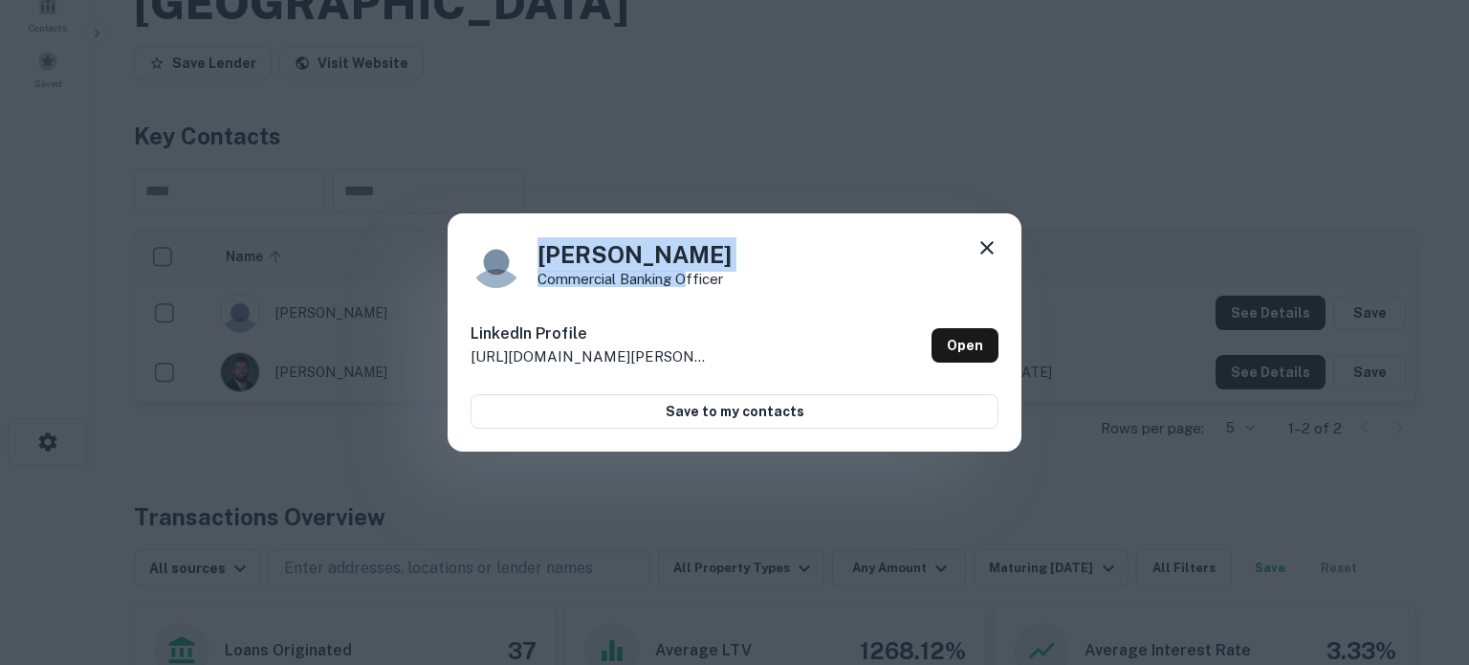
drag, startPoint x: 690, startPoint y: 274, endPoint x: 535, endPoint y: 263, distance: 156.3
click at [535, 263] on div "Jim Thomas Commercial Banking Officer" at bounding box center [734, 262] width 528 height 52
click at [614, 272] on p "Commercial Banking Officer" at bounding box center [634, 279] width 194 height 14
drag, startPoint x: 536, startPoint y: 251, endPoint x: 711, endPoint y: 250, distance: 176.0
click at [711, 250] on div "Jim Thomas Commercial Banking Officer" at bounding box center [734, 262] width 528 height 52
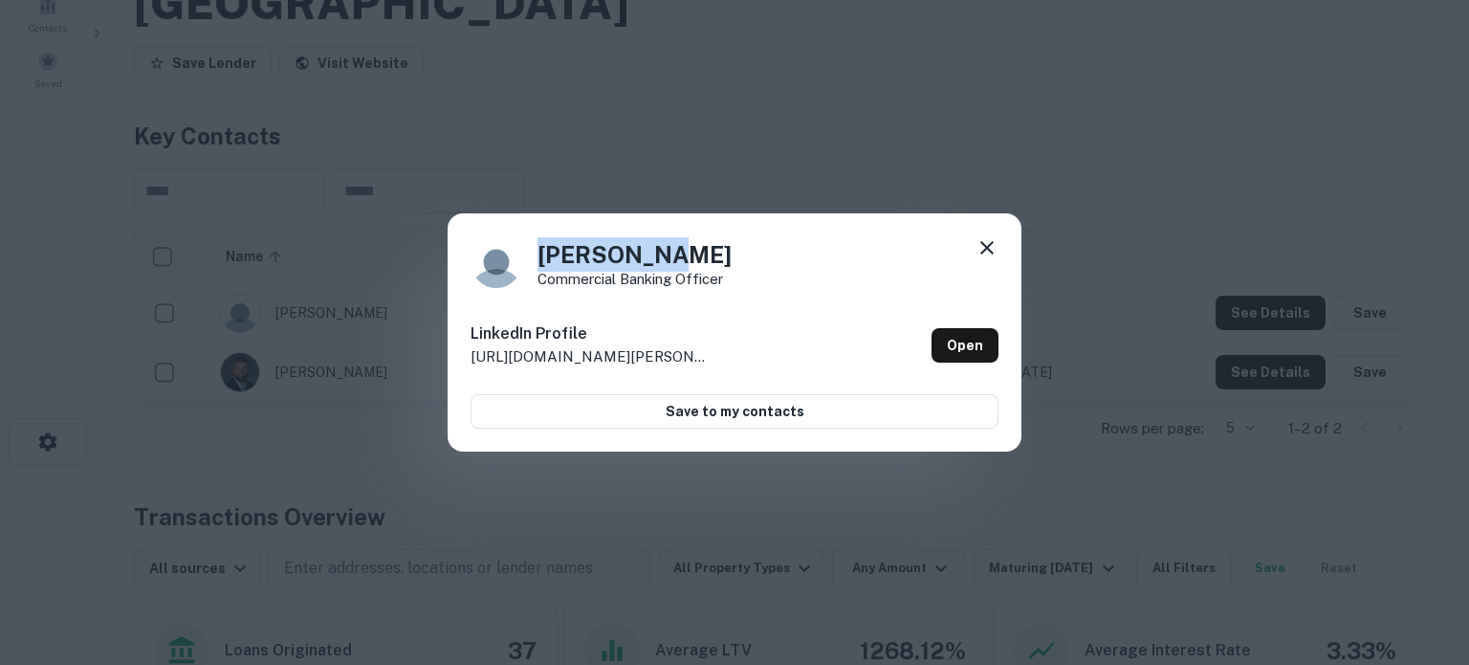
copy h4 "Jim Thomas"
drag, startPoint x: 537, startPoint y: 286, endPoint x: 737, endPoint y: 292, distance: 199.9
click at [737, 292] on div "Jim Thomas Commercial Banking Officer LinkedIn Profile http://www.linkedin.com/…" at bounding box center [735, 332] width 574 height 239
click at [743, 288] on div "Jim Thomas Commercial Banking Officer LinkedIn Profile http://www.linkedin.com/…" at bounding box center [735, 332] width 574 height 239
click at [979, 339] on link "Open" at bounding box center [964, 345] width 67 height 34
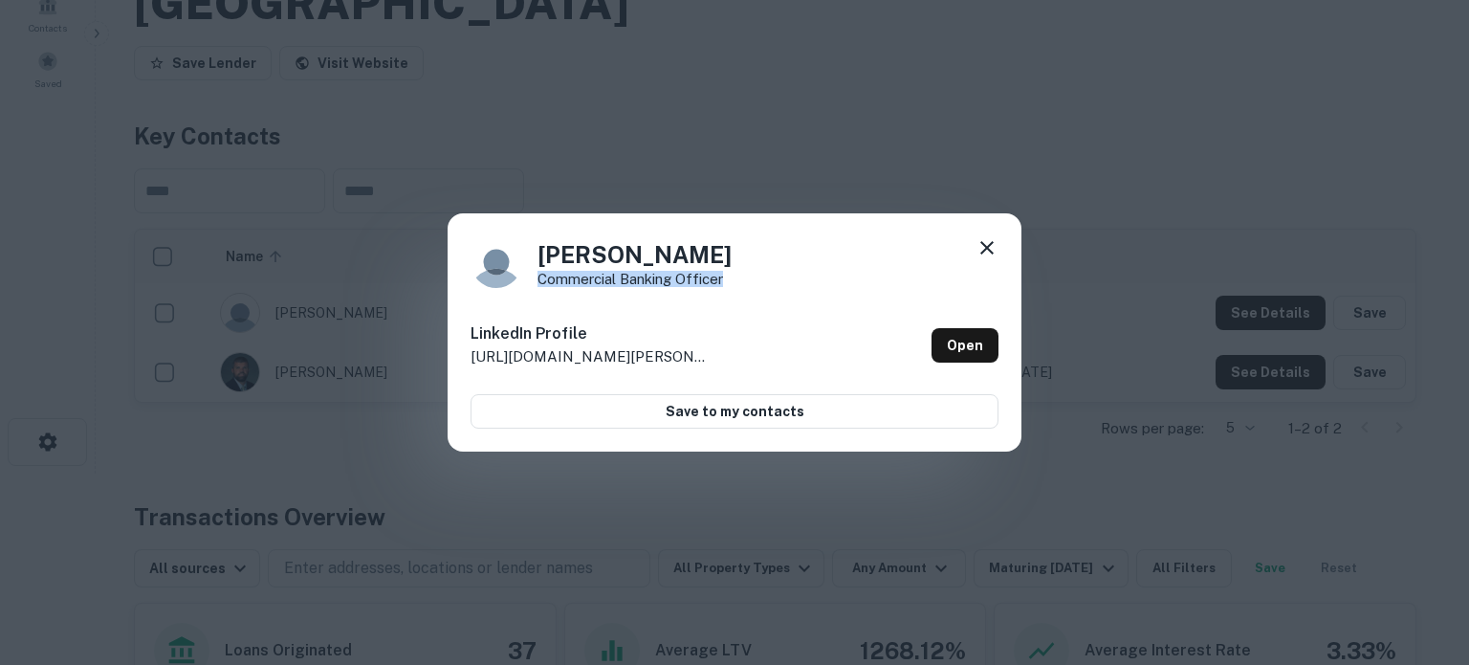
drag, startPoint x: 535, startPoint y: 282, endPoint x: 765, endPoint y: 277, distance: 230.5
click at [765, 277] on div "Jim Thomas Commercial Banking Officer" at bounding box center [734, 262] width 528 height 52
copy p "Commercial Banking Officer"
click at [989, 248] on icon at bounding box center [986, 247] width 23 height 23
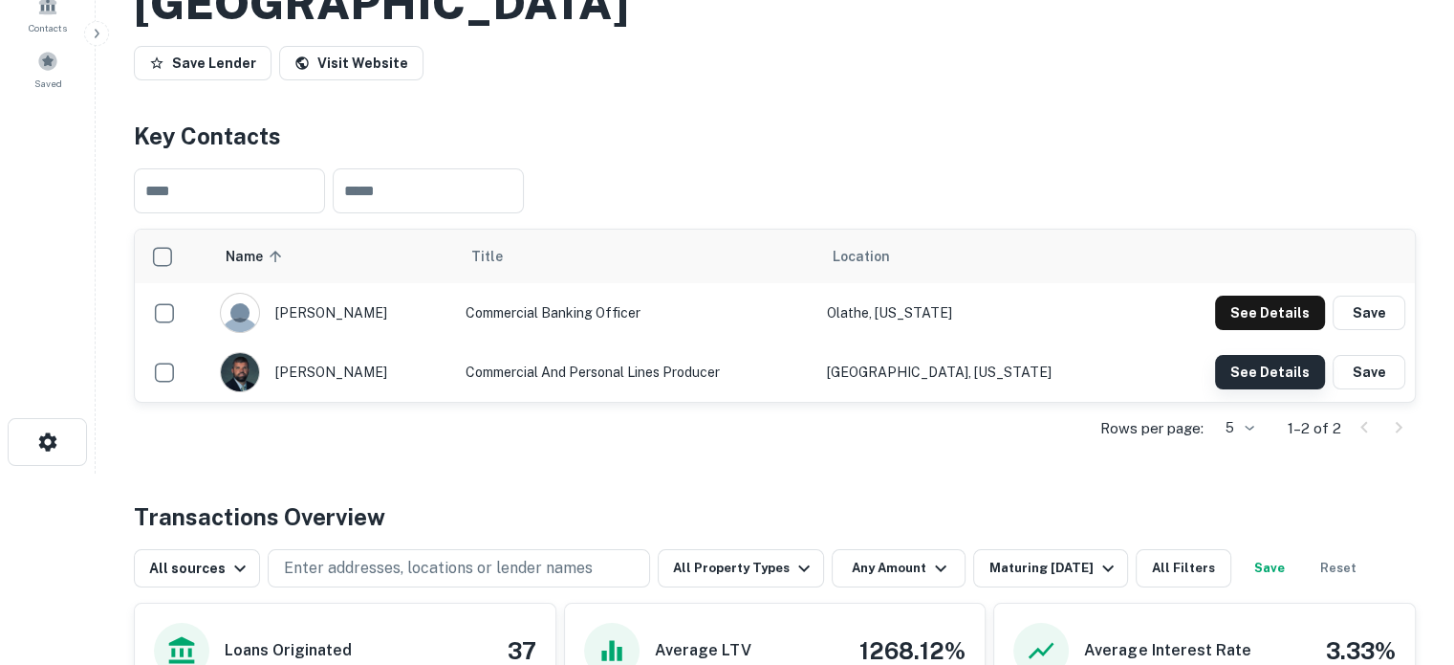
click at [1271, 378] on button "See Details" at bounding box center [1270, 372] width 110 height 34
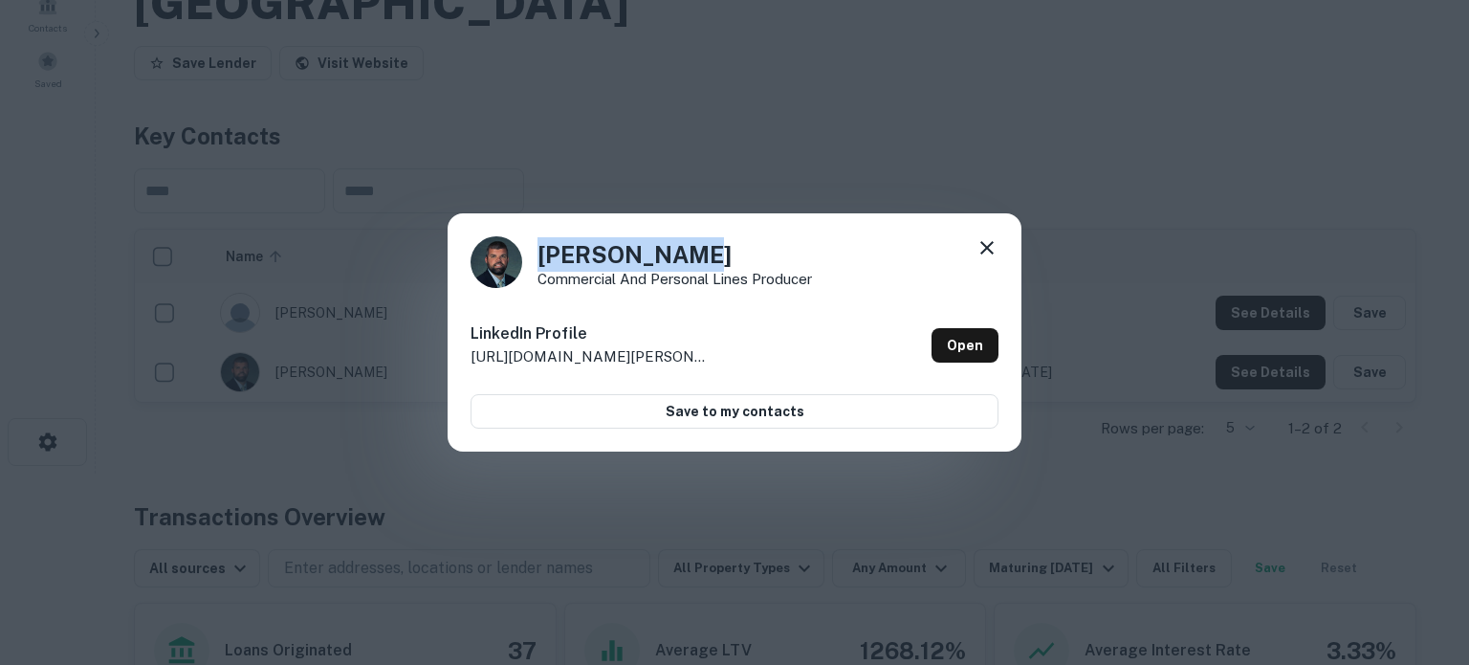
drag, startPoint x: 540, startPoint y: 252, endPoint x: 718, endPoint y: 256, distance: 177.9
click at [718, 256] on h4 "Adam Arnoldy" at bounding box center [674, 254] width 274 height 34
copy h4 "Adam Arnoldy"
click at [781, 336] on div "LinkedIn Profile http://www.linkedin.com/in/adam-arnoldy-89b82a8b Open" at bounding box center [734, 345] width 528 height 69
drag, startPoint x: 537, startPoint y: 280, endPoint x: 836, endPoint y: 279, distance: 298.4
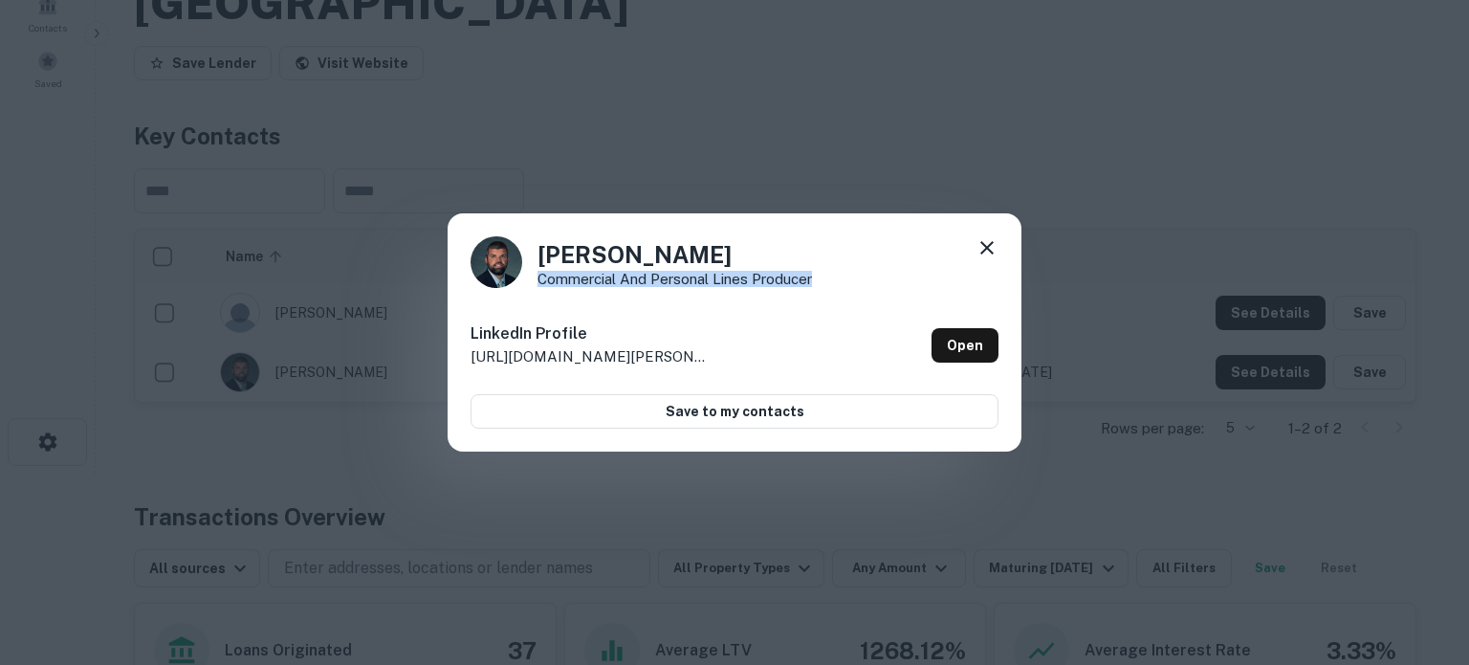
click at [836, 279] on div "Adam Arnoldy Commercial and Personal Lines Producer" at bounding box center [734, 262] width 528 height 52
copy p "Commercial and Personal Lines Producer"
click at [973, 361] on link "Open" at bounding box center [964, 345] width 67 height 34
click at [989, 248] on icon at bounding box center [986, 247] width 23 height 23
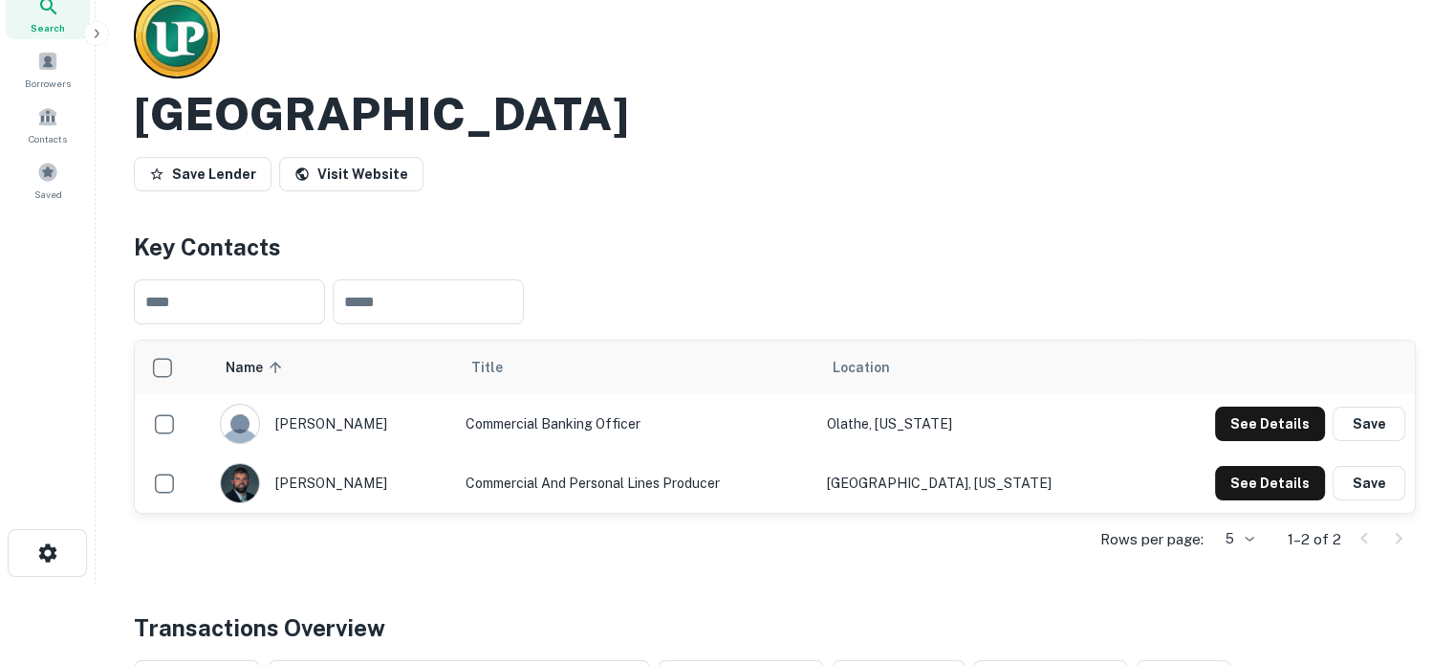
scroll to position [0, 0]
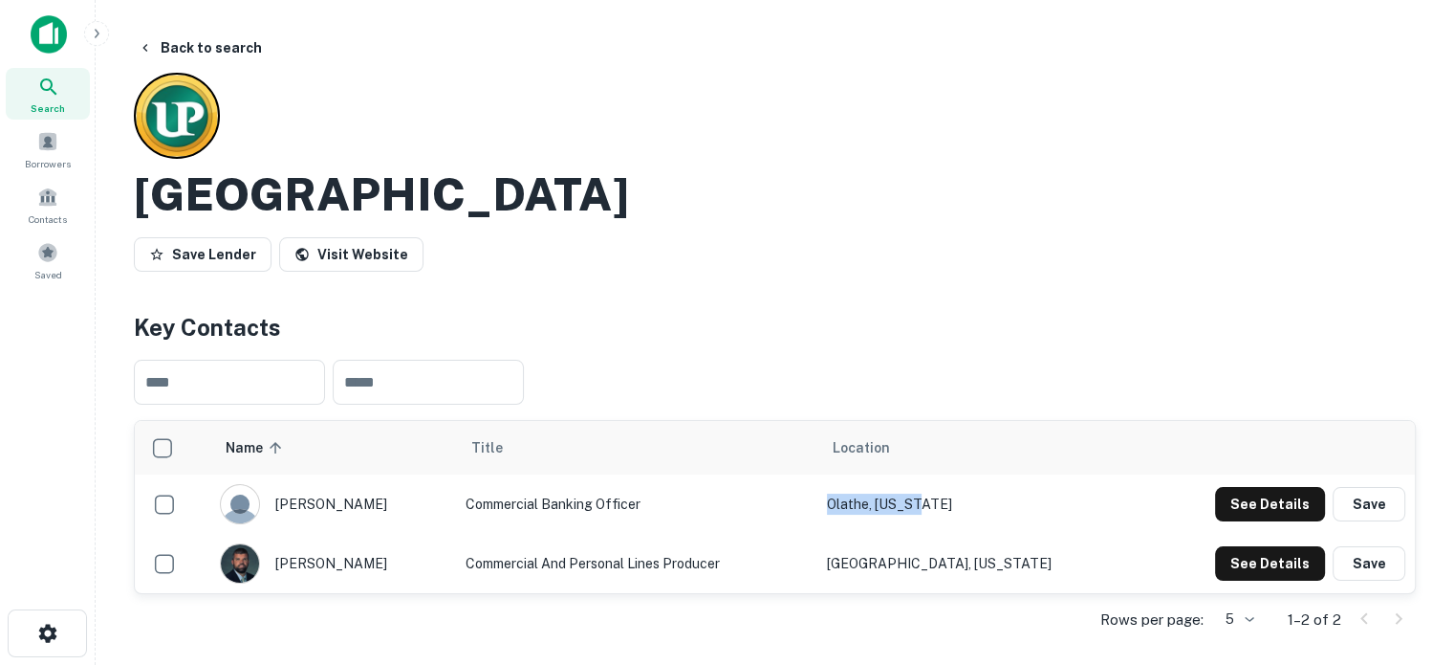
drag, startPoint x: 870, startPoint y: 500, endPoint x: 1024, endPoint y: 504, distance: 154.0
click at [1024, 504] on td "Olathe, Kansas" at bounding box center [978, 503] width 321 height 59
copy td "Olathe, Kansas"
drag, startPoint x: 878, startPoint y: 565, endPoint x: 1044, endPoint y: 561, distance: 166.4
click at [1044, 561] on td "Minneapolis, Minnesota" at bounding box center [978, 563] width 321 height 59
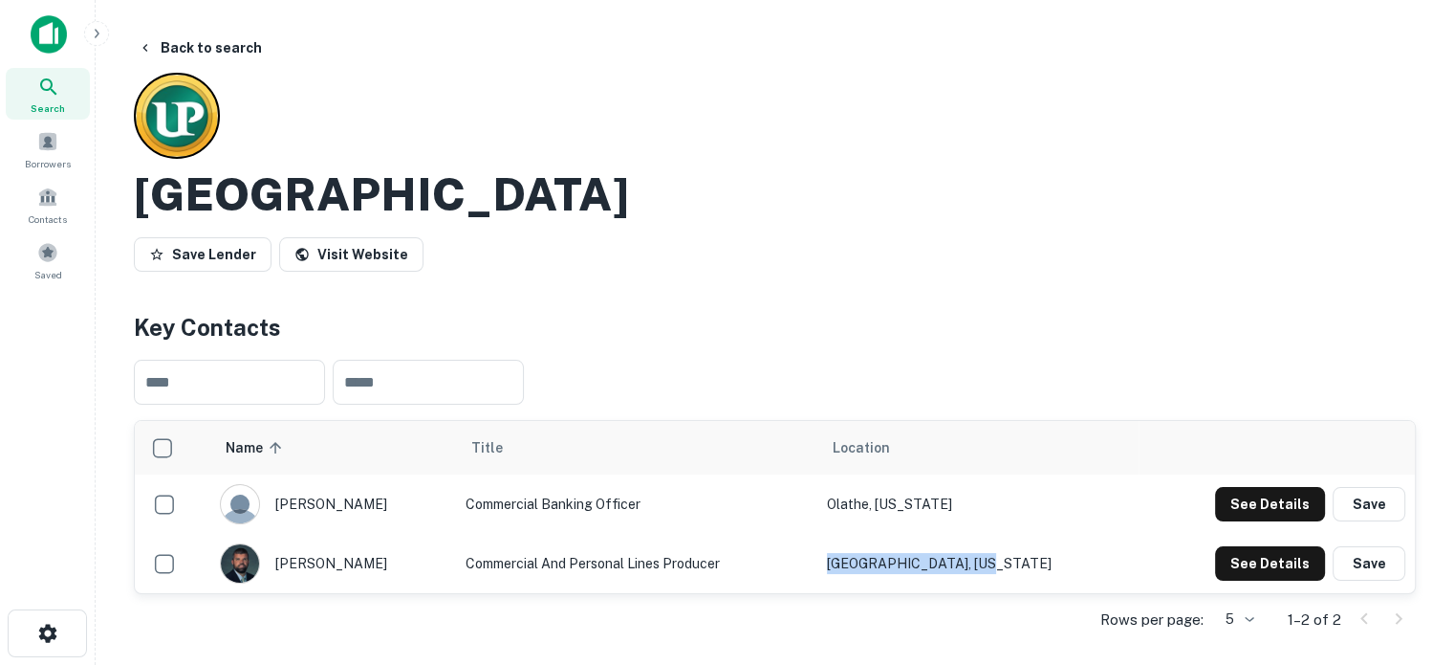
copy td "Minneapolis, Minnesota"
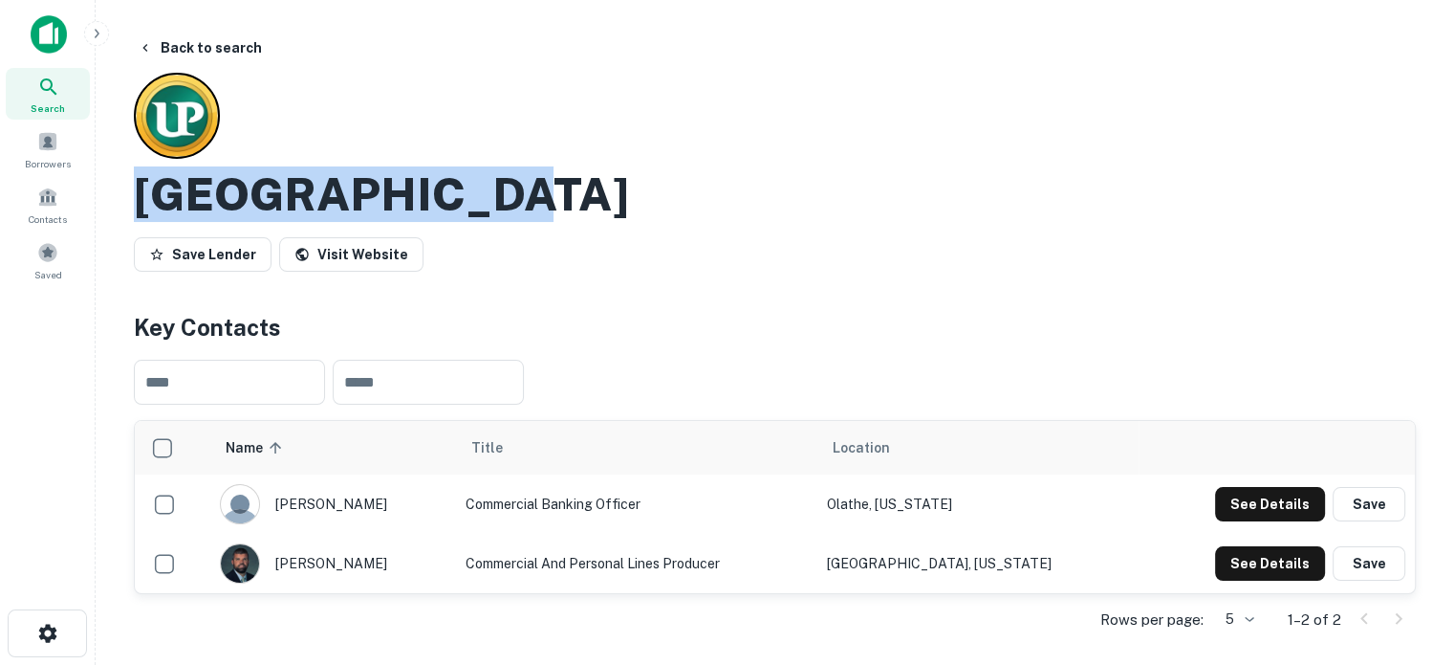
drag, startPoint x: 121, startPoint y: 198, endPoint x: 537, endPoint y: 201, distance: 416.0
copy h2 "United Prairie"
click at [61, 107] on span "Search" at bounding box center [48, 107] width 34 height 15
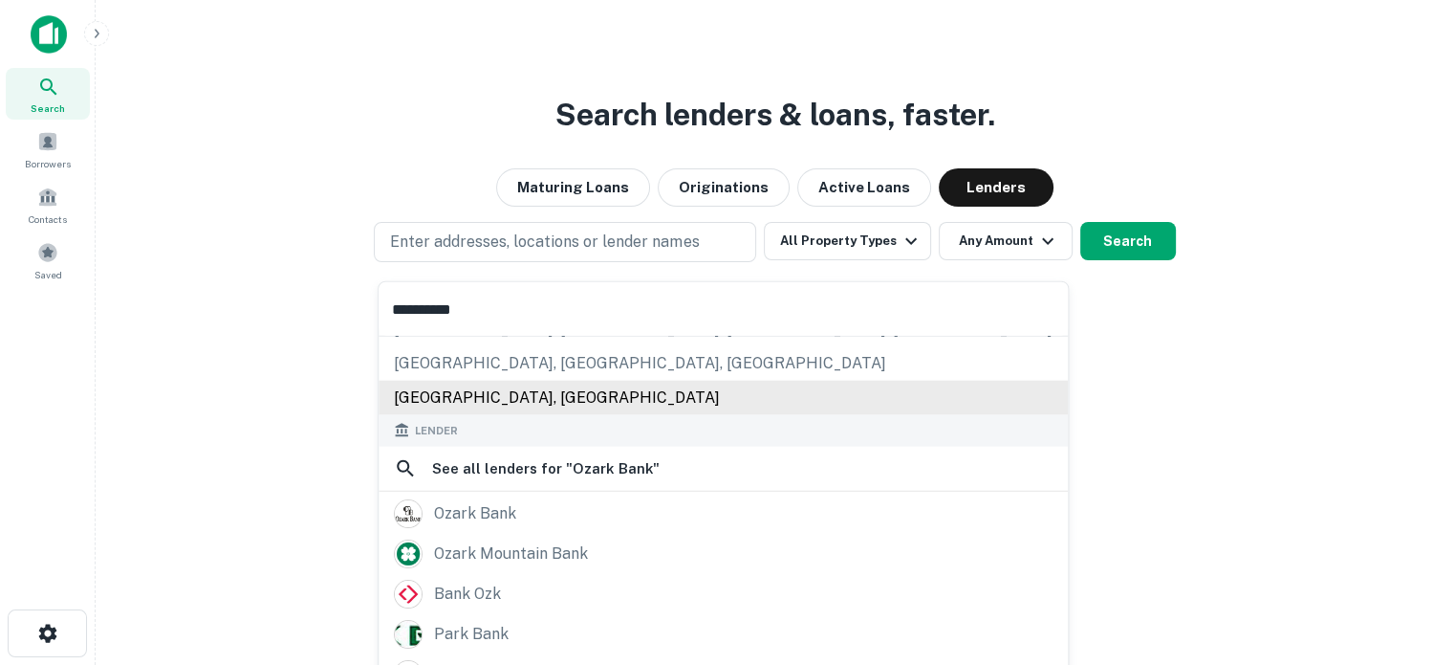
scroll to position [191, 0]
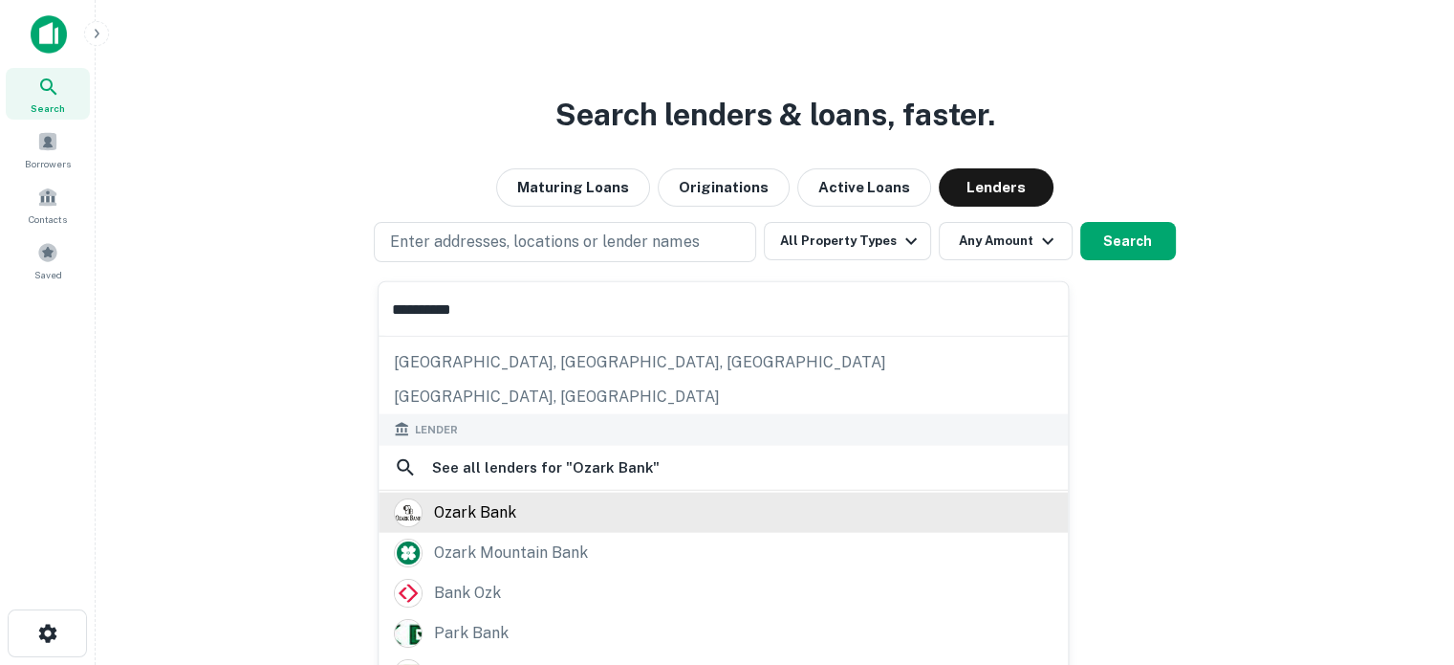
type input "**********"
click at [539, 516] on div "ozark bank" at bounding box center [723, 511] width 659 height 29
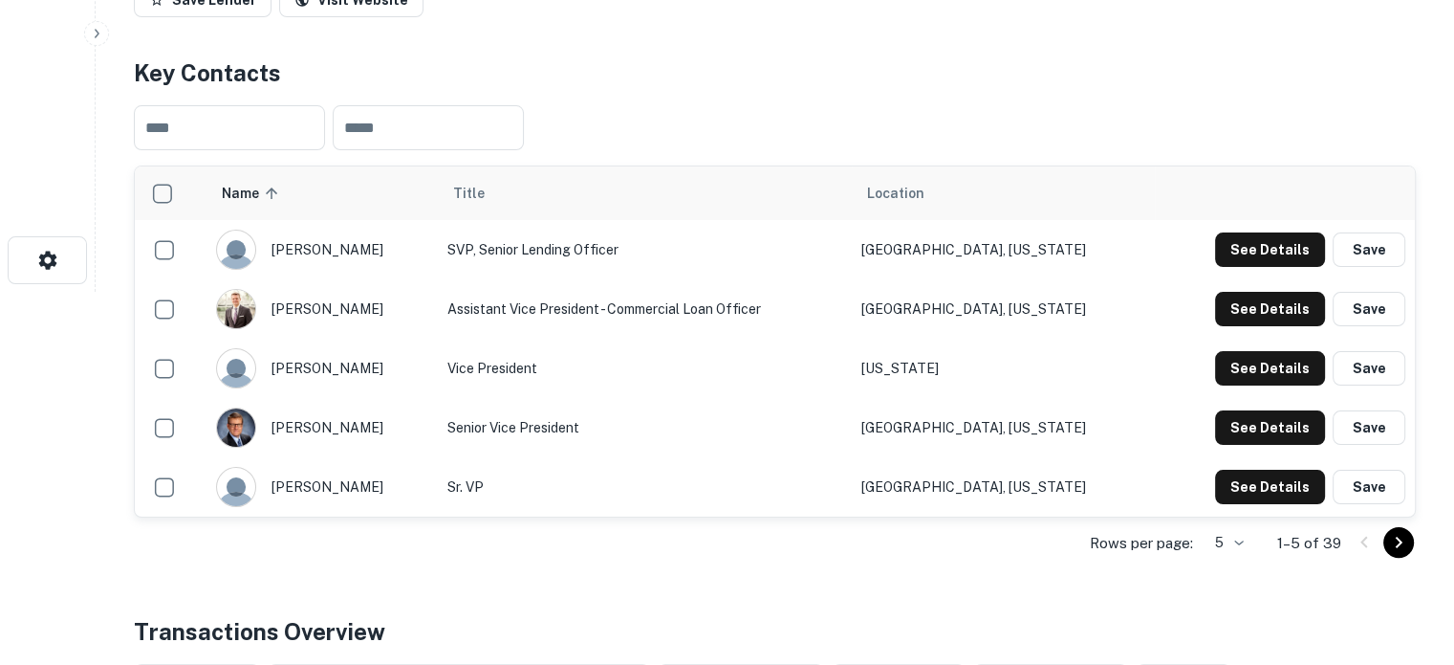
scroll to position [383, 0]
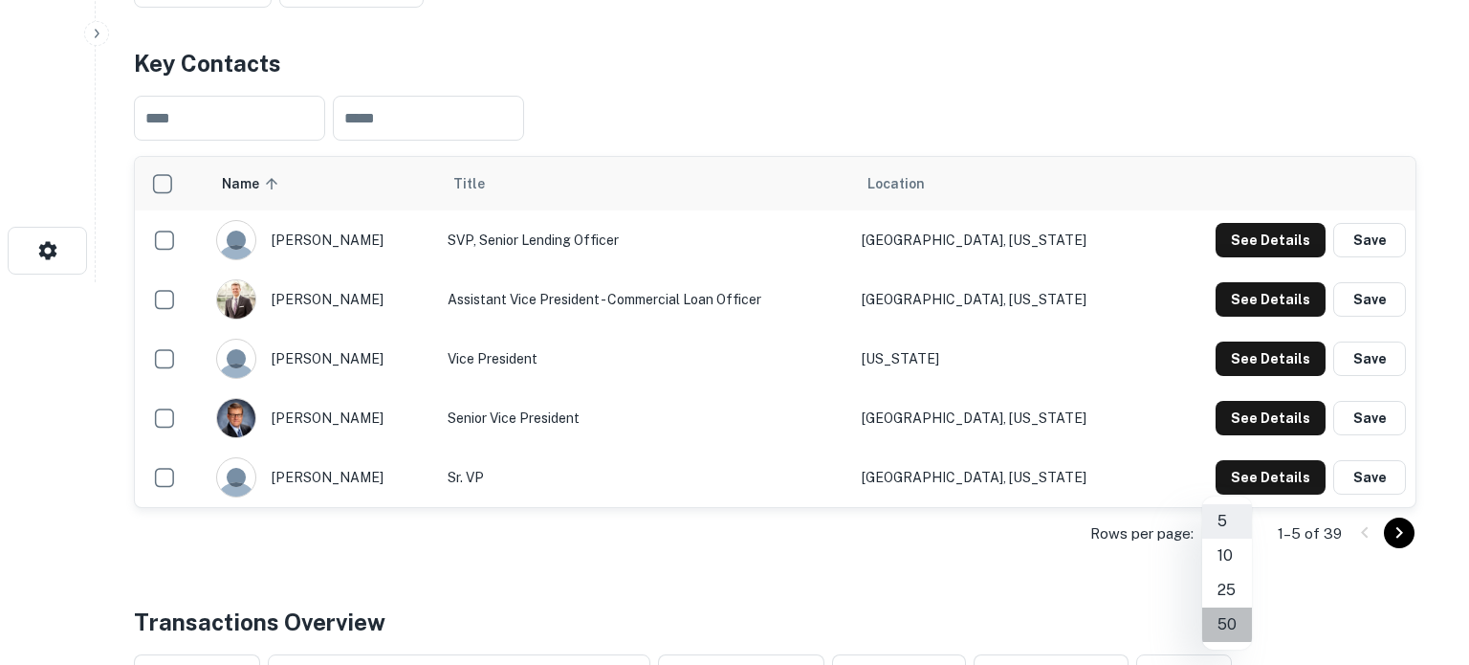
click at [1220, 621] on li "50" at bounding box center [1227, 624] width 50 height 34
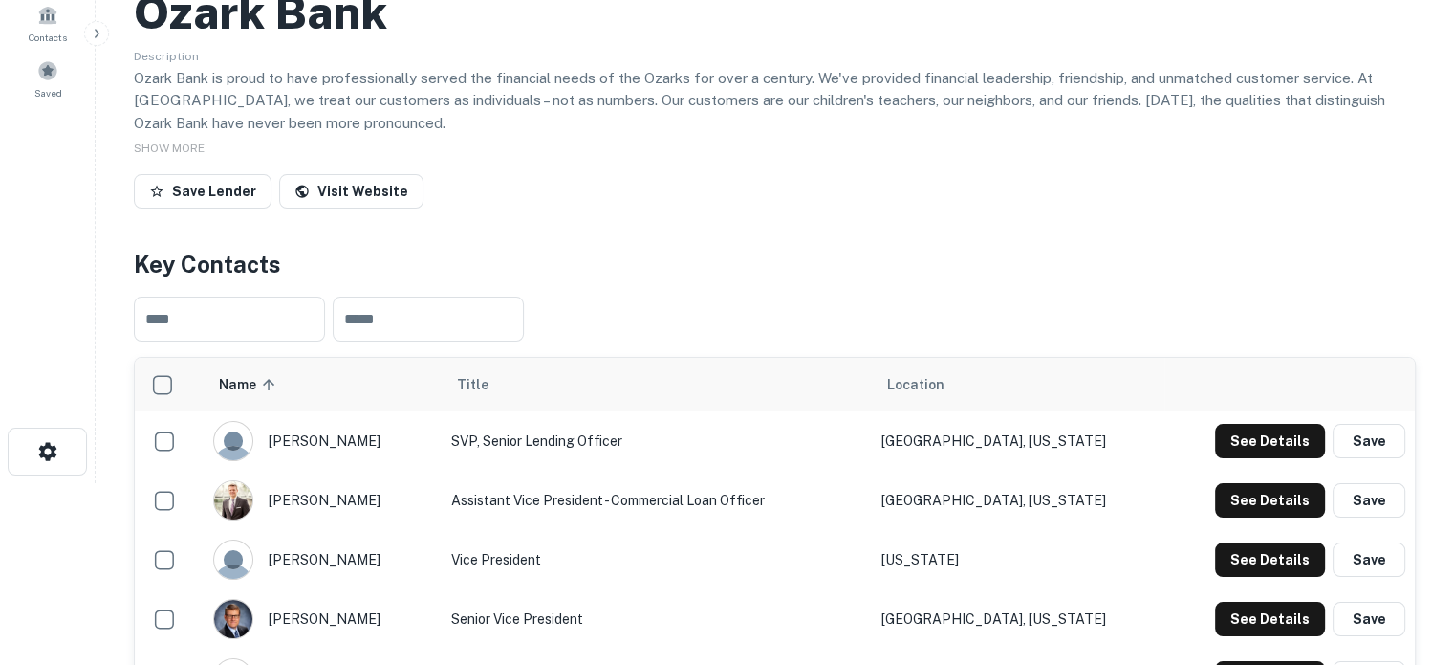
scroll to position [0, 0]
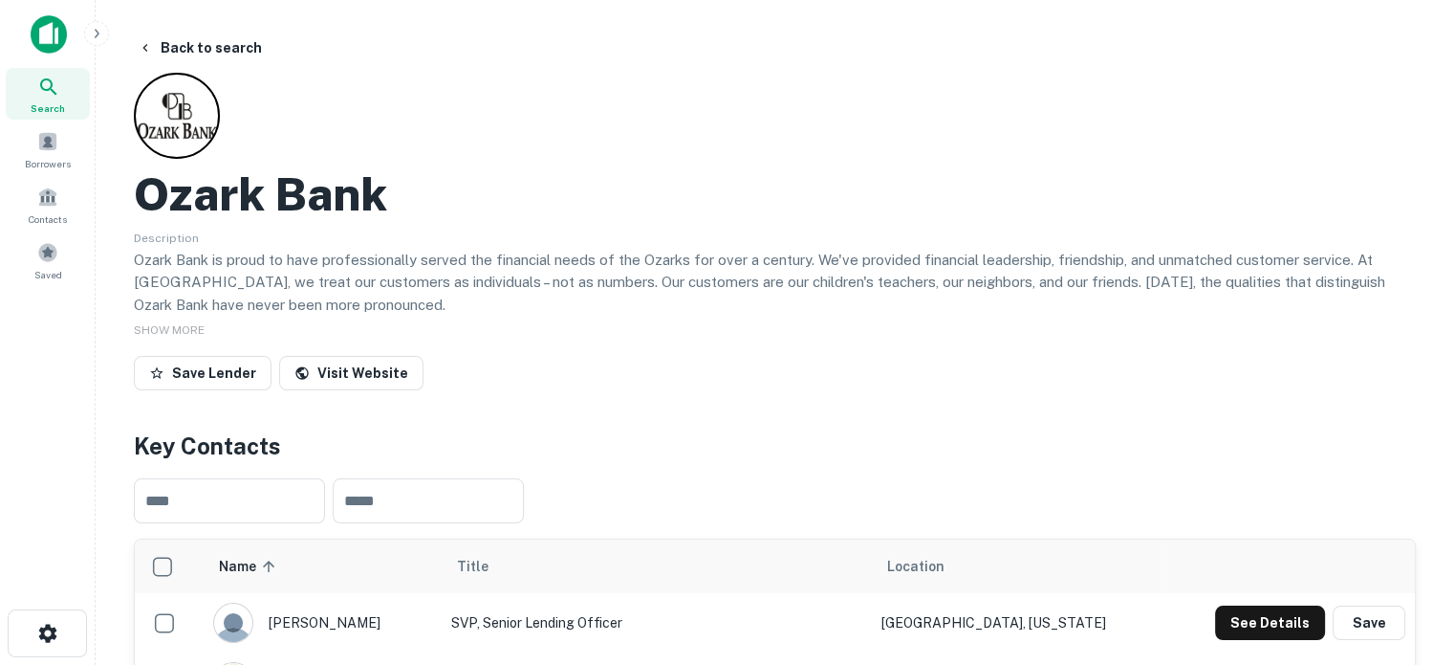
click at [46, 106] on span "Search" at bounding box center [48, 107] width 34 height 15
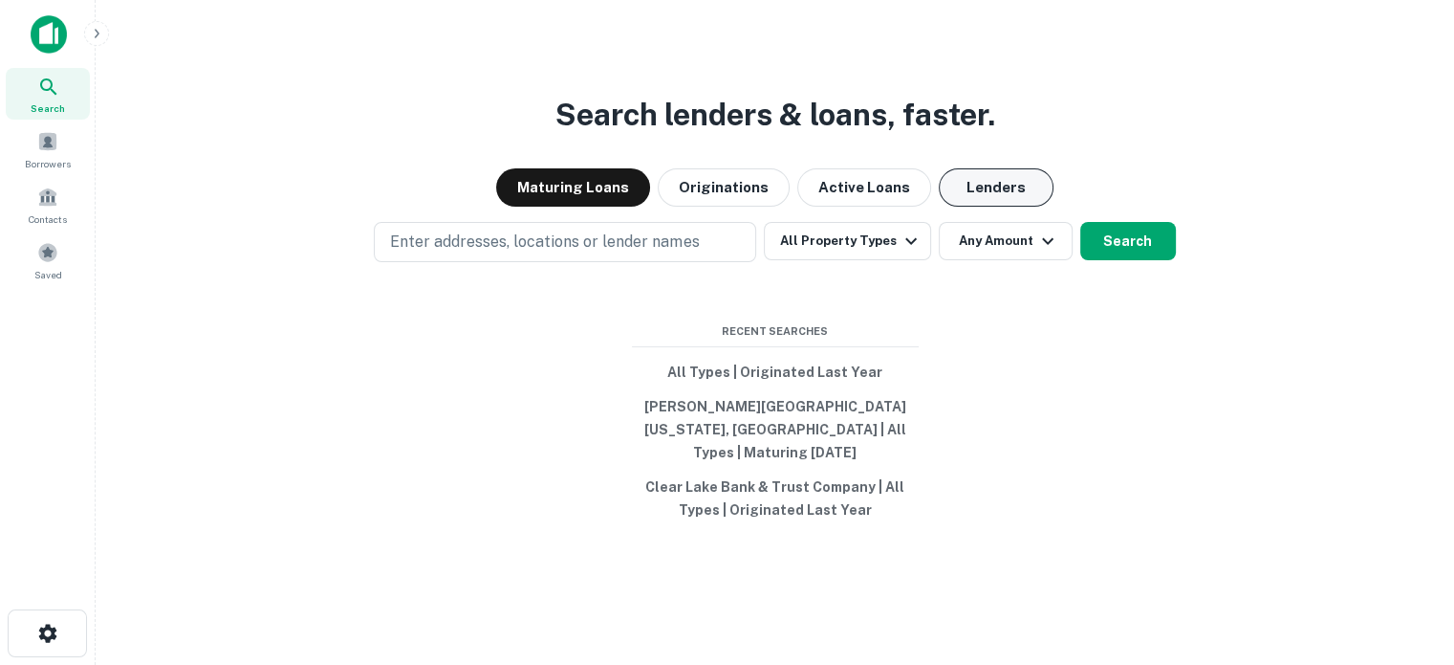
click at [998, 194] on button "Lenders" at bounding box center [996, 187] width 115 height 38
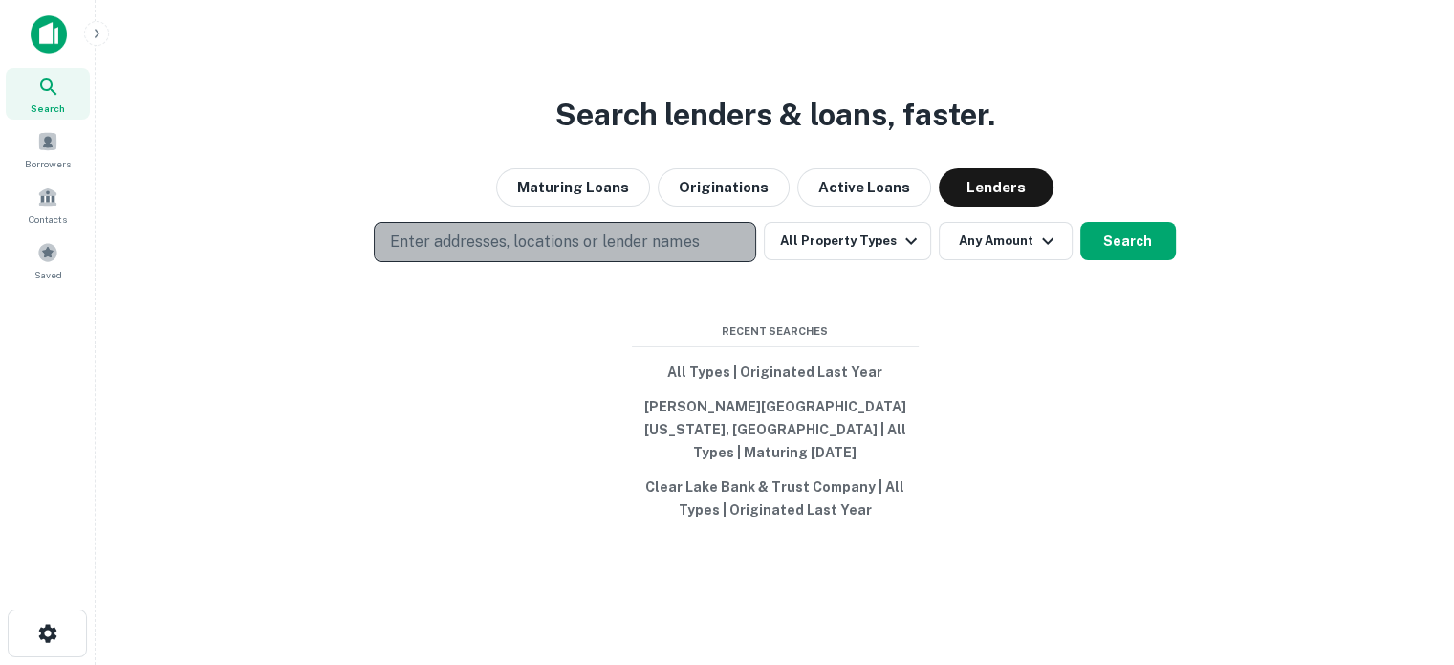
click at [689, 248] on p "Enter addresses, locations or lender names" at bounding box center [544, 241] width 309 height 23
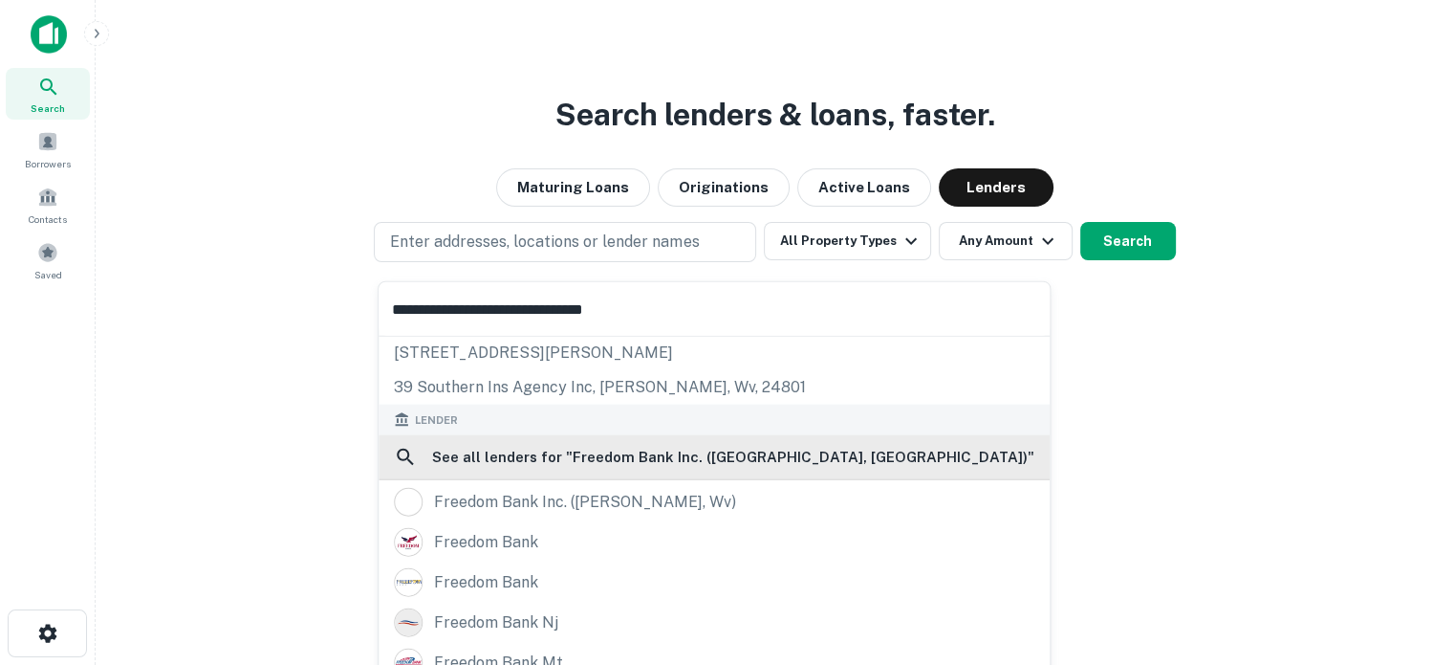
scroll to position [136, 0]
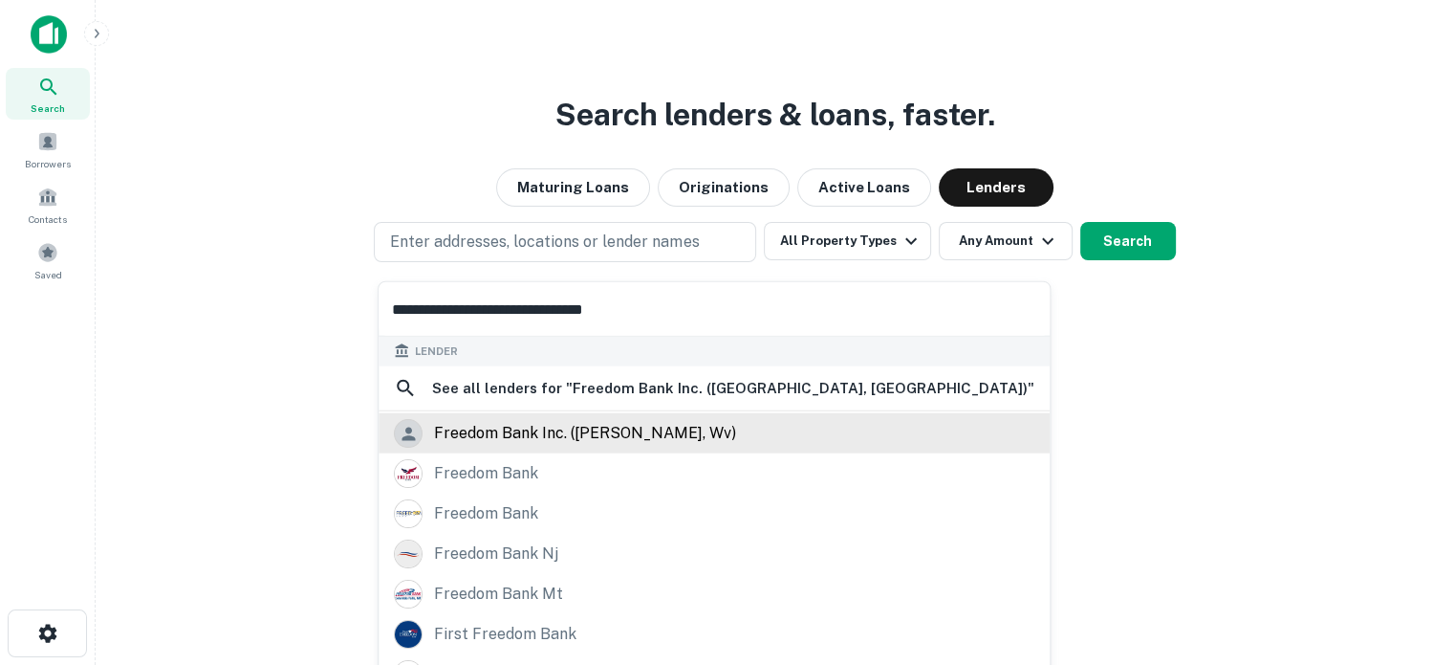
type input "**********"
click at [669, 419] on div "freedom bank inc. ([PERSON_NAME], wv)" at bounding box center [585, 433] width 302 height 29
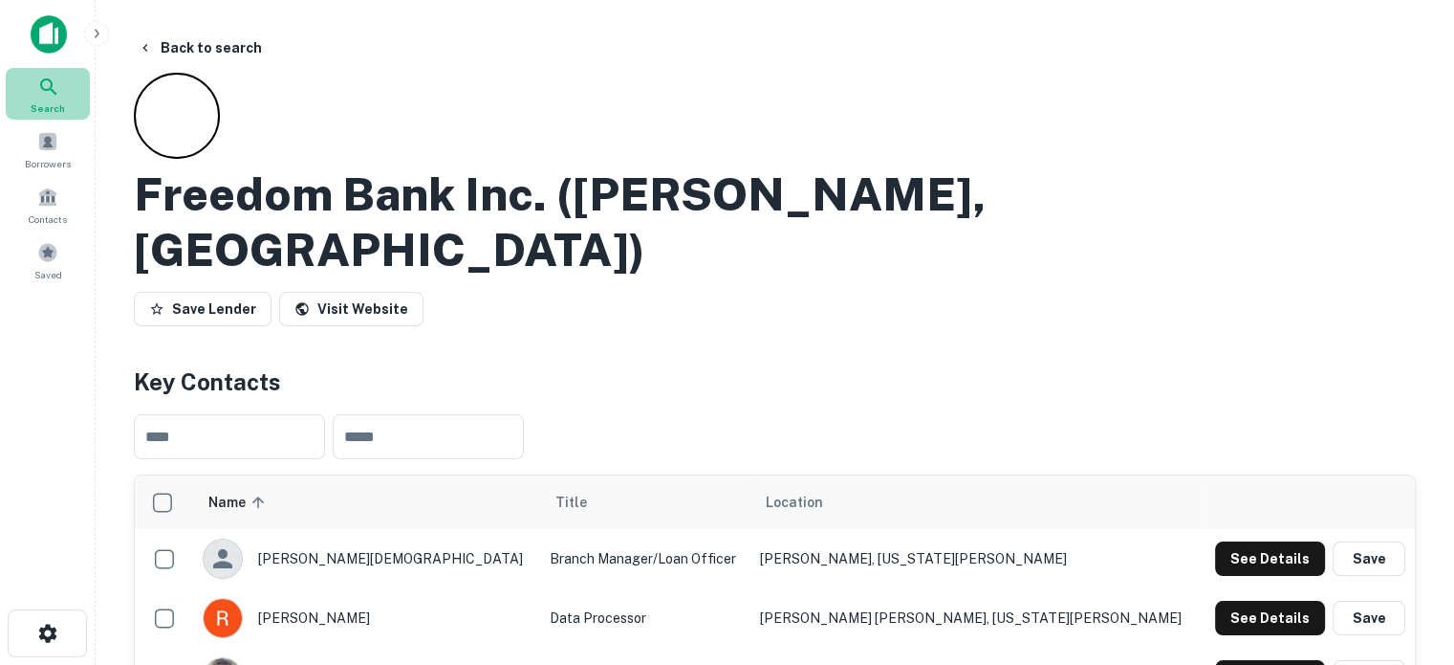
click at [39, 91] on icon at bounding box center [48, 87] width 23 height 23
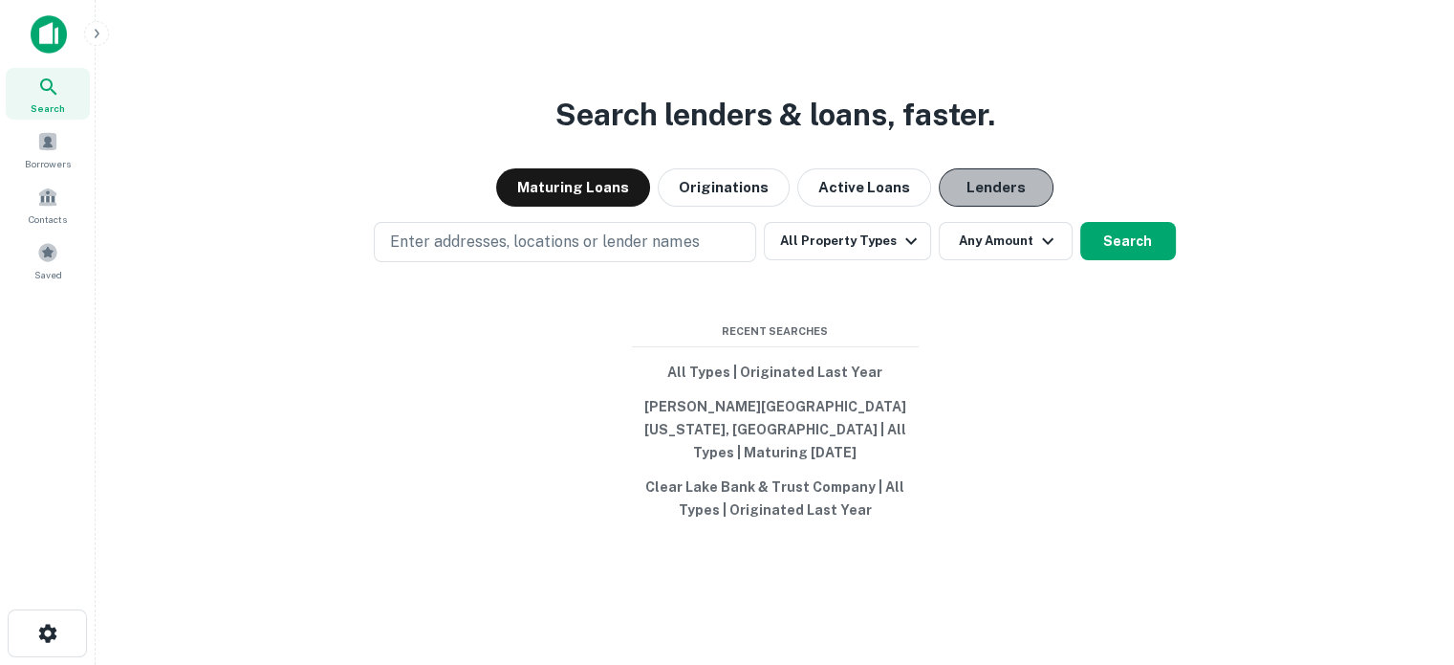
click at [1016, 196] on button "Lenders" at bounding box center [996, 187] width 115 height 38
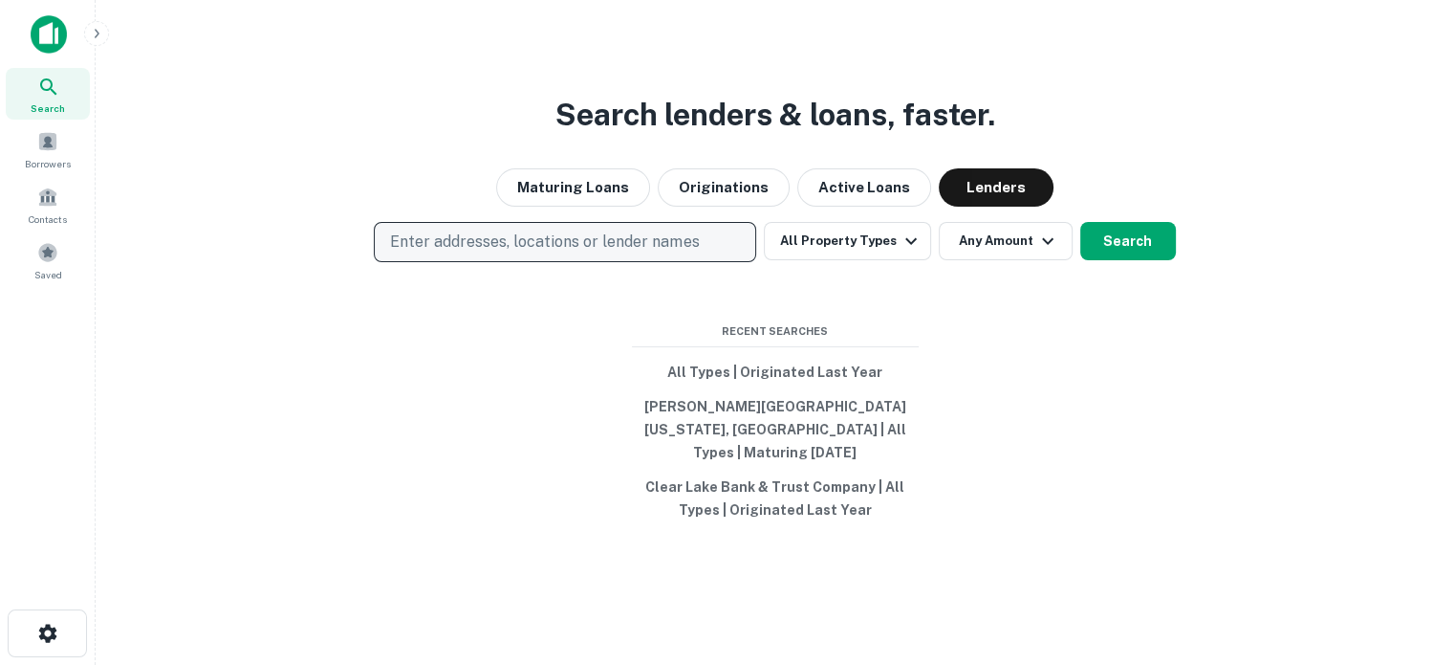
click at [685, 242] on p "Enter addresses, locations or lender names" at bounding box center [544, 241] width 309 height 23
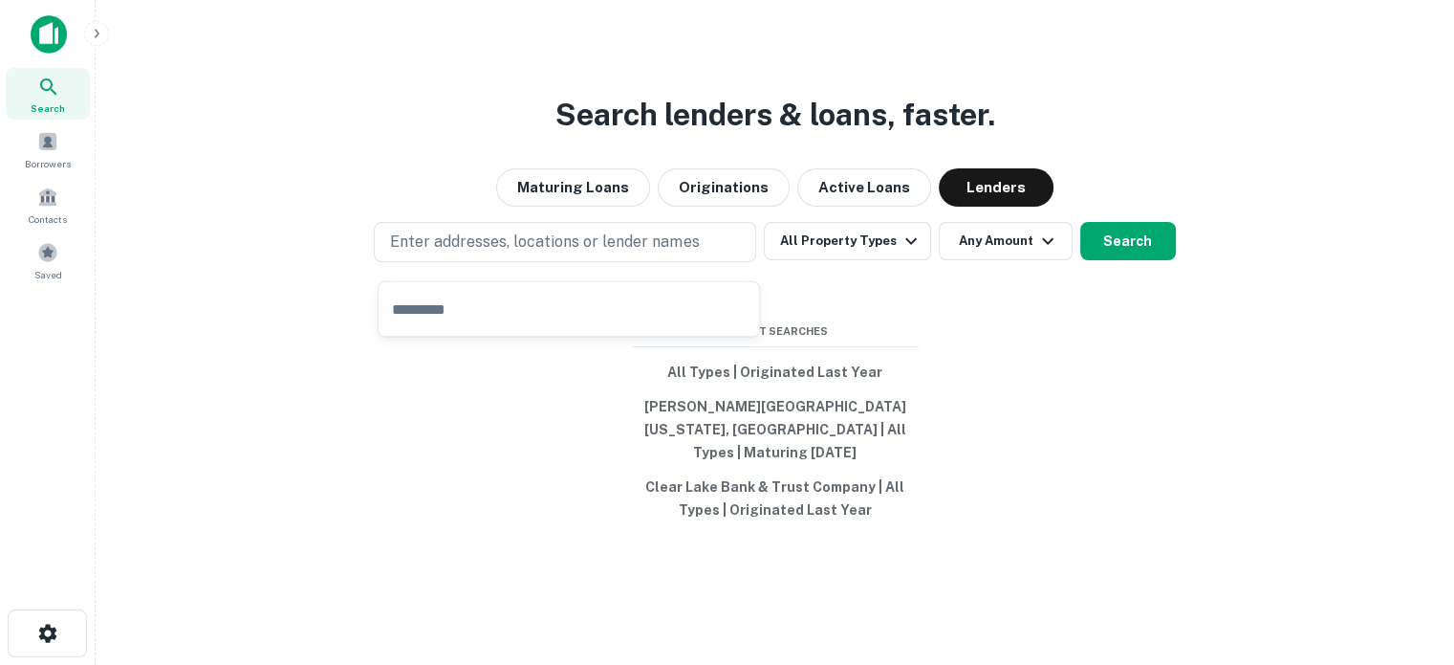
click at [542, 307] on input "text" at bounding box center [569, 309] width 381 height 54
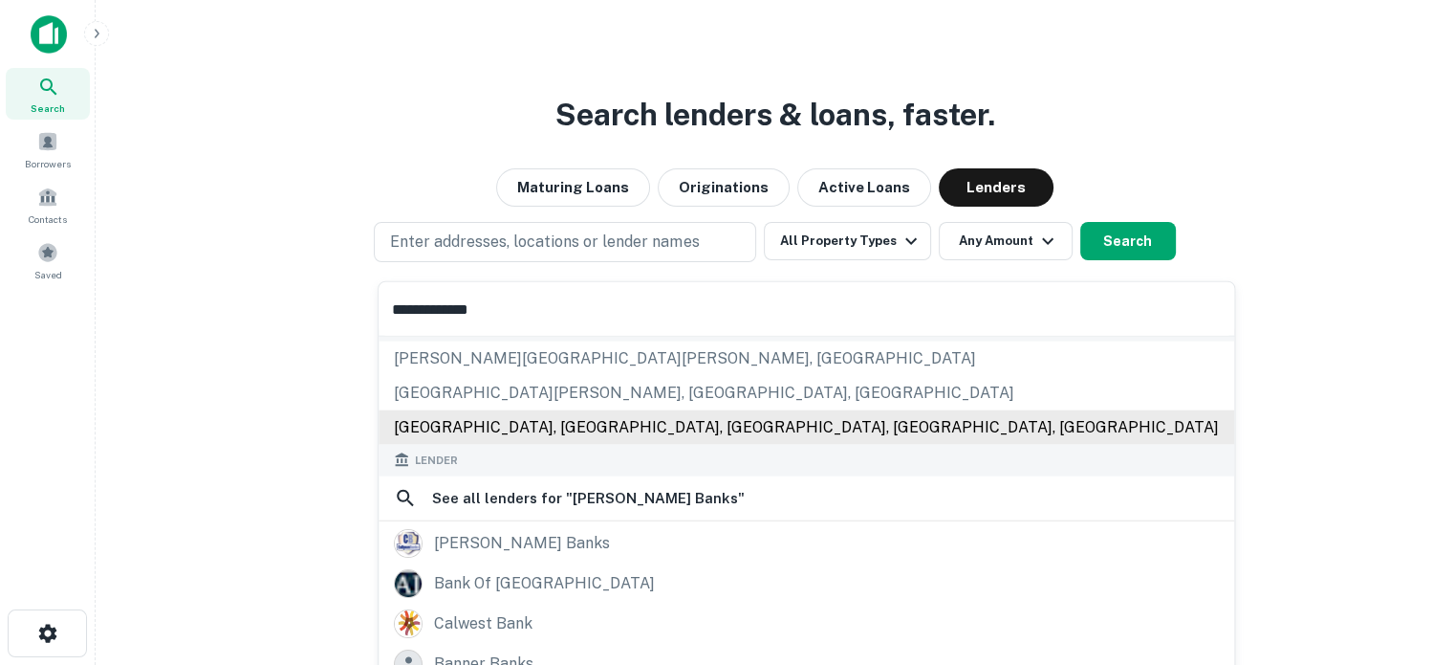
scroll to position [270, 0]
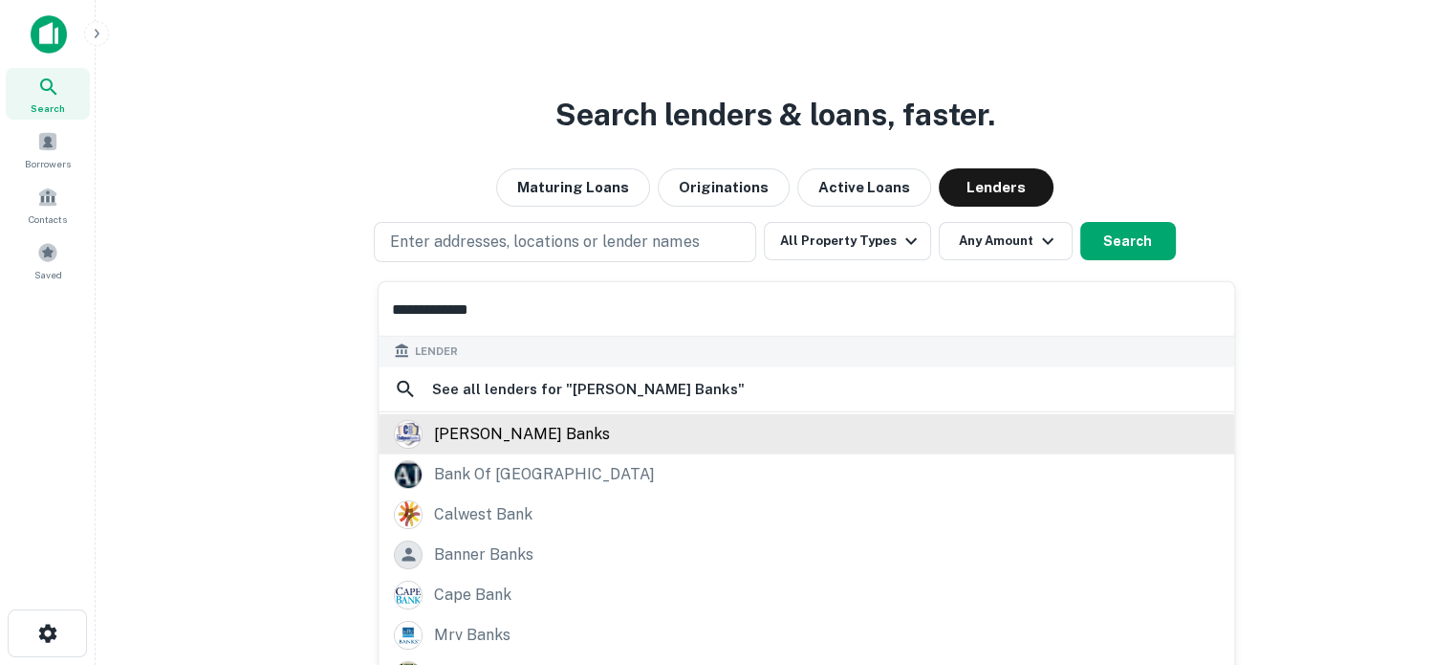
type input "**********"
click at [546, 438] on div "calhoun banks" at bounding box center [806, 433] width 825 height 29
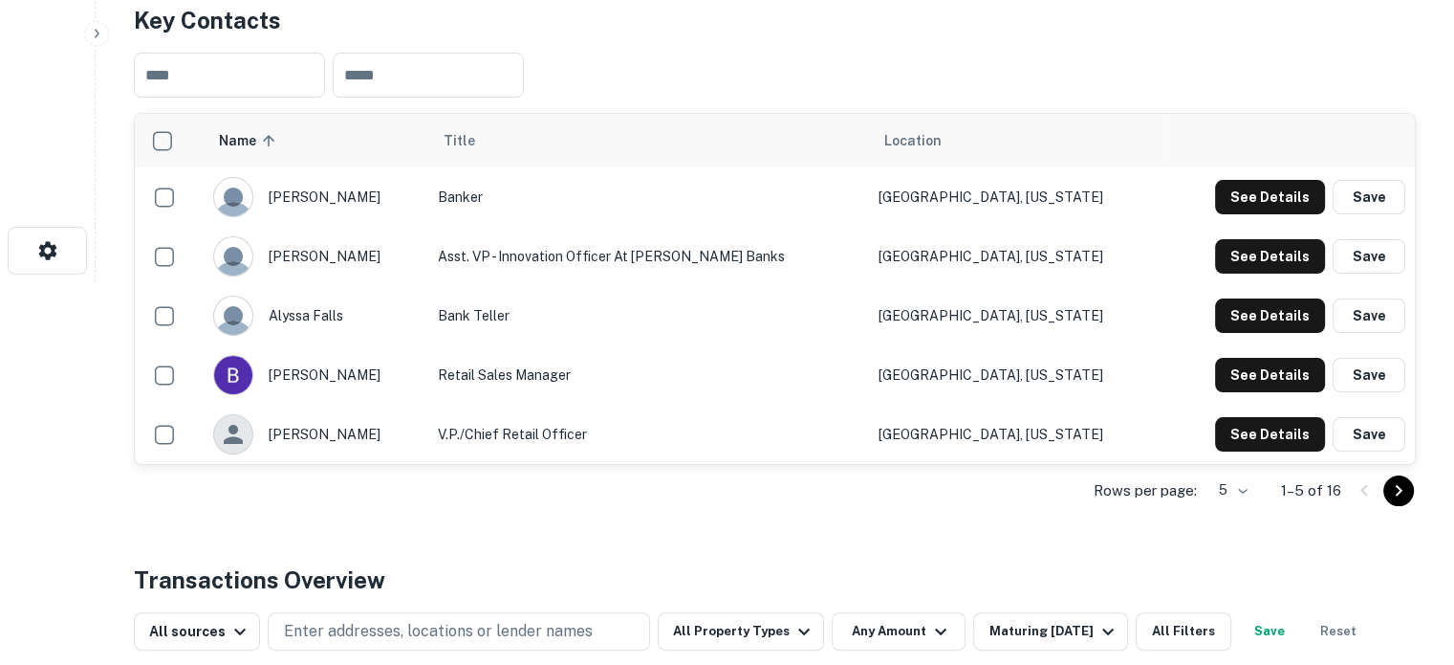
scroll to position [478, 0]
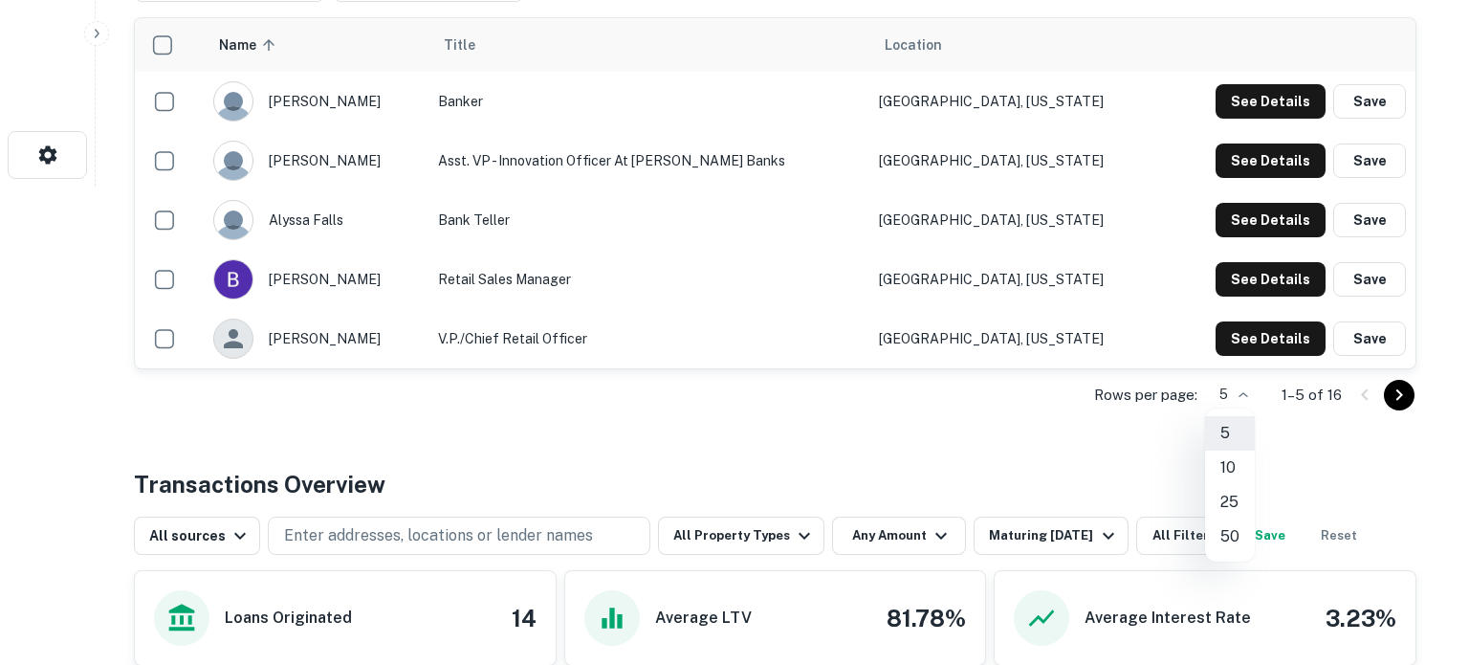
click at [1233, 494] on li "25" at bounding box center [1230, 502] width 50 height 34
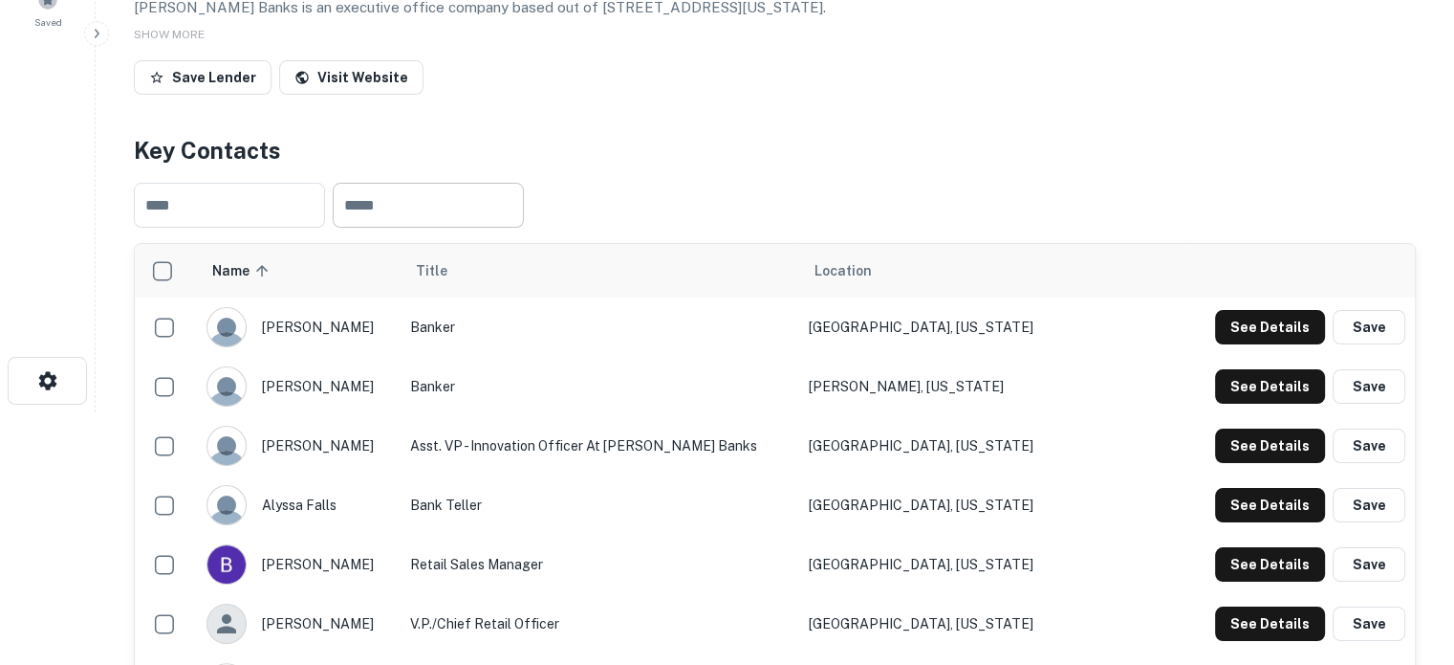
scroll to position [0, 0]
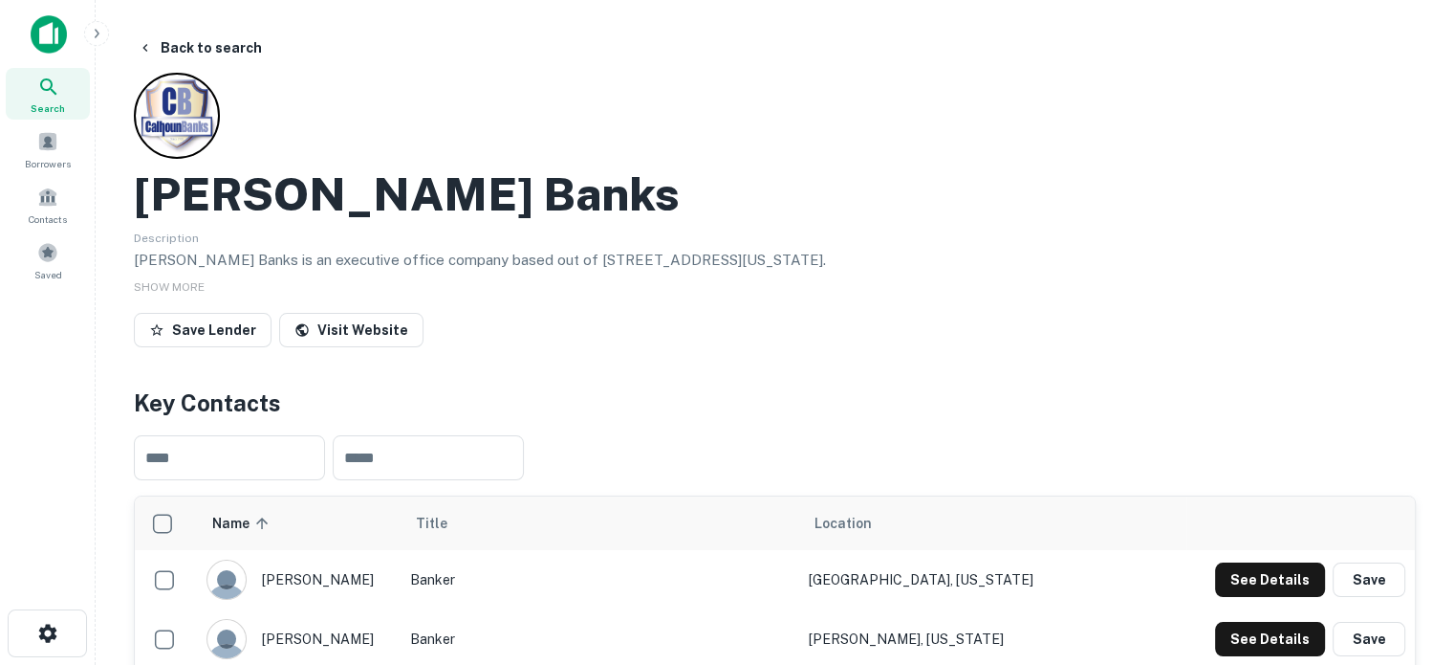
click at [58, 106] on span "Search" at bounding box center [48, 107] width 34 height 15
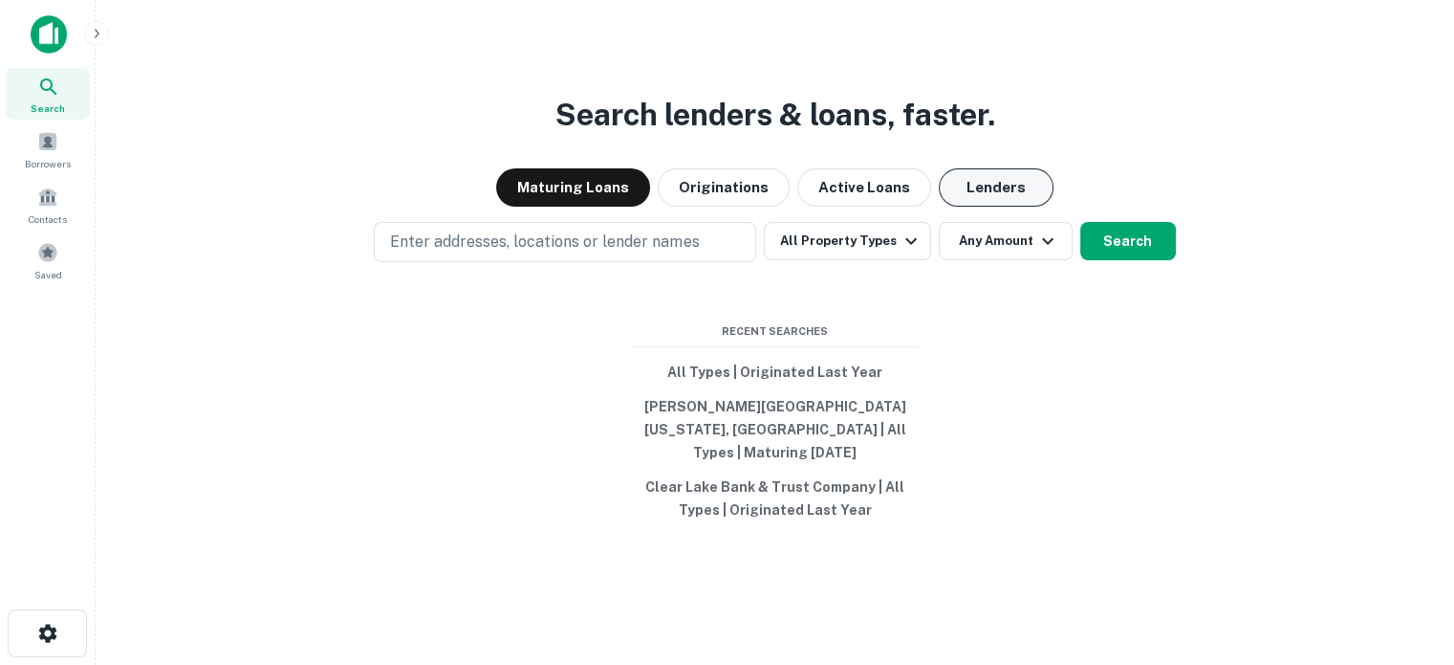
click at [960, 200] on button "Lenders" at bounding box center [996, 187] width 115 height 38
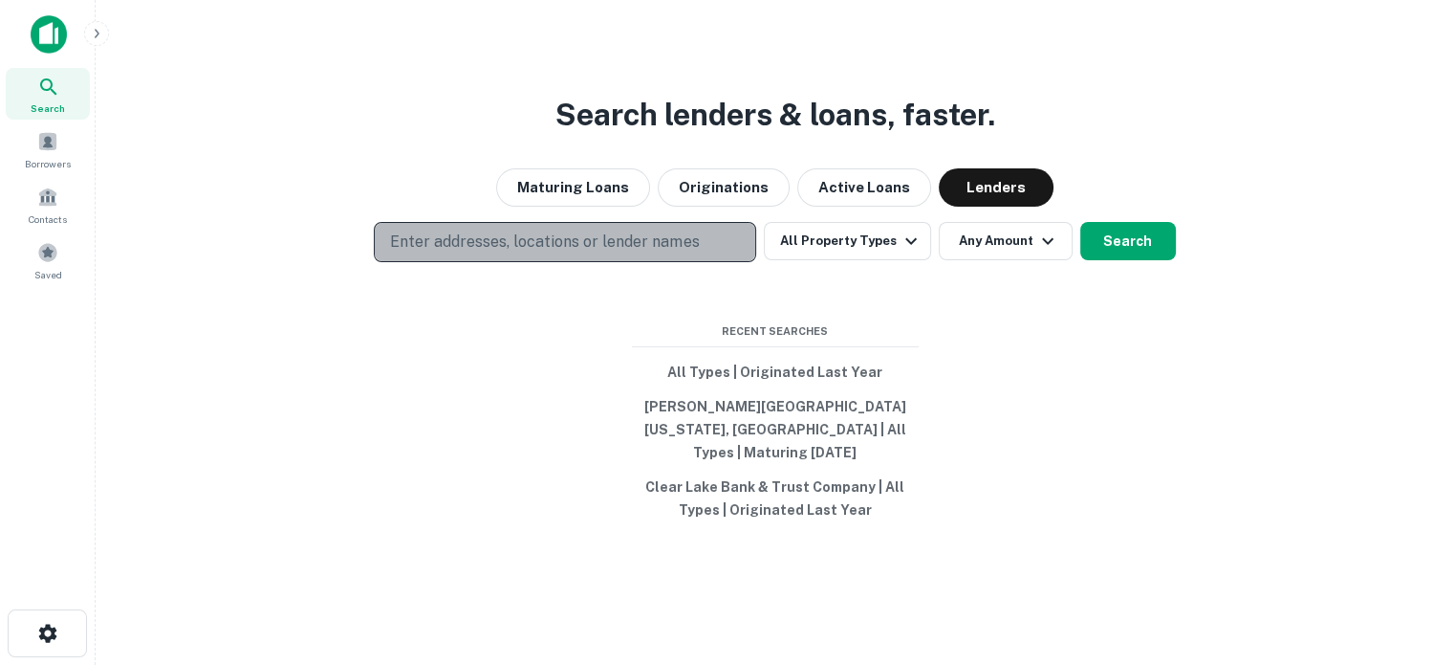
click at [733, 250] on button "Enter addresses, locations or lender names" at bounding box center [565, 242] width 383 height 40
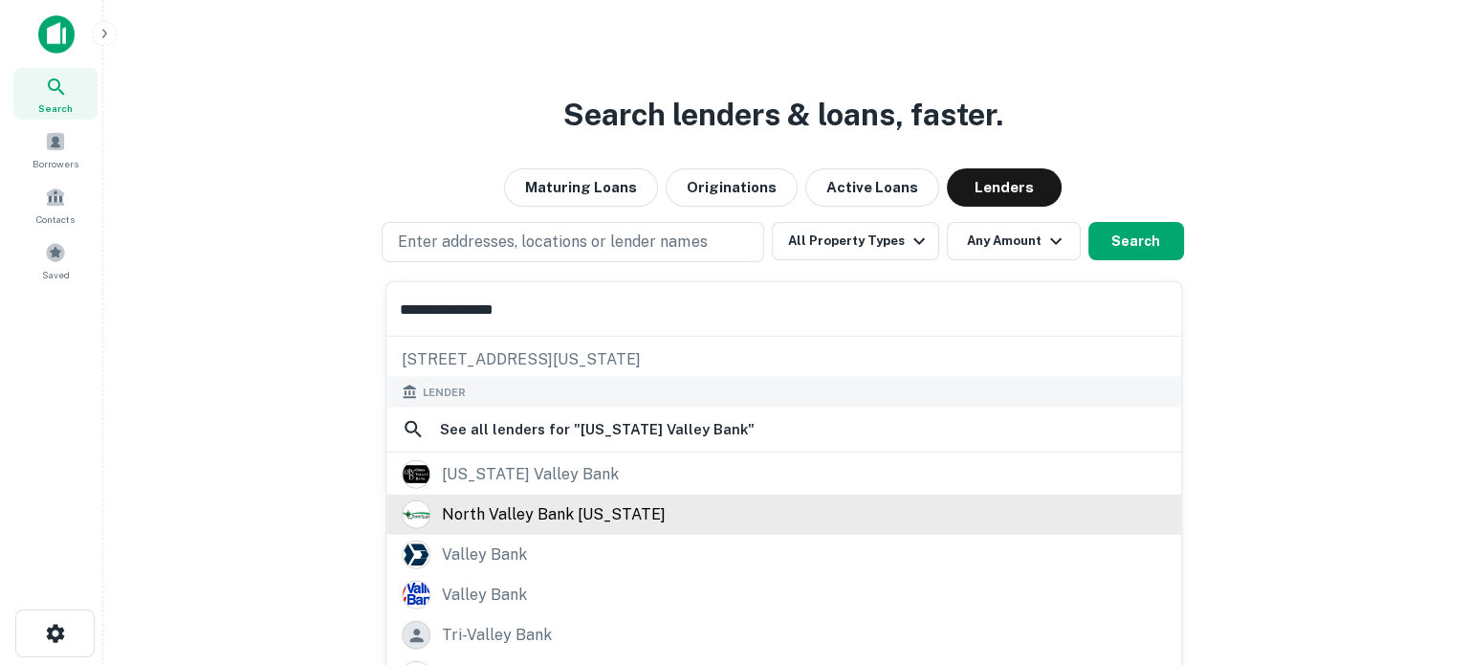
scroll to position [96, 0]
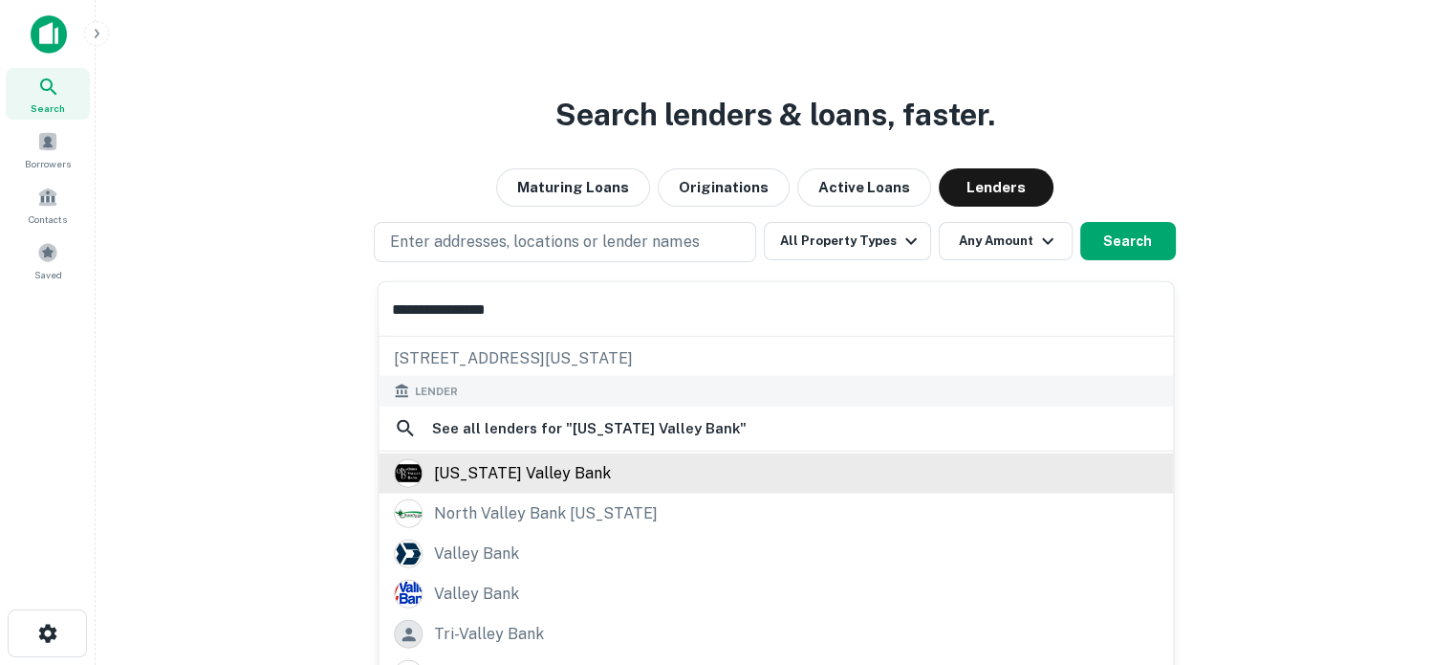
type input "**********"
click at [575, 483] on div "[US_STATE] valley bank" at bounding box center [776, 473] width 764 height 29
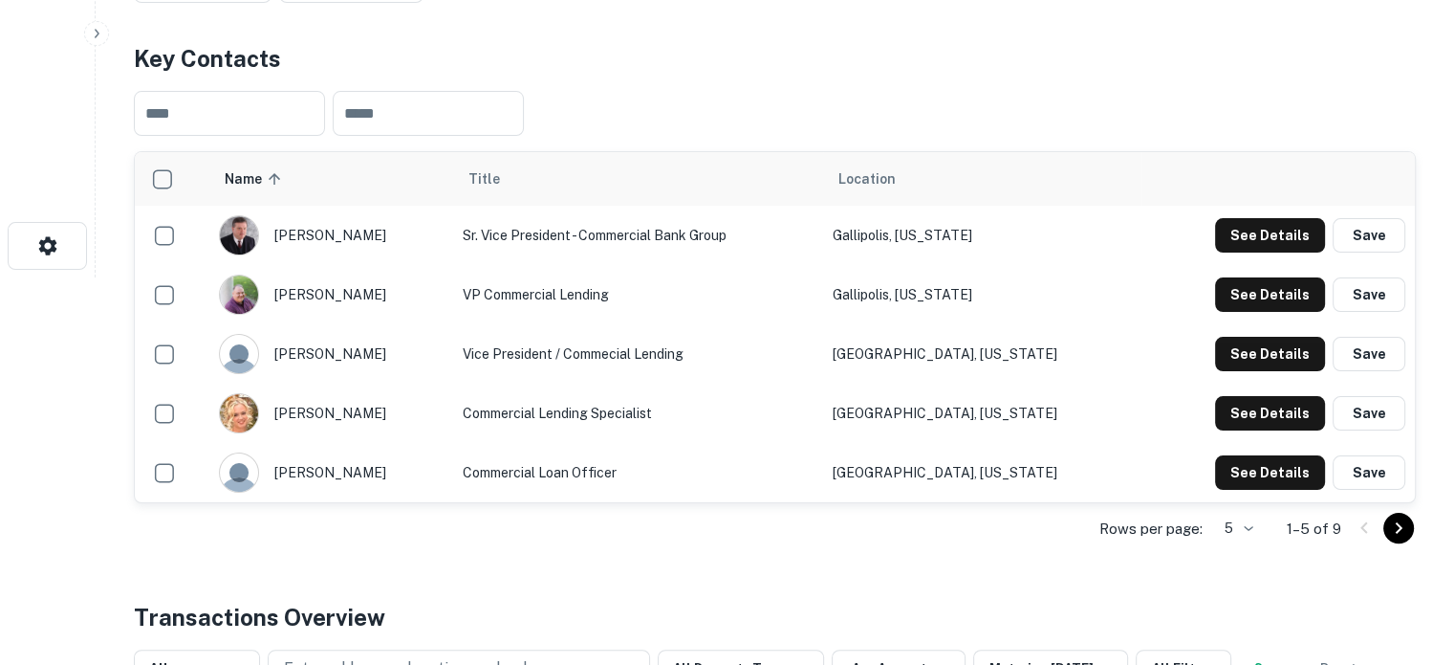
scroll to position [478, 0]
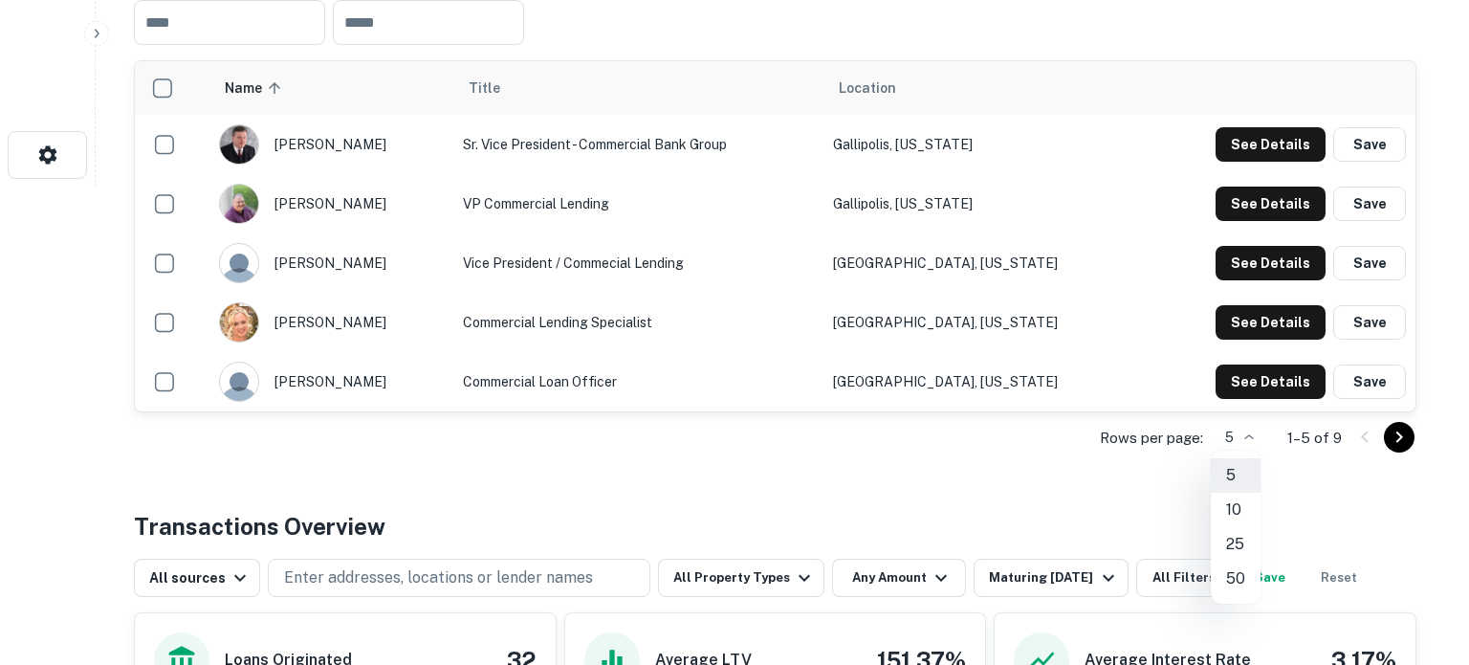
click at [1238, 506] on li "10" at bounding box center [1236, 509] width 50 height 34
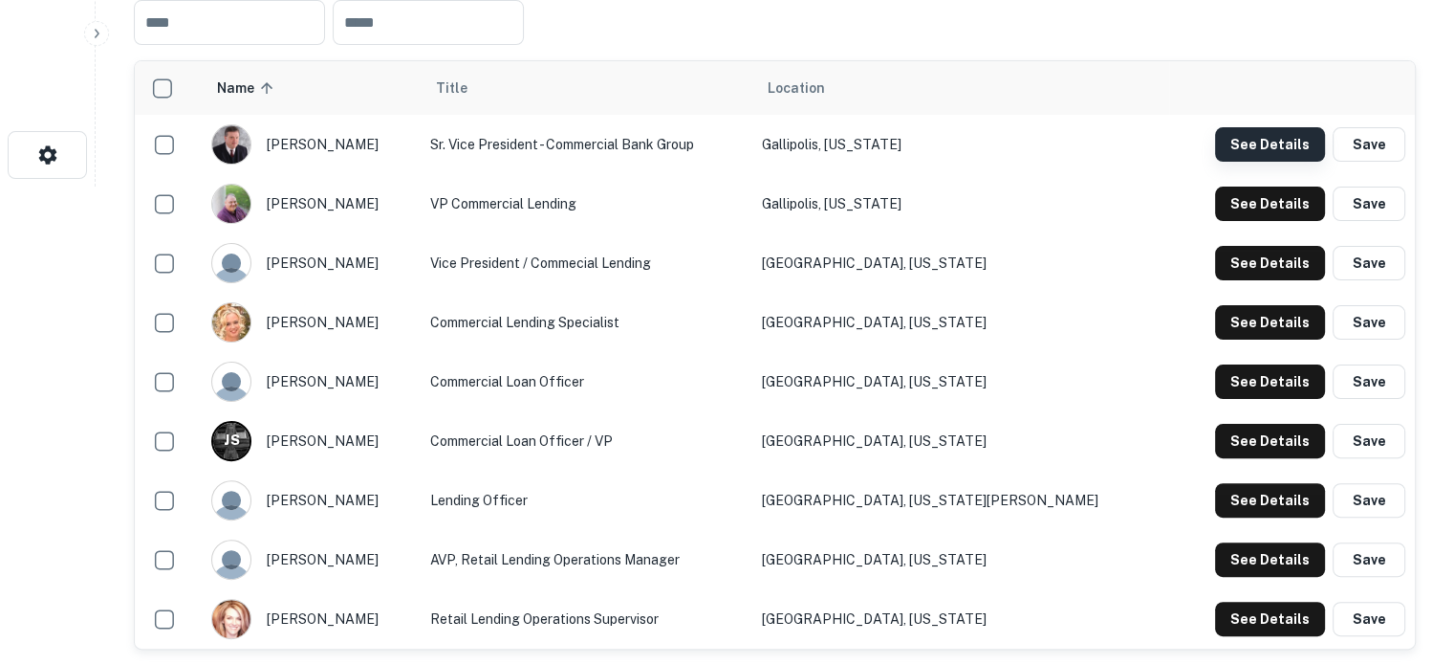
click at [1289, 141] on button "See Details" at bounding box center [1270, 144] width 110 height 34
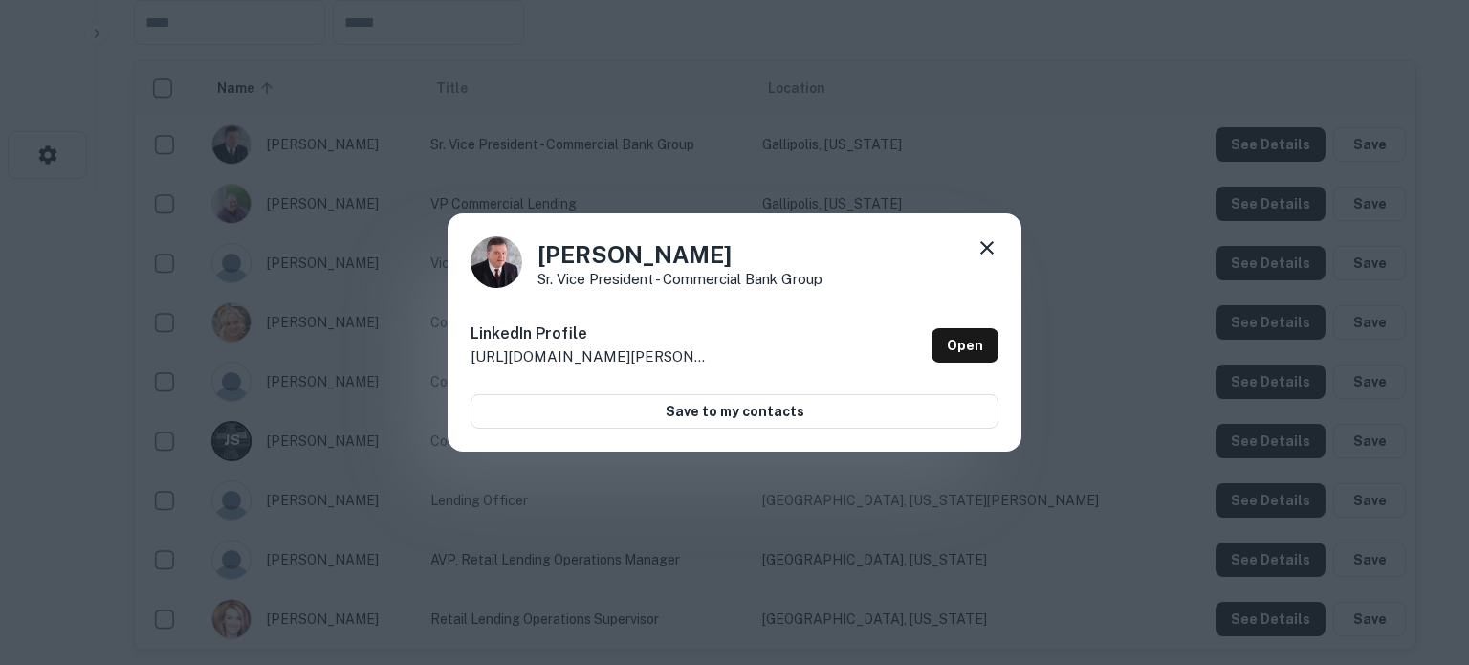
drag, startPoint x: 963, startPoint y: 344, endPoint x: 683, endPoint y: 22, distance: 427.0
click at [963, 344] on link "Open" at bounding box center [964, 345] width 67 height 34
click at [980, 248] on icon at bounding box center [986, 247] width 23 height 23
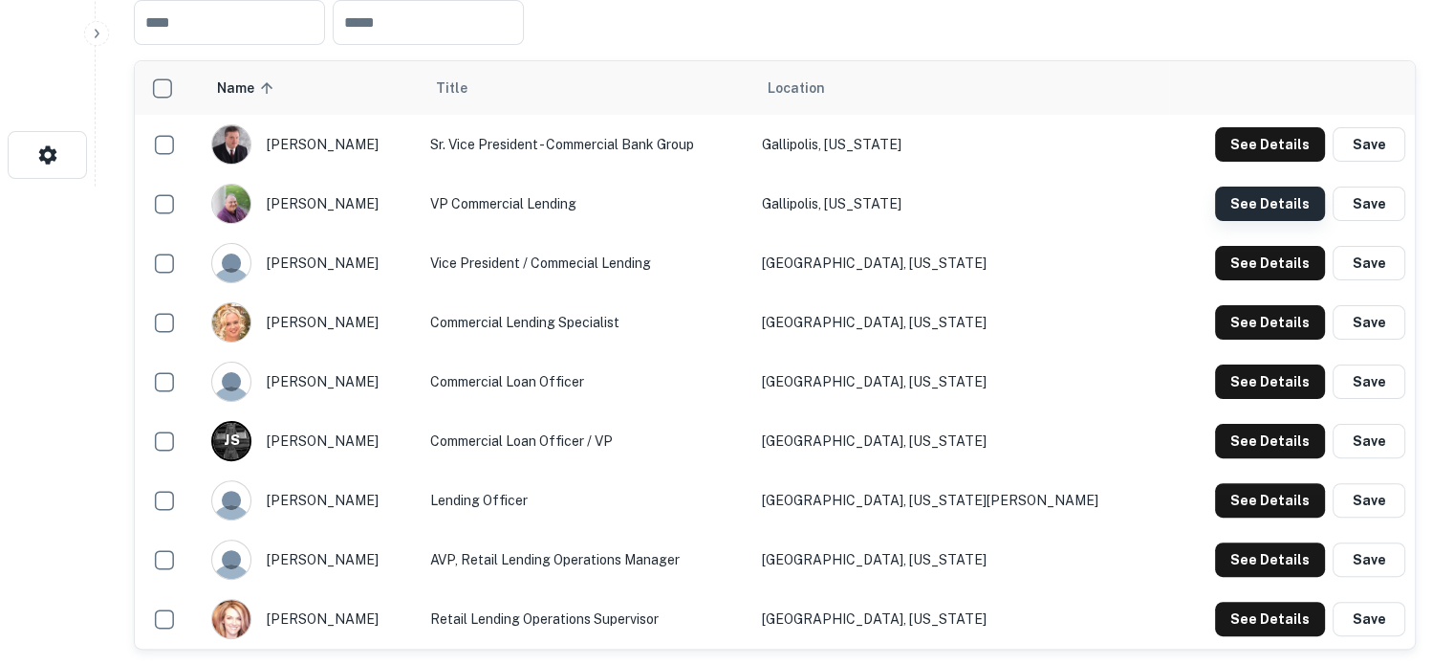
click at [1266, 216] on button "See Details" at bounding box center [1270, 203] width 110 height 34
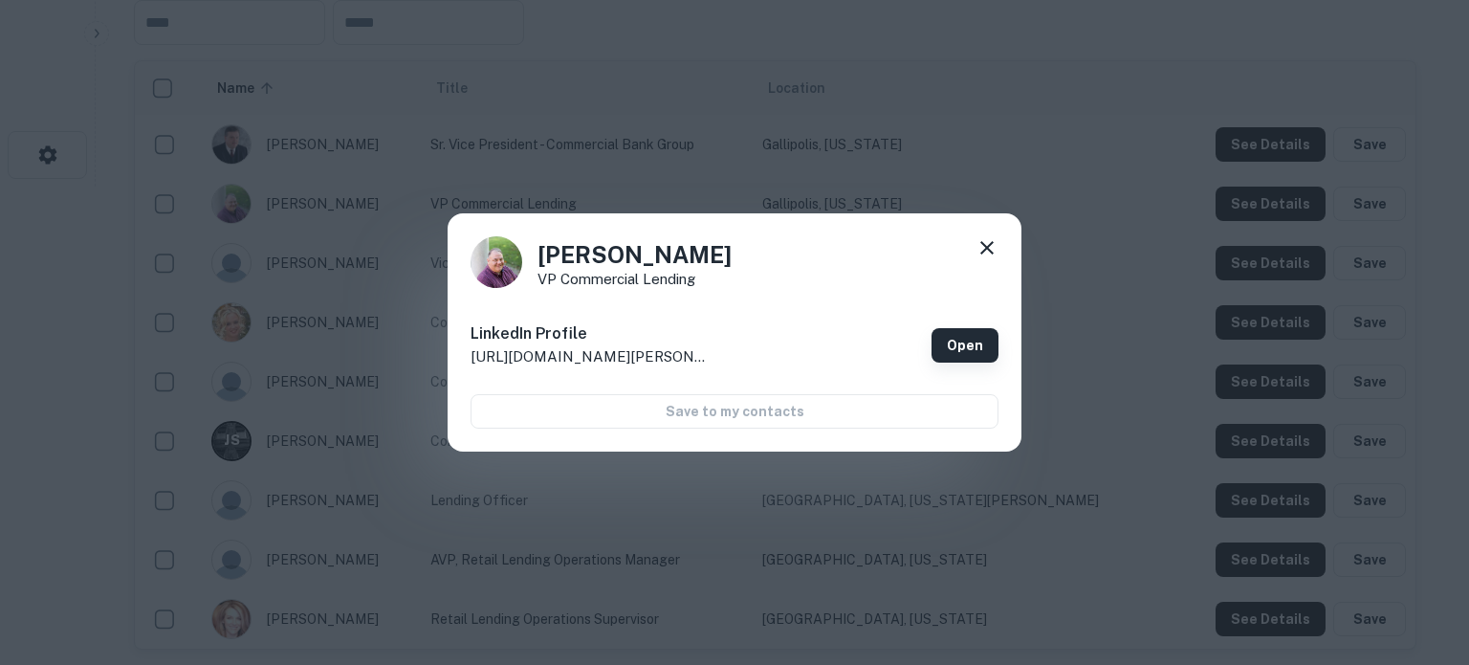
click at [952, 339] on link "Open" at bounding box center [964, 345] width 67 height 34
click at [979, 250] on icon at bounding box center [986, 247] width 23 height 23
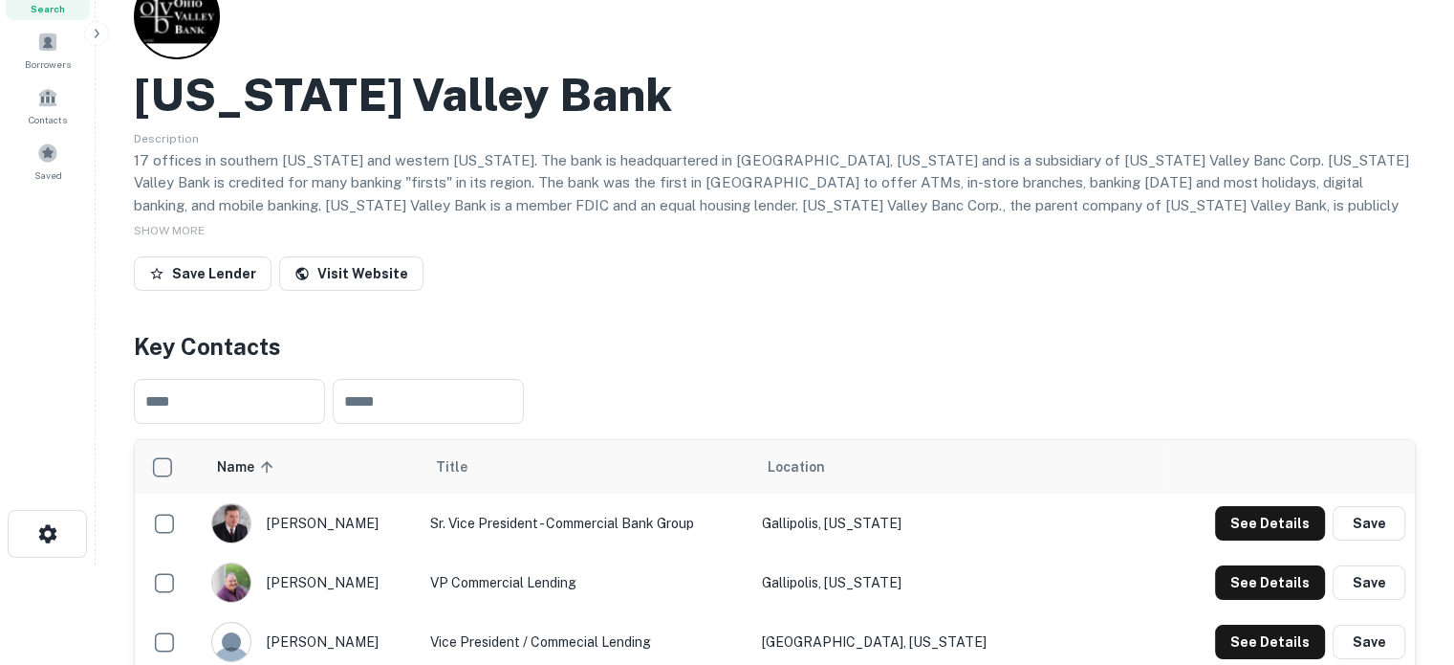
scroll to position [0, 0]
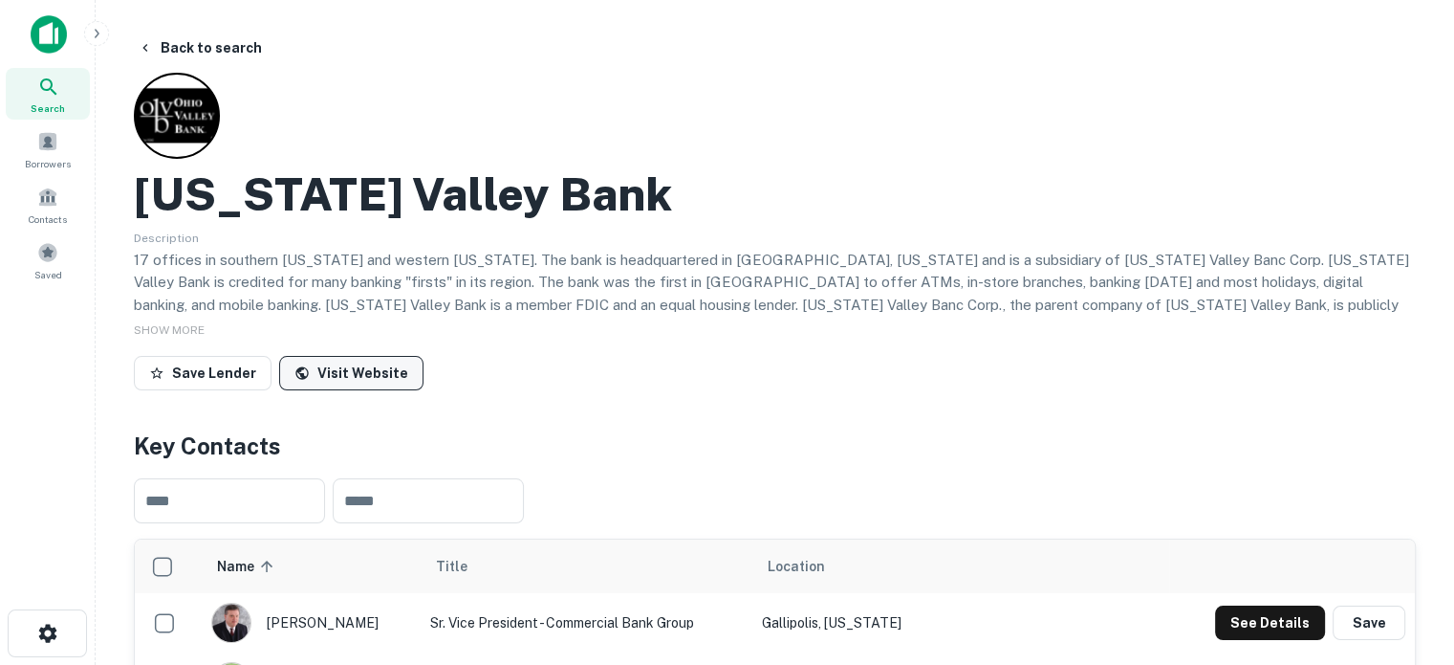
click at [348, 372] on link "Visit Website" at bounding box center [351, 373] width 144 height 34
